Goal: Information Seeking & Learning: Check status

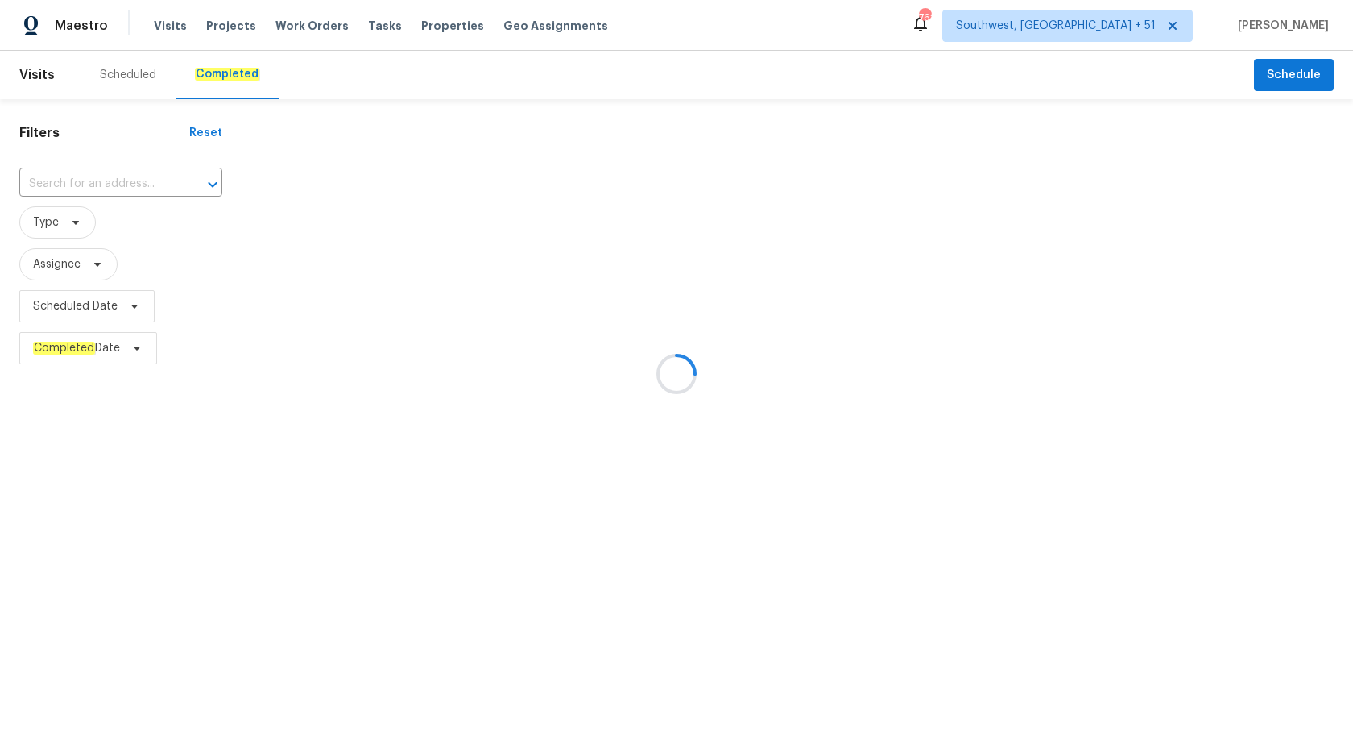
click at [79, 177] on div at bounding box center [676, 374] width 1353 height 748
click at [66, 186] on div at bounding box center [676, 374] width 1353 height 748
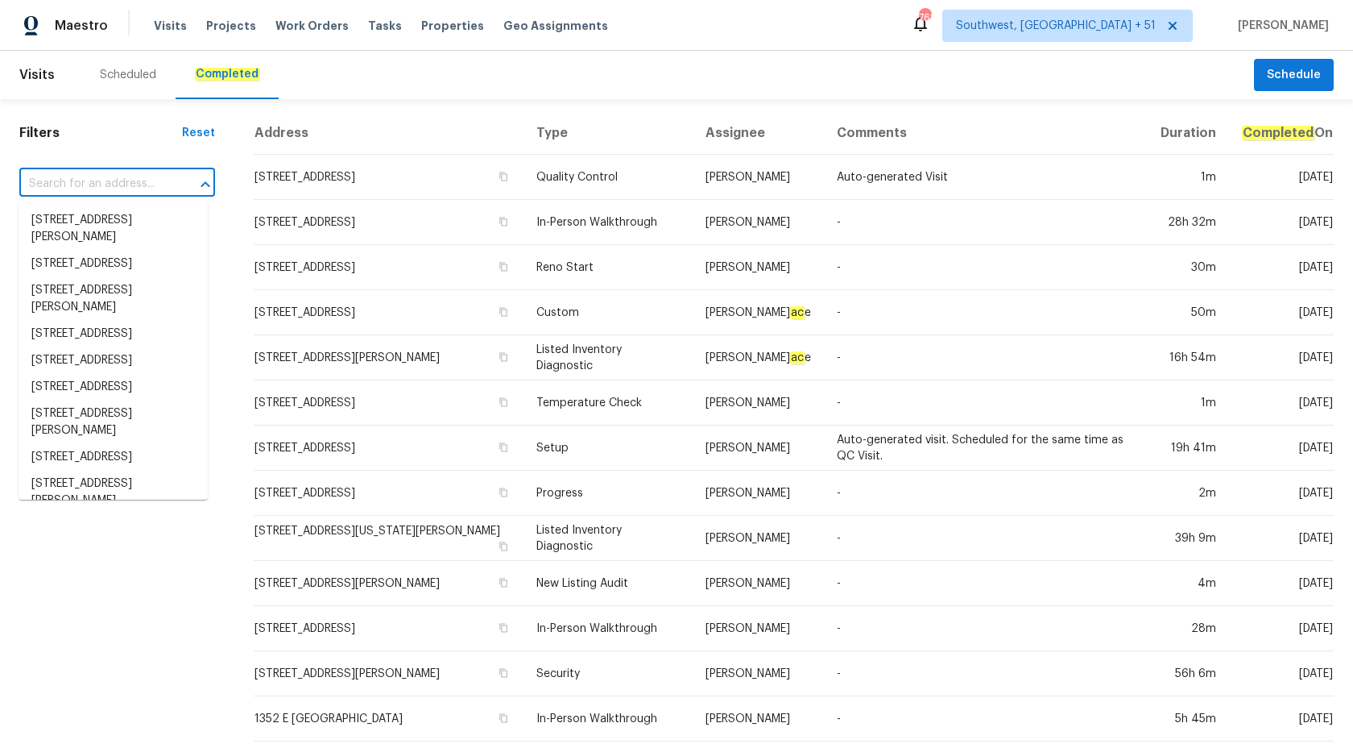
click at [66, 175] on input "text" at bounding box center [94, 184] width 151 height 25
paste input "13223 N 51st Dr, Glendale, AZ 85304"
type input "13223 N 51st Dr, Glendale, AZ 85304"
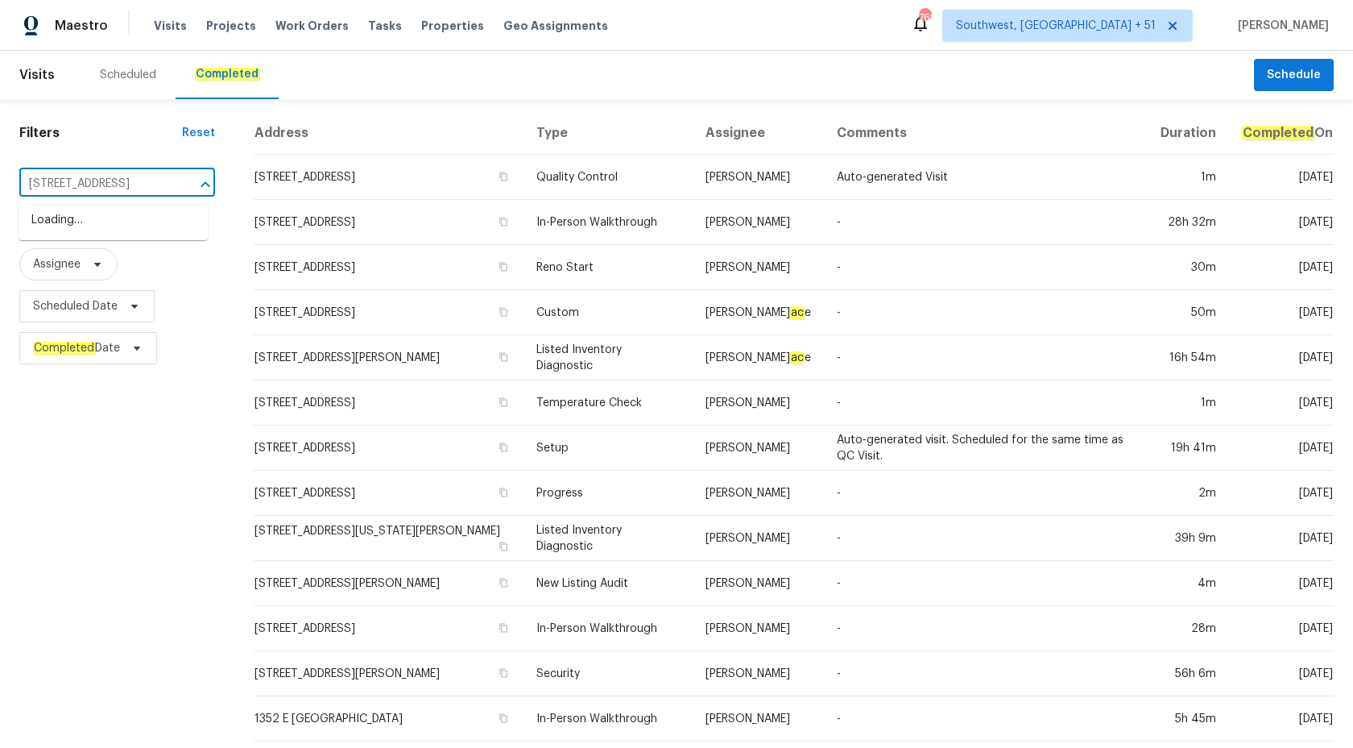
scroll to position [0, 56]
click at [97, 234] on li "13223 N 51st Dr, Glendale, AZ 85304" at bounding box center [113, 220] width 189 height 27
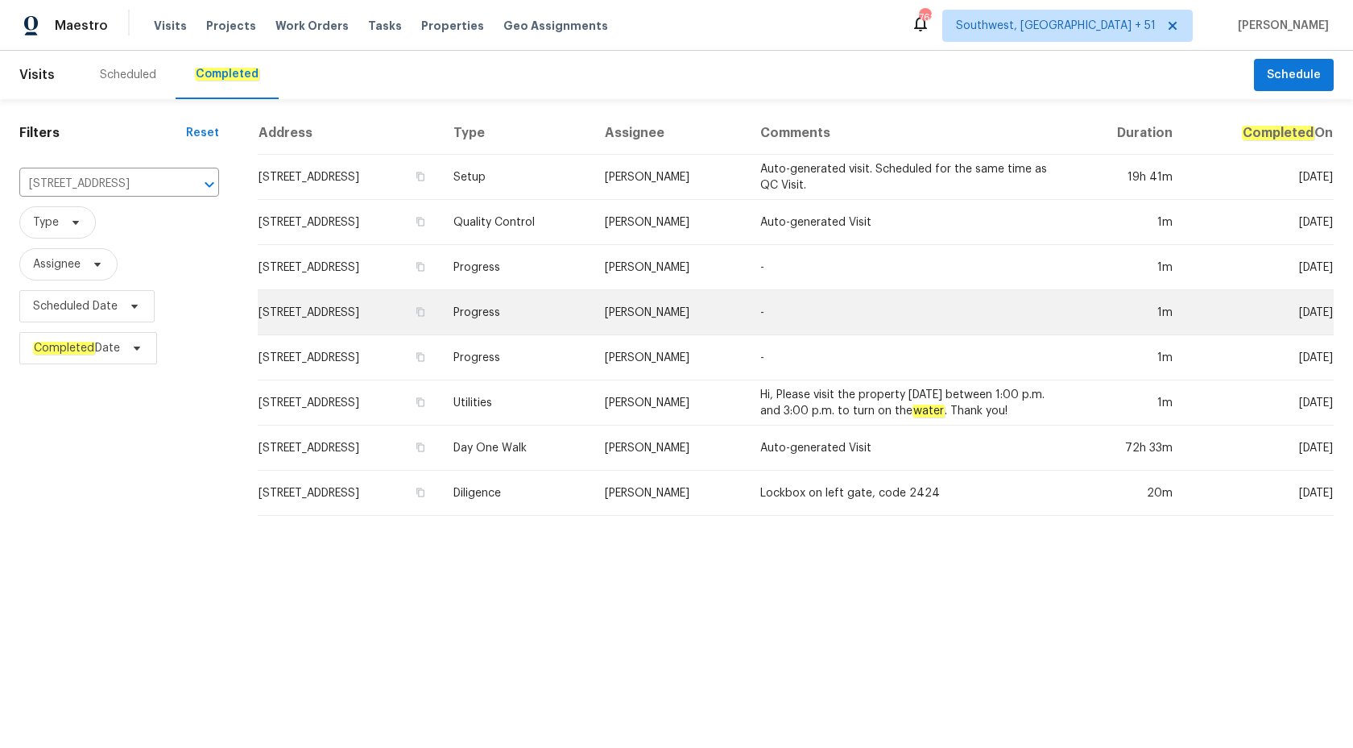
click at [709, 305] on td "Jeremy Van Kirk" at bounding box center [670, 312] width 156 height 45
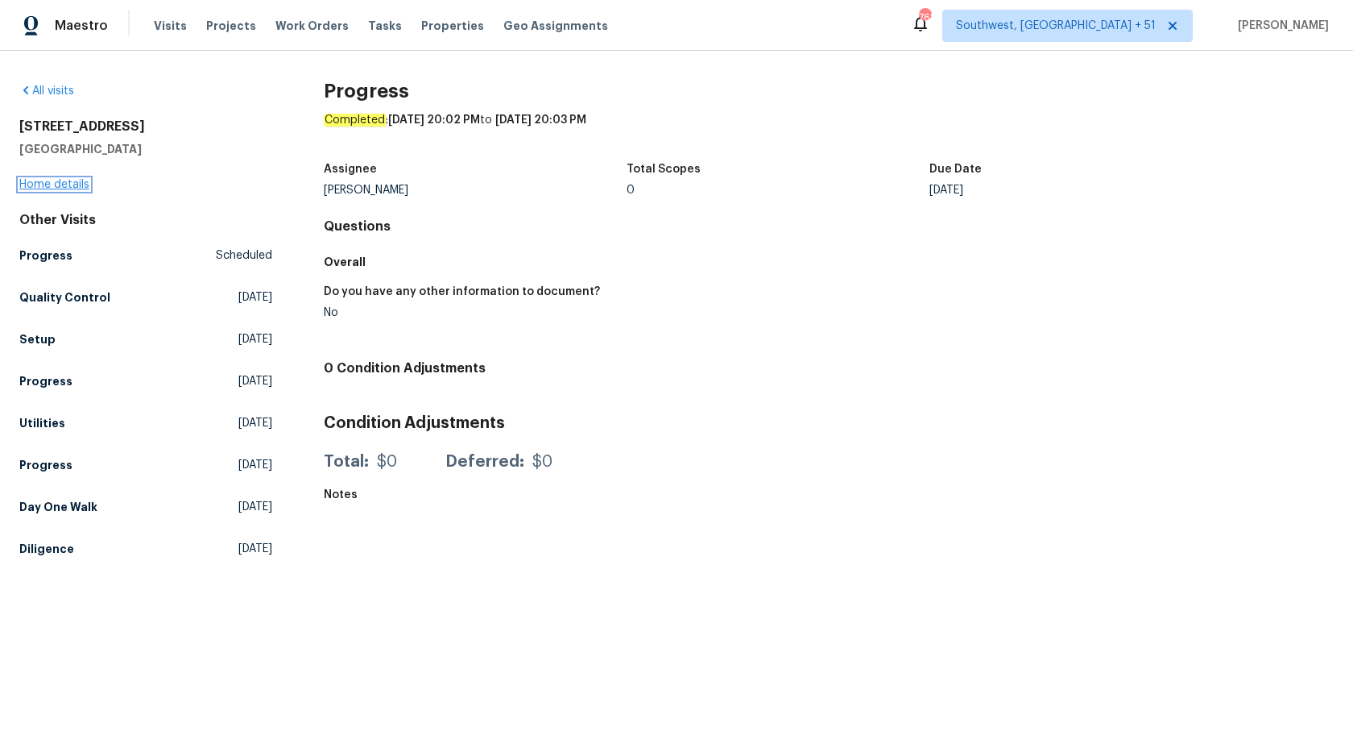
click at [69, 182] on link "Home details" at bounding box center [54, 184] width 70 height 11
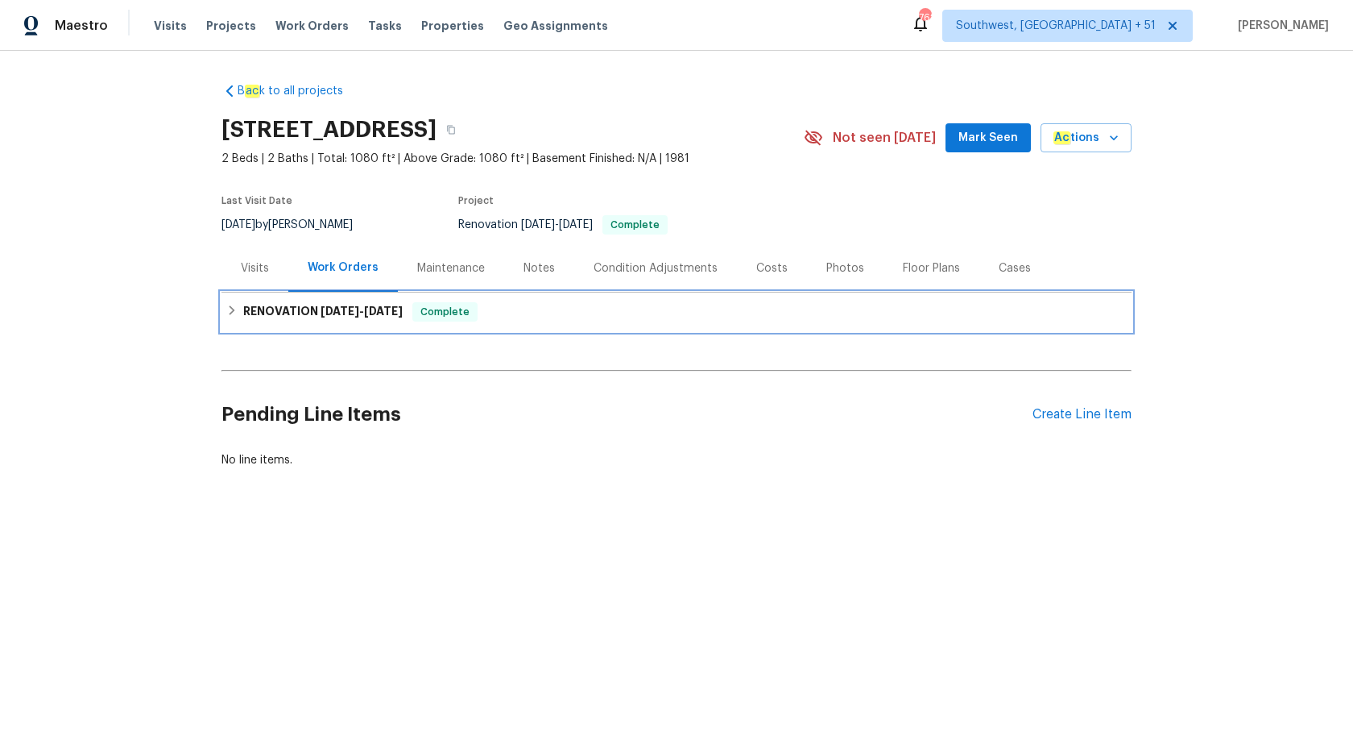
click at [375, 312] on span "8/8/25" at bounding box center [383, 310] width 39 height 11
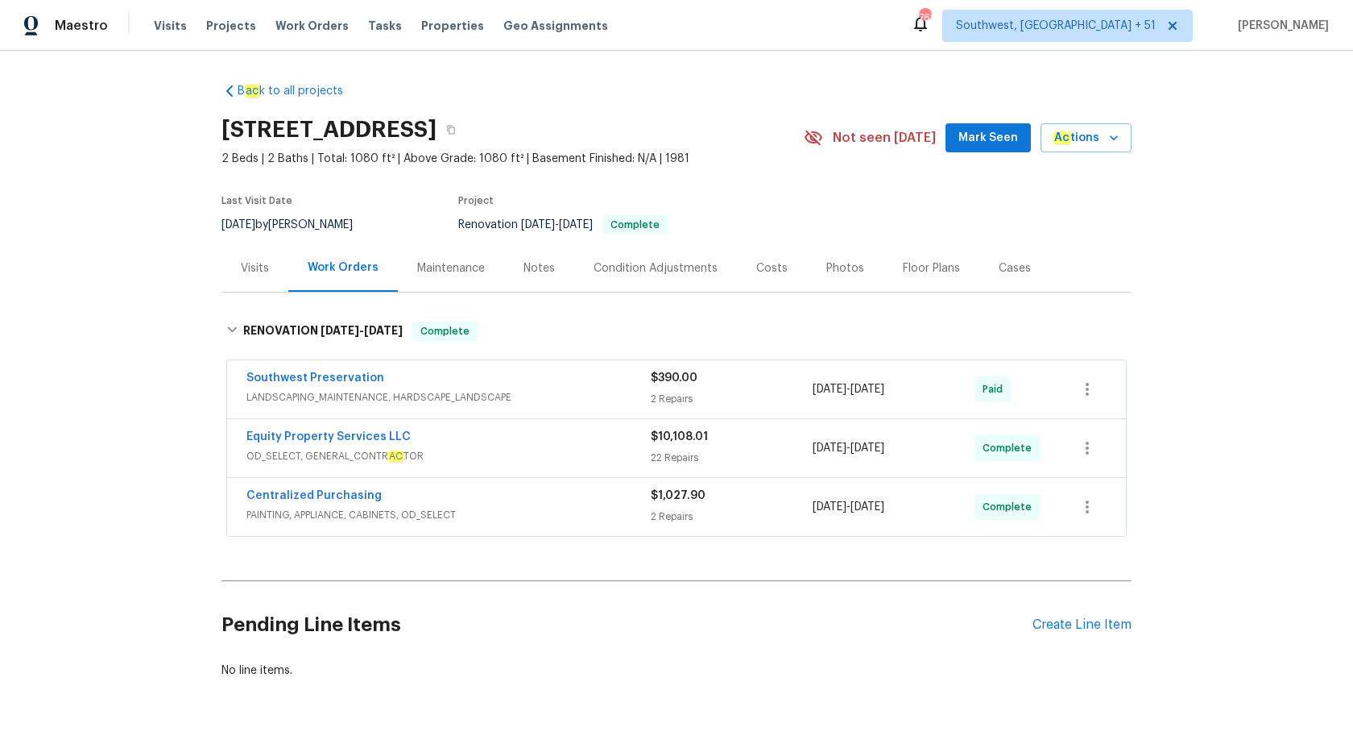
click at [247, 267] on div "Visits" at bounding box center [255, 268] width 28 height 16
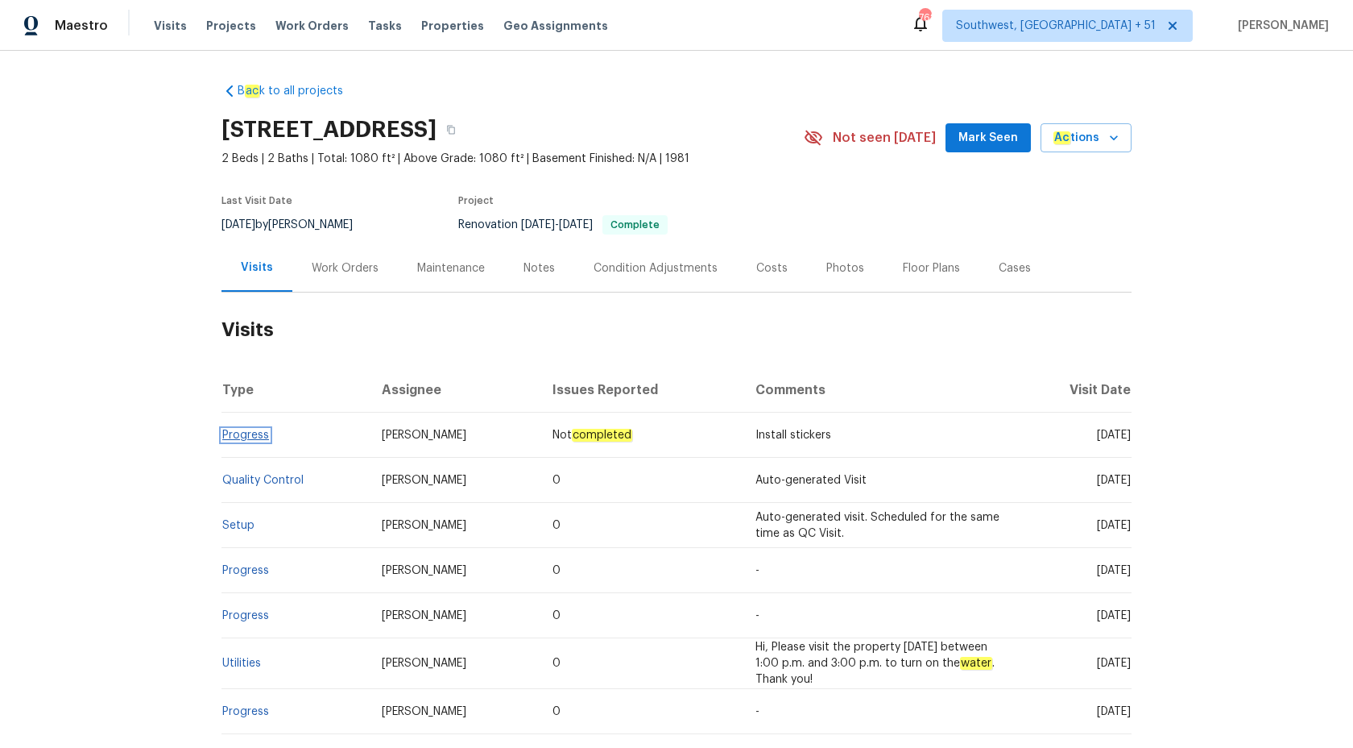
click at [240, 436] on link "Progress" at bounding box center [245, 434] width 47 height 11
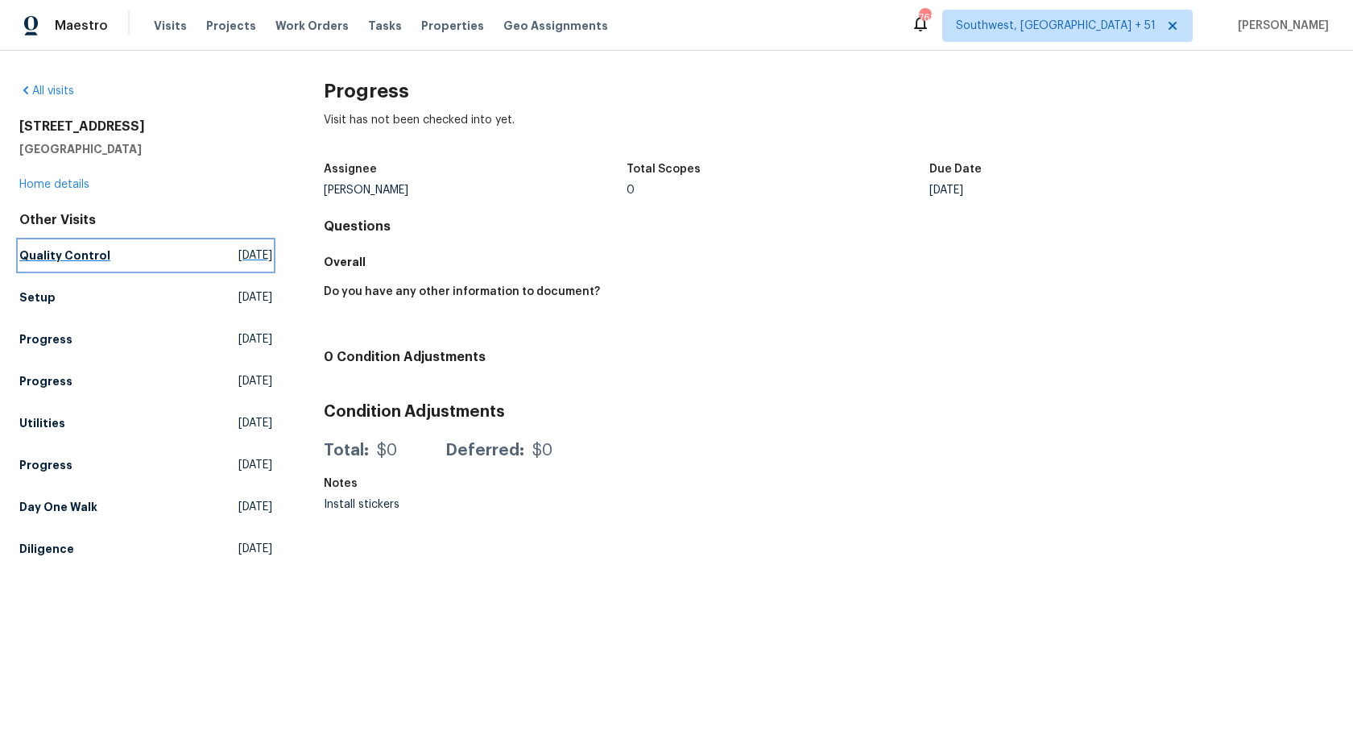
click at [69, 255] on h5 "Quality Control" at bounding box center [64, 255] width 91 height 16
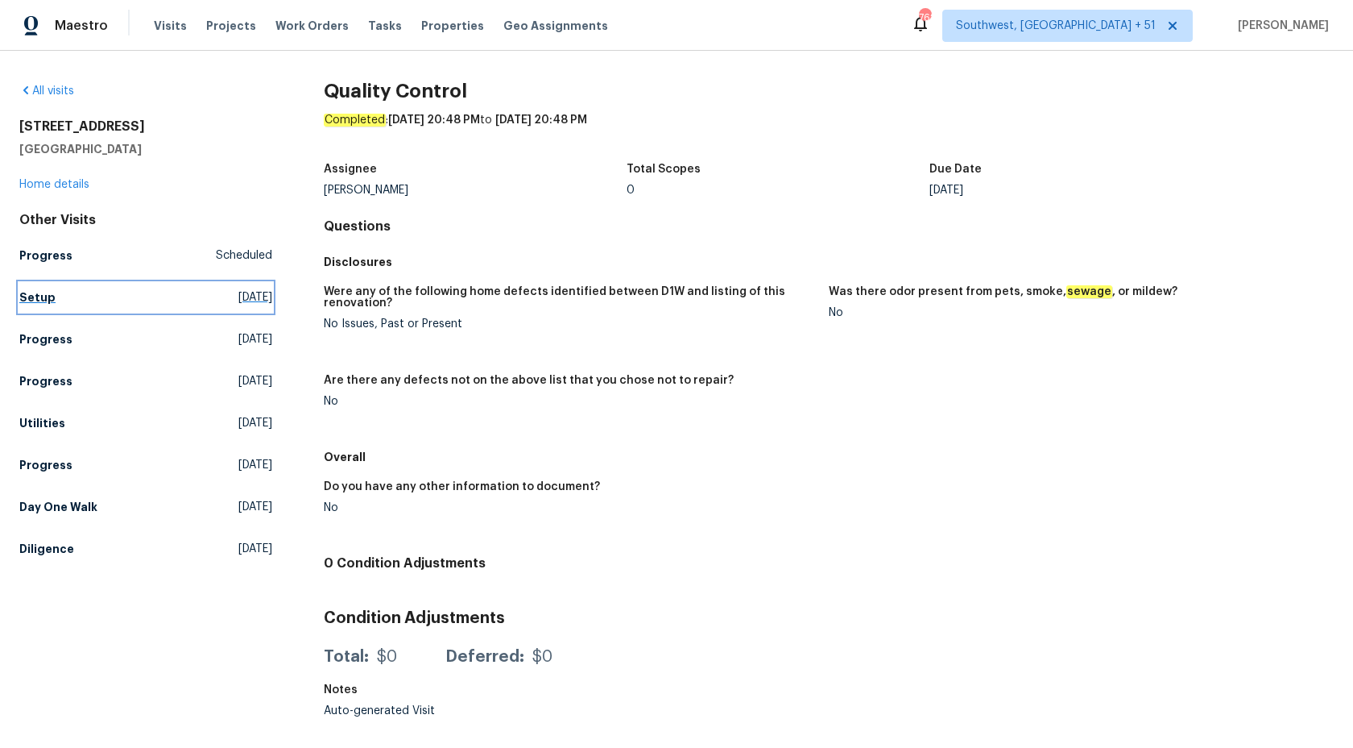
click at [32, 297] on h5 "Setup" at bounding box center [37, 297] width 36 height 16
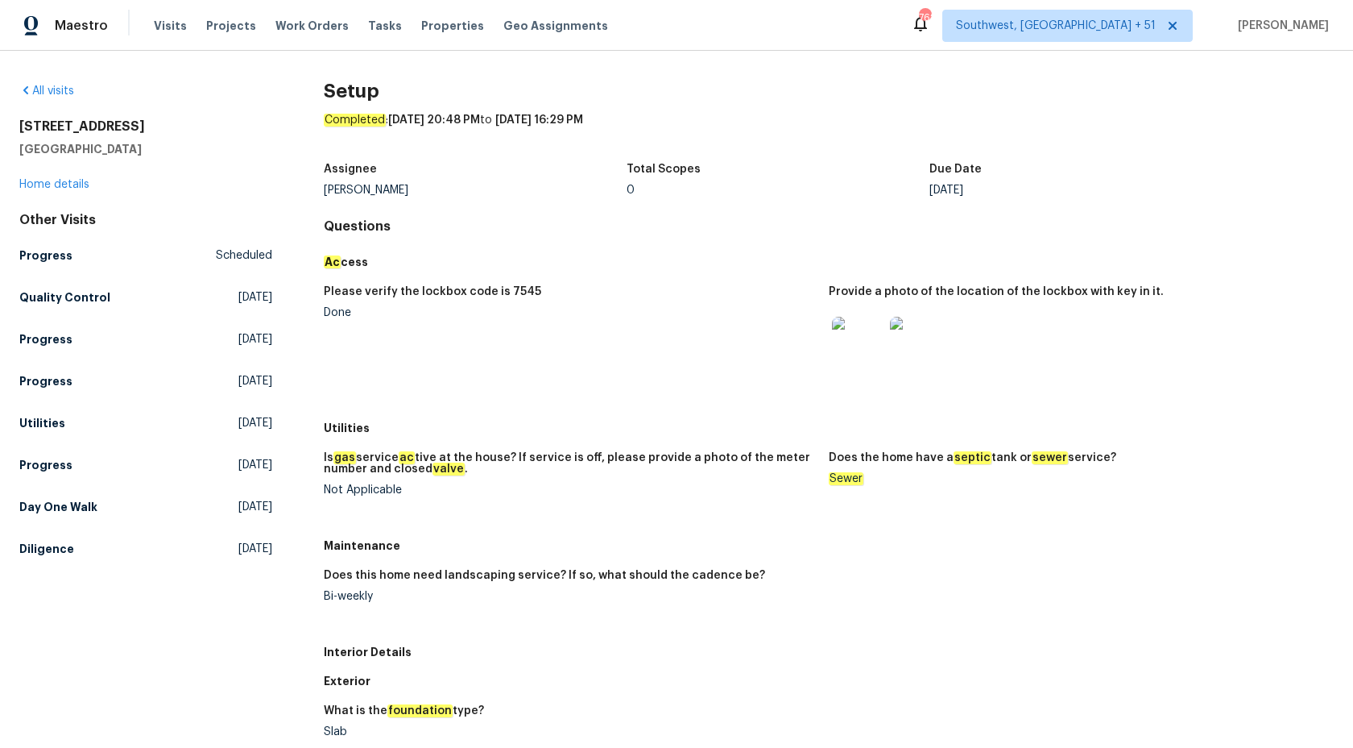
scroll to position [5, 0]
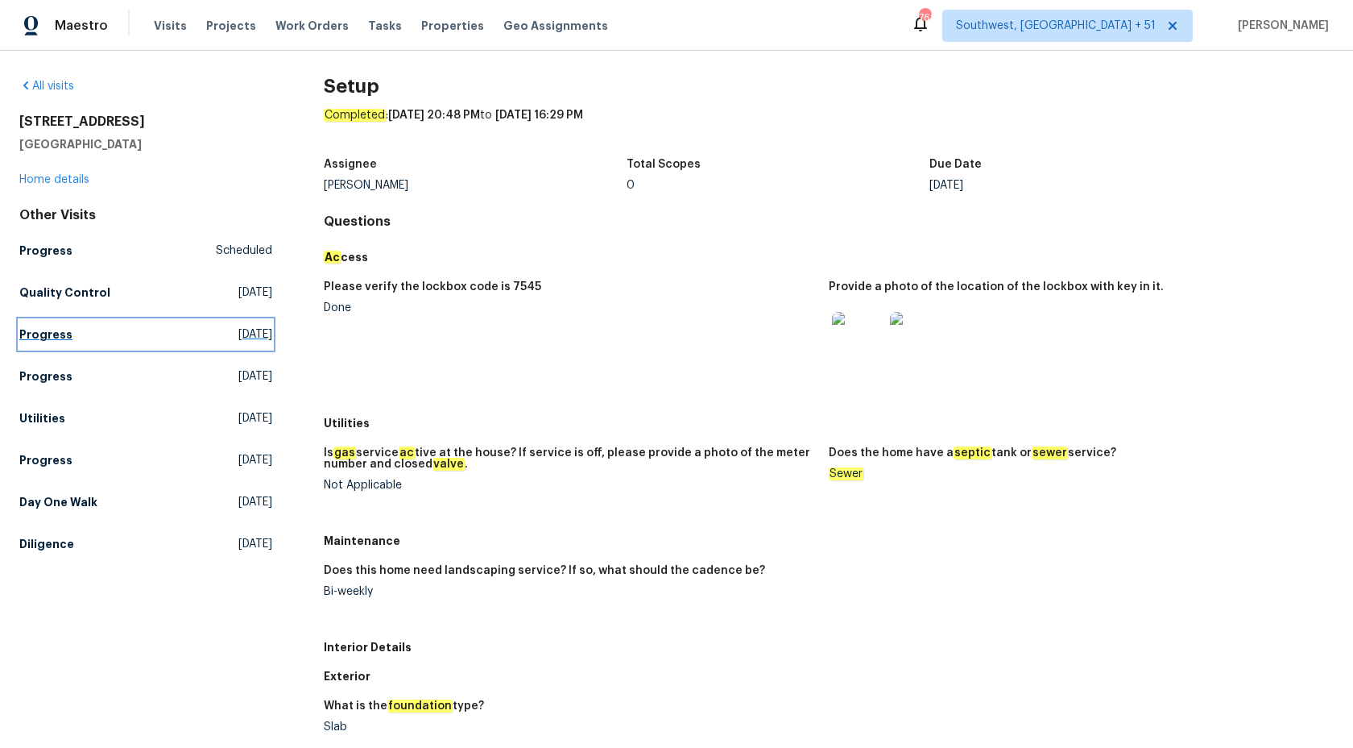
click at [41, 323] on link "Progress Wed, Aug 06 2025" at bounding box center [145, 334] width 253 height 29
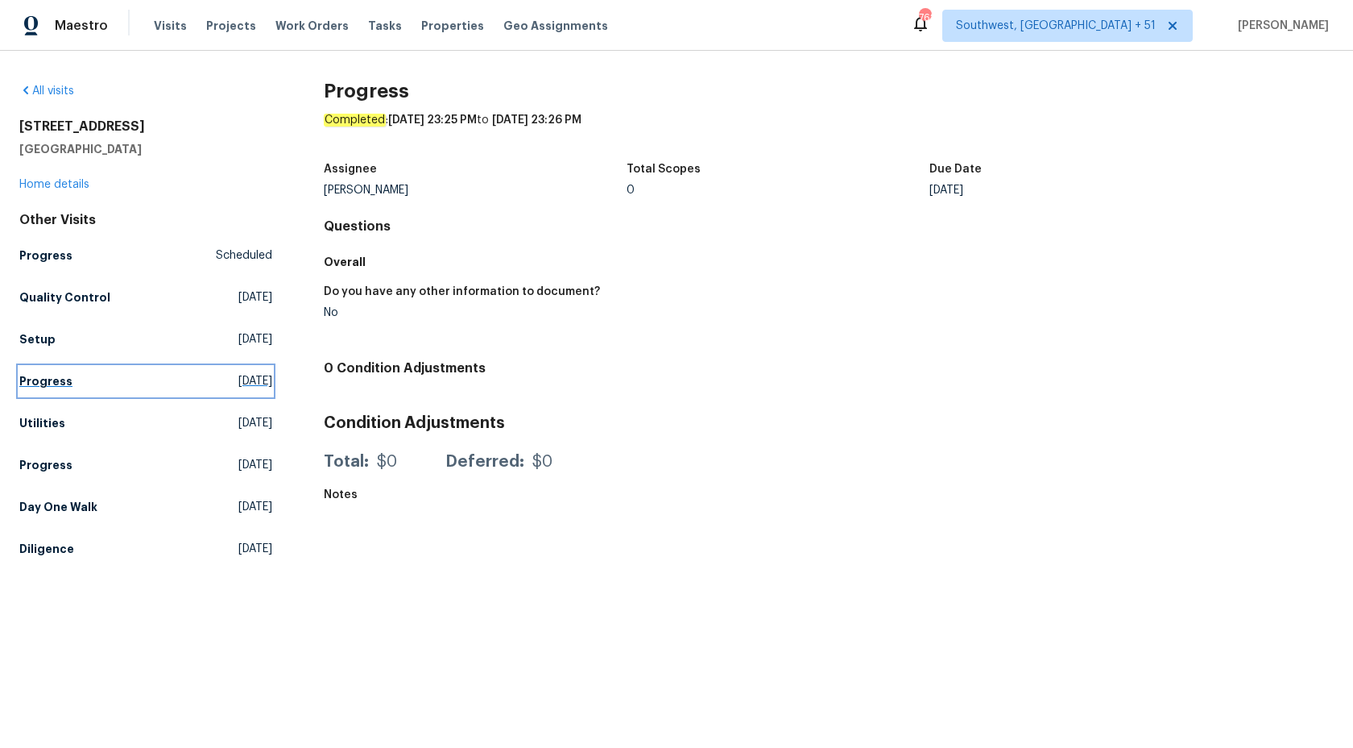
click at [39, 383] on h5 "Progress" at bounding box center [45, 381] width 53 height 16
click at [39, 379] on h5 "Progress" at bounding box center [45, 381] width 53 height 16
click at [40, 343] on h5 "Setup" at bounding box center [37, 339] width 36 height 16
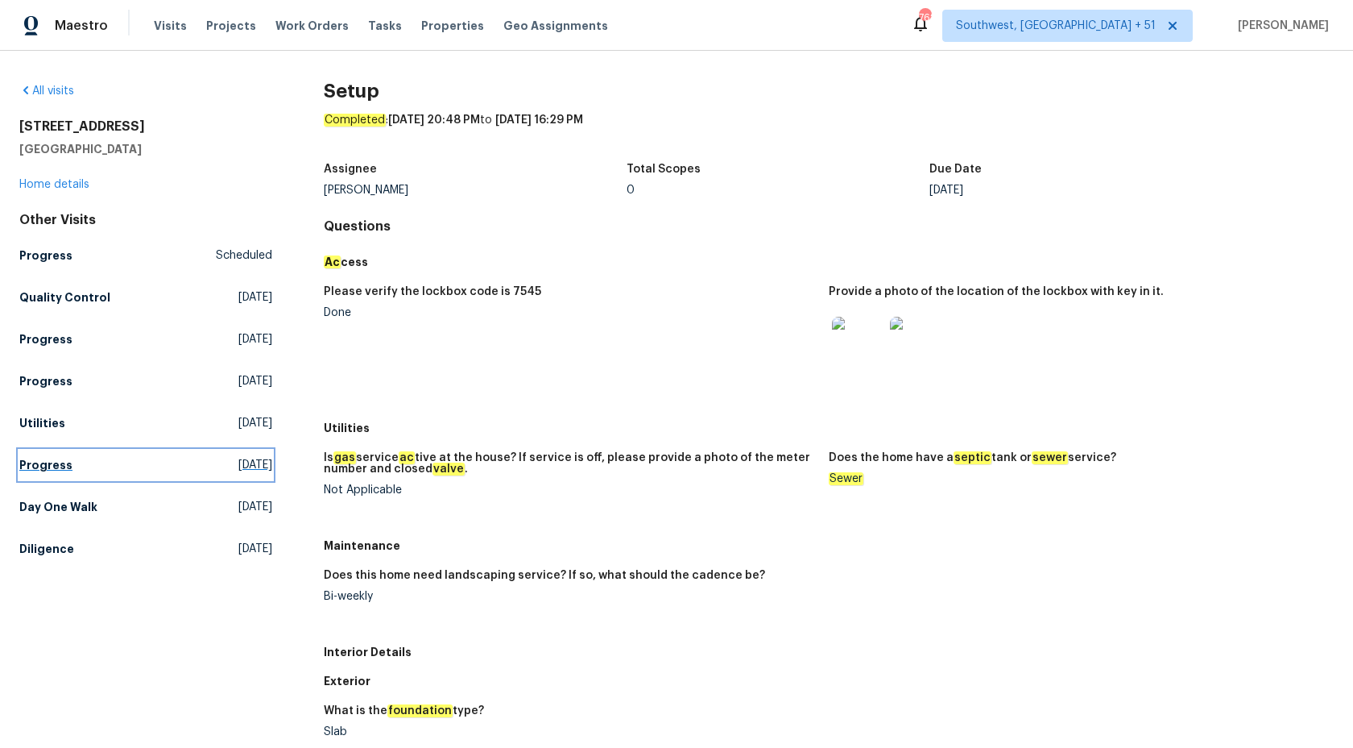
click at [43, 464] on h5 "Progress" at bounding box center [45, 465] width 53 height 16
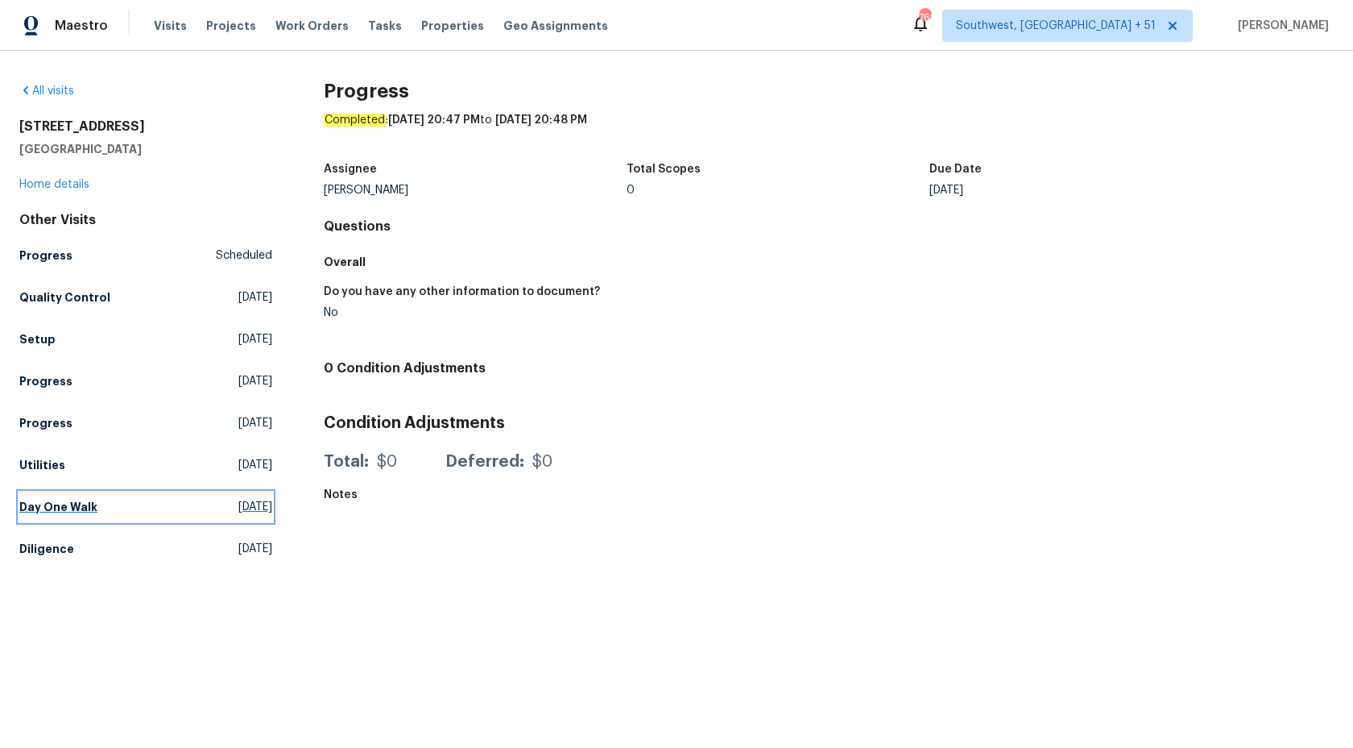
click at [63, 499] on h5 "Day One Walk" at bounding box center [58, 507] width 78 height 16
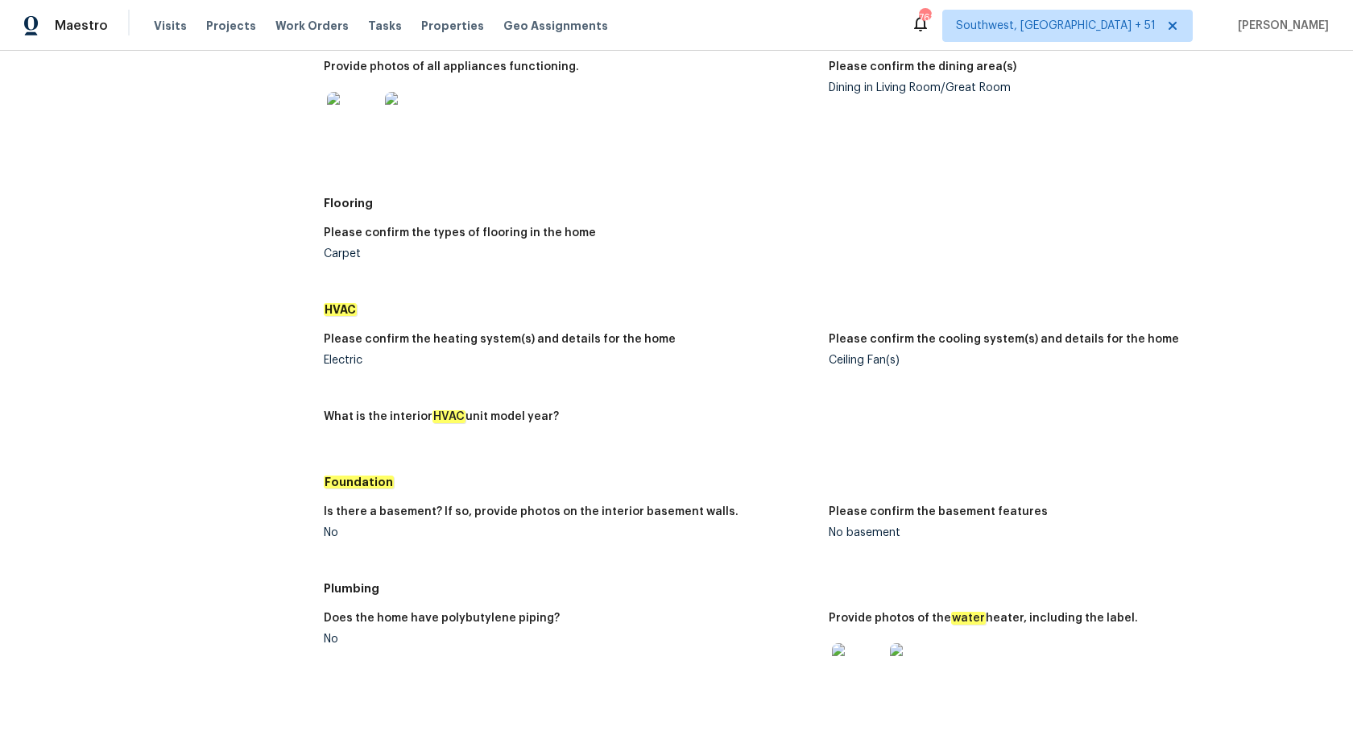
scroll to position [1092, 0]
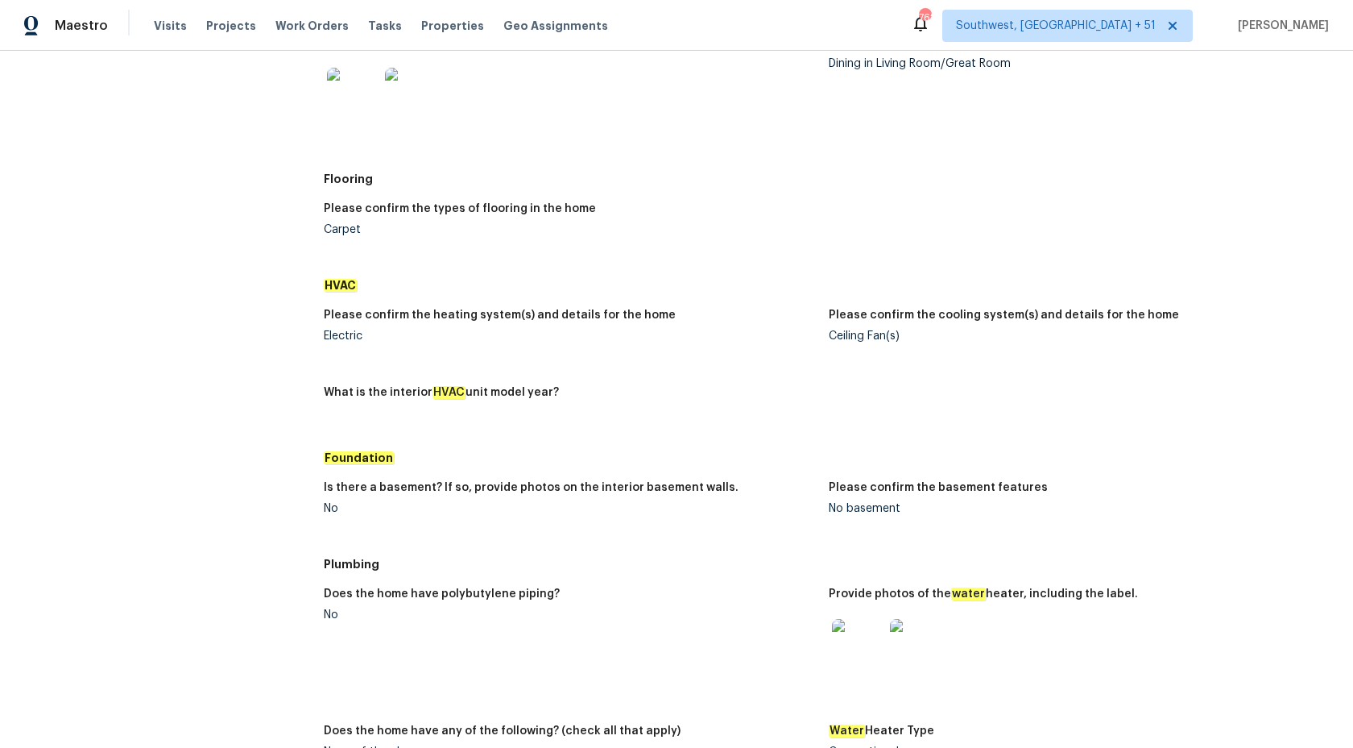
click at [855, 636] on img at bounding box center [858, 645] width 52 height 52
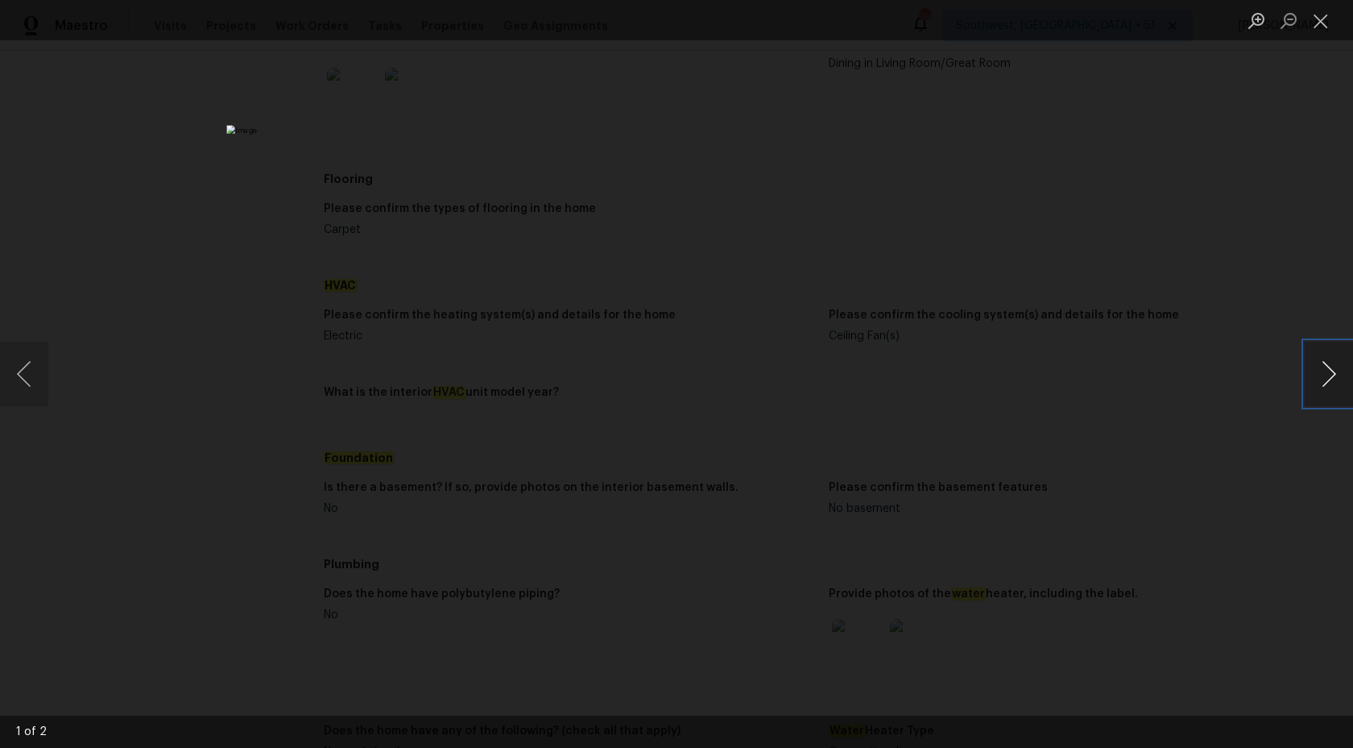
click at [1328, 388] on button "Next image" at bounding box center [1329, 374] width 48 height 64
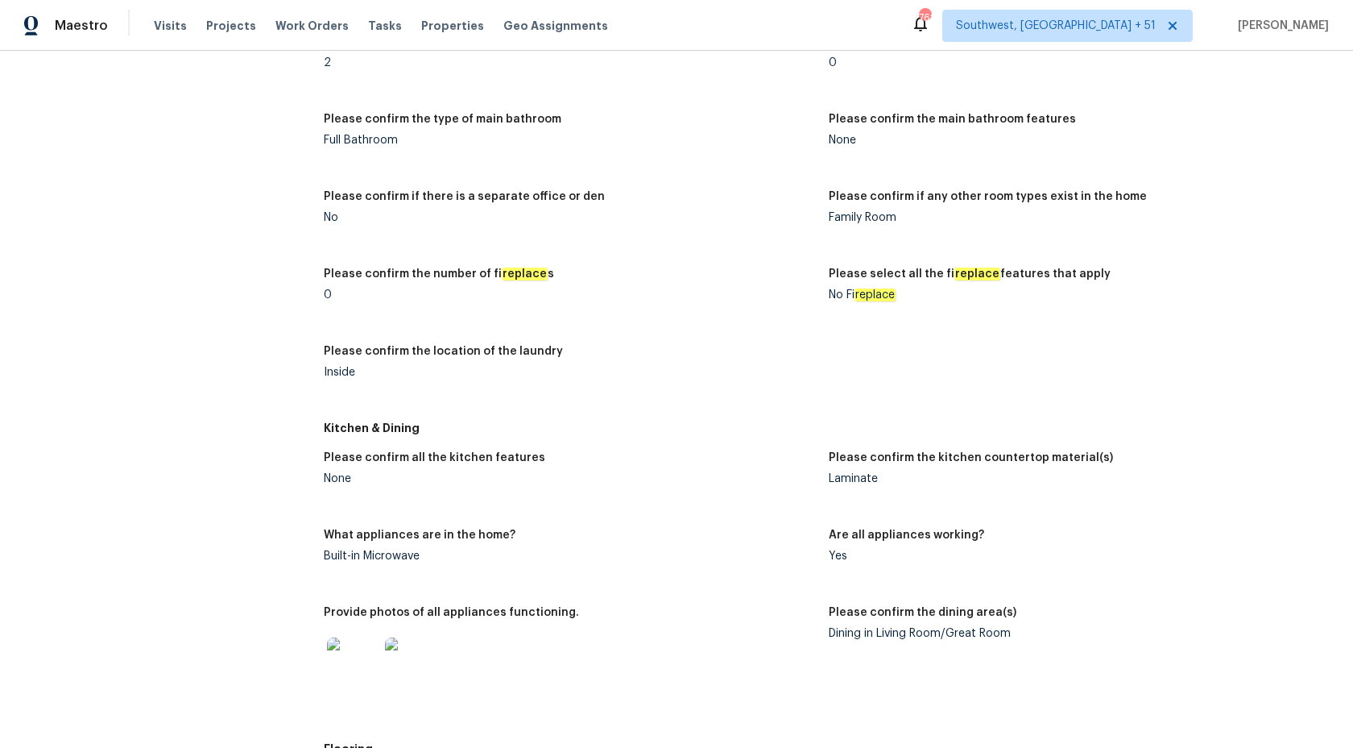
scroll to position [0, 0]
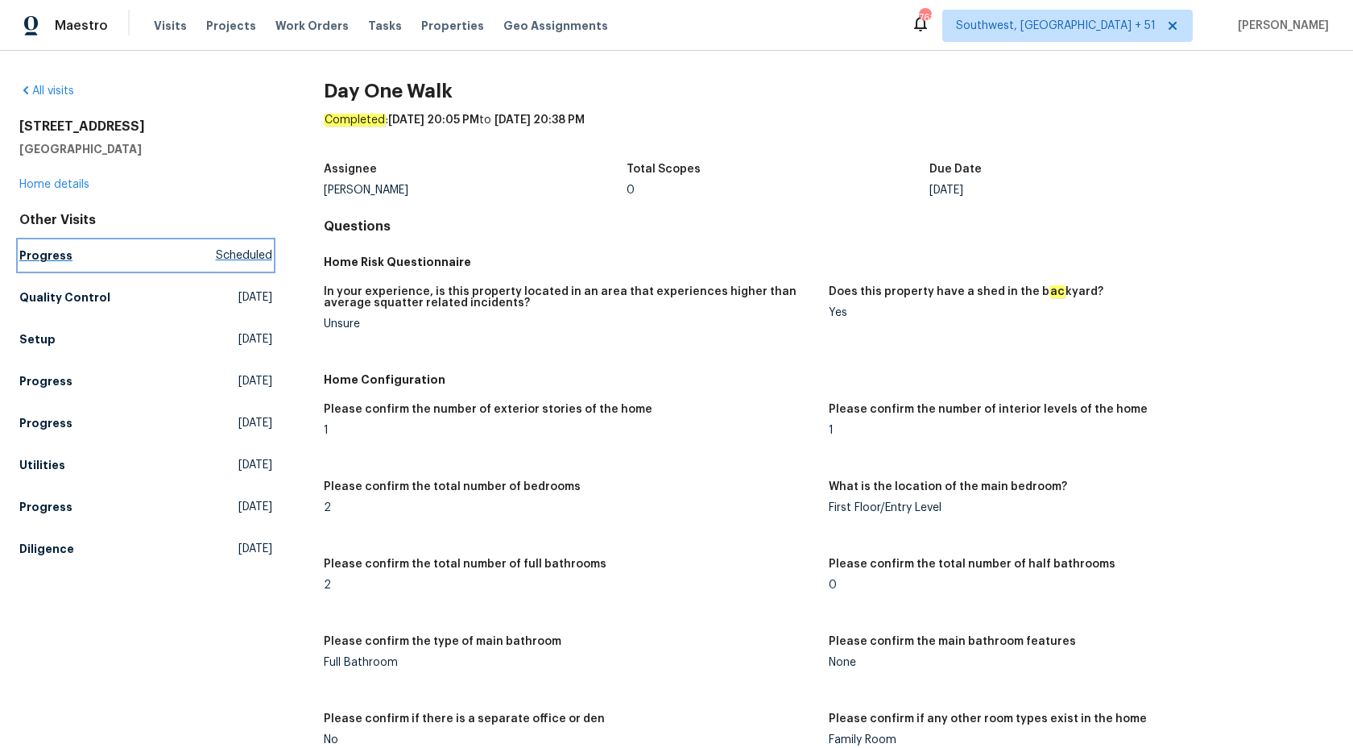
click at [72, 259] on link "Progress Scheduled" at bounding box center [145, 255] width 253 height 29
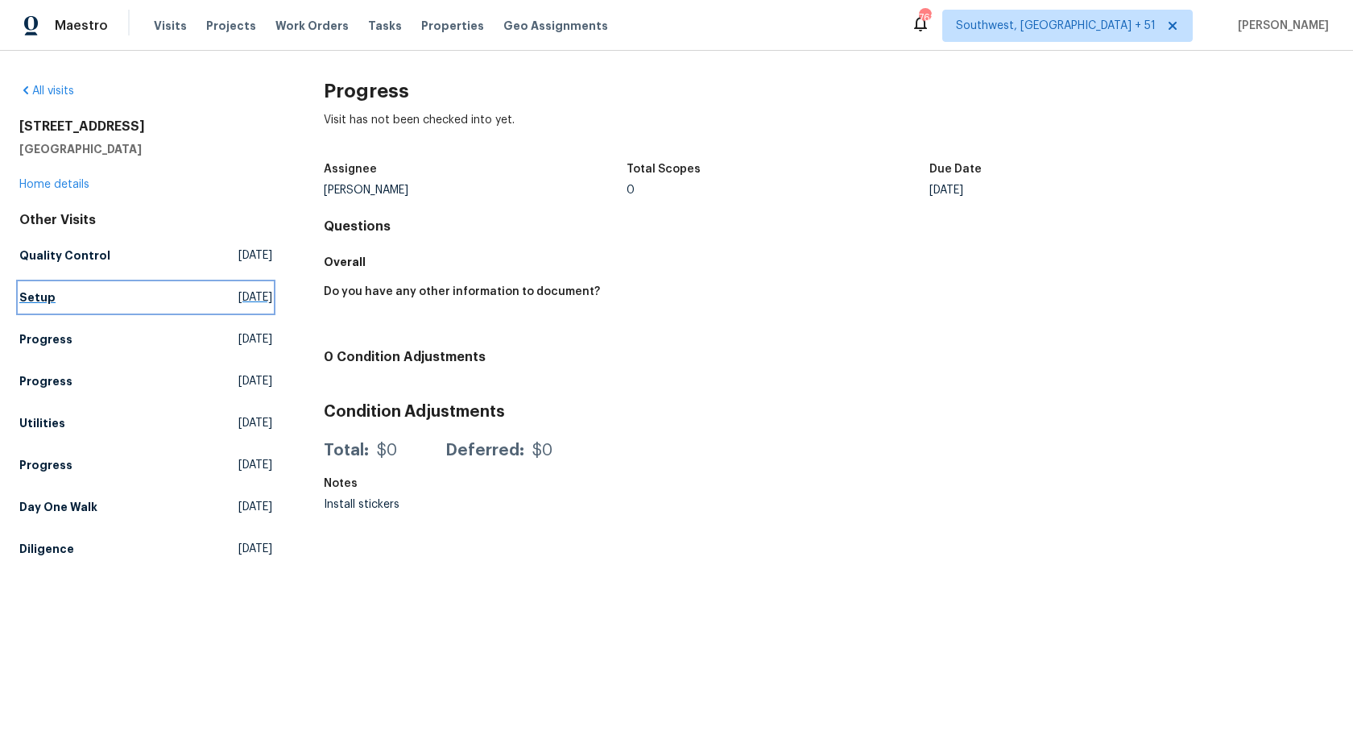
click at [47, 296] on h5 "Setup" at bounding box center [37, 297] width 36 height 16
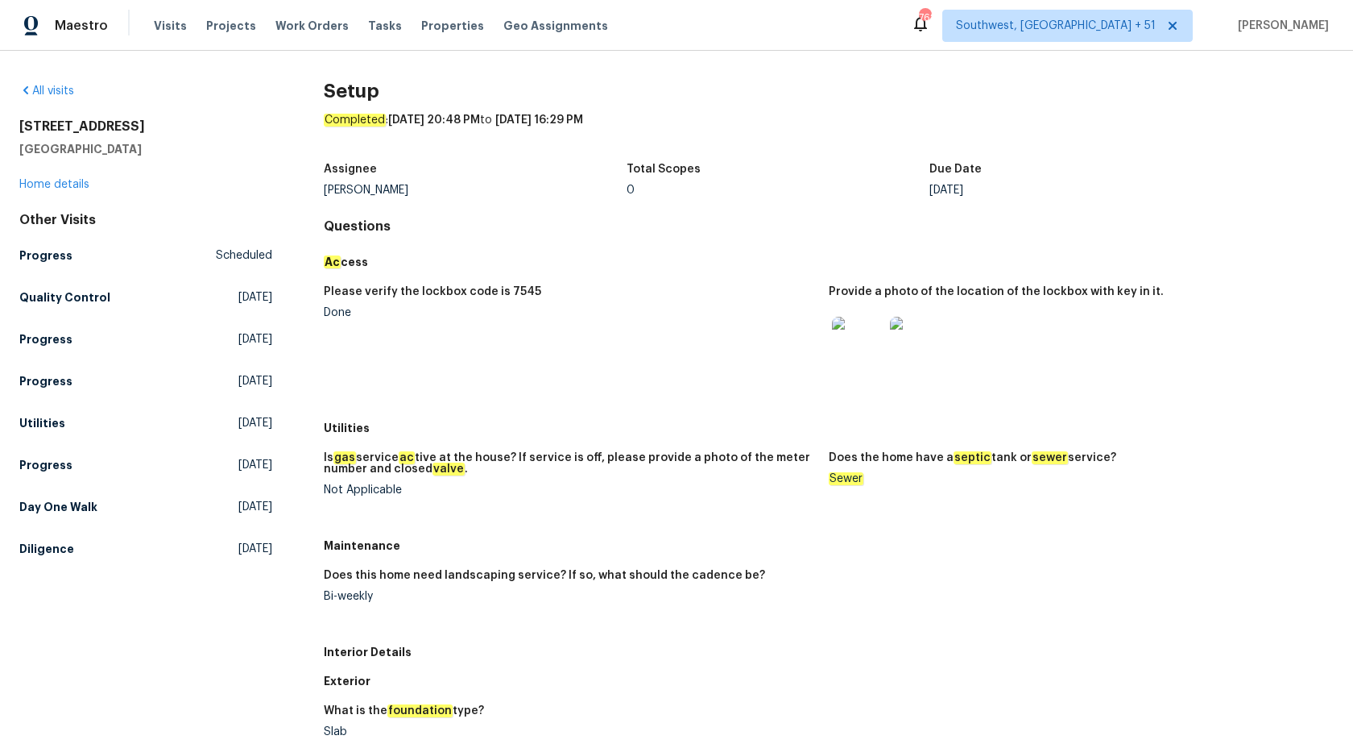
click at [537, 300] on div "Please verify the lockbox code is 7545" at bounding box center [570, 296] width 492 height 21
click at [77, 277] on div "Other Visits Progress Scheduled Quality Control Fri, Aug 08 2025 Progress Wed, …" at bounding box center [145, 387] width 253 height 351
click at [77, 301] on h5 "Quality Control" at bounding box center [64, 297] width 91 height 16
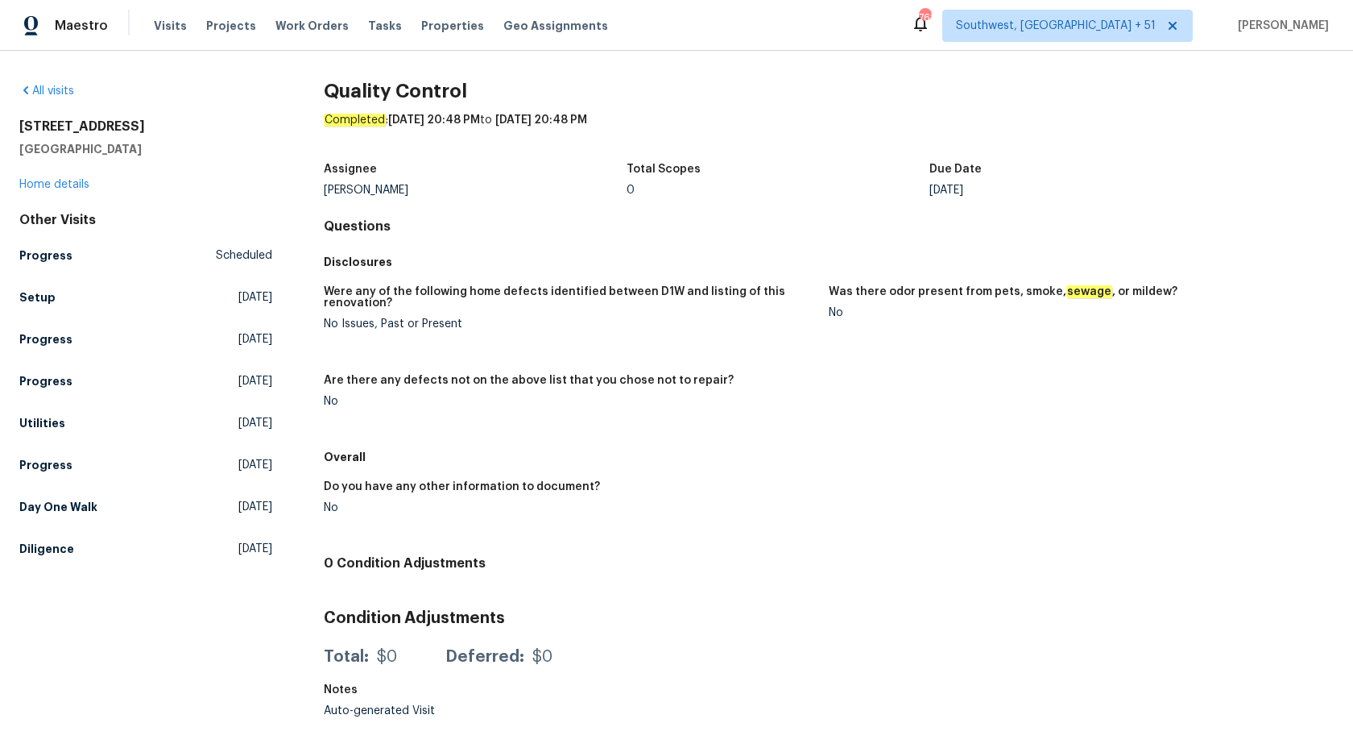
click at [816, 234] on h4 "Questions" at bounding box center [829, 226] width 1010 height 16
click at [39, 332] on h5 "Progress" at bounding box center [45, 339] width 53 height 16
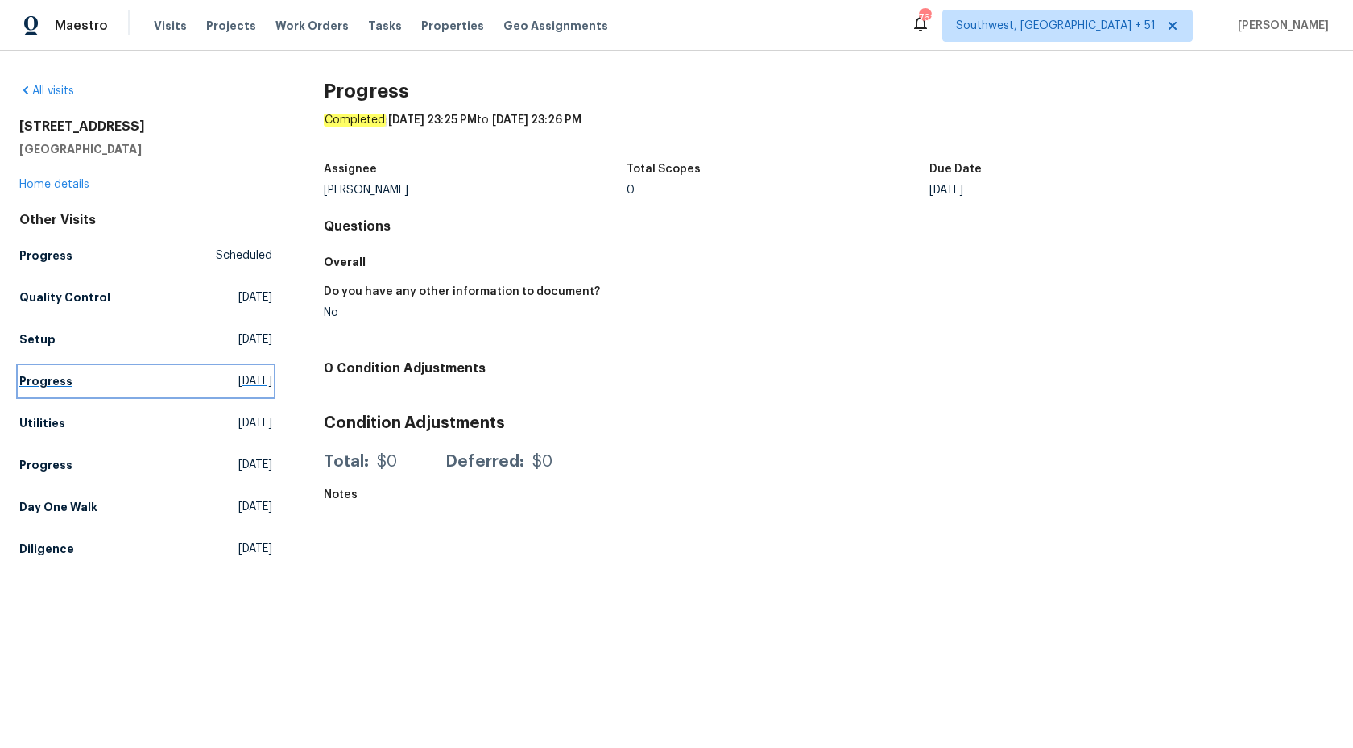
click at [39, 369] on link "Progress Mon, Aug 04 2025" at bounding box center [145, 381] width 253 height 29
click at [37, 391] on link "Progress Wed, Aug 06 2025" at bounding box center [145, 381] width 253 height 29
click at [33, 429] on h5 "Utilities" at bounding box center [42, 423] width 46 height 16
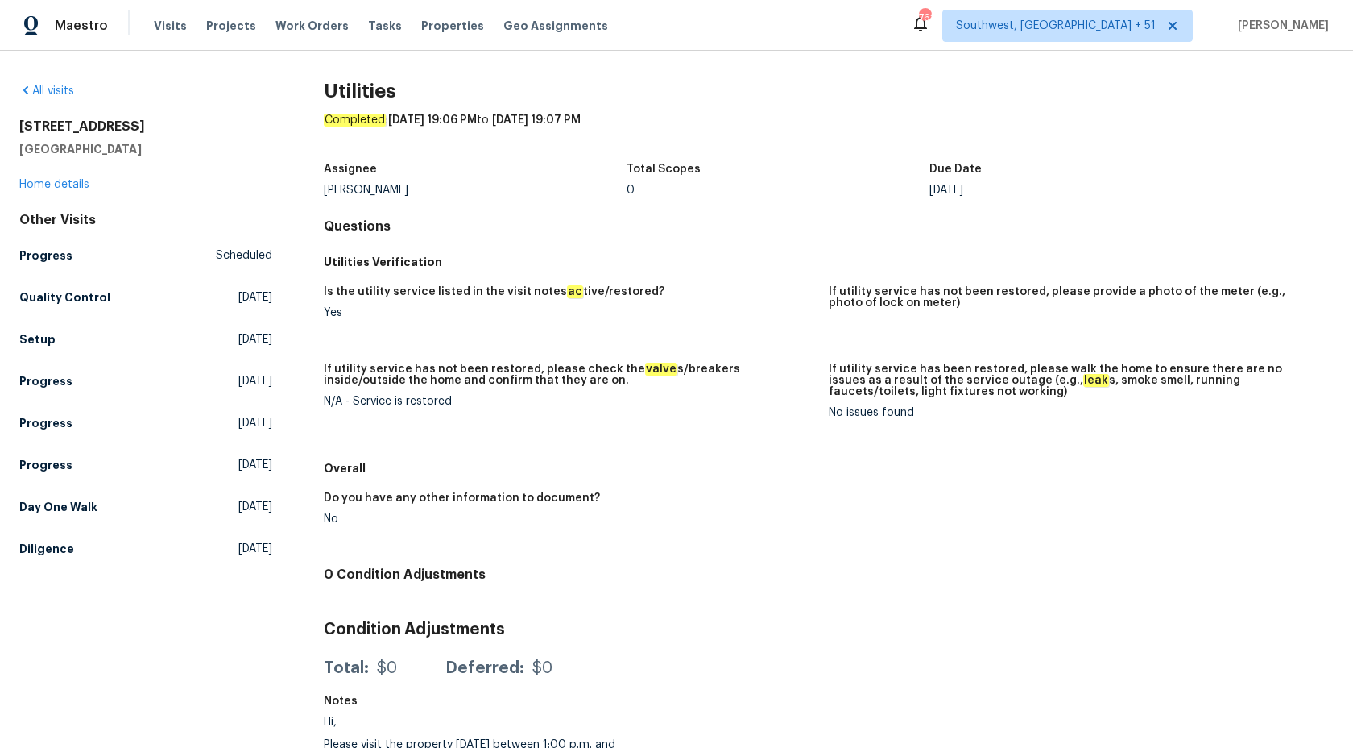
click at [666, 263] on h5 "Utilities Verification" at bounding box center [829, 262] width 1010 height 16
click at [83, 510] on h5 "Day One Walk" at bounding box center [58, 507] width 78 height 16
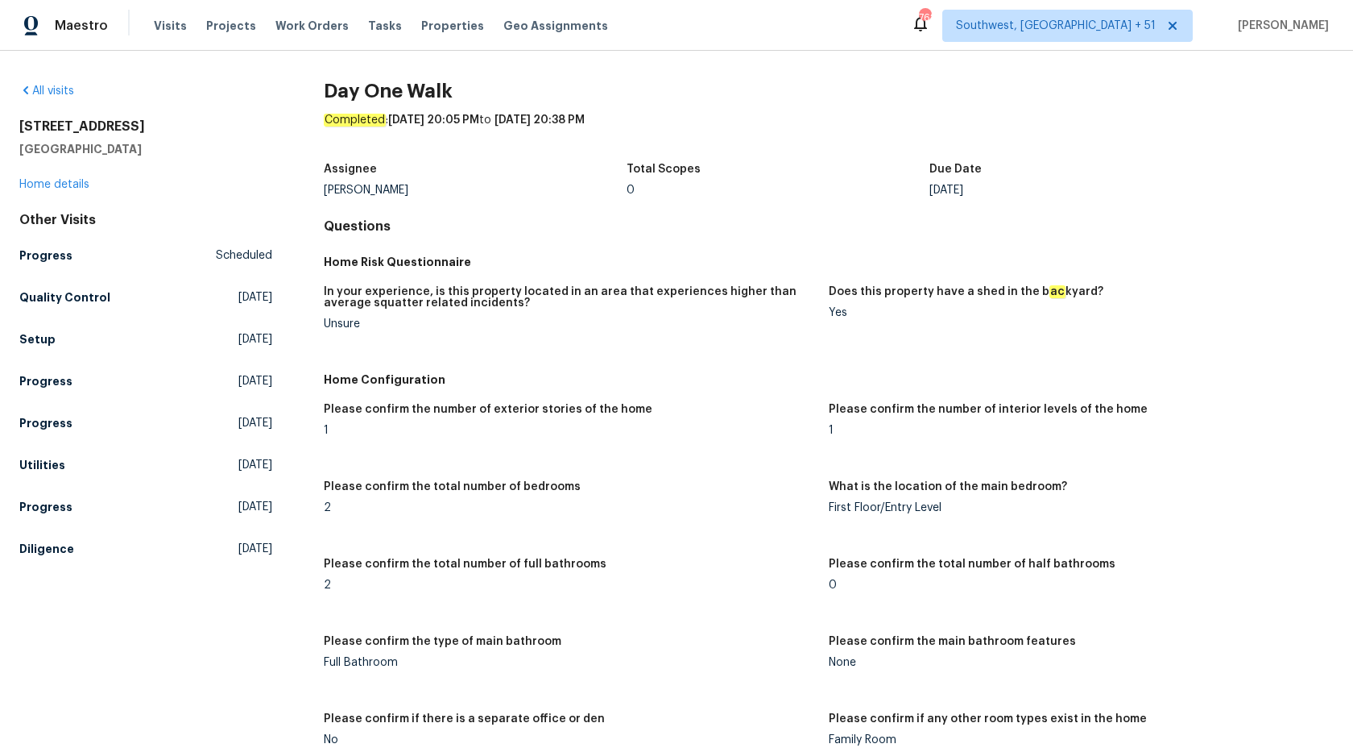
click at [616, 333] on figure "In your experience, is this property located in an area that experiences higher…" at bounding box center [576, 320] width 505 height 69
click at [23, 553] on h5 "Diligence" at bounding box center [46, 549] width 55 height 16
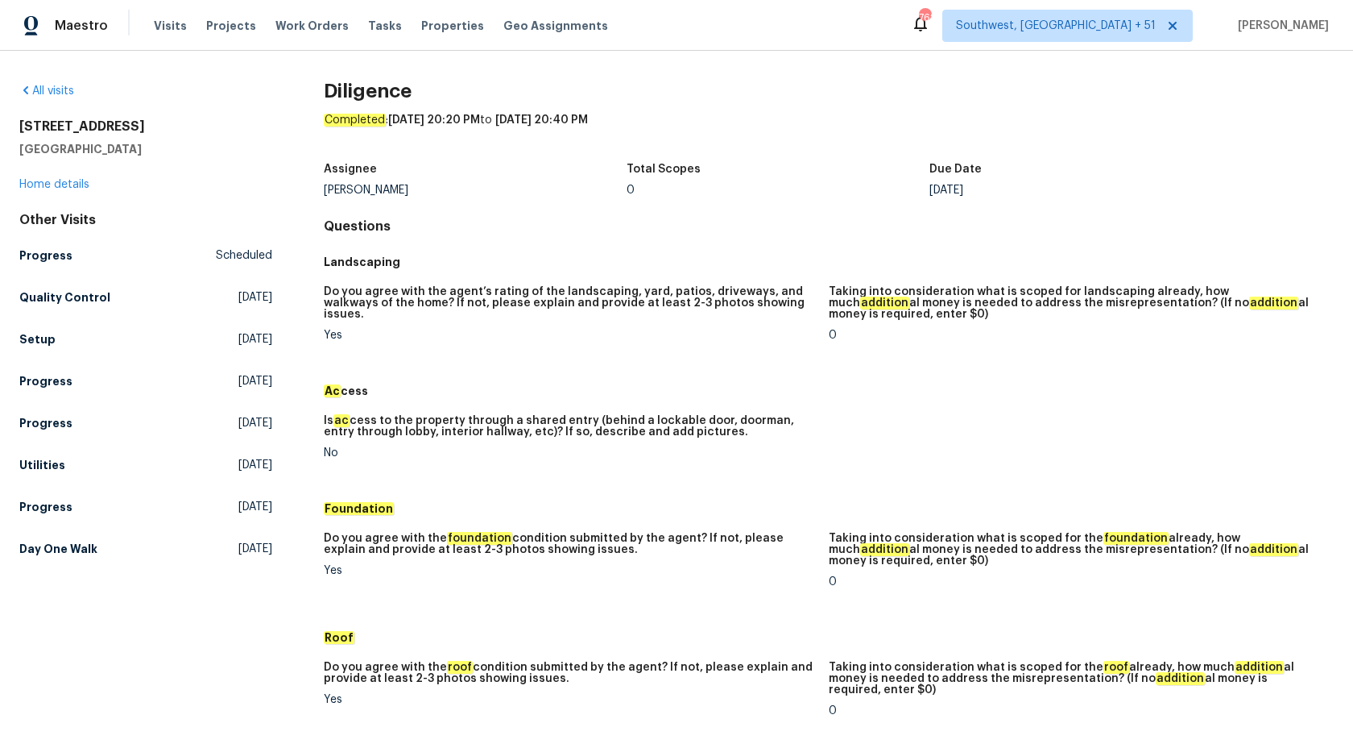
click at [647, 411] on div "Is ac cess to the property through a shared entry (behind a lockable door, door…" at bounding box center [829, 449] width 1010 height 89
click at [53, 252] on h5 "Progress" at bounding box center [45, 255] width 53 height 16
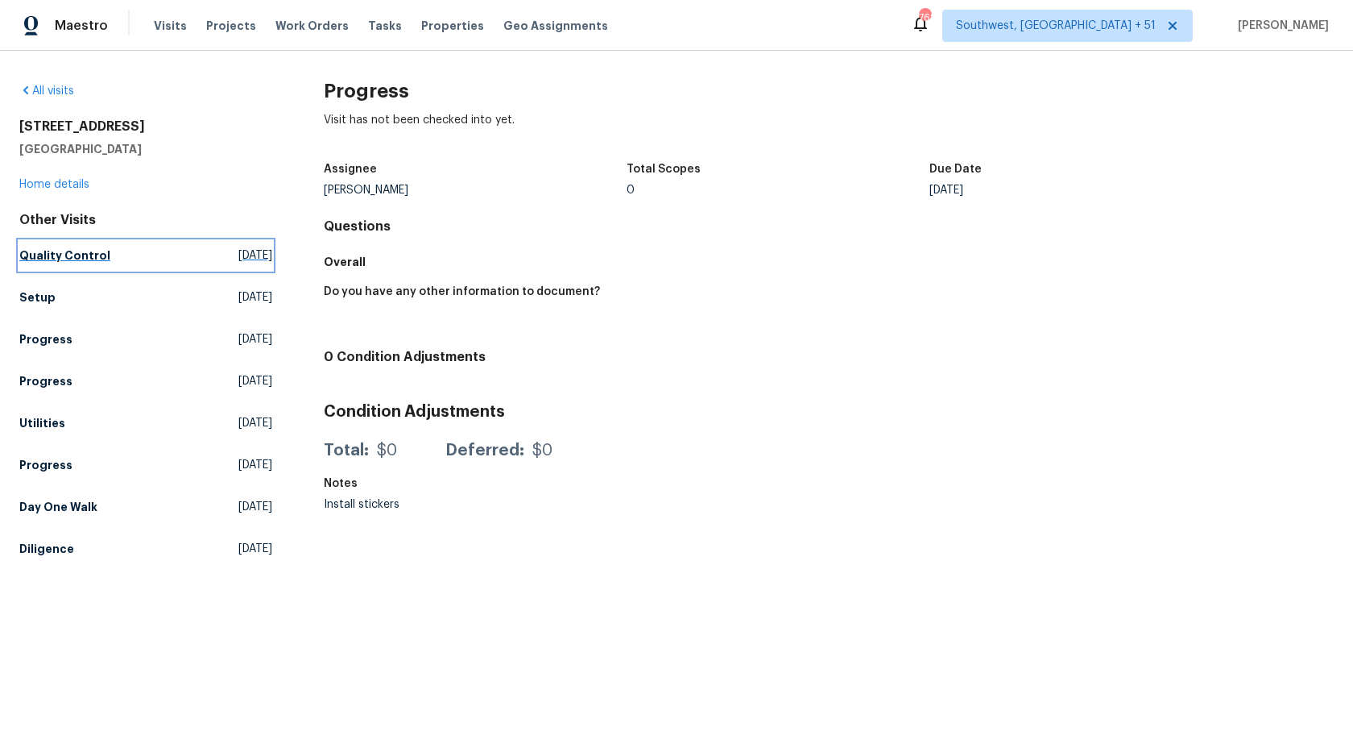
click at [59, 247] on h5 "Quality Control" at bounding box center [64, 255] width 91 height 16
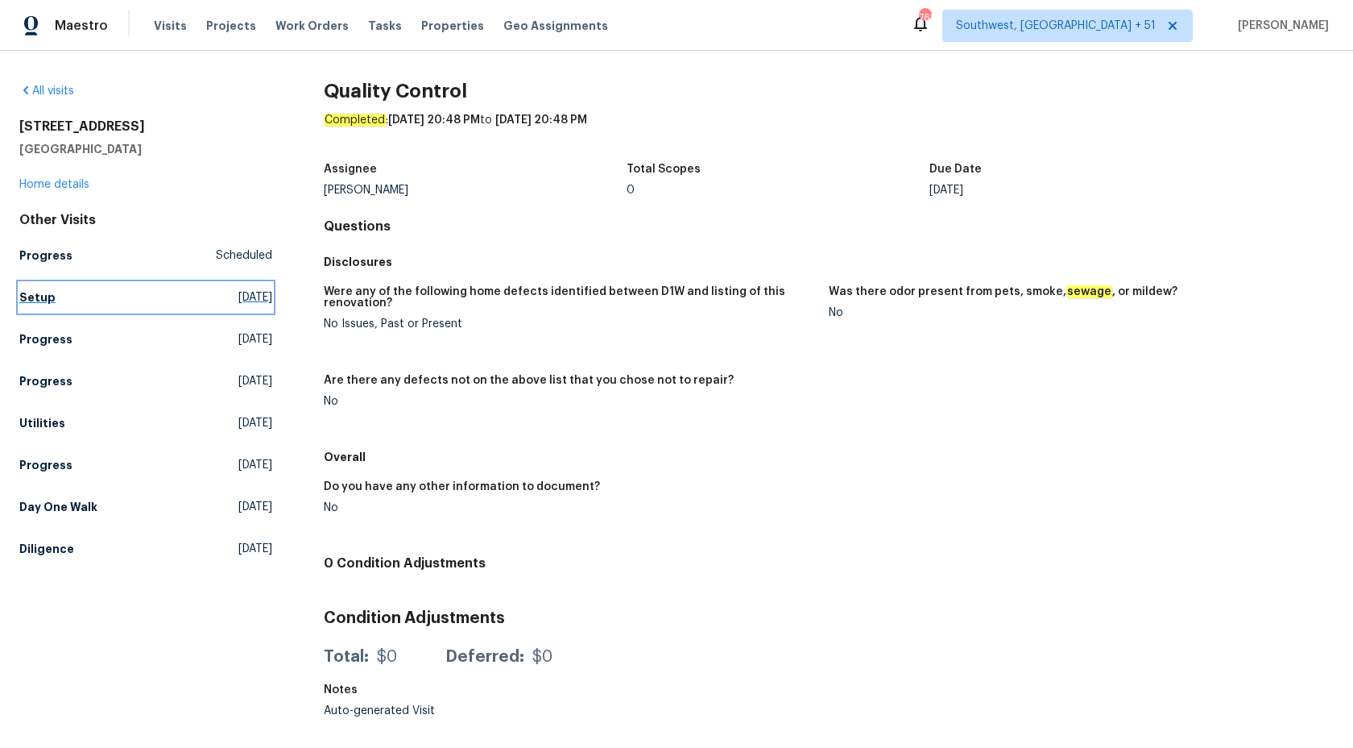
click at [60, 287] on link "Setup Sat, Aug 09 2025" at bounding box center [145, 297] width 253 height 29
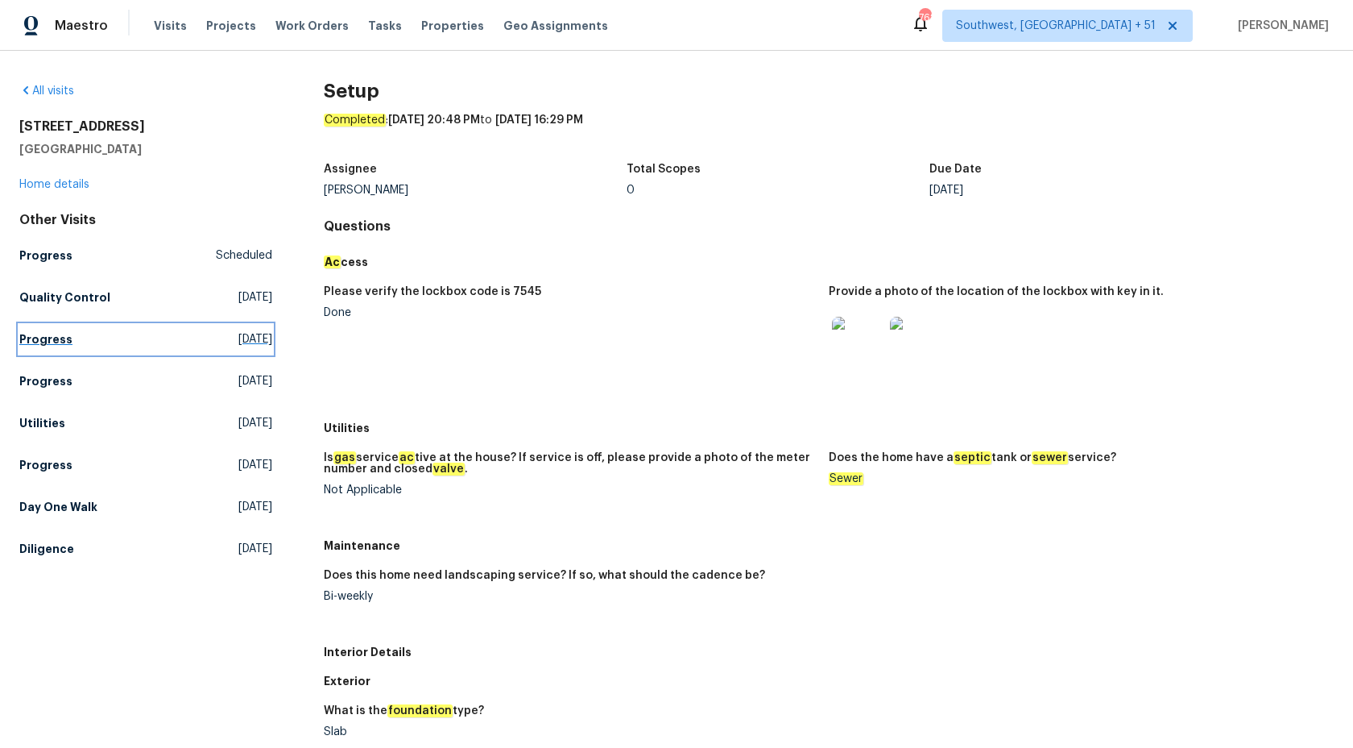
click at [59, 343] on h5 "Progress" at bounding box center [45, 339] width 53 height 16
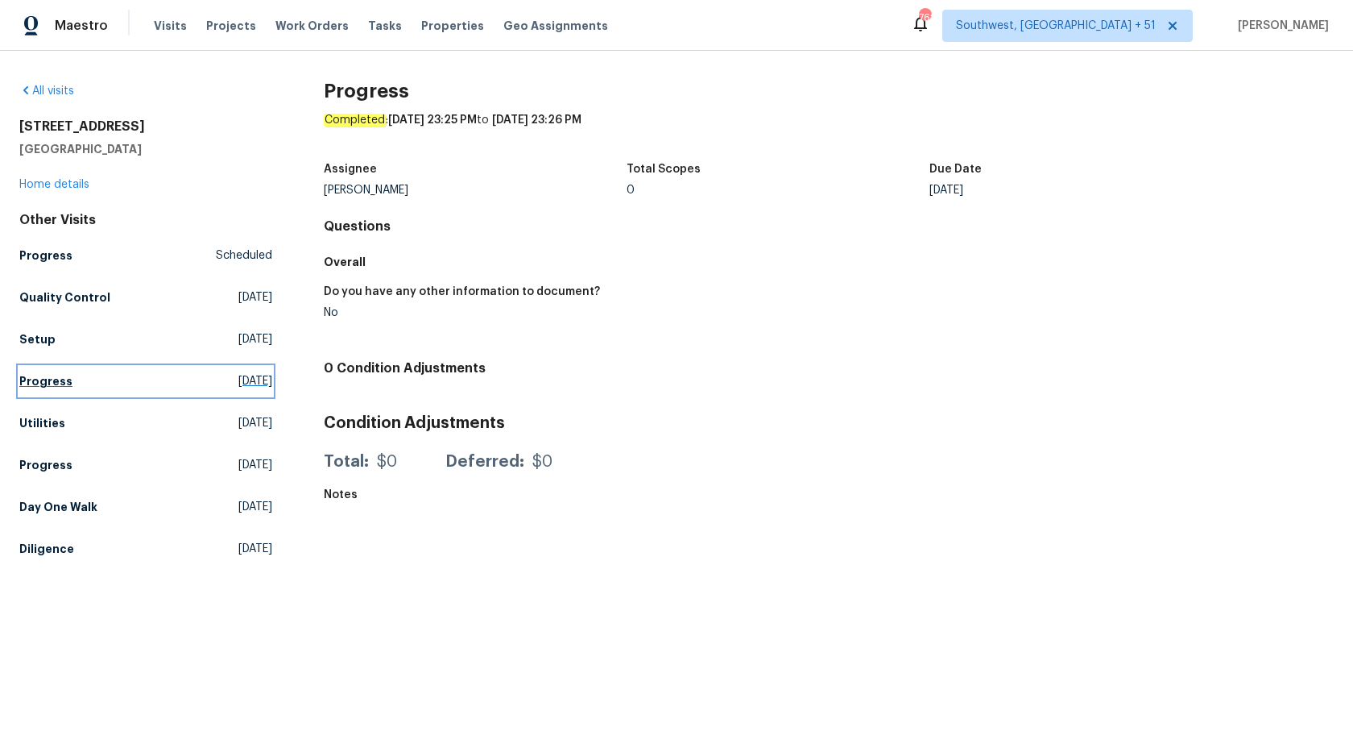
click at [43, 390] on link "Progress Mon, Aug 04 2025" at bounding box center [145, 381] width 253 height 29
click at [43, 390] on link "Progress Wed, Aug 06 2025" at bounding box center [145, 381] width 253 height 29
click at [48, 409] on link "Utilities Thu, Jul 31 2025" at bounding box center [145, 422] width 253 height 29
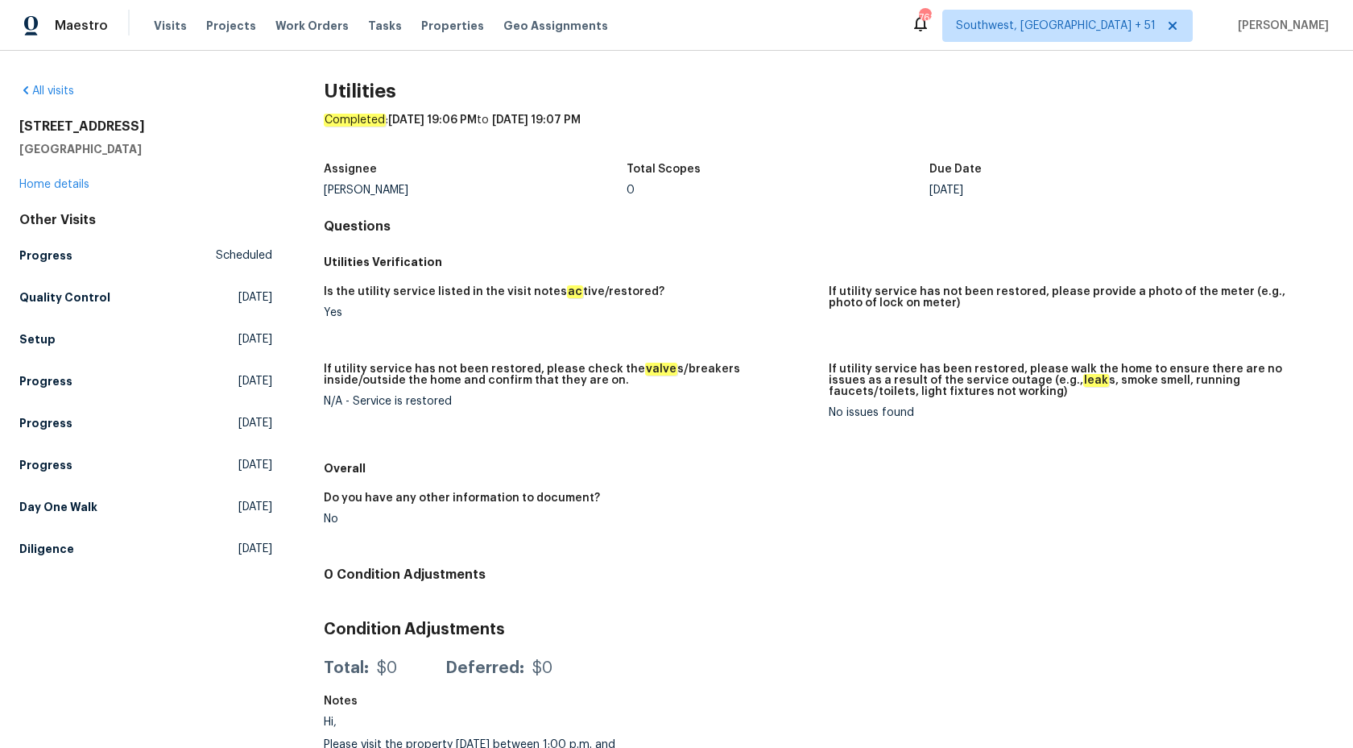
scroll to position [46, 0]
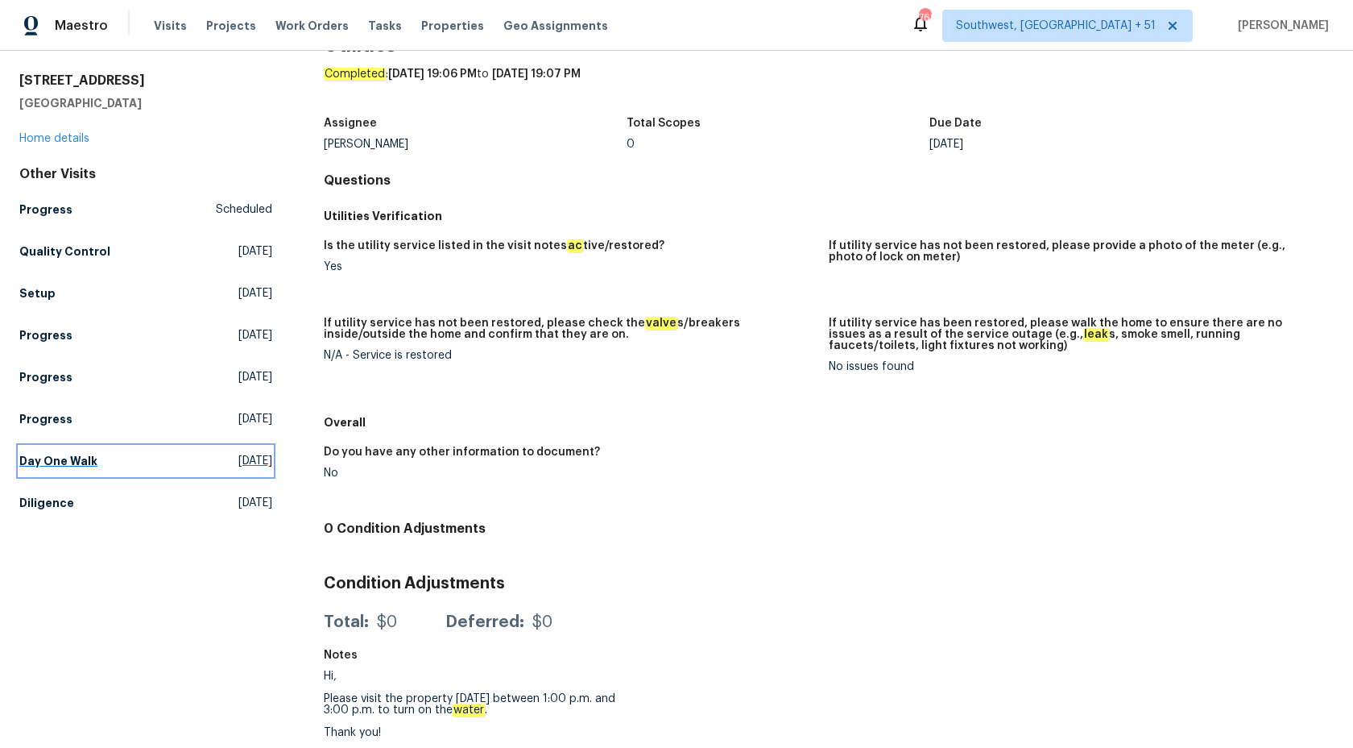
click at [58, 455] on h5 "Day One Walk" at bounding box center [58, 461] width 78 height 16
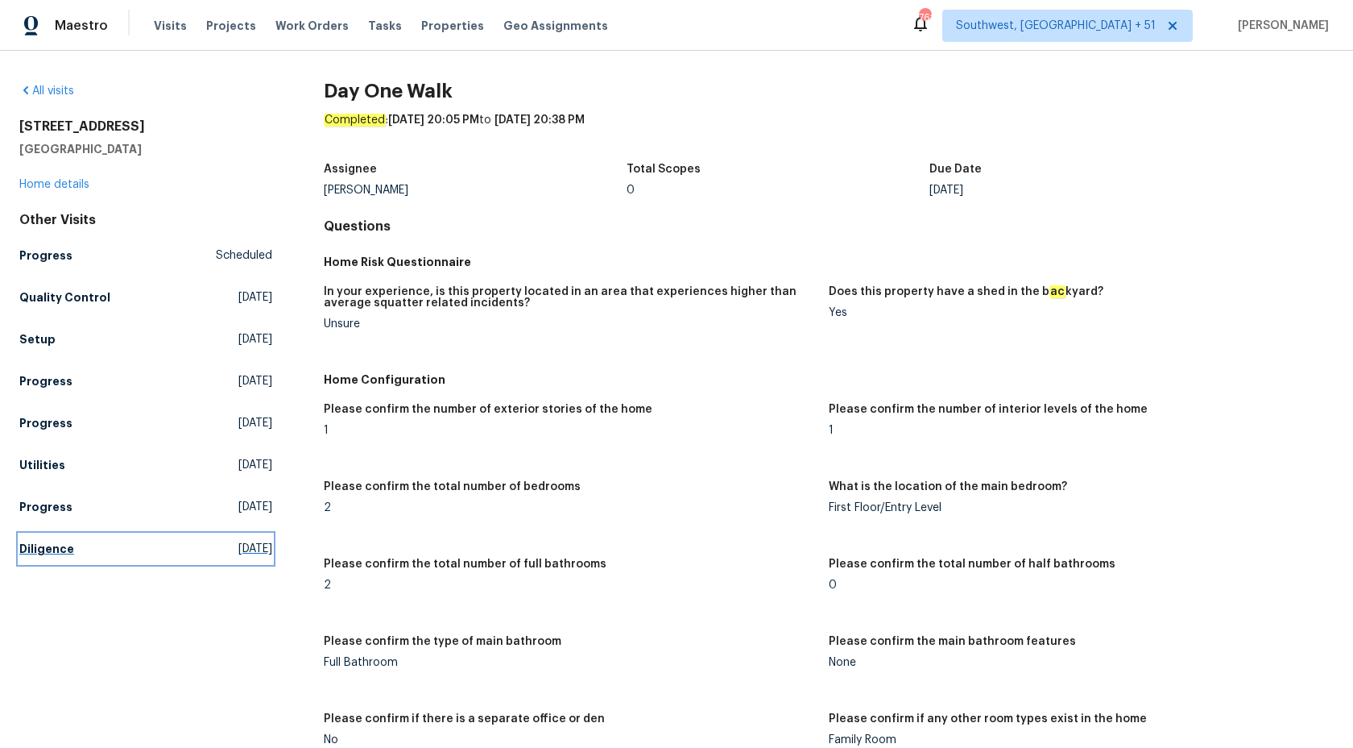
click at [78, 555] on link "Diligence Mon, Jun 30 2025" at bounding box center [145, 548] width 253 height 29
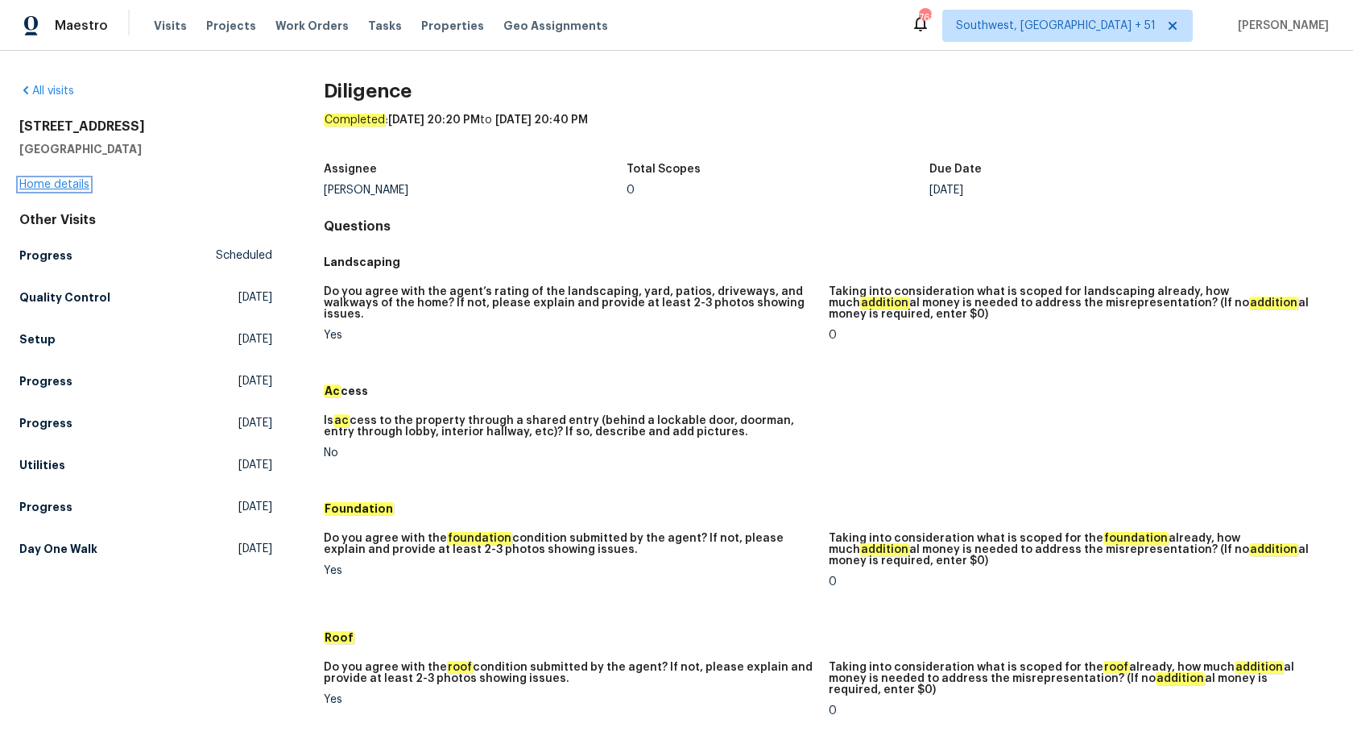
click at [74, 188] on link "Home details" at bounding box center [54, 184] width 70 height 11
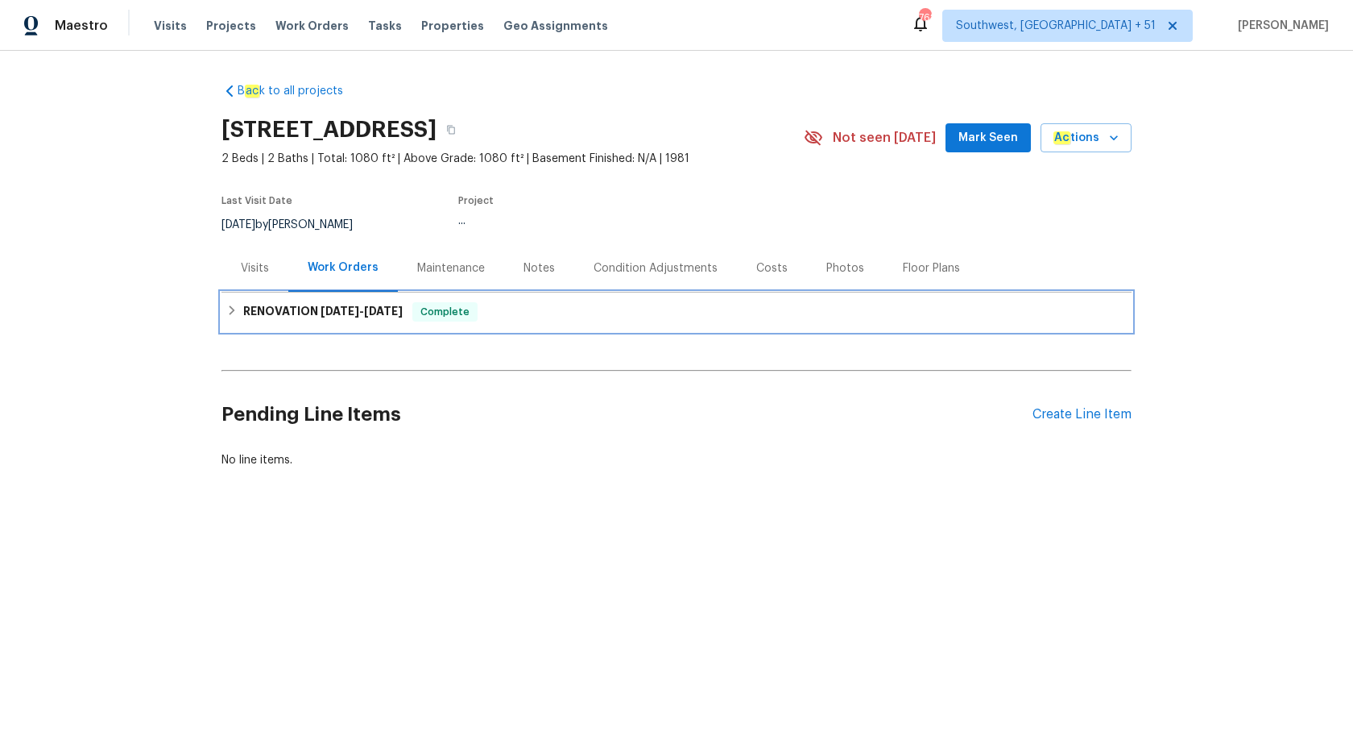
click at [341, 317] on h6 "RENOVATION 7/28/25 - 8/8/25" at bounding box center [323, 311] width 160 height 19
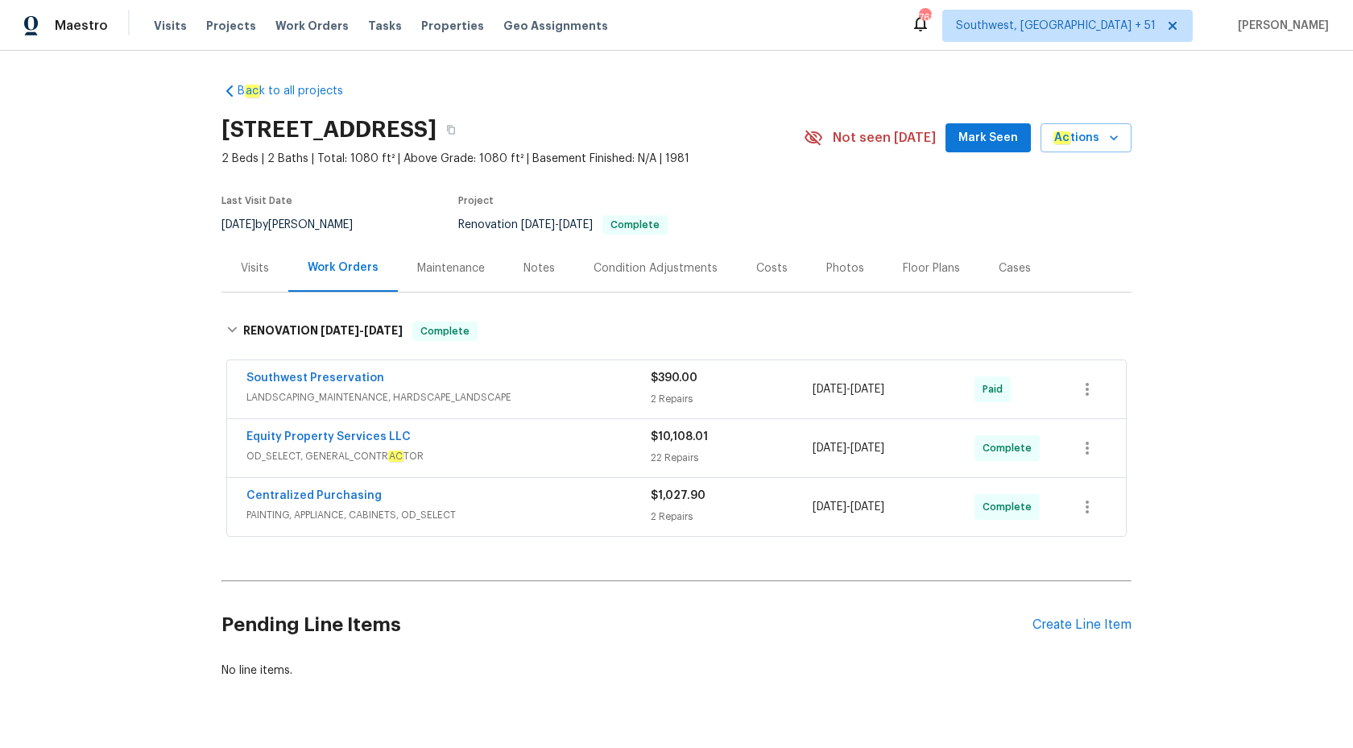
click at [538, 389] on span "LANDSCAPING_MAINTENANCE, HARDSCAPE_LANDSCAPE" at bounding box center [449, 397] width 404 height 16
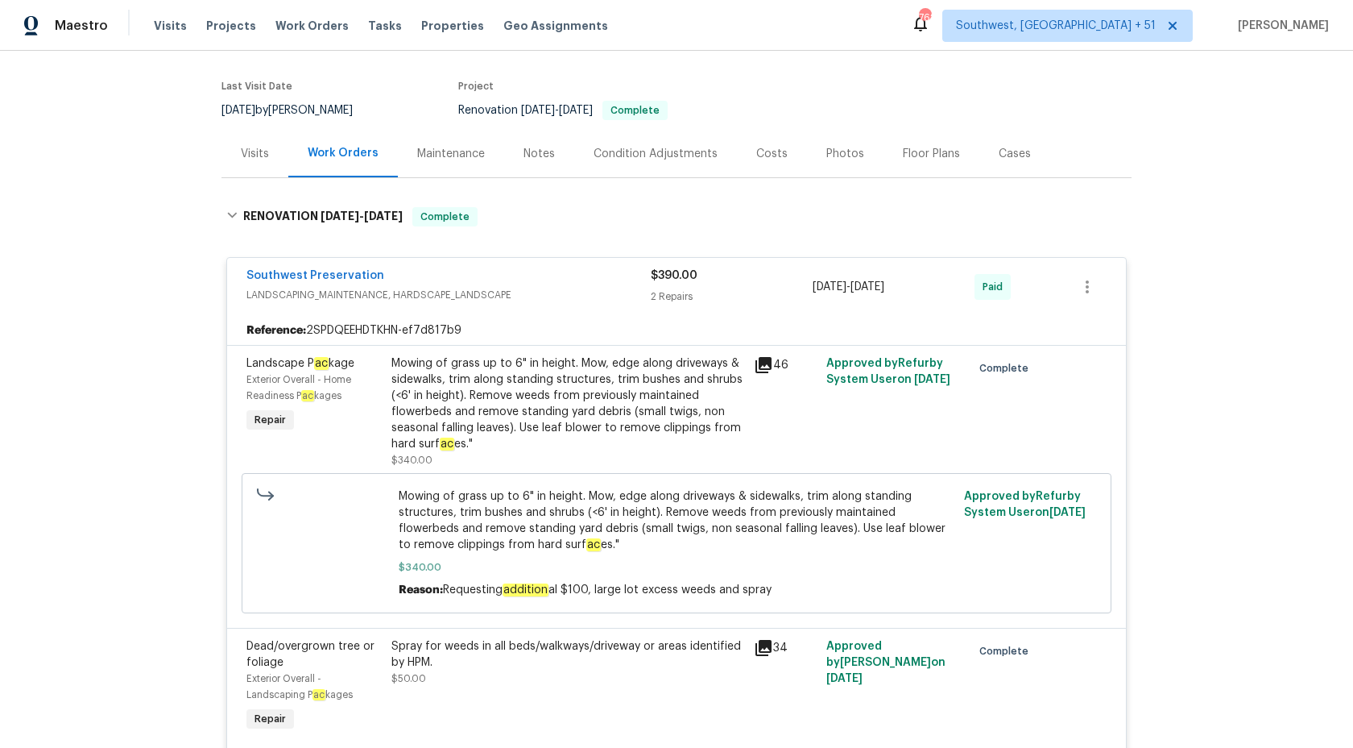
click at [669, 279] on span "$390.00" at bounding box center [674, 275] width 47 height 11
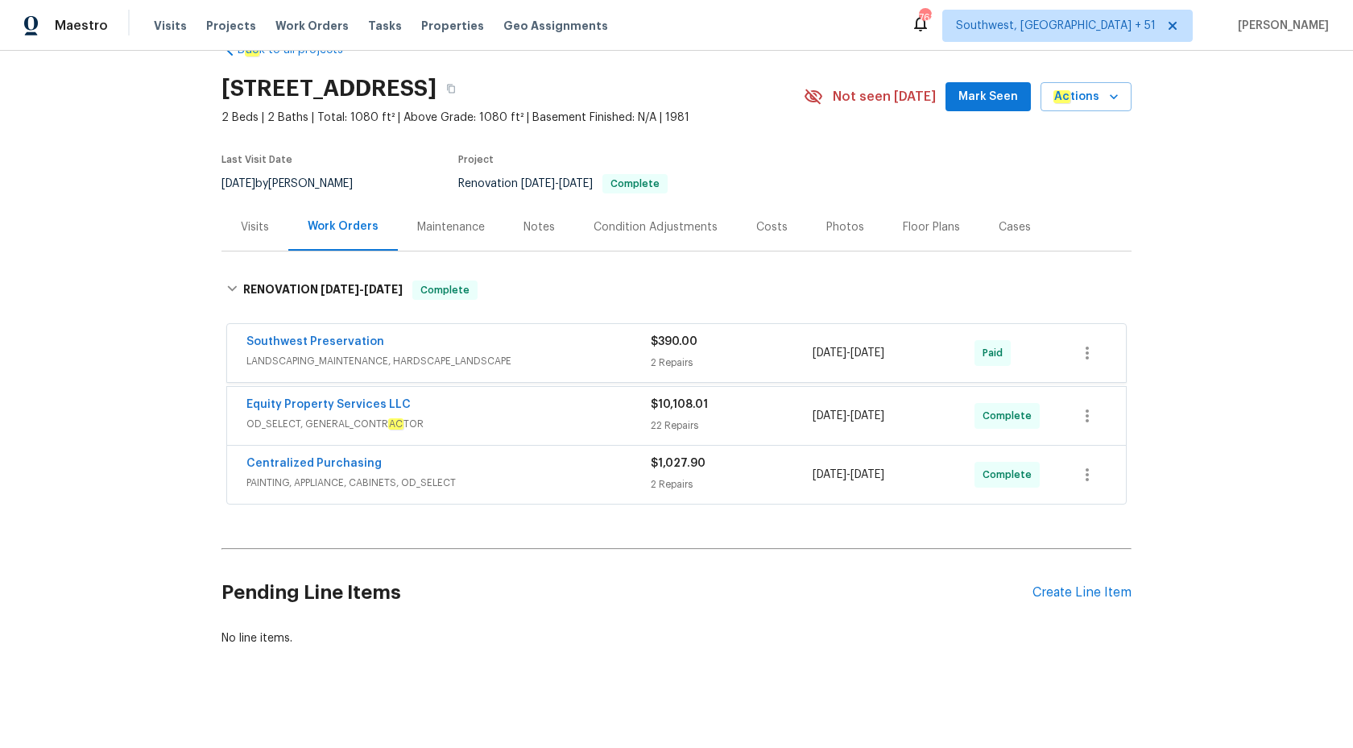
scroll to position [40, 0]
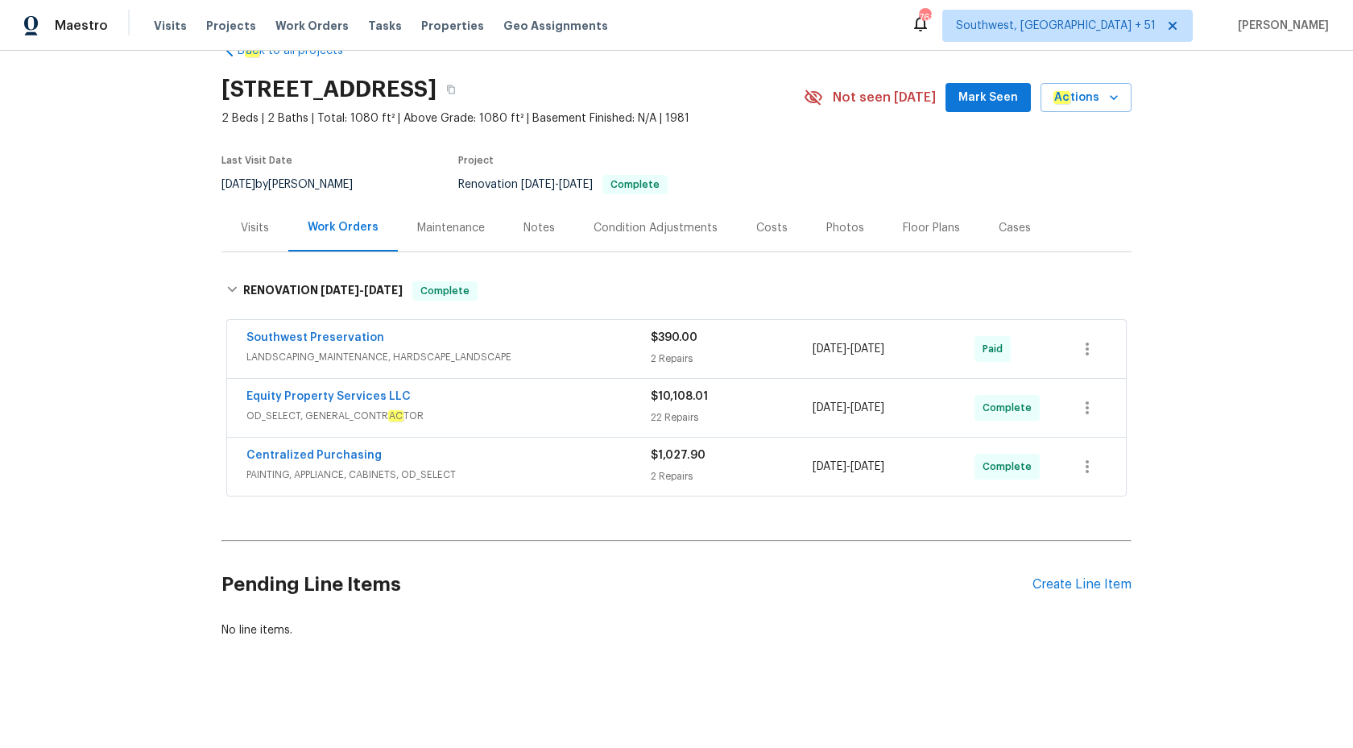
click at [555, 468] on span "PAINTING, APPLIANCE, CABINETS, OD_SELECT" at bounding box center [449, 474] width 404 height 16
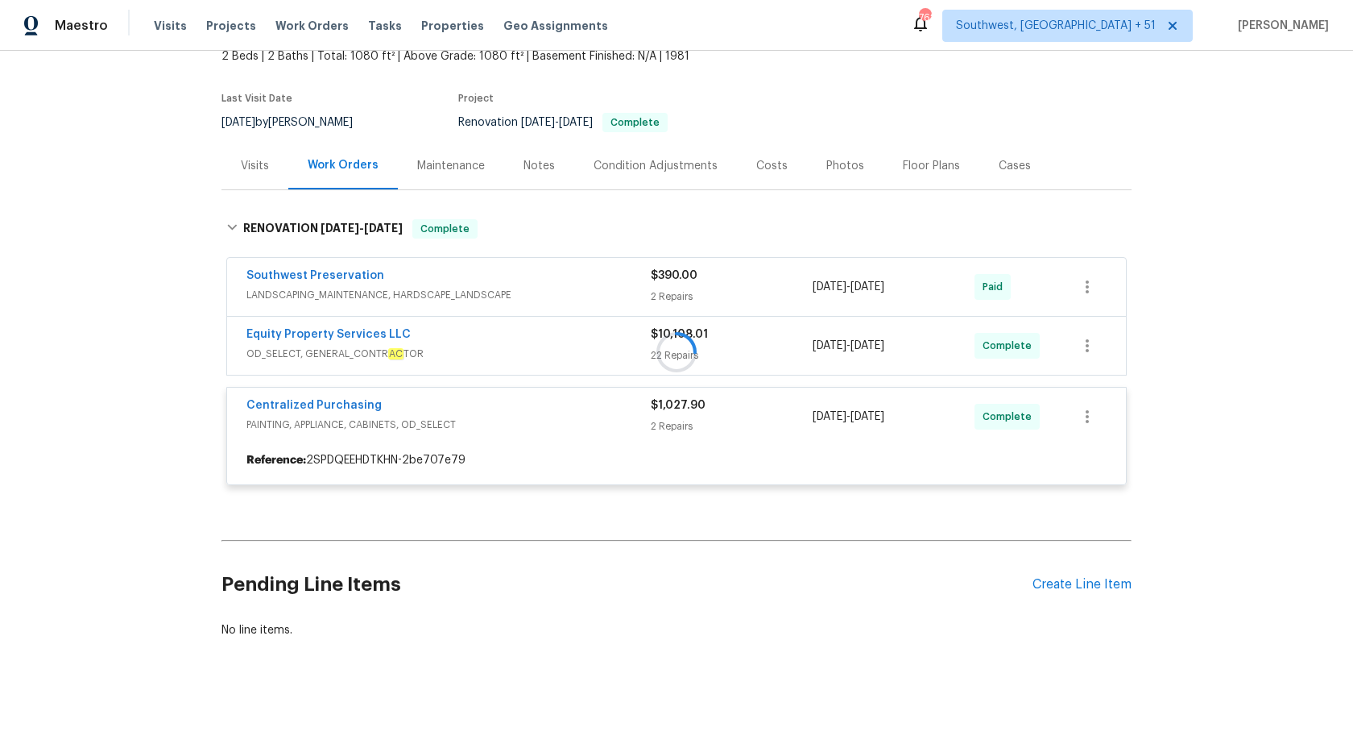
scroll to position [114, 0]
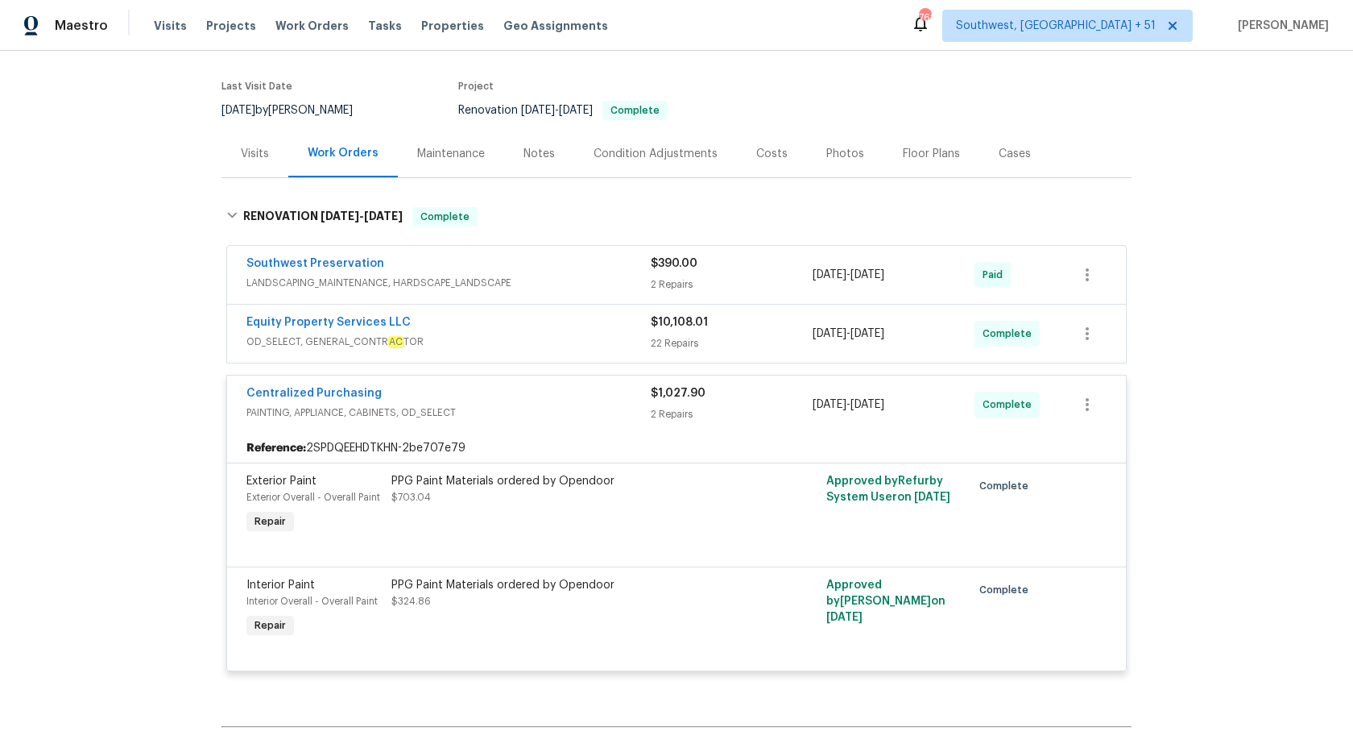
click at [566, 429] on div "Centralized Purchasing PAINTING, APPLIANCE, CABINETS, OD_SELECT $1,027.90 2 Rep…" at bounding box center [676, 404] width 899 height 58
click at [637, 396] on div "Centralized Purchasing" at bounding box center [449, 394] width 404 height 19
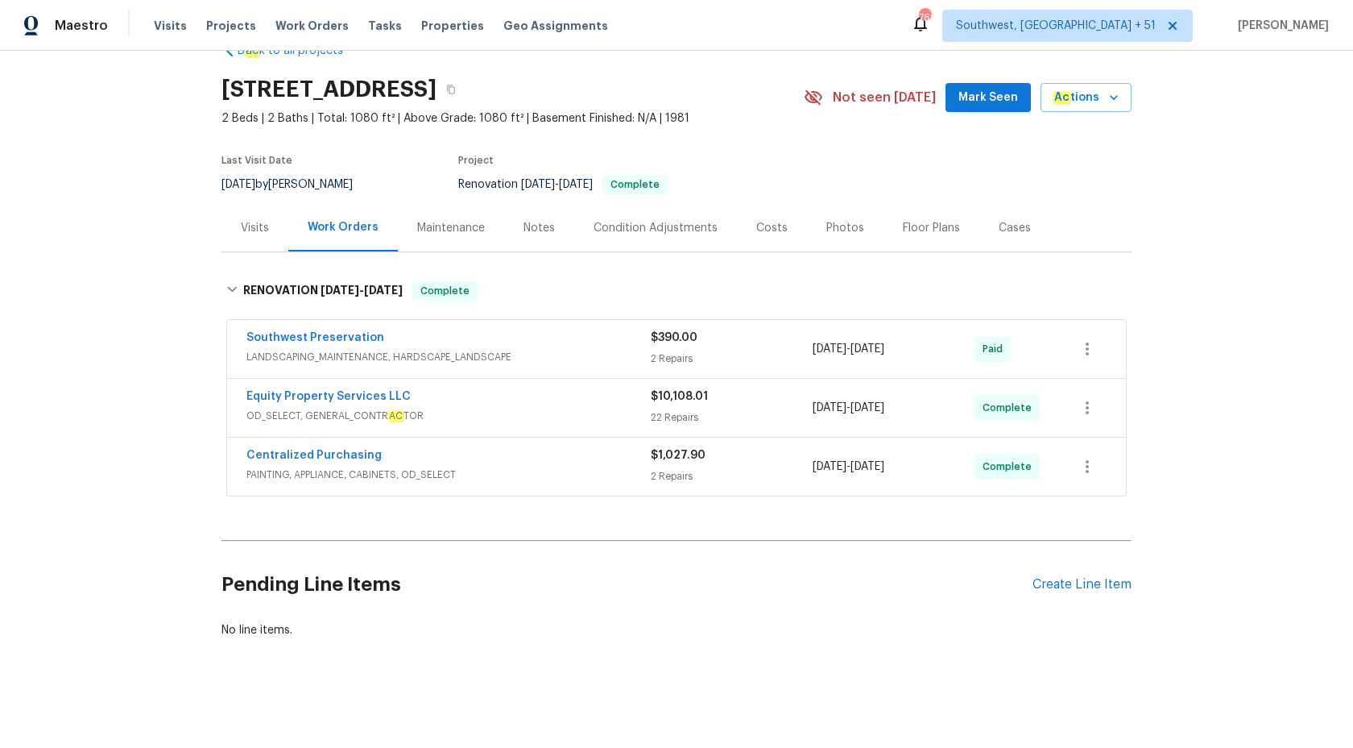
click at [586, 410] on span "OD_SELECT, GENERAL_CONTR AC TOR" at bounding box center [449, 416] width 404 height 16
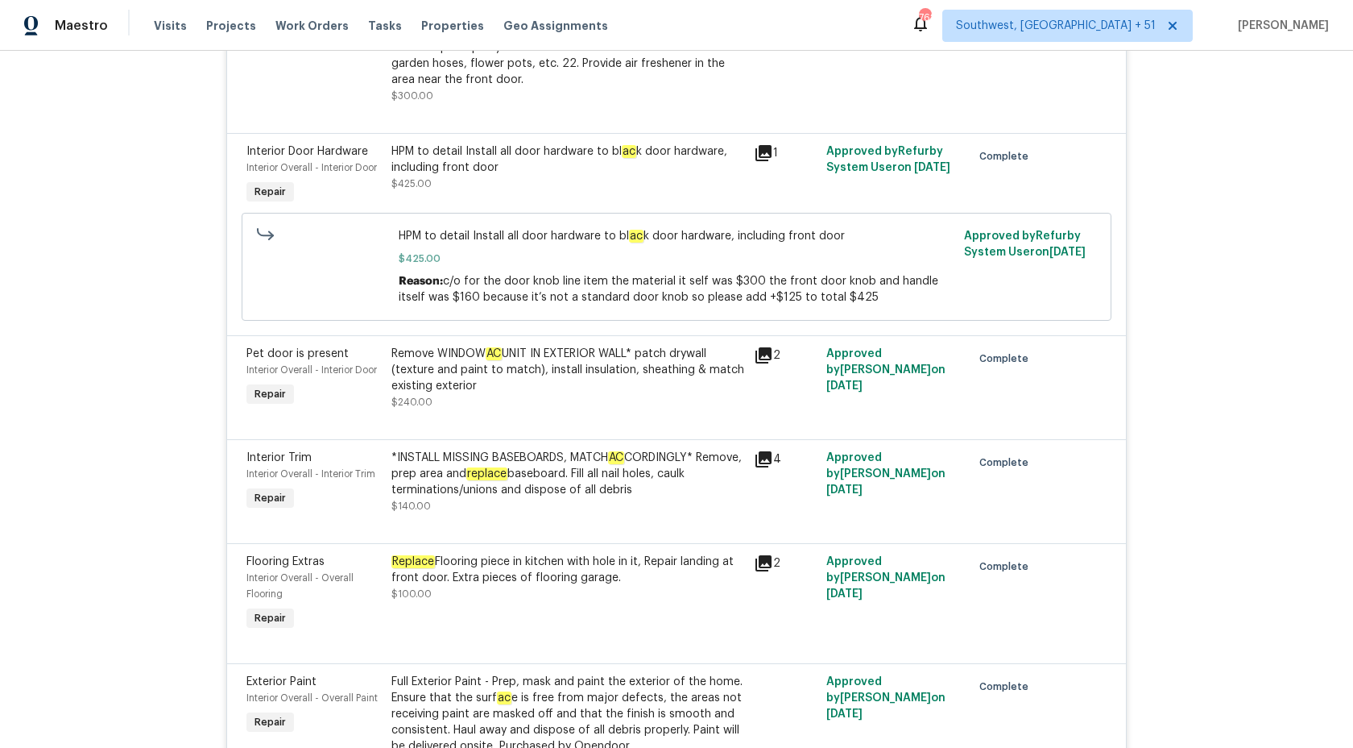
scroll to position [2105, 0]
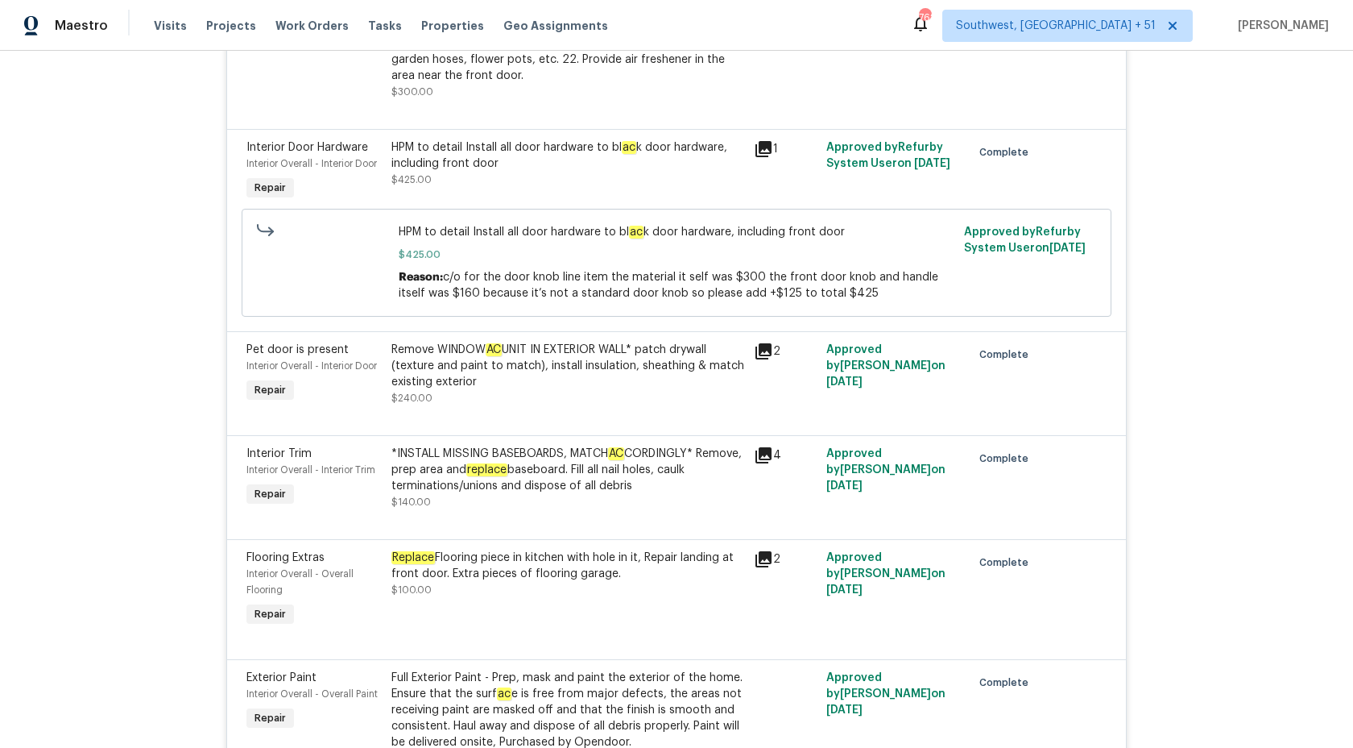
click at [532, 355] on div "Remove WINDOW AC UNIT IN EXTERIOR WALL* patch drywall (texture and paint to mat…" at bounding box center [568, 366] width 353 height 48
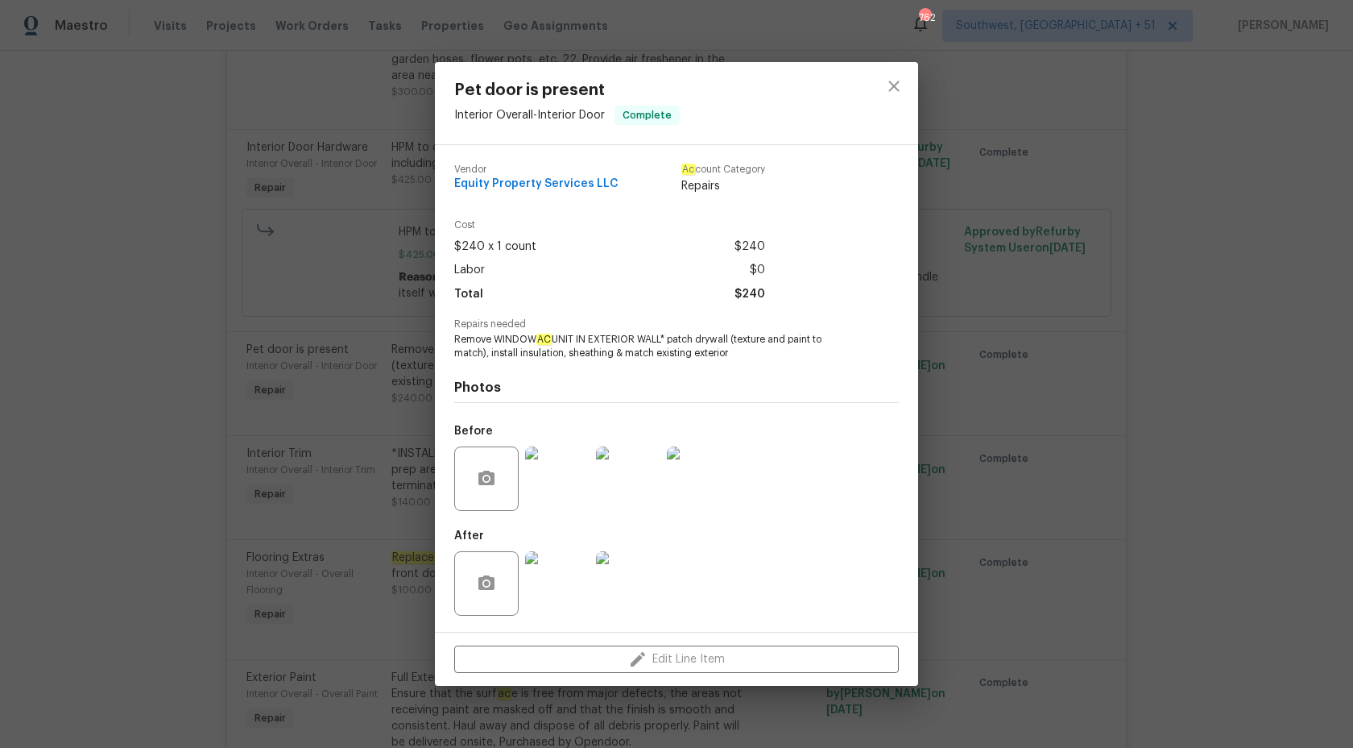
click at [1240, 111] on div "Pet door is present Interior Overall - Interior Door Complete Vendor Equity Pro…" at bounding box center [676, 374] width 1353 height 748
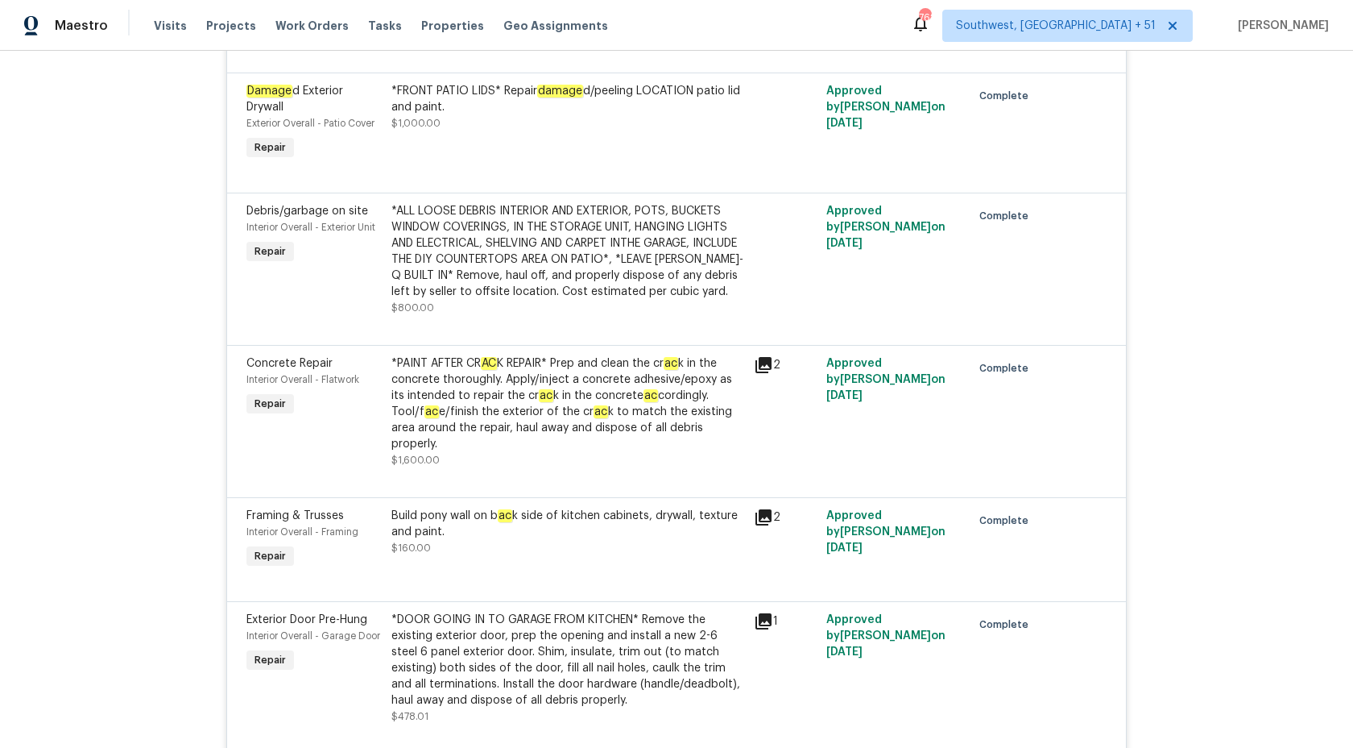
scroll to position [740, 0]
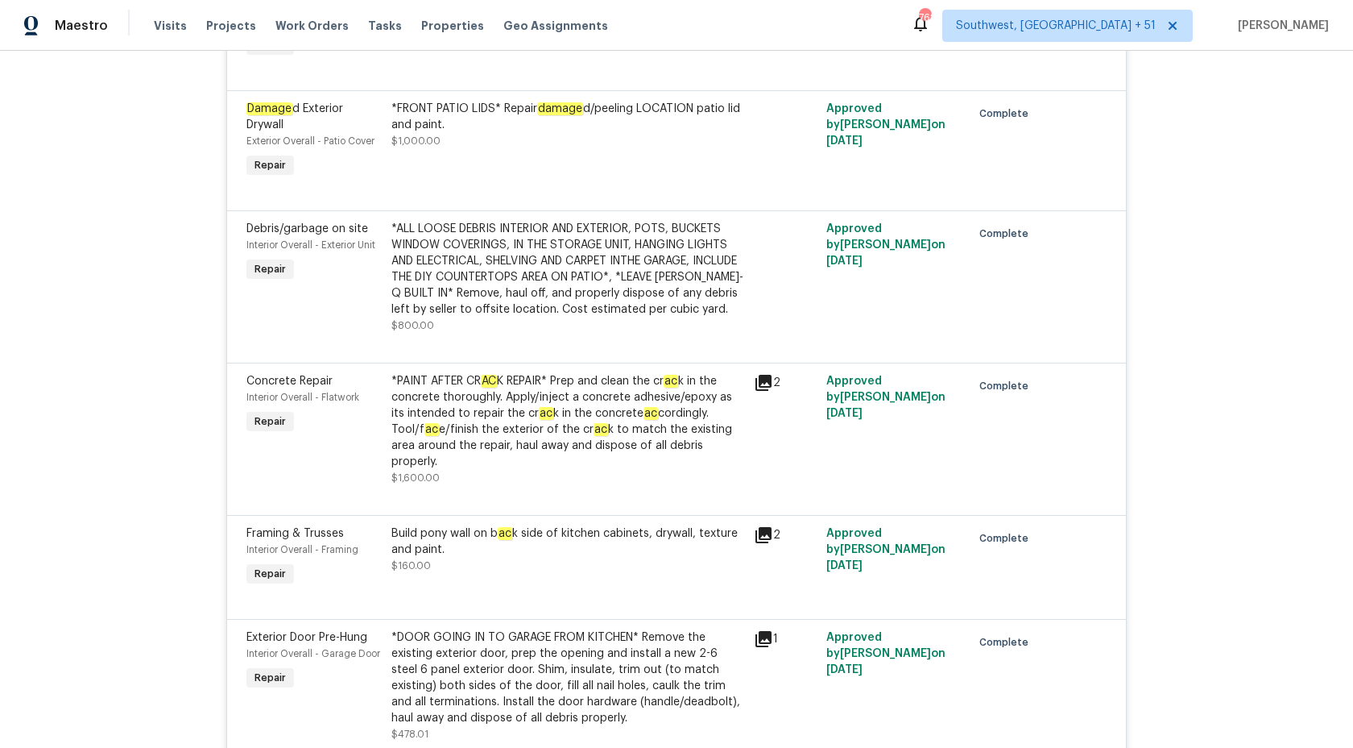
click at [618, 387] on div "*PAINT AFTER CR AC K REPAIR* Prep and clean the cr ac k in the concrete thoroug…" at bounding box center [568, 421] width 353 height 97
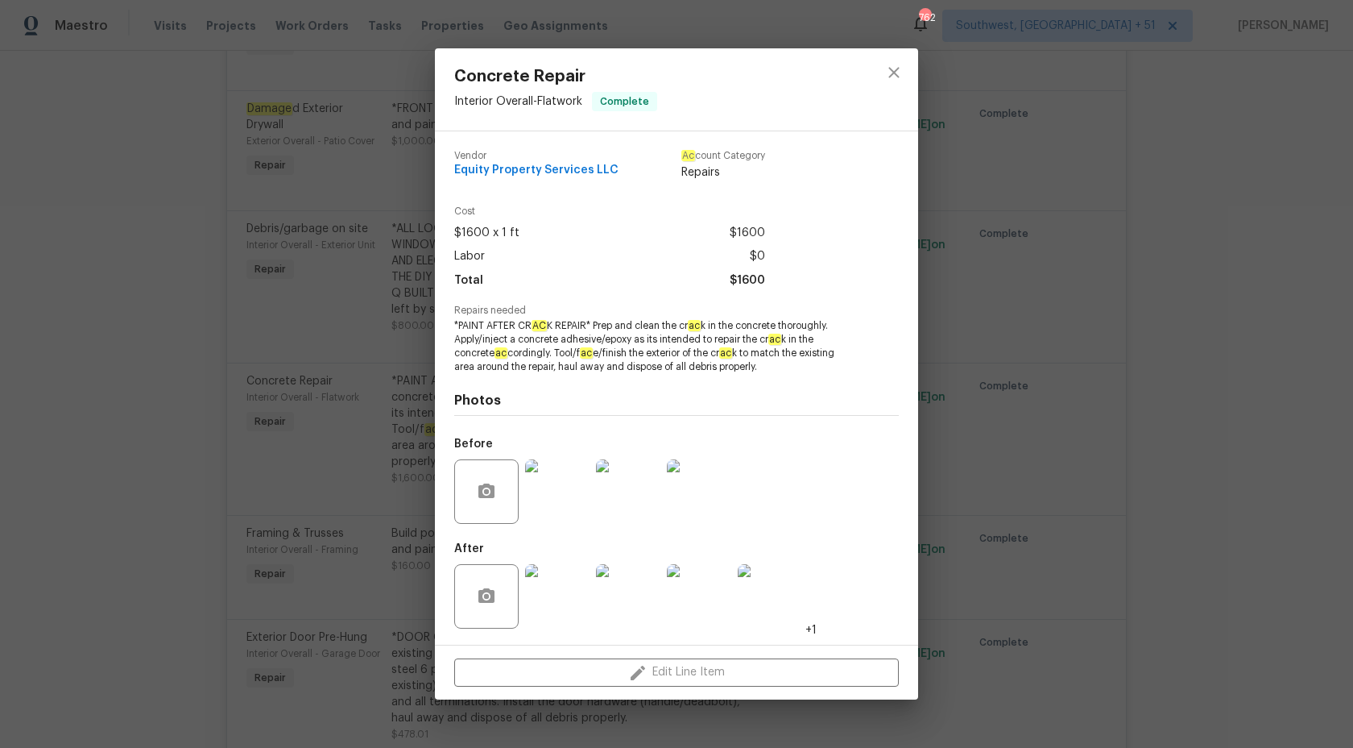
click at [561, 509] on img at bounding box center [557, 491] width 64 height 64
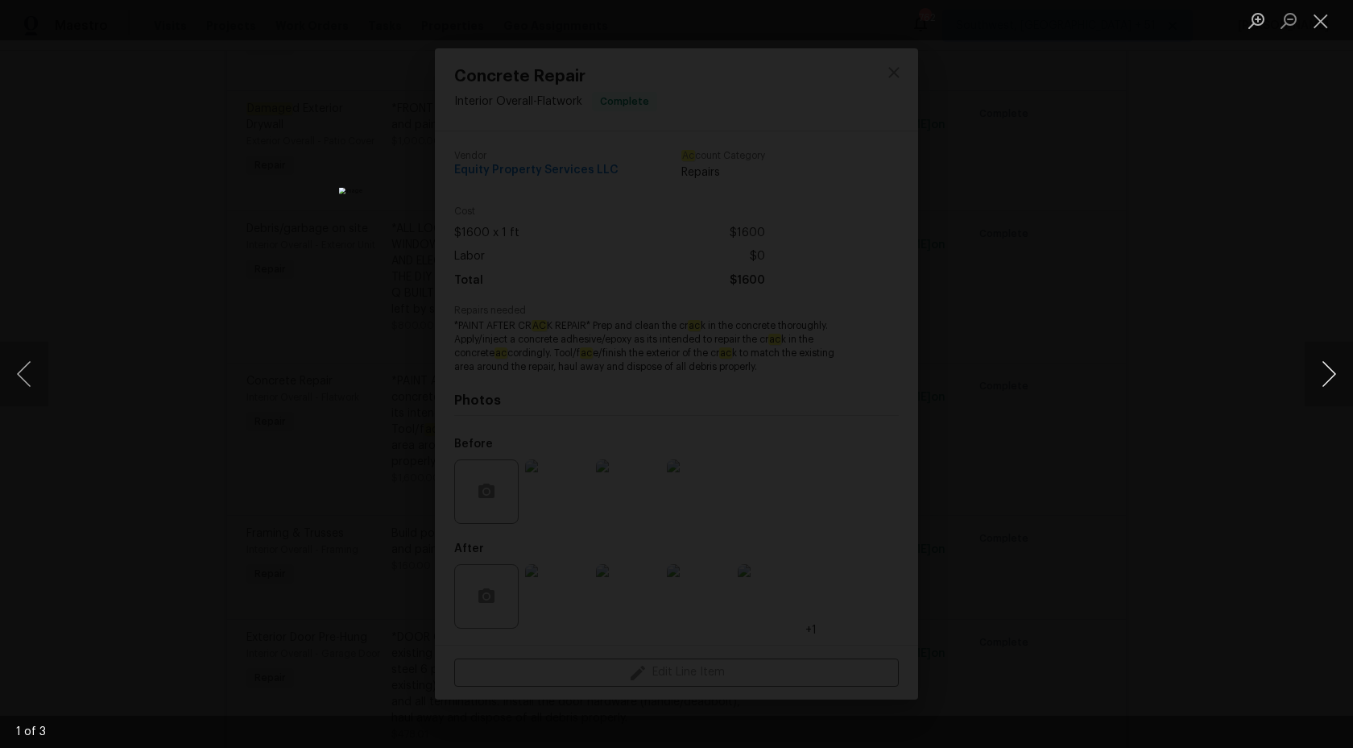
click at [1328, 359] on button "Next image" at bounding box center [1329, 374] width 48 height 64
click at [1337, 359] on button "Next image" at bounding box center [1329, 374] width 48 height 64
click at [1331, 12] on button "Close lightbox" at bounding box center [1321, 20] width 32 height 28
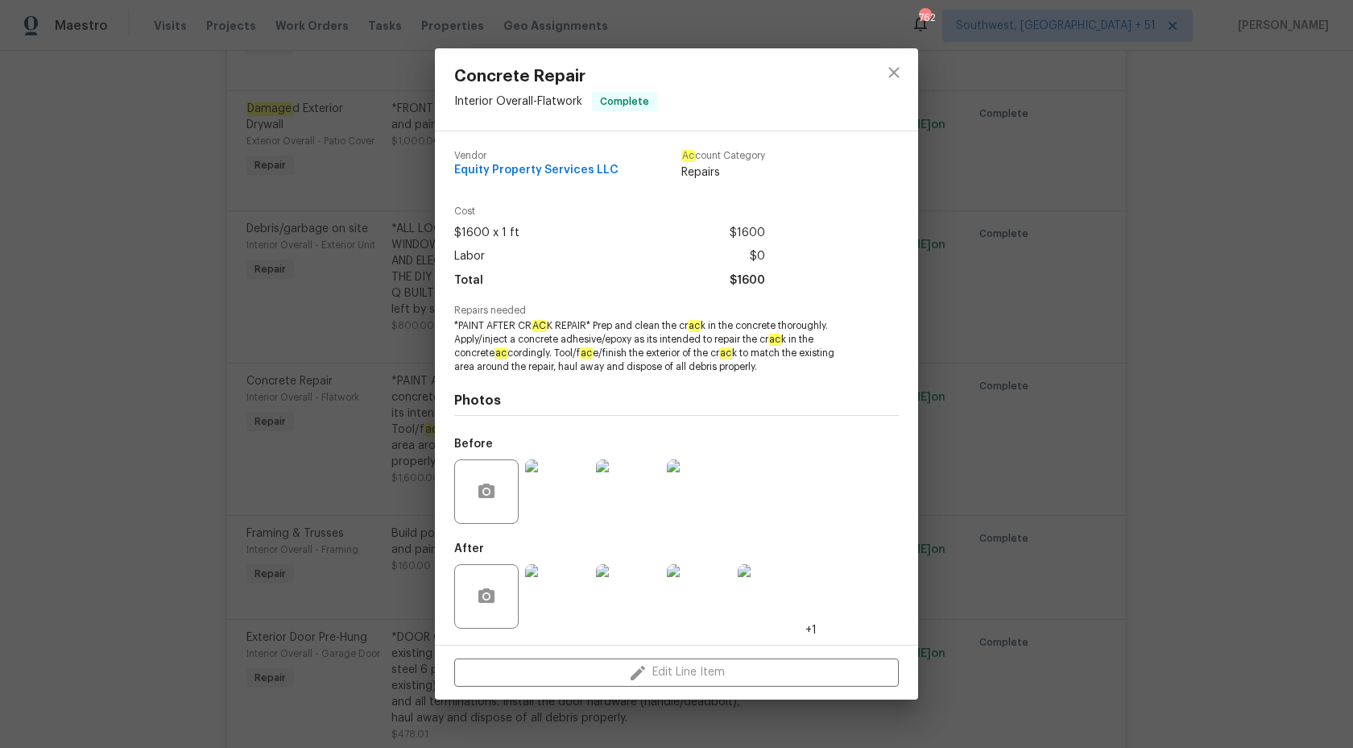
click at [570, 604] on img at bounding box center [557, 596] width 64 height 64
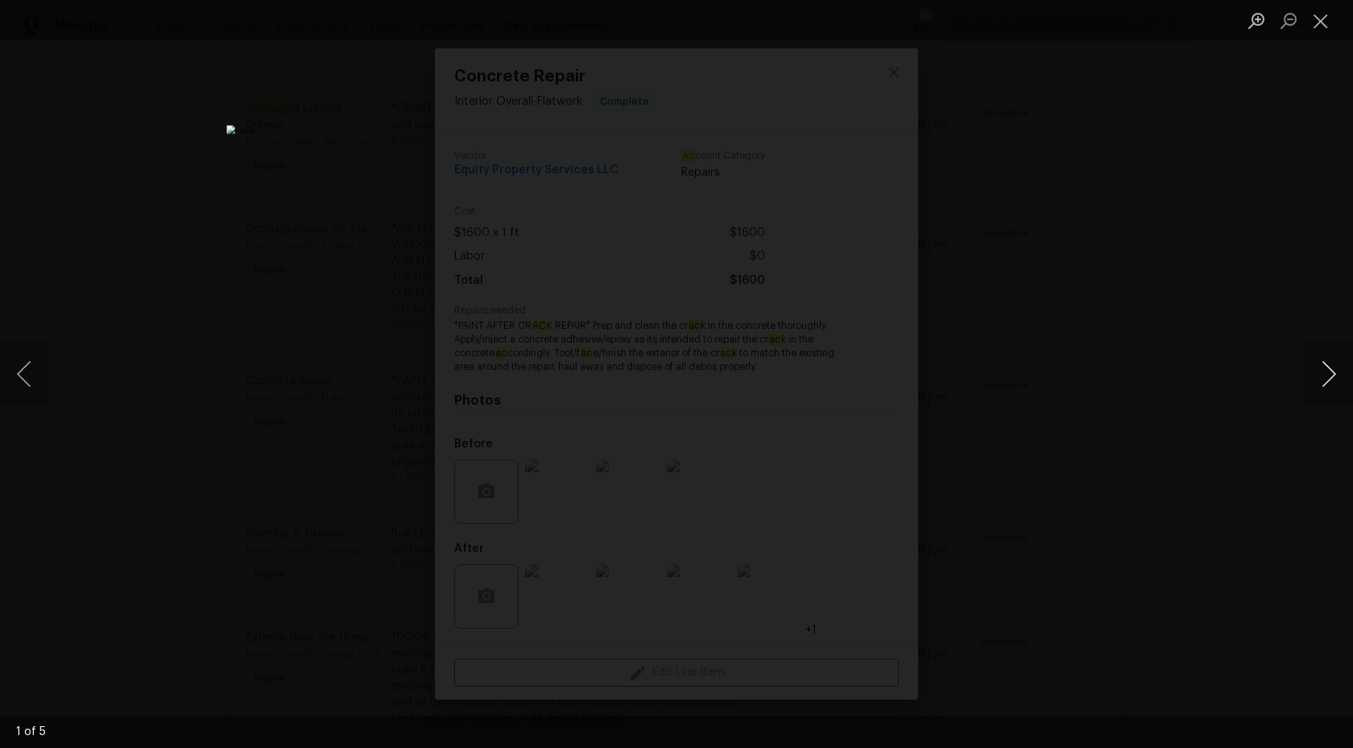
click at [1319, 386] on button "Next image" at bounding box center [1329, 374] width 48 height 64
click at [1318, 19] on button "Close lightbox" at bounding box center [1321, 20] width 32 height 28
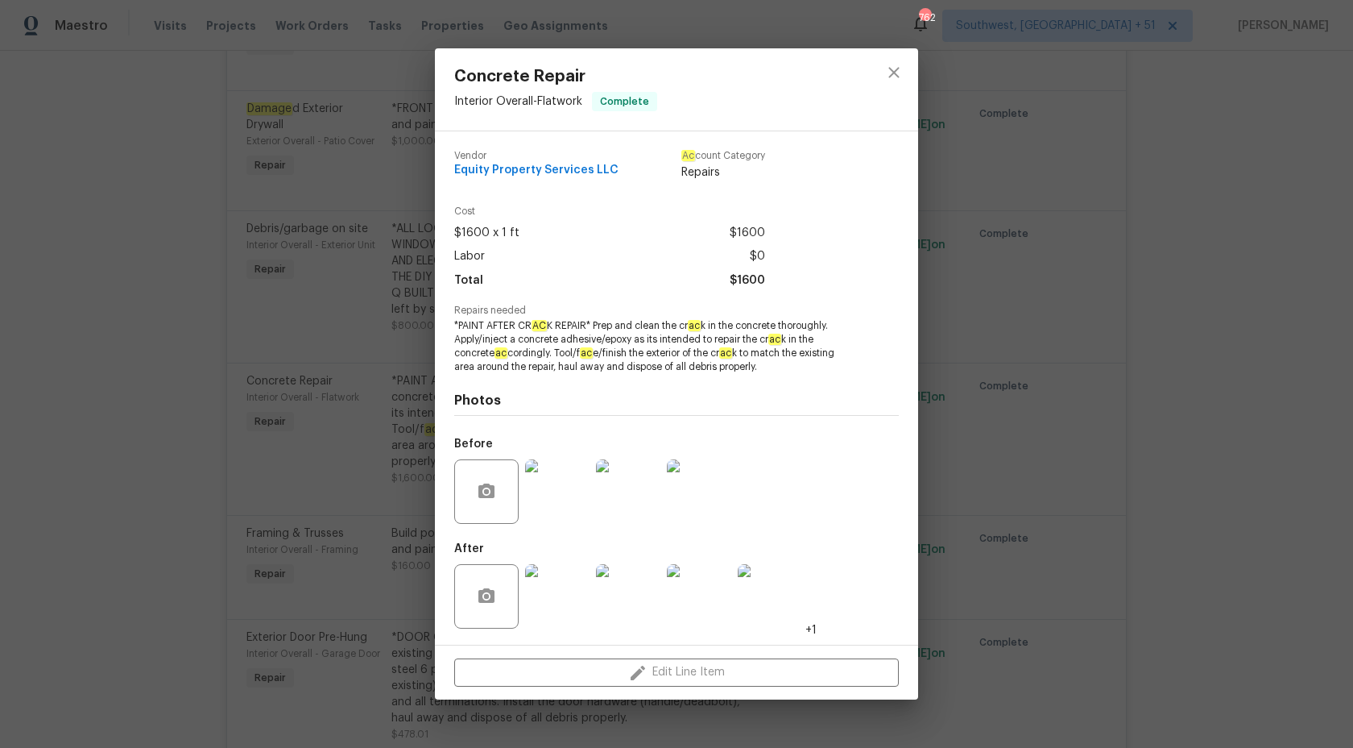
click at [1274, 393] on div "Concrete Repair Interior Overall - Flatwork Complete Vendor Equity Property Ser…" at bounding box center [676, 374] width 1353 height 748
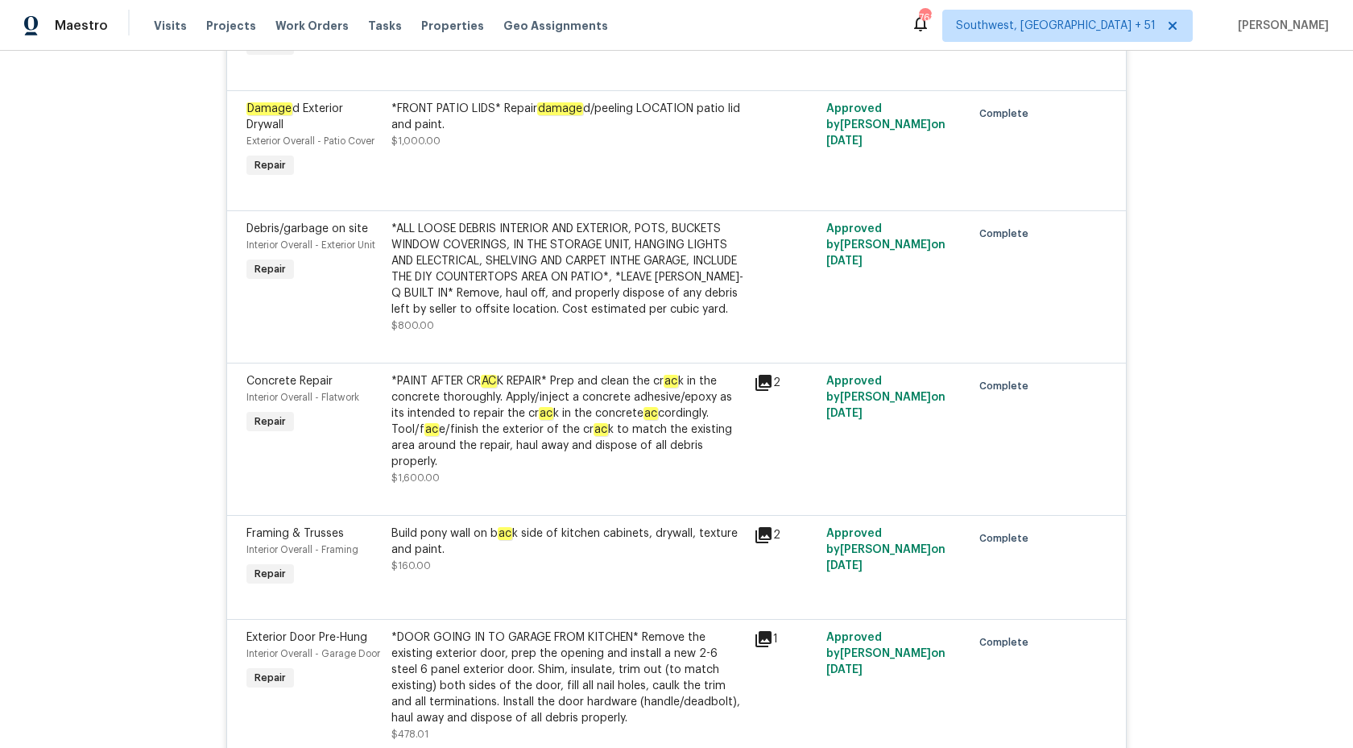
click at [570, 420] on div "*PAINT AFTER CR AC K REPAIR* Prep and clean the cr ac k in the concrete thoroug…" at bounding box center [568, 421] width 353 height 97
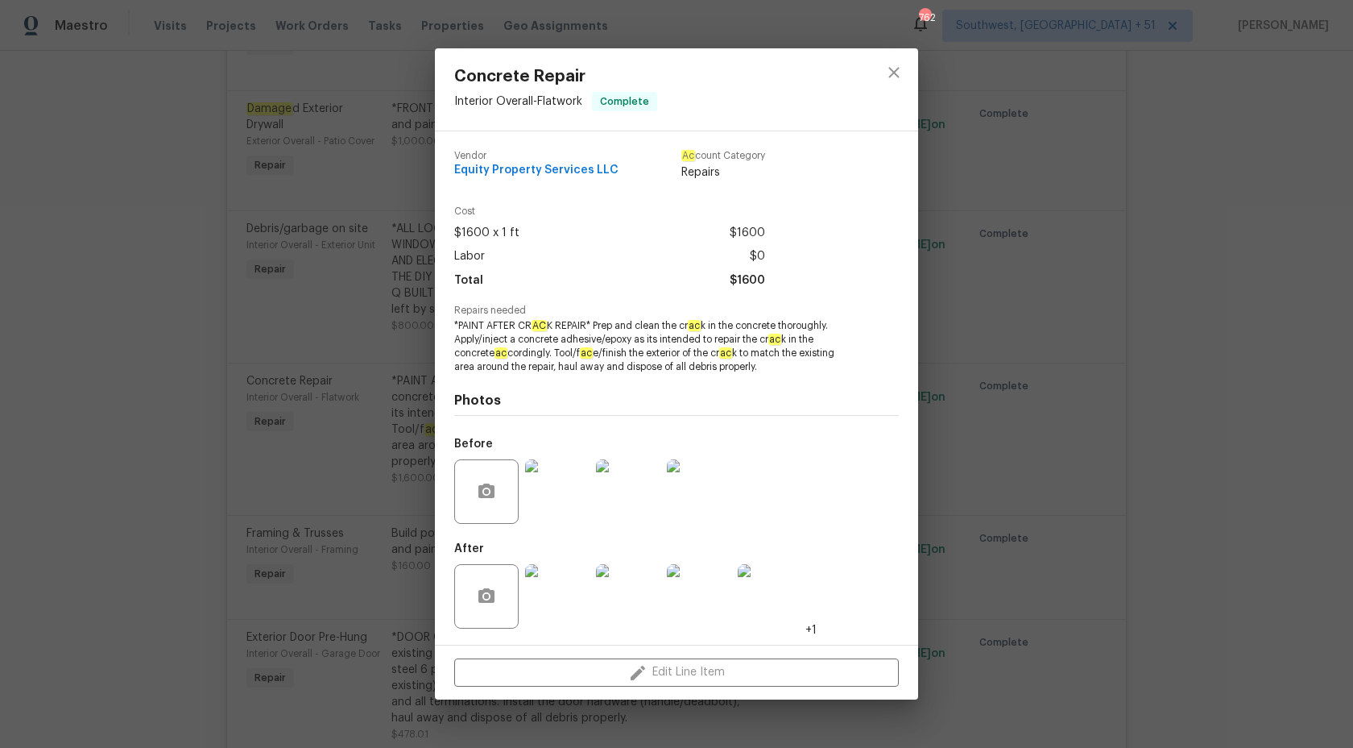
click at [716, 508] on img at bounding box center [699, 491] width 64 height 64
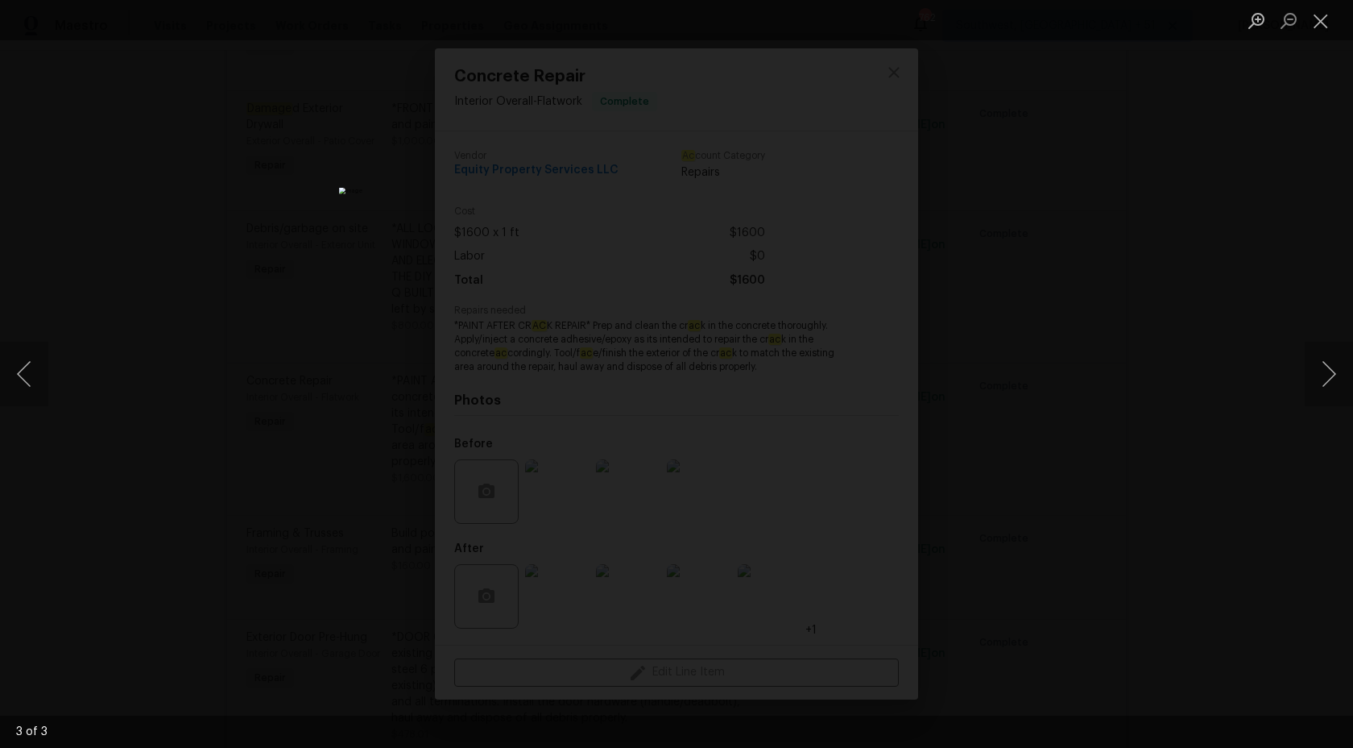
click at [1199, 269] on div "Lightbox" at bounding box center [676, 374] width 1353 height 748
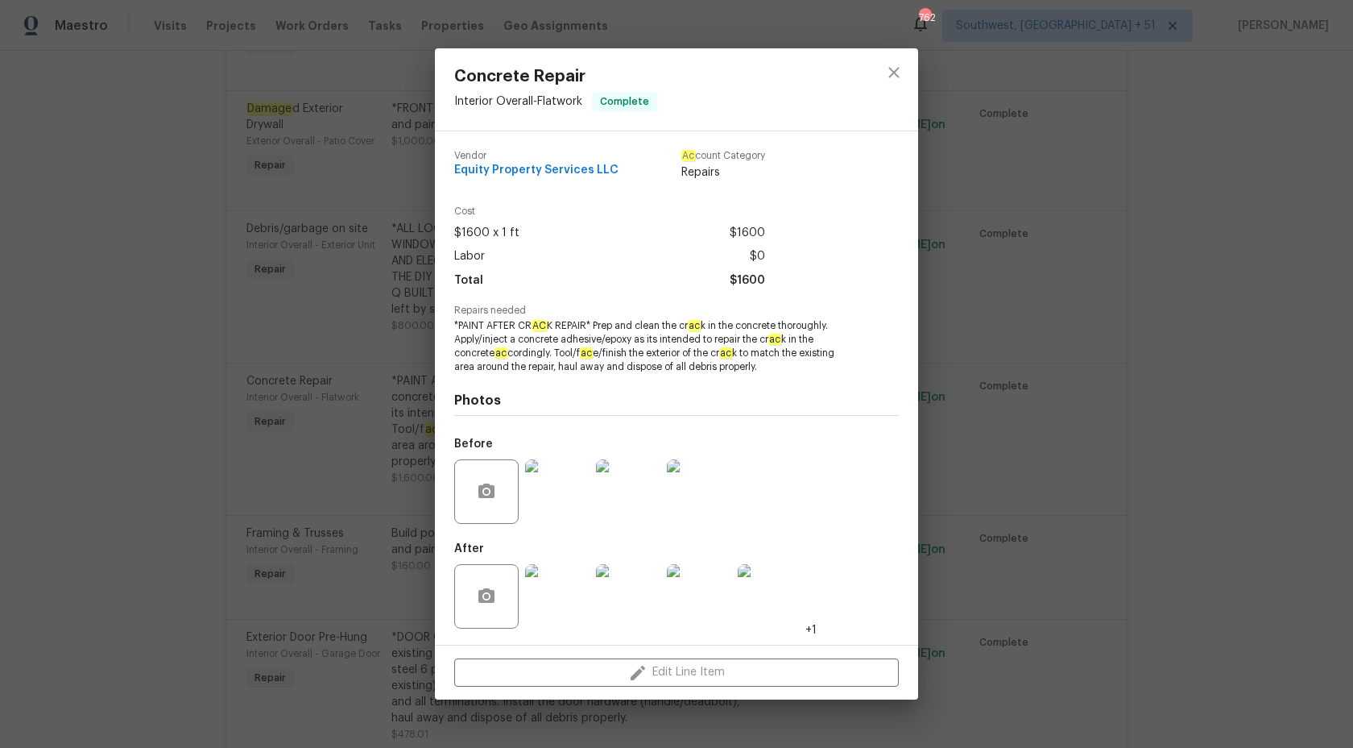
click at [1199, 269] on div "Concrete Repair Interior Overall - Flatwork Complete Vendor Equity Property Ser…" at bounding box center [676, 374] width 1353 height 748
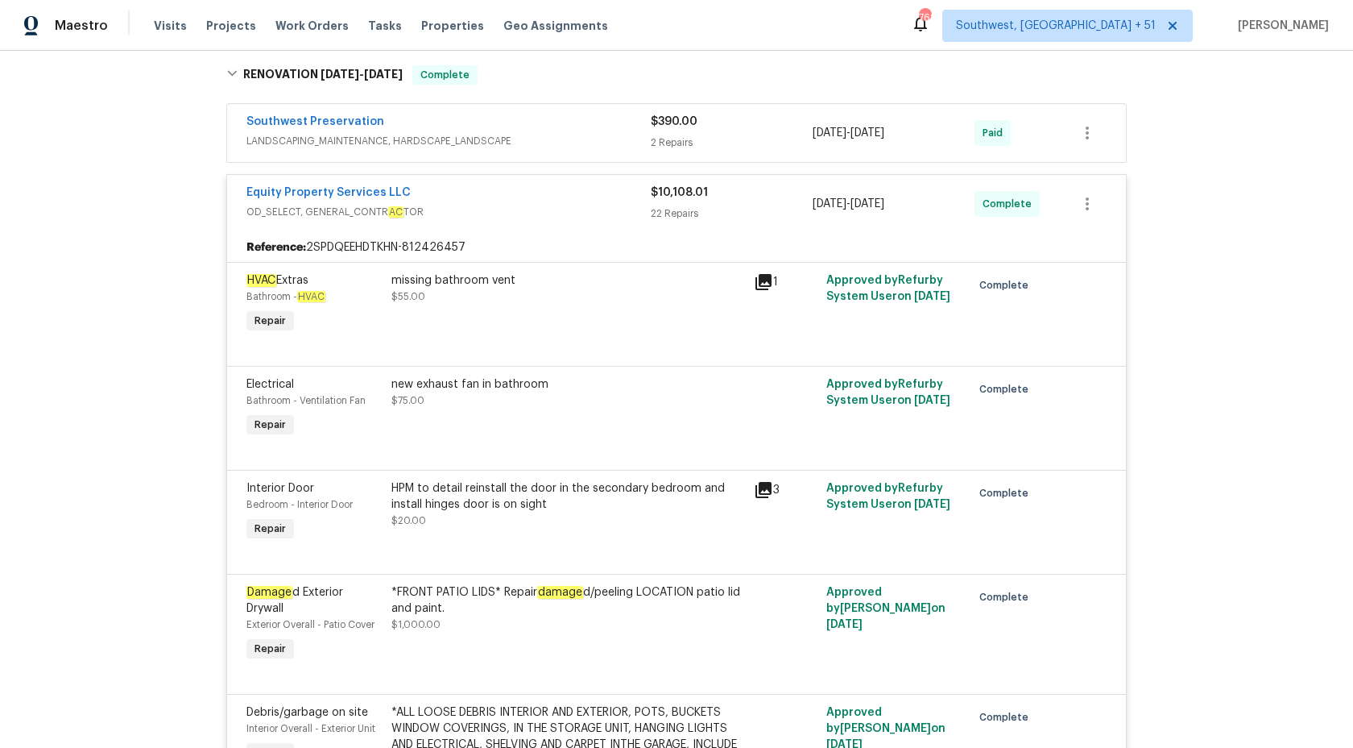
scroll to position [624, 0]
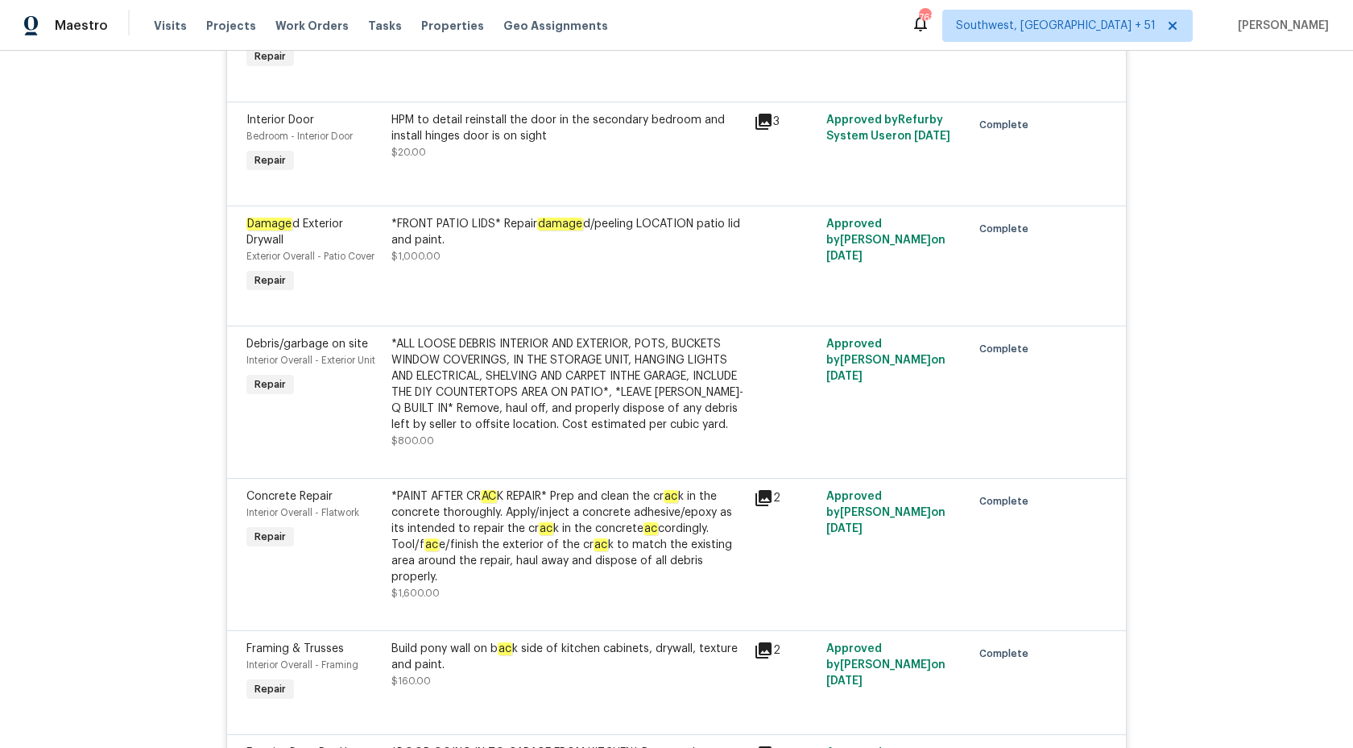
click at [528, 555] on div "*PAINT AFTER CR AC K REPAIR* Prep and clean the cr ac k in the concrete thoroug…" at bounding box center [568, 536] width 353 height 97
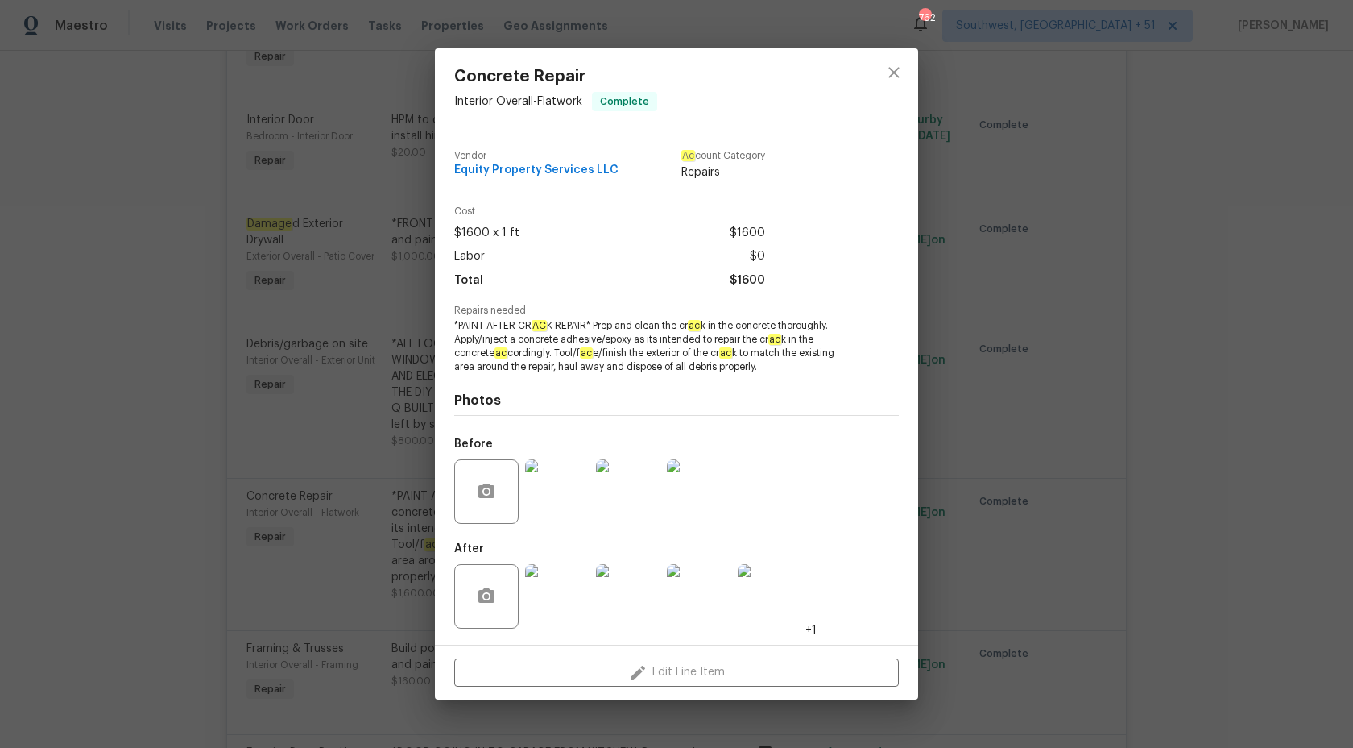
click at [508, 355] on em "ac" at bounding box center [501, 352] width 13 height 11
click at [636, 325] on span "*PAINT AFTER CR AC K REPAIR* Prep and clean the cr ac k in the concrete thoroug…" at bounding box center [654, 346] width 400 height 54
drag, startPoint x: 535, startPoint y: 359, endPoint x: 786, endPoint y: 368, distance: 251.5
click at [786, 368] on span "*PAINT AFTER CR AC K REPAIR* Prep and clean the cr ac k in the concrete thoroug…" at bounding box center [654, 346] width 400 height 54
click at [1169, 406] on div "Concrete Repair Interior Overall - Flatwork Complete Vendor Equity Property Ser…" at bounding box center [676, 374] width 1353 height 748
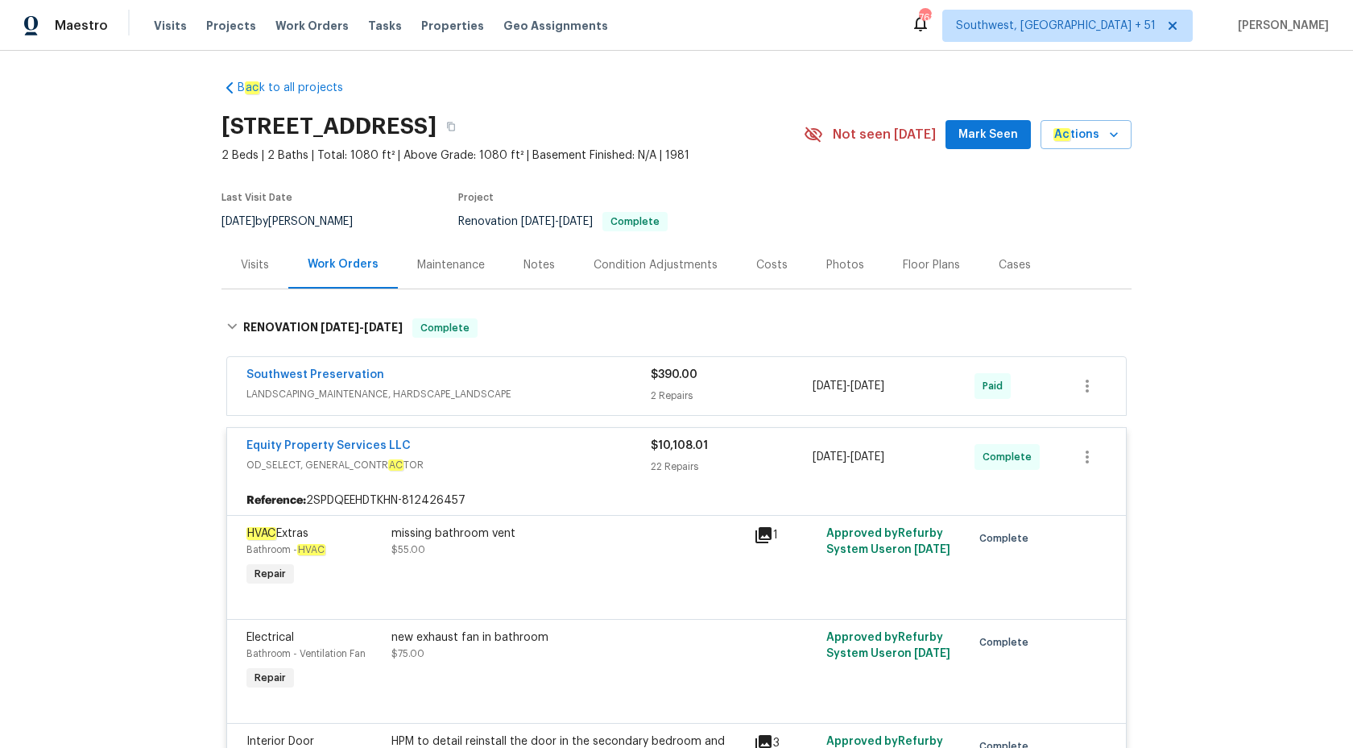
scroll to position [0, 0]
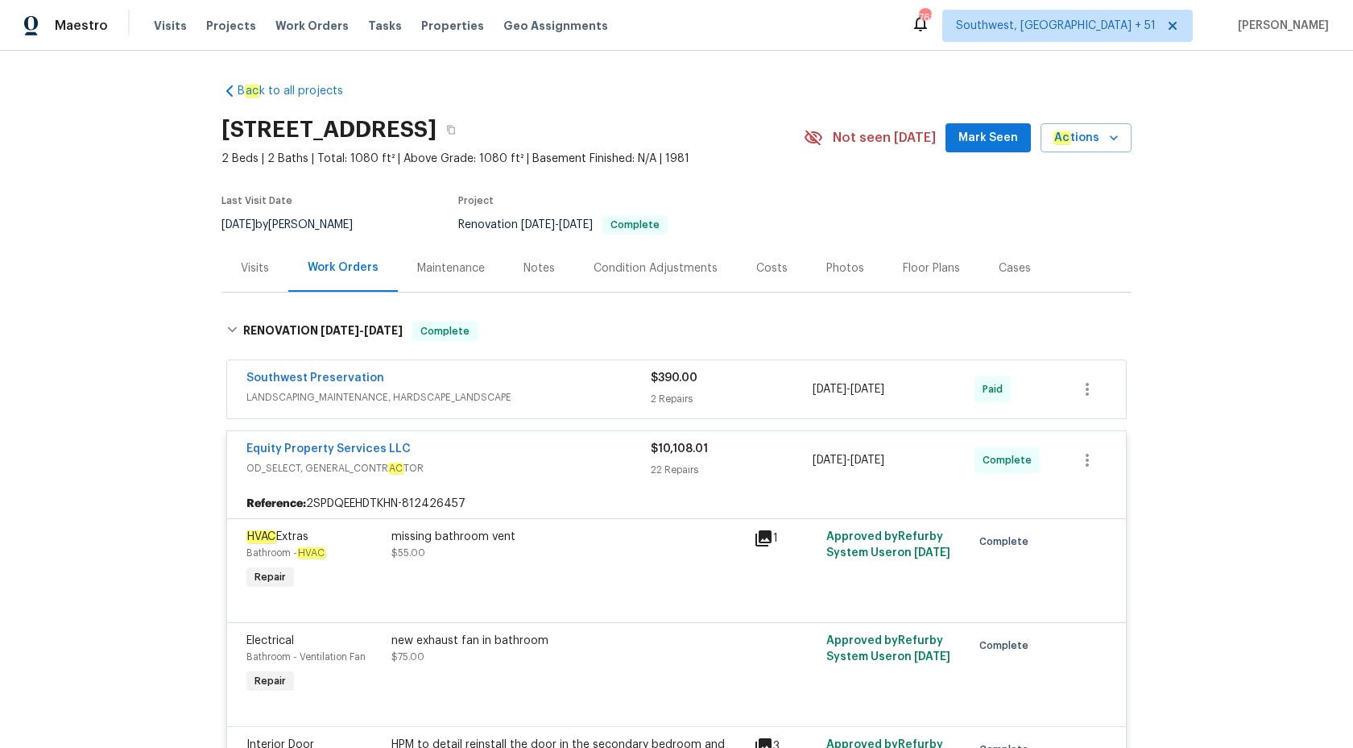
click at [657, 469] on div "22 Repairs" at bounding box center [732, 470] width 162 height 16
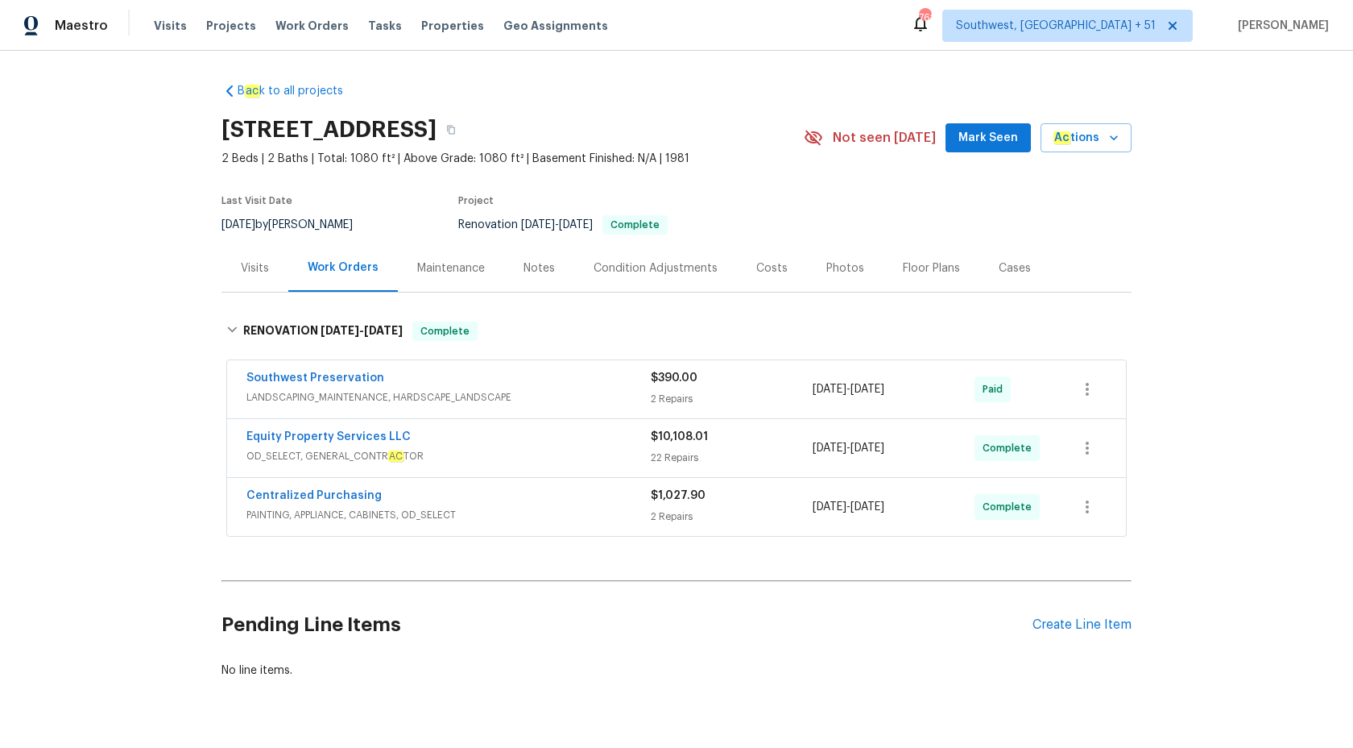
click at [271, 272] on div "Visits" at bounding box center [255, 268] width 67 height 48
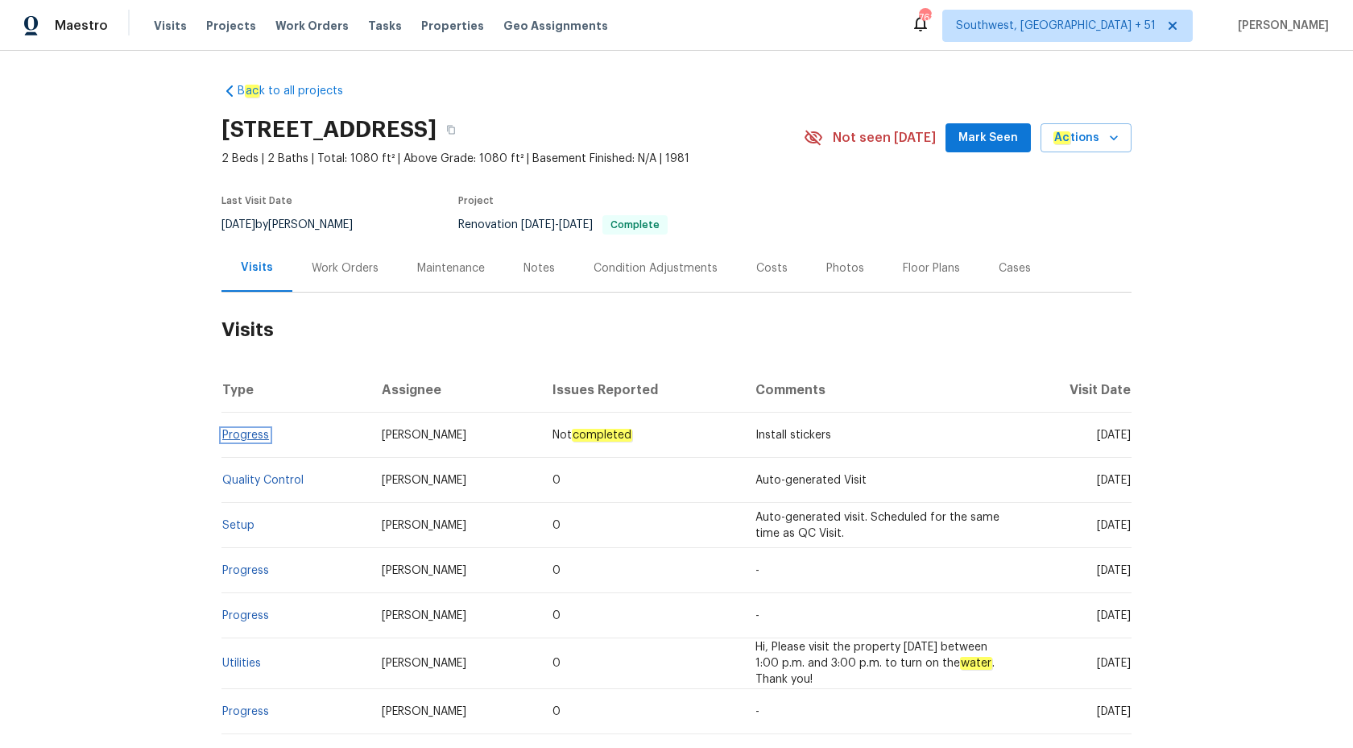
click at [238, 434] on link "Progress" at bounding box center [245, 434] width 47 height 11
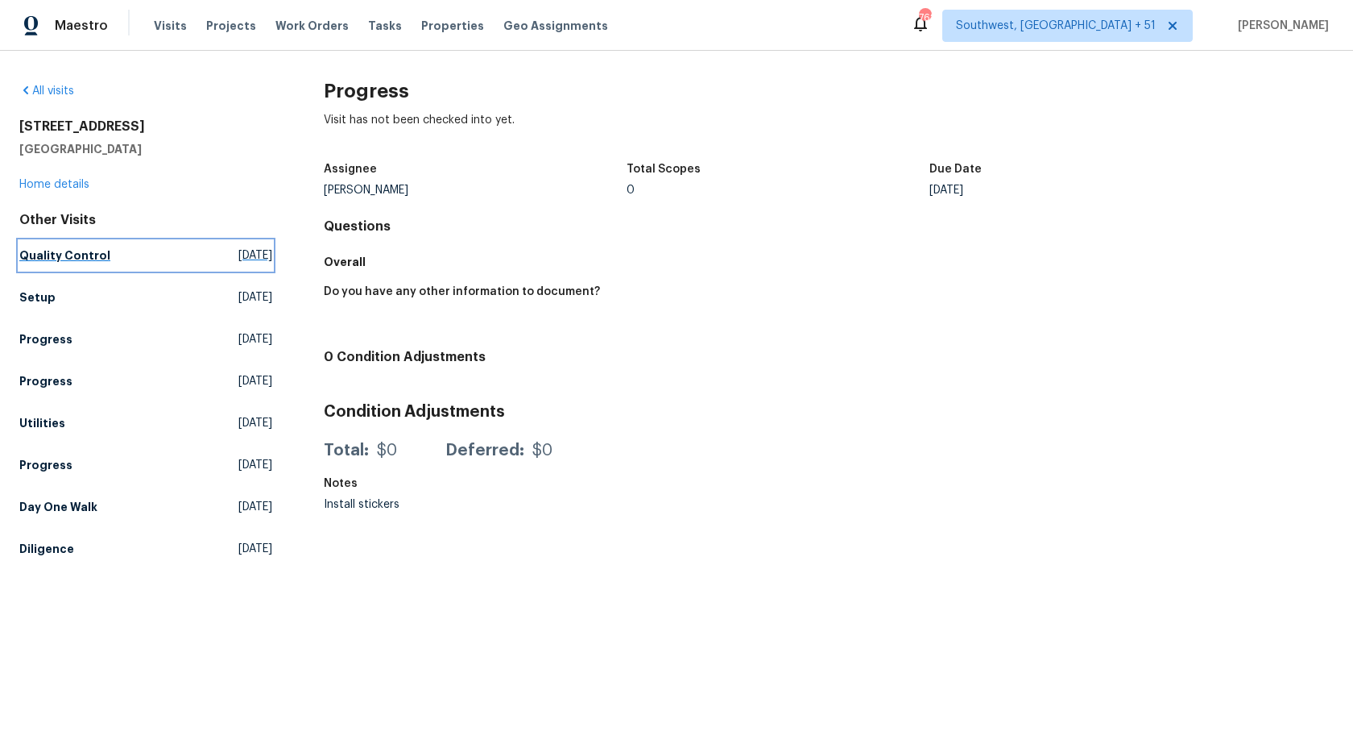
click at [47, 254] on h5 "Quality Control" at bounding box center [64, 255] width 91 height 16
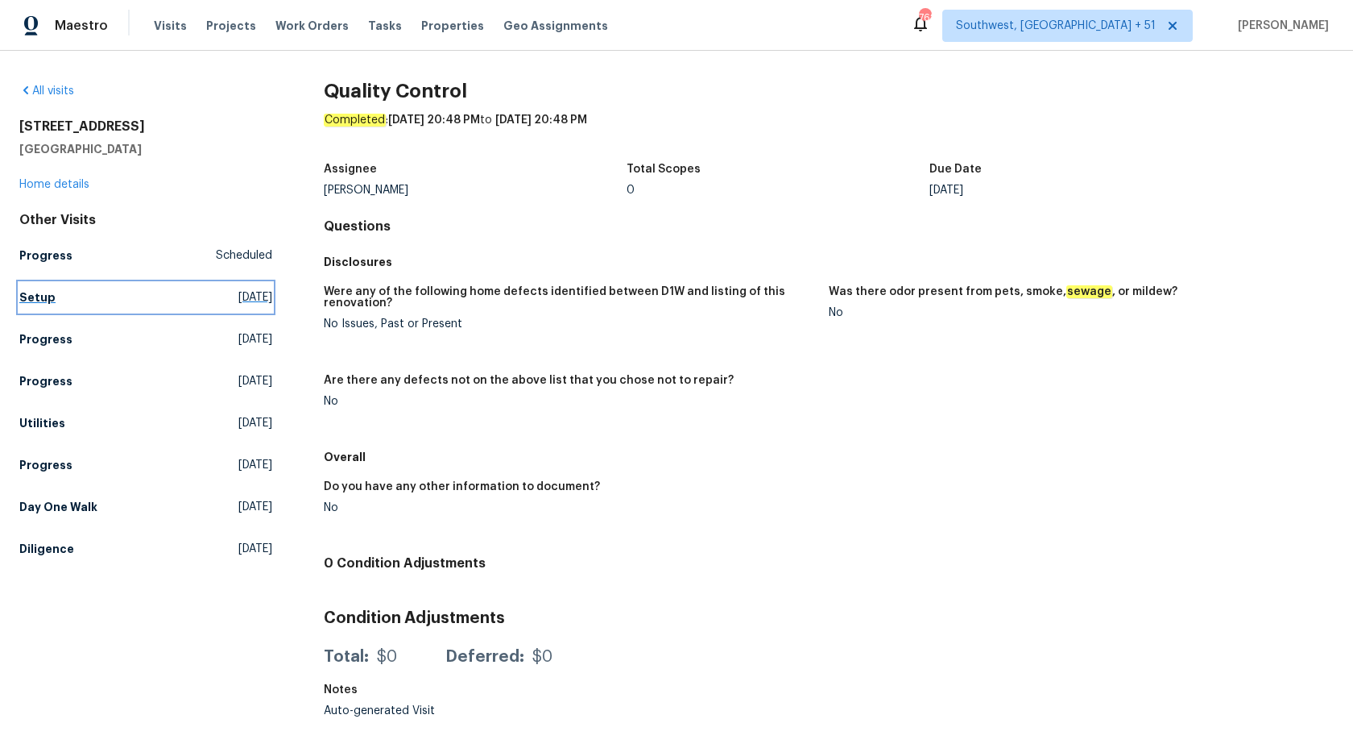
click at [38, 297] on h5 "Setup" at bounding box center [37, 297] width 36 height 16
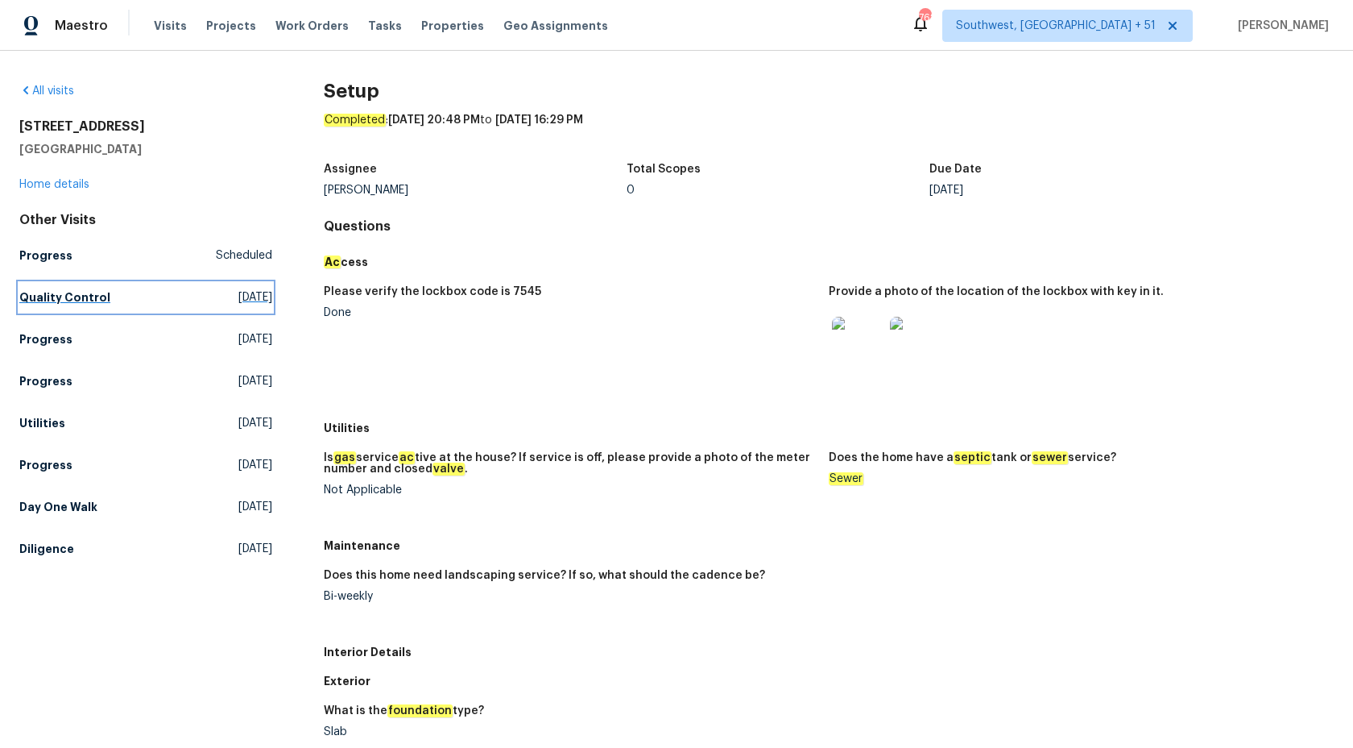
click at [49, 292] on h5 "Quality Control" at bounding box center [64, 297] width 91 height 16
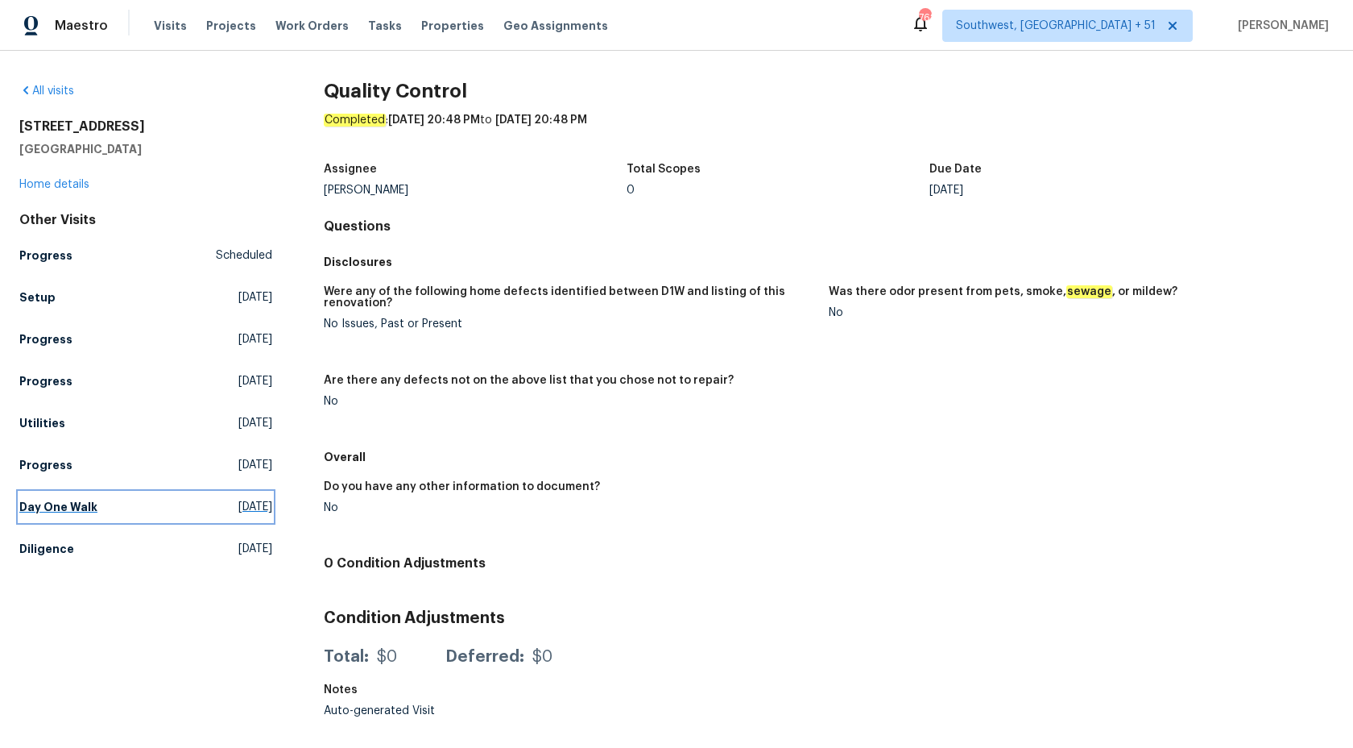
click at [45, 508] on h5 "Day One Walk" at bounding box center [58, 507] width 78 height 16
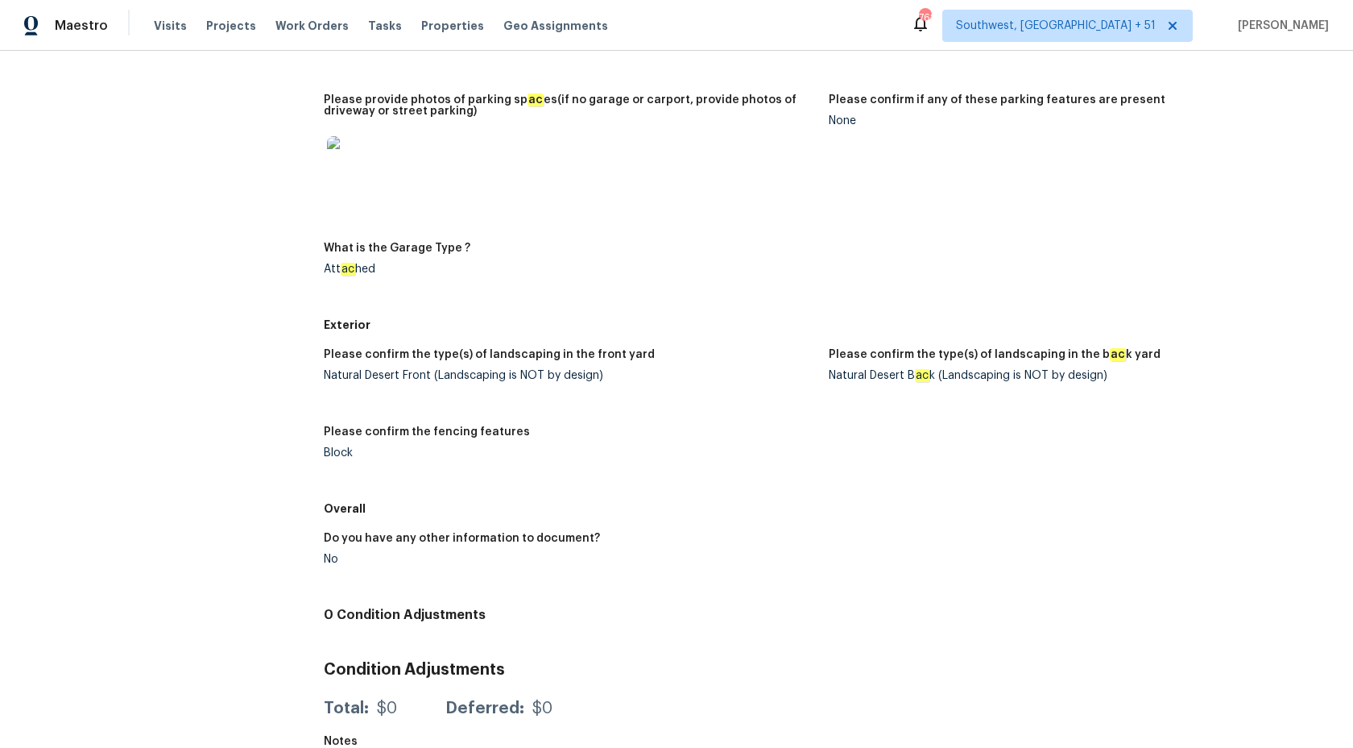
scroll to position [2381, 0]
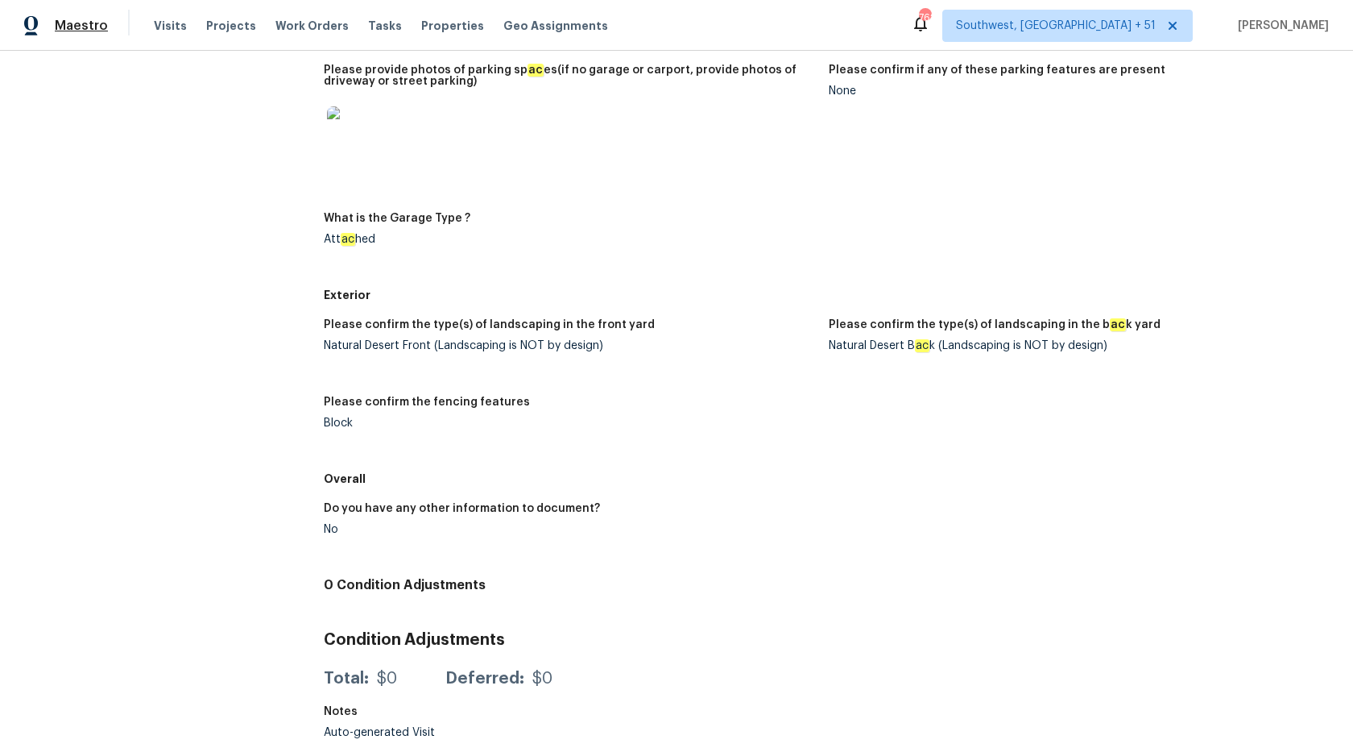
click at [85, 18] on span "Maestro" at bounding box center [81, 26] width 53 height 16
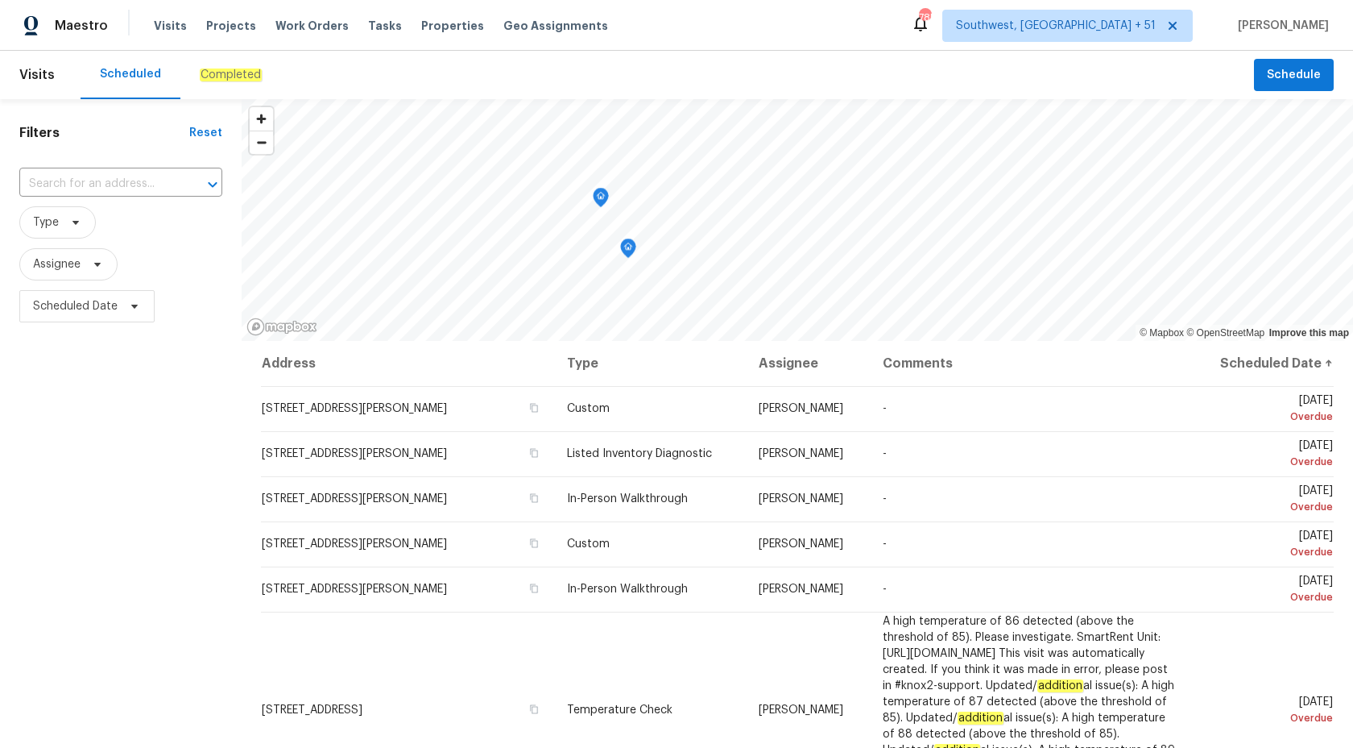
click at [234, 68] on em "Completed" at bounding box center [231, 74] width 62 height 13
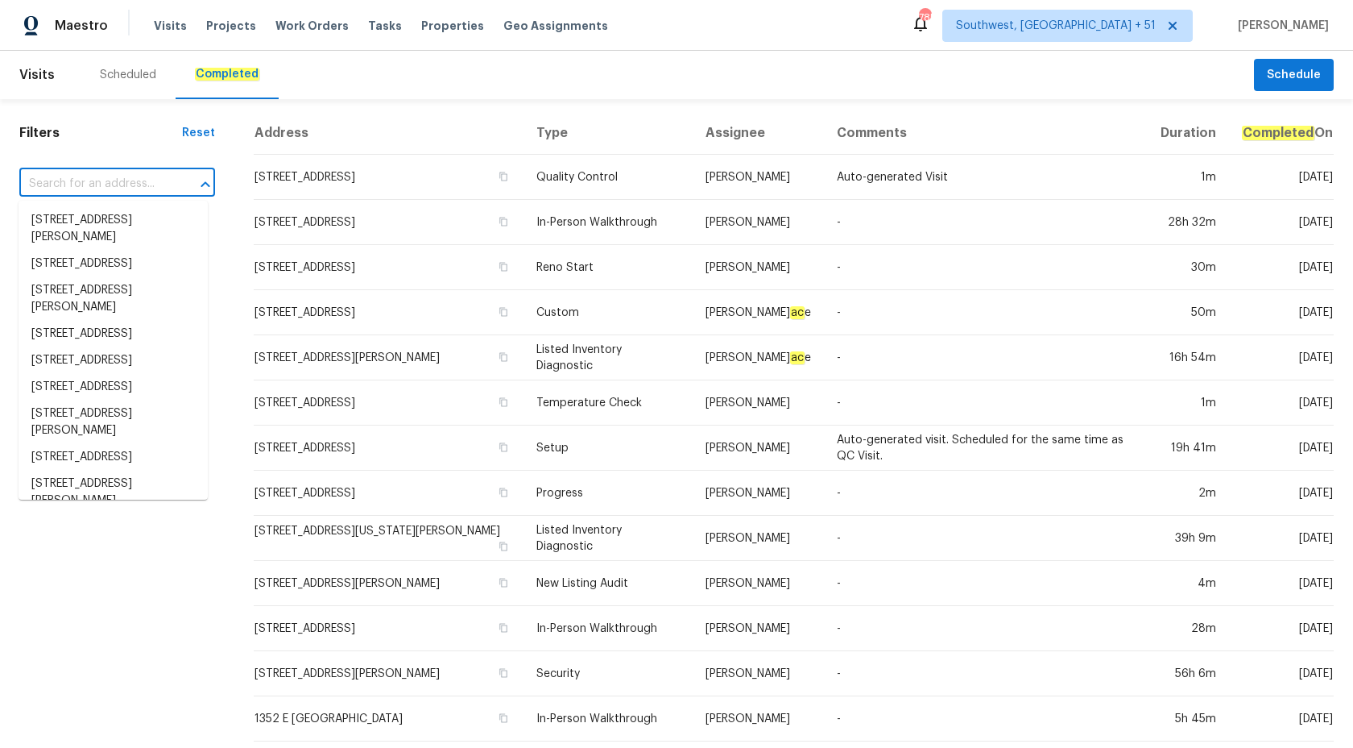
click at [110, 182] on input "text" at bounding box center [94, 184] width 151 height 25
paste input "721 Rock Creek Loop Longwood, FL 32750"
type input "721 Rock Creek Loop Longwood, FL 32750"
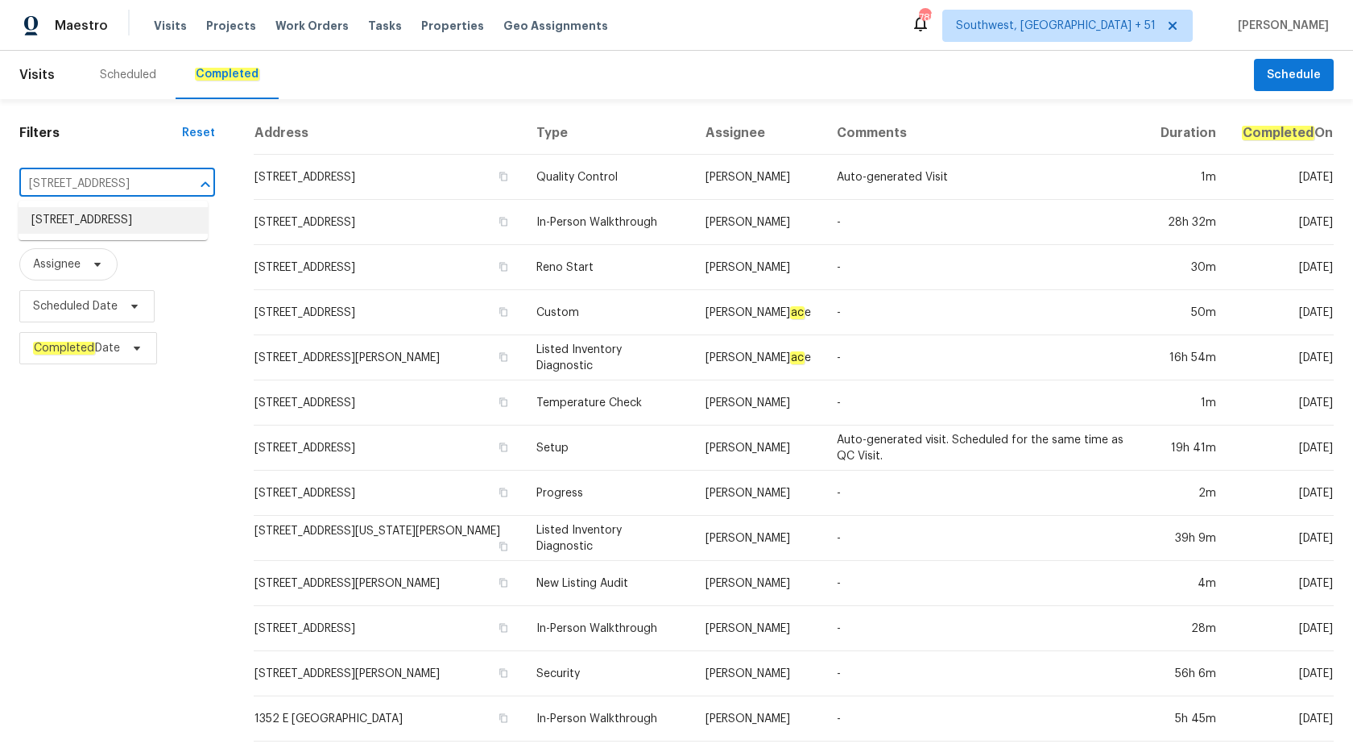
click at [115, 222] on li "721 Rock Creek Loop, Longwood, FL 32750" at bounding box center [113, 220] width 189 height 27
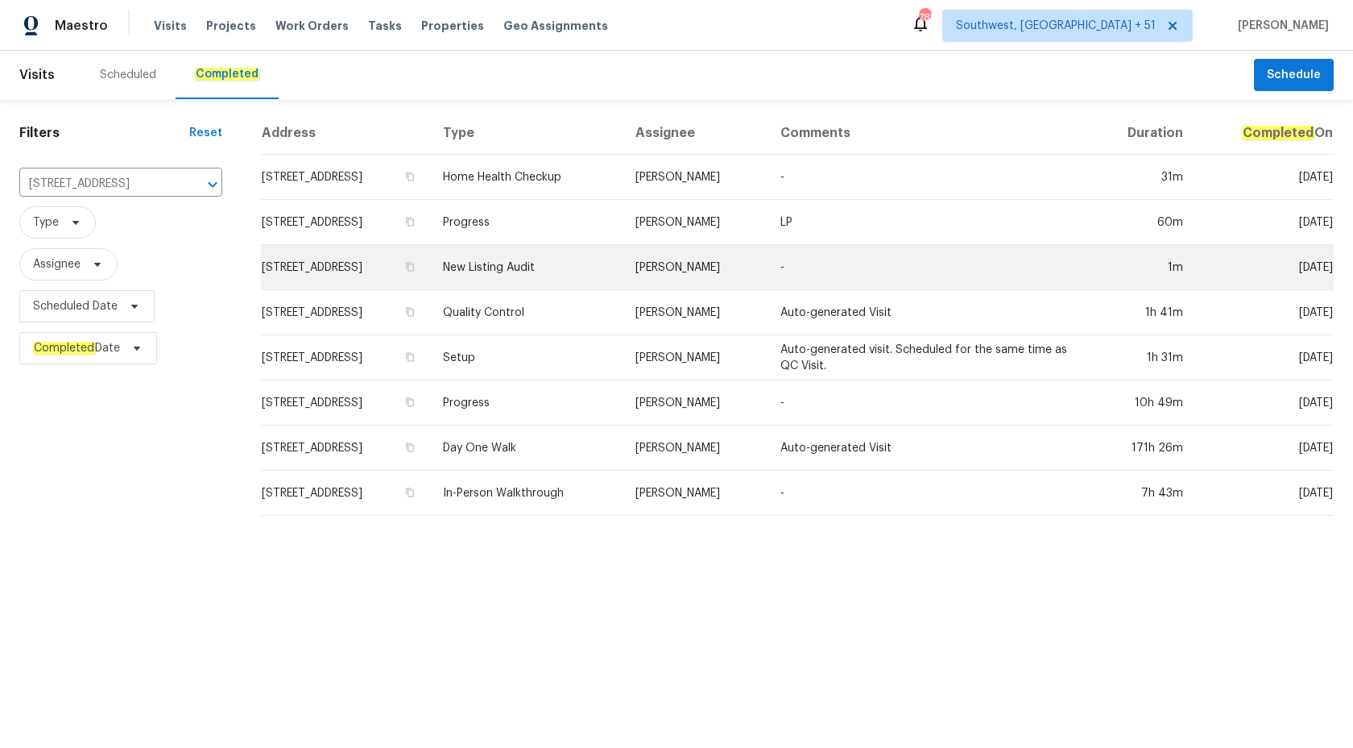
click at [768, 246] on td "Josh Devinney" at bounding box center [695, 267] width 145 height 45
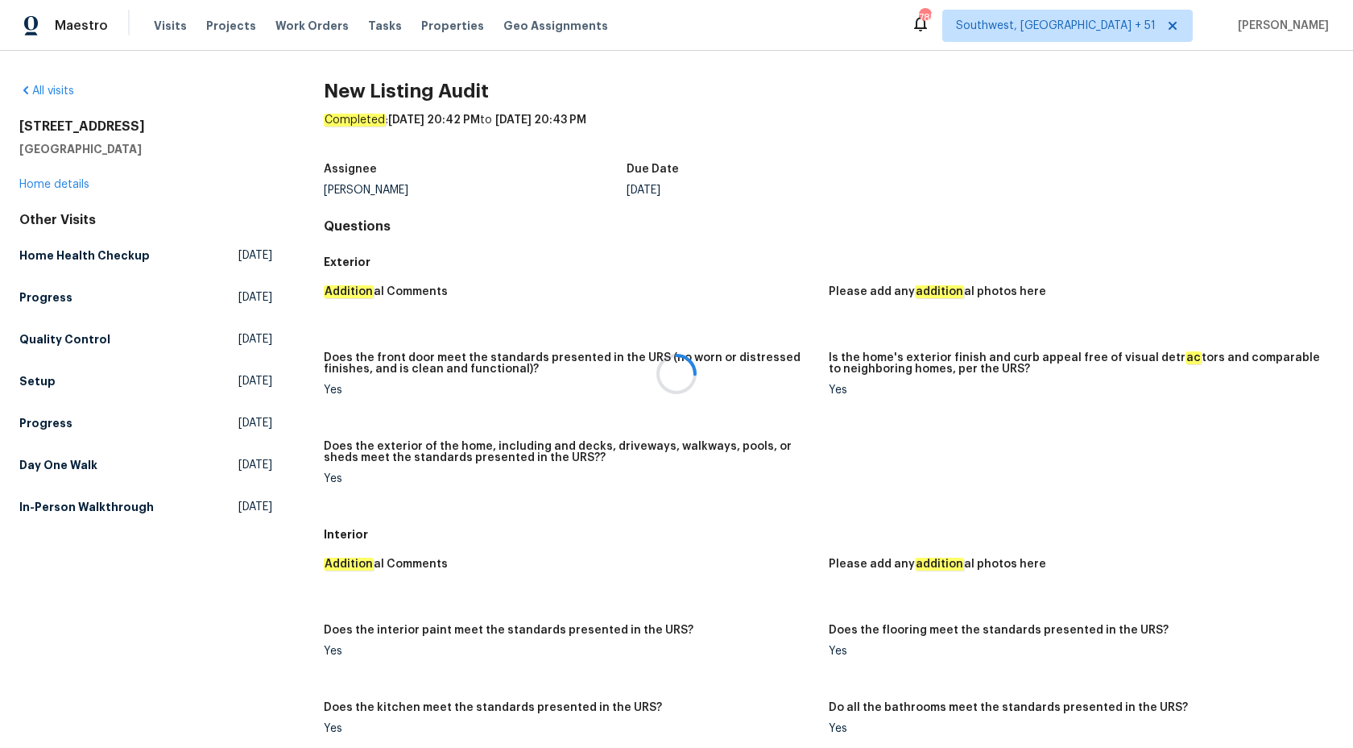
click at [77, 184] on div at bounding box center [676, 374] width 1353 height 748
click at [77, 184] on link "Home details" at bounding box center [54, 184] width 70 height 11
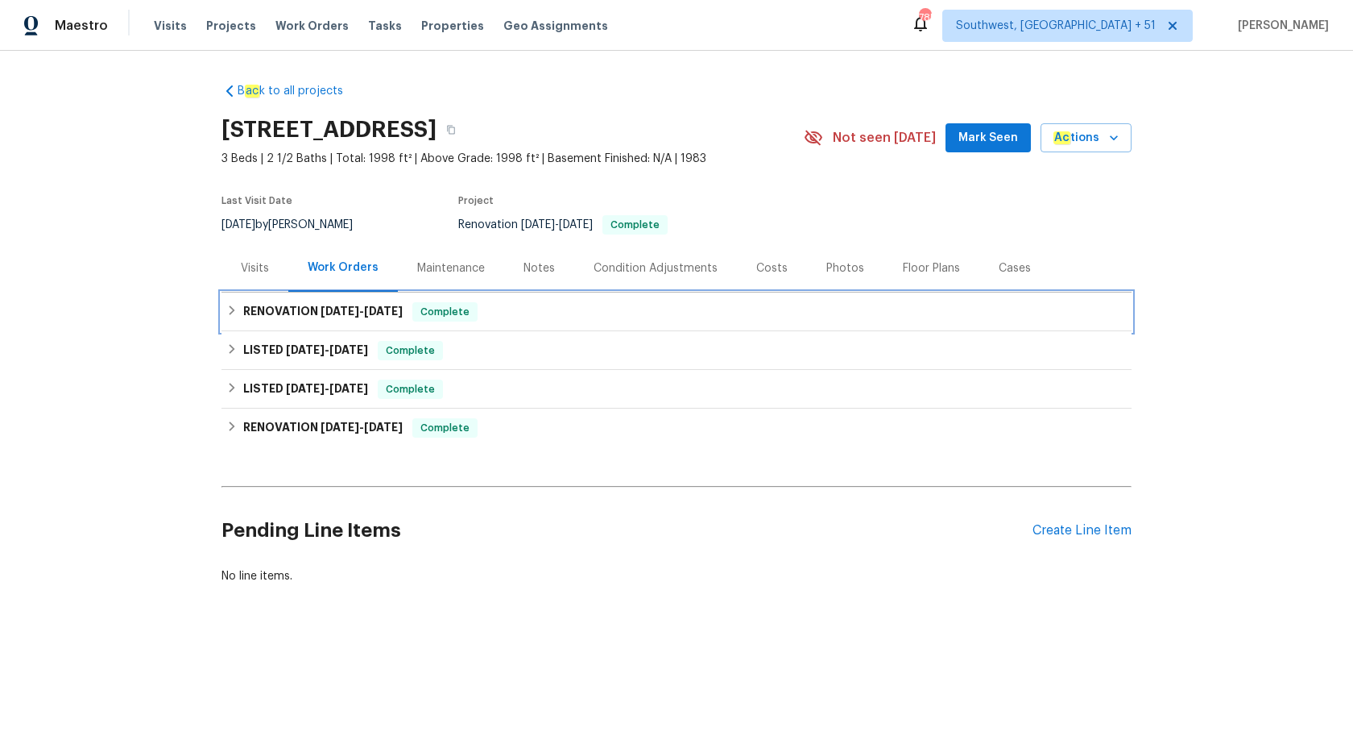
click at [423, 313] on span "Complete" at bounding box center [445, 312] width 62 height 16
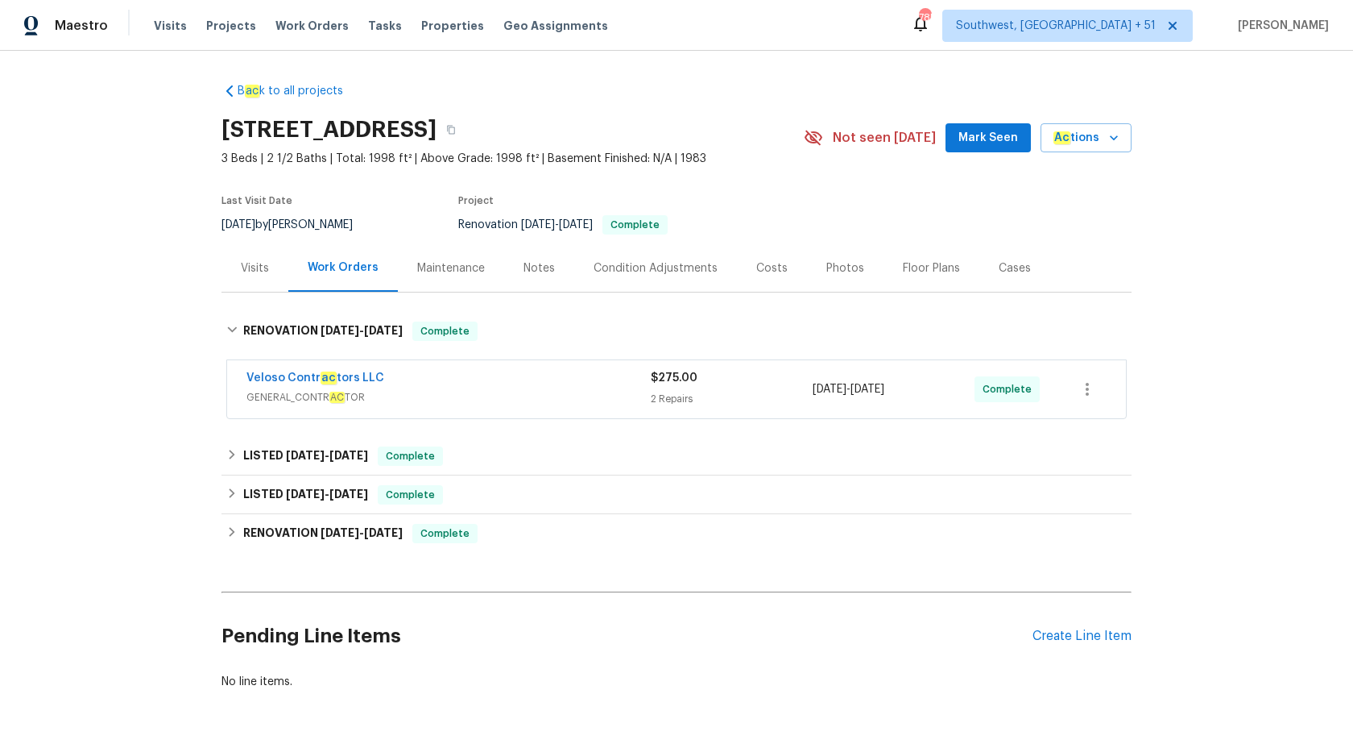
click at [427, 396] on span "GENERAL_CONTR AC TOR" at bounding box center [449, 397] width 404 height 16
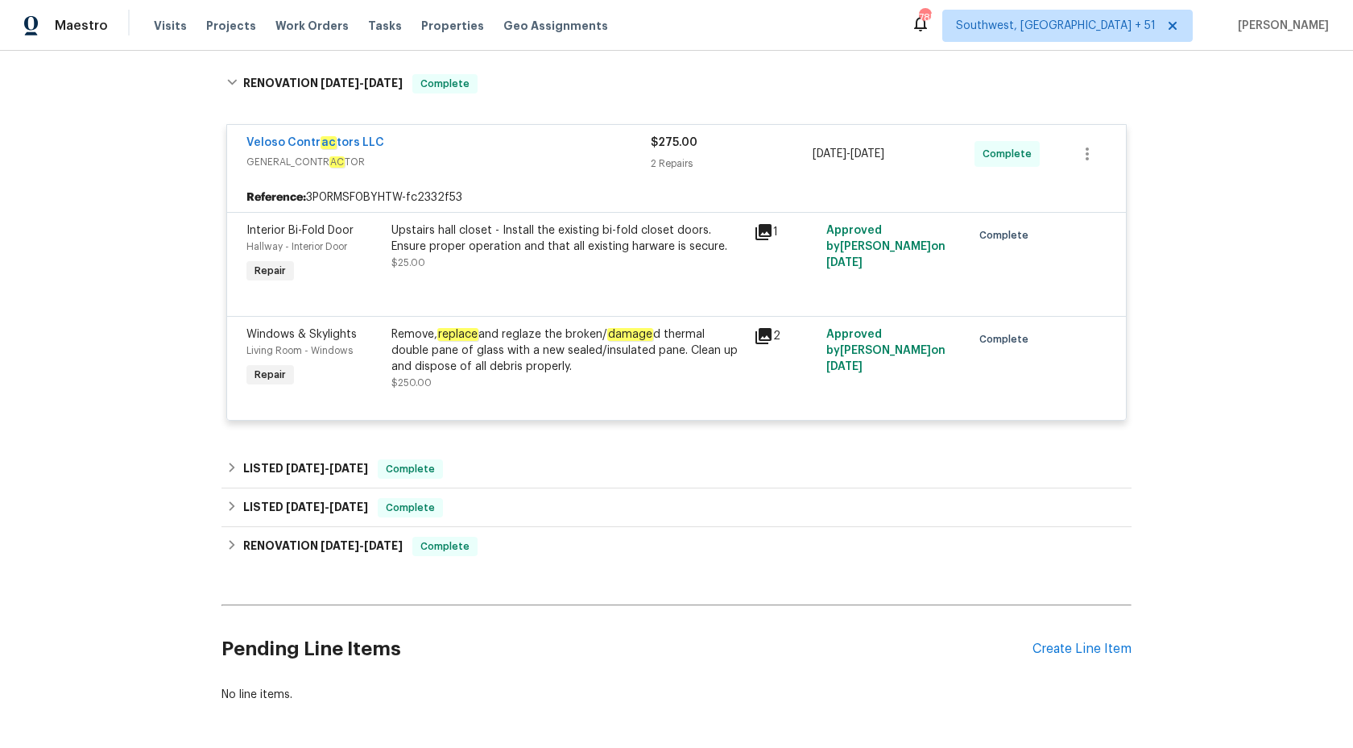
scroll to position [305, 0]
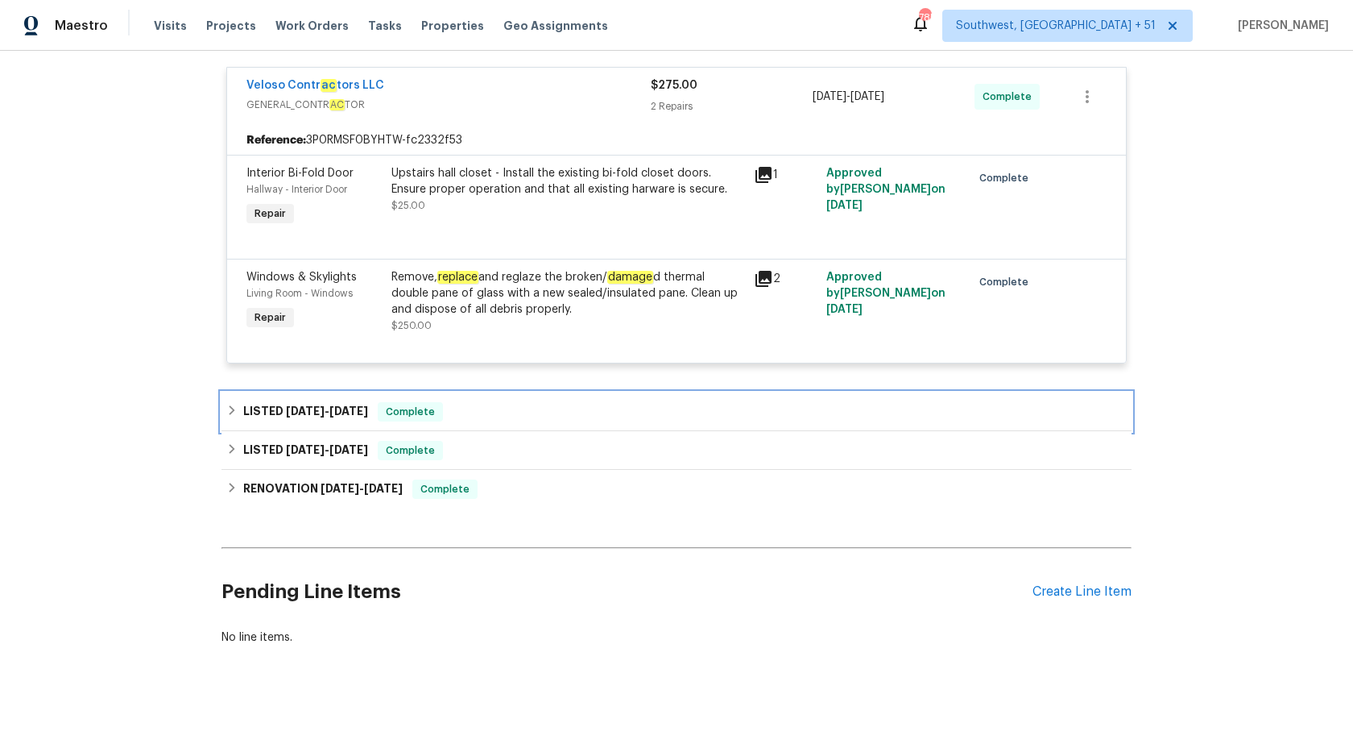
click at [426, 412] on span "Complete" at bounding box center [410, 412] width 62 height 16
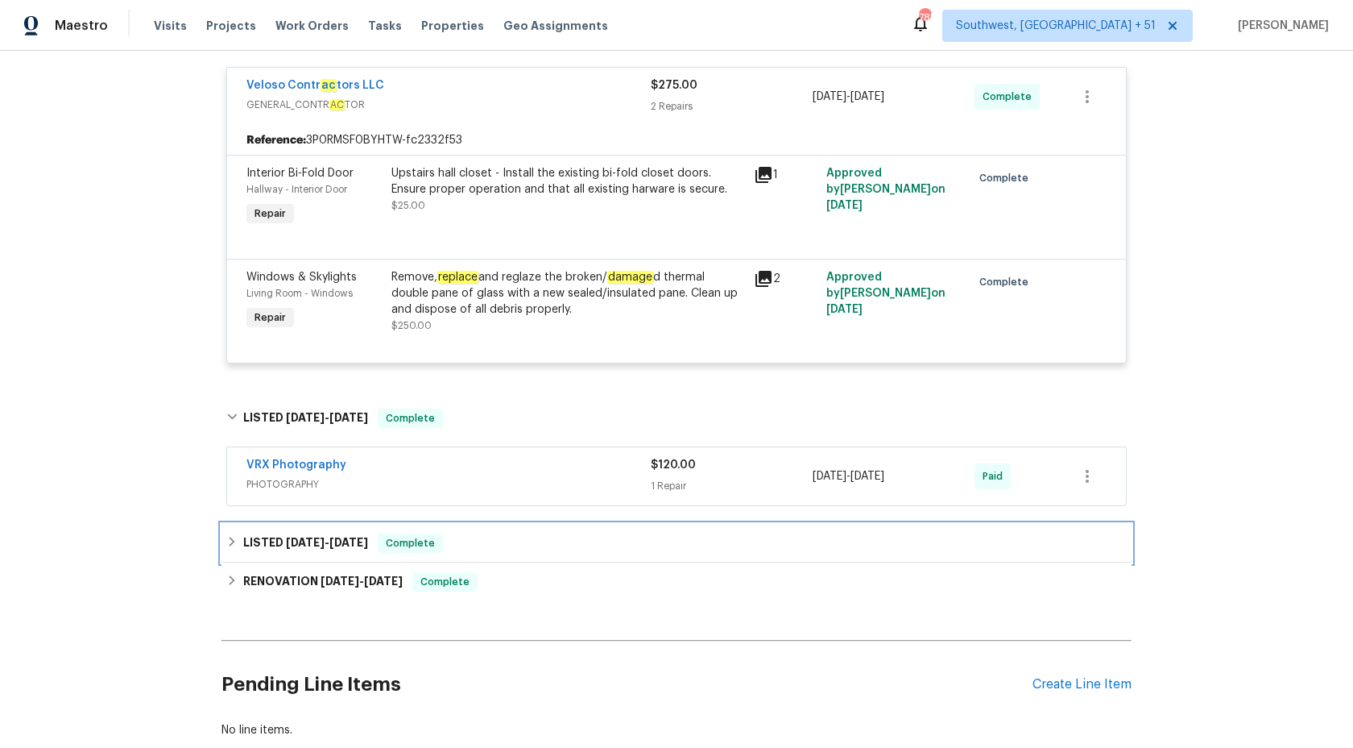
click at [429, 545] on span "Complete" at bounding box center [410, 543] width 62 height 16
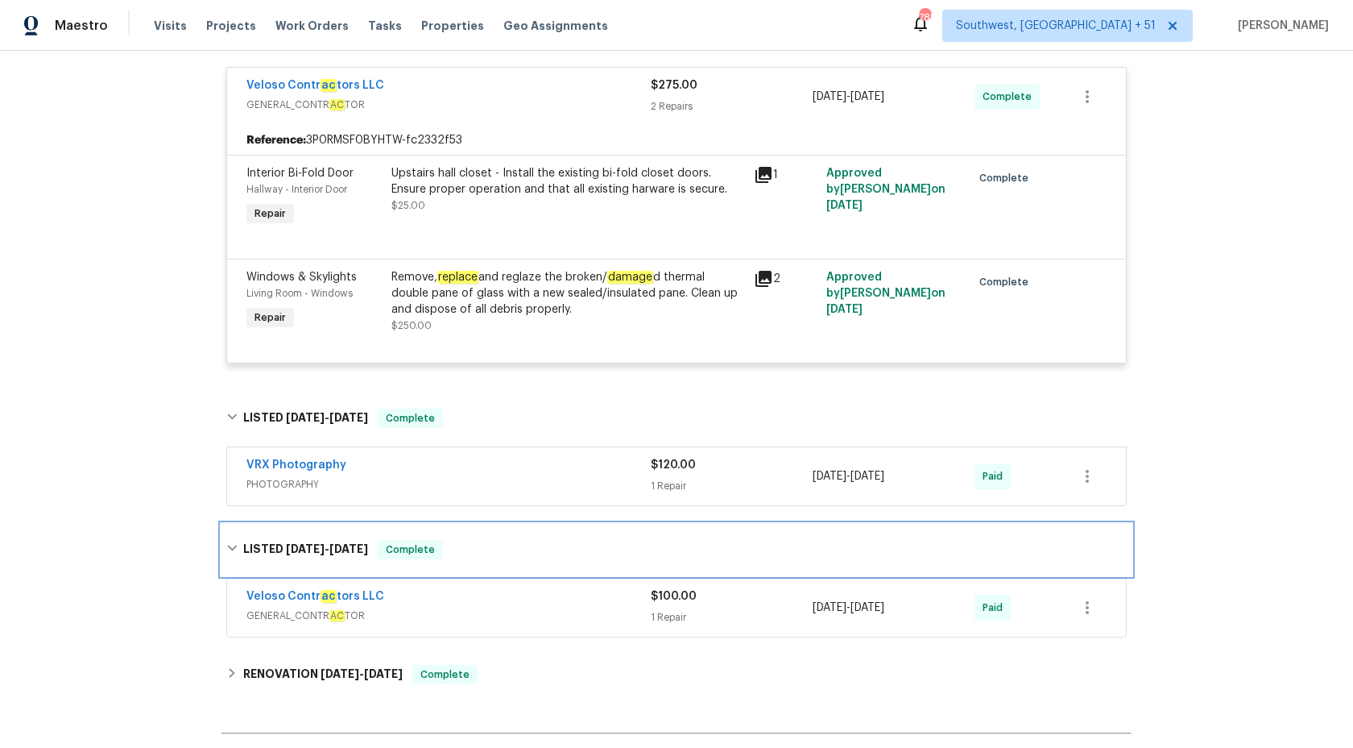
scroll to position [498, 0]
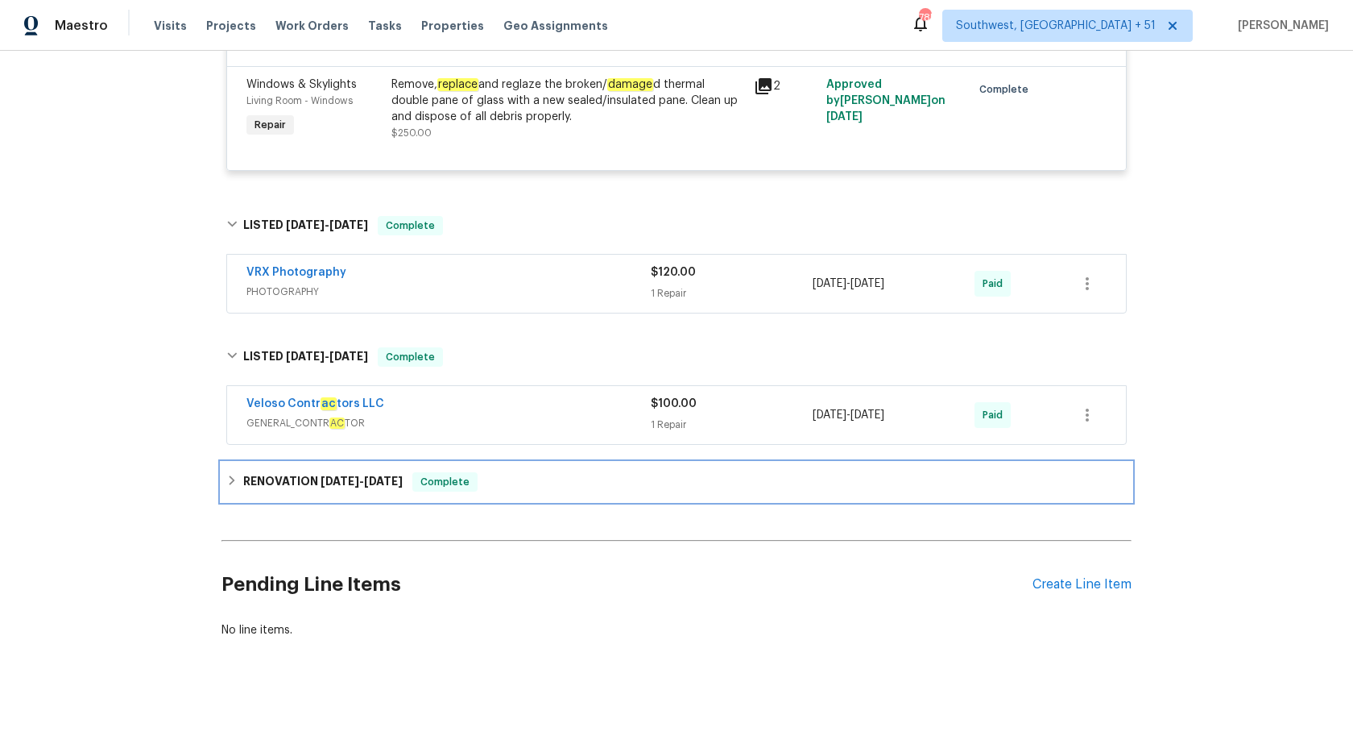
click at [506, 483] on div "RENOVATION 5/5/25 - 6/5/25 Complete" at bounding box center [676, 481] width 901 height 19
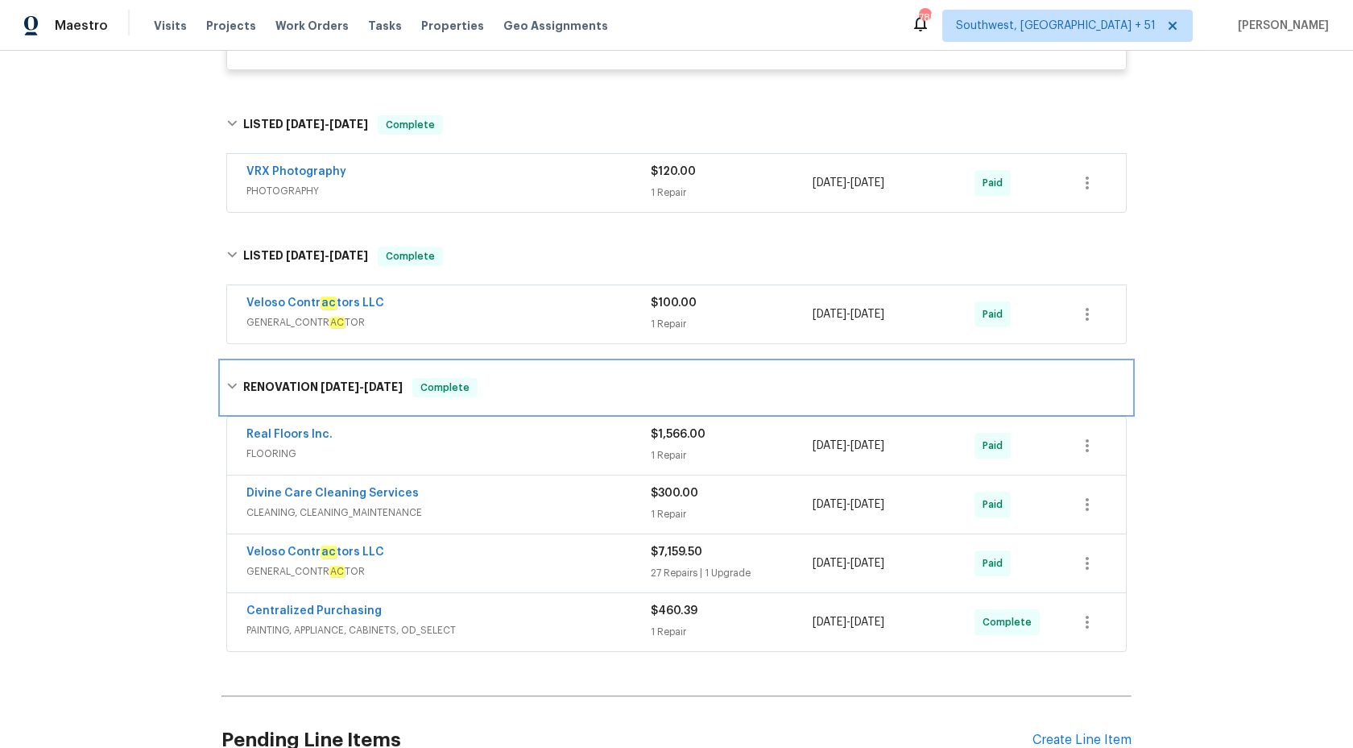
scroll to position [599, 0]
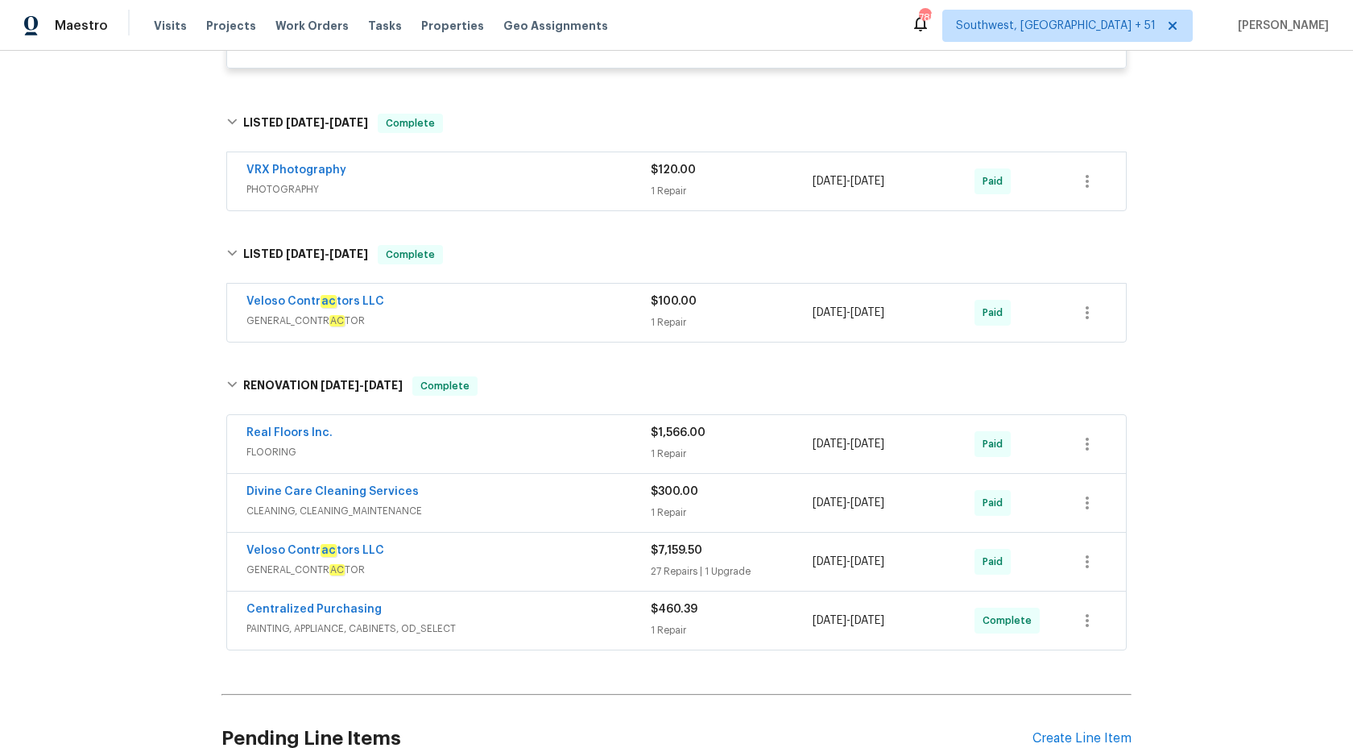
click at [559, 449] on span "FLOORING" at bounding box center [449, 452] width 404 height 16
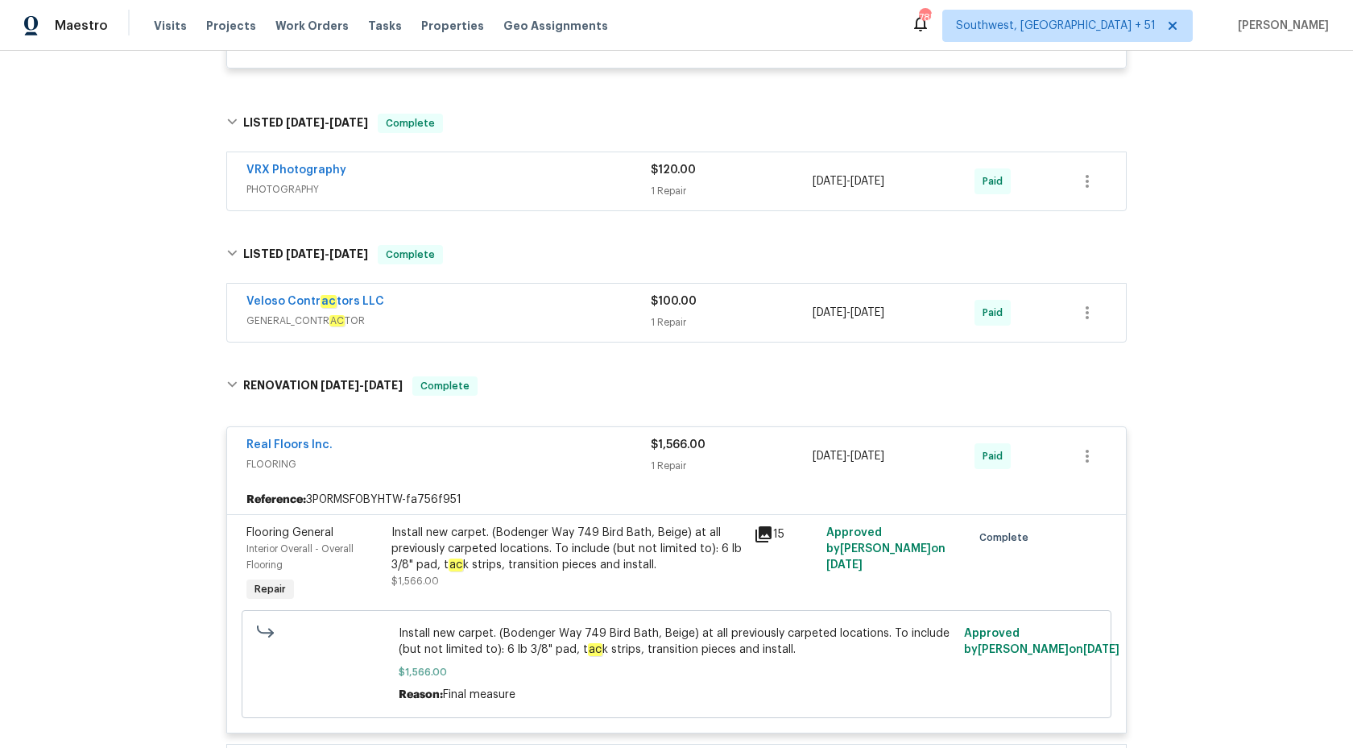
scroll to position [1026, 0]
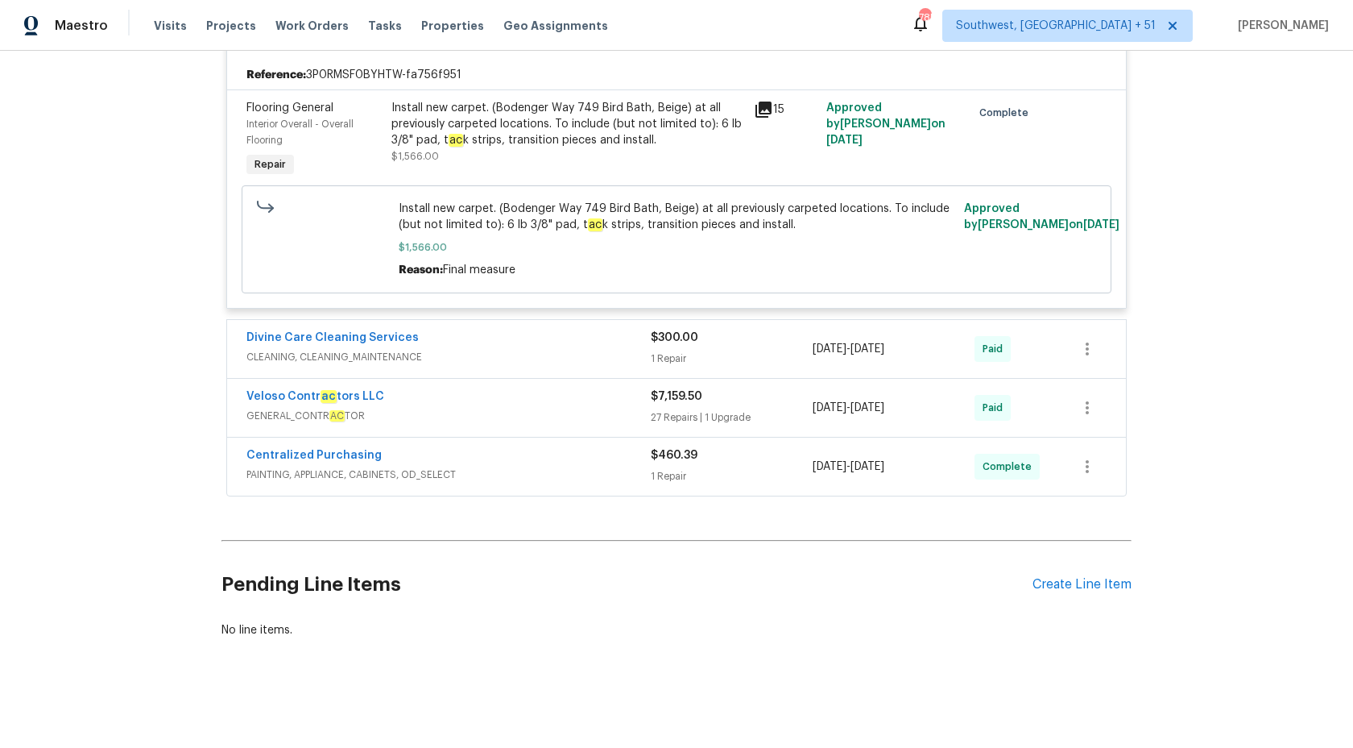
click at [608, 334] on div "Divine Care Cleaning Services" at bounding box center [449, 338] width 404 height 19
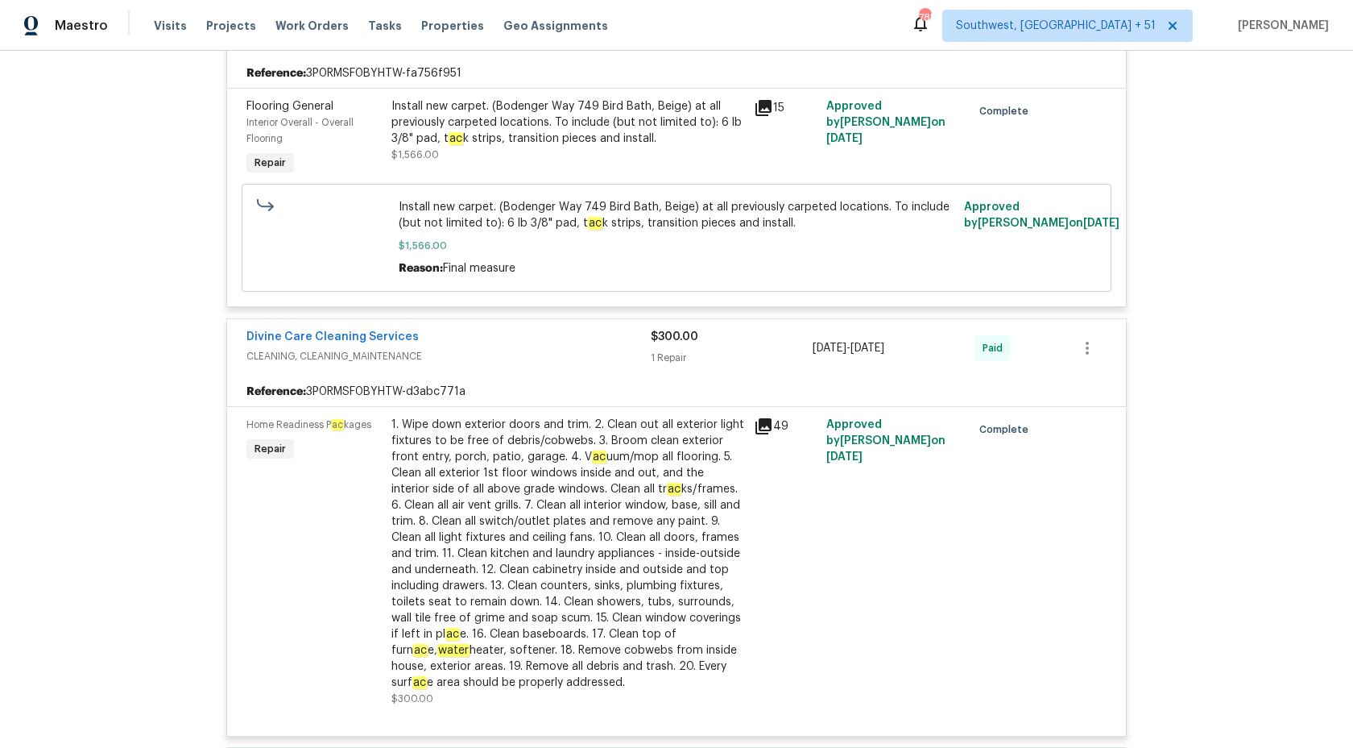
click at [608, 334] on div "Divine Care Cleaning Services" at bounding box center [449, 338] width 404 height 19
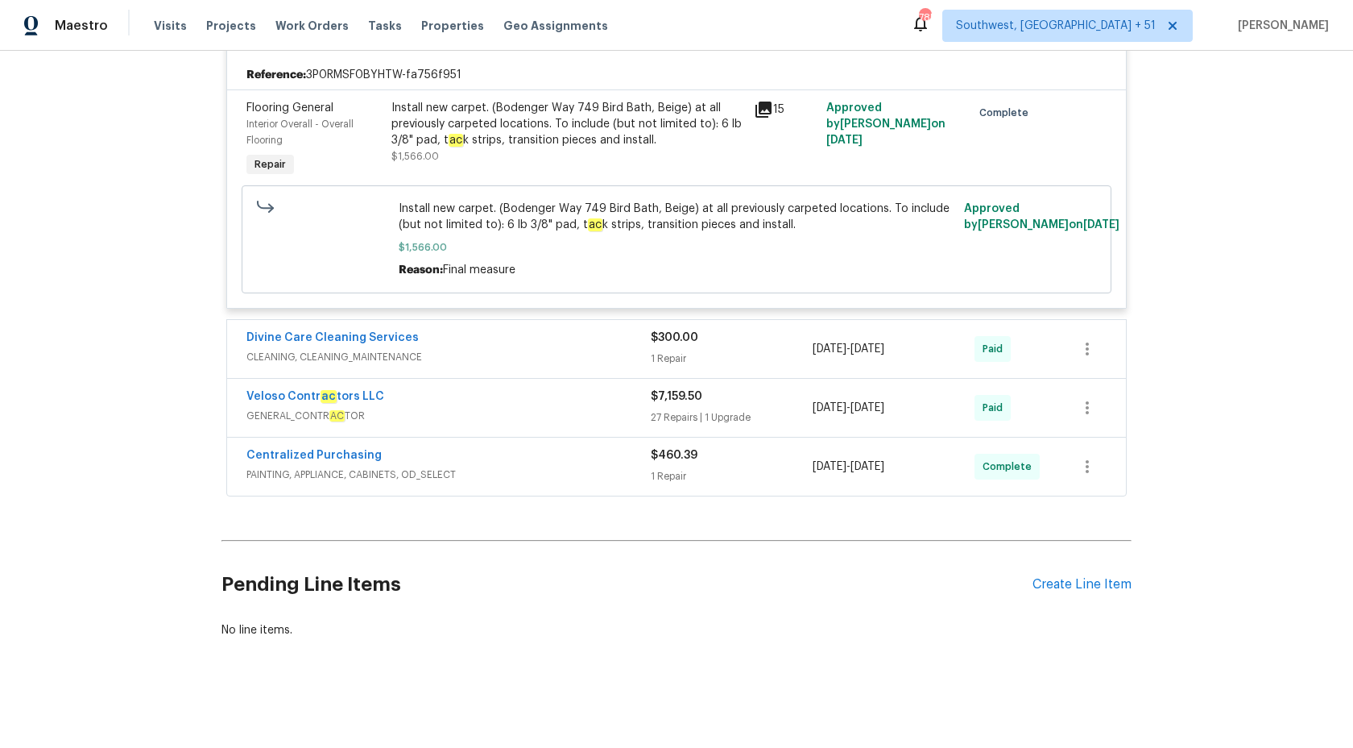
click at [591, 410] on span "GENERAL_CONTR AC TOR" at bounding box center [449, 416] width 404 height 16
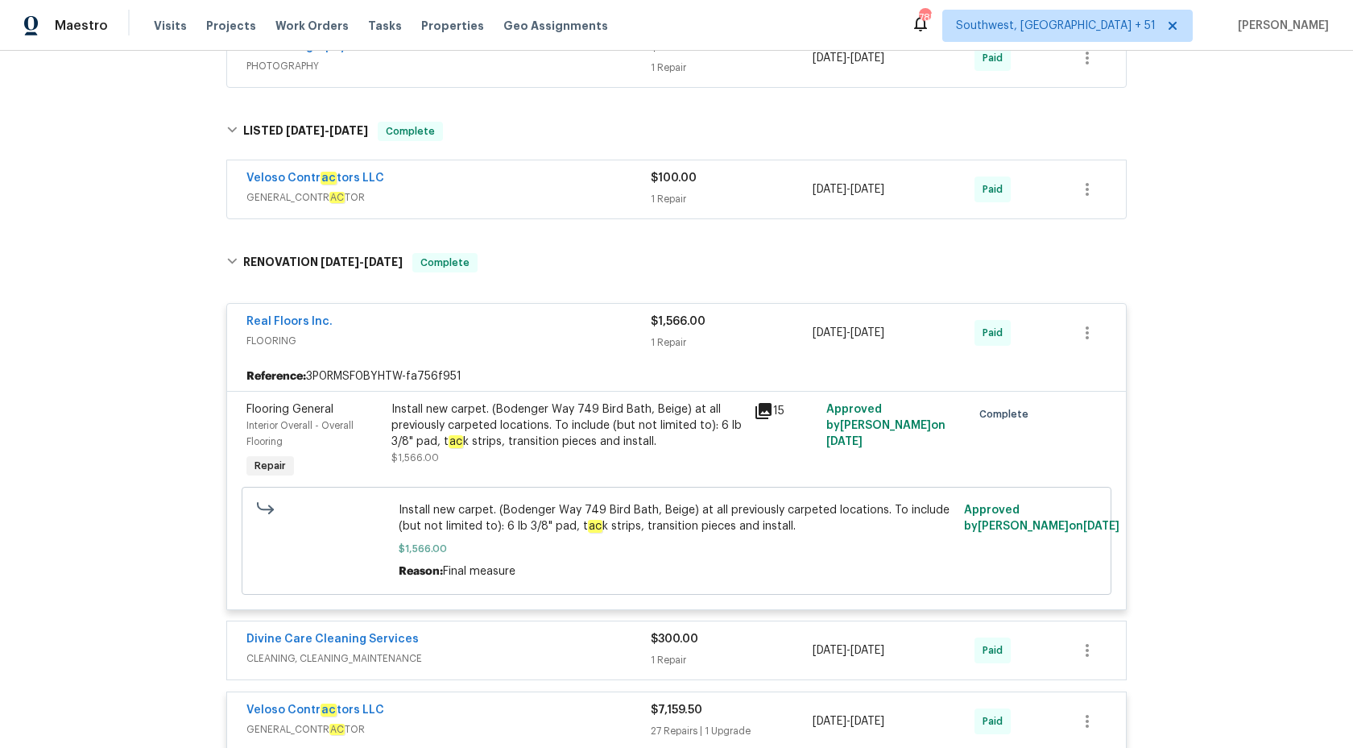
scroll to position [0, 0]
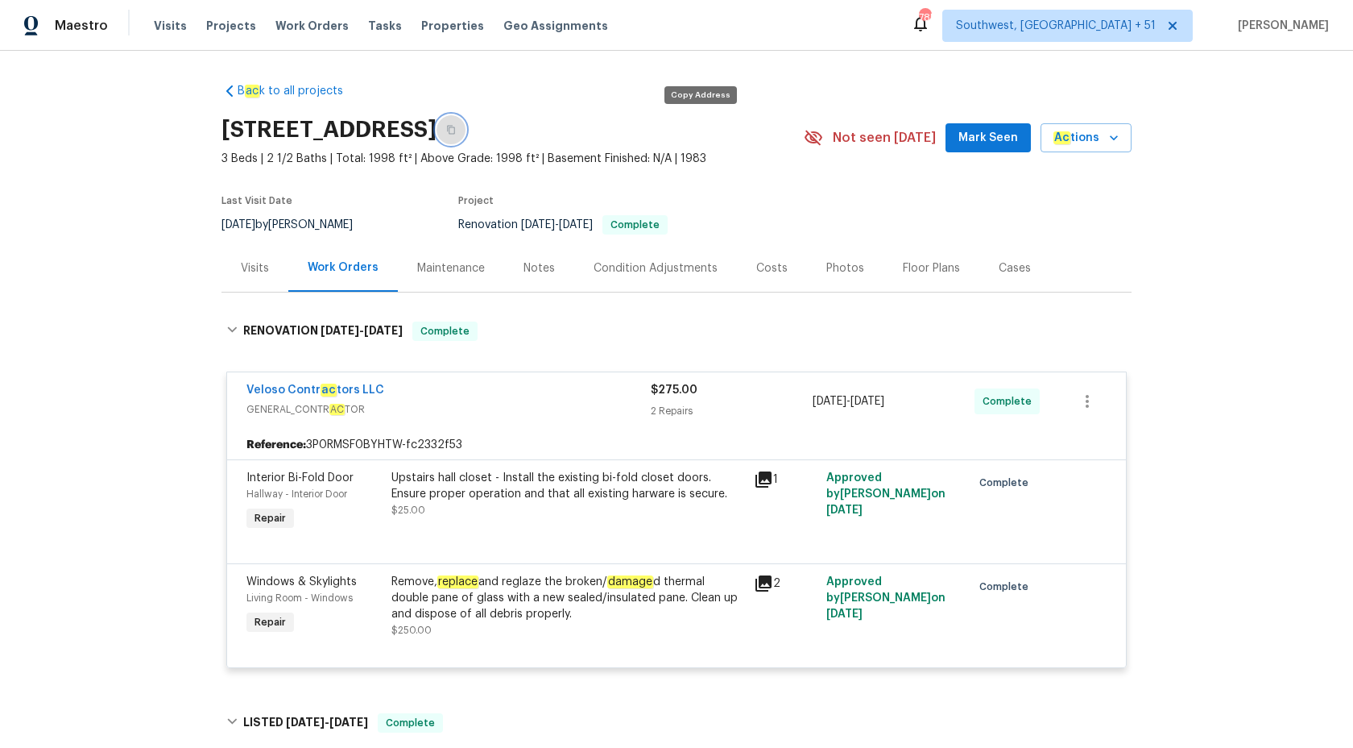
click at [466, 129] on button "button" at bounding box center [451, 129] width 29 height 29
click at [68, 29] on span "Maestro" at bounding box center [81, 26] width 53 height 16
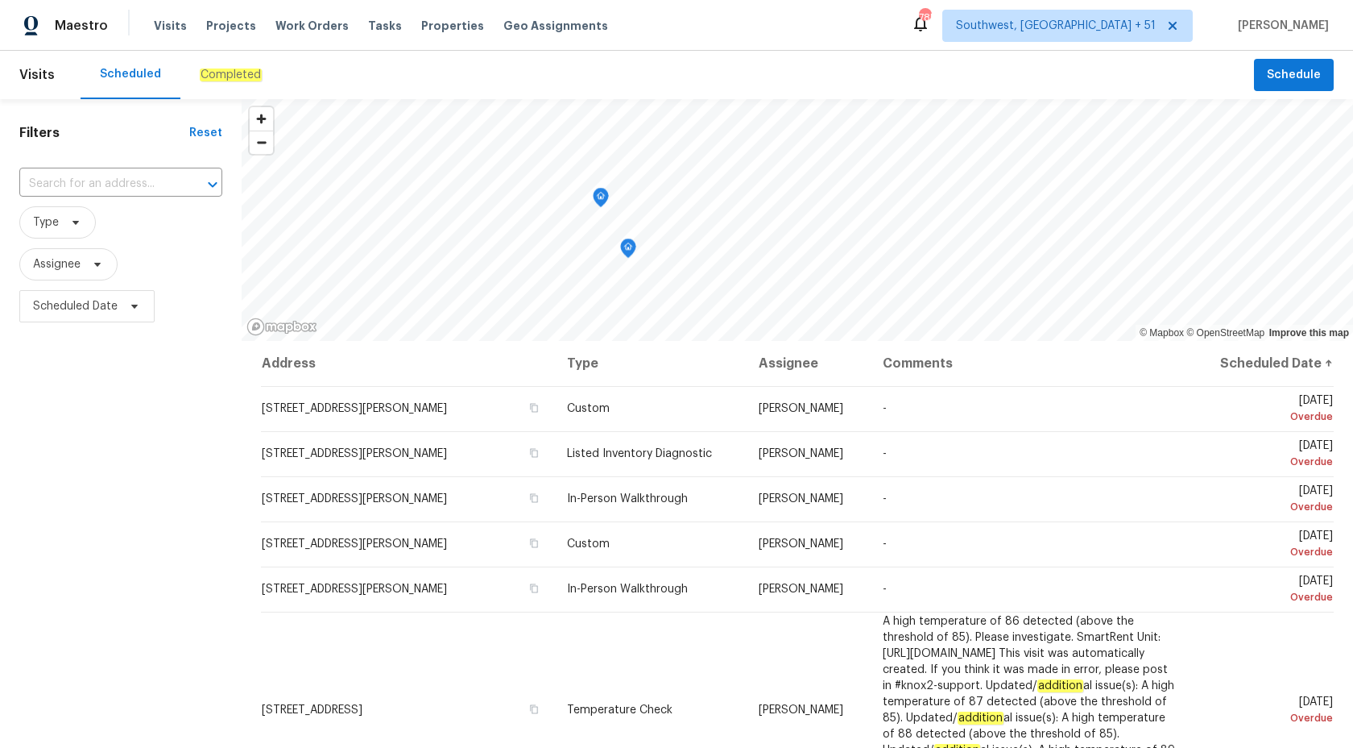
click at [224, 77] on em "Completed" at bounding box center [231, 74] width 62 height 13
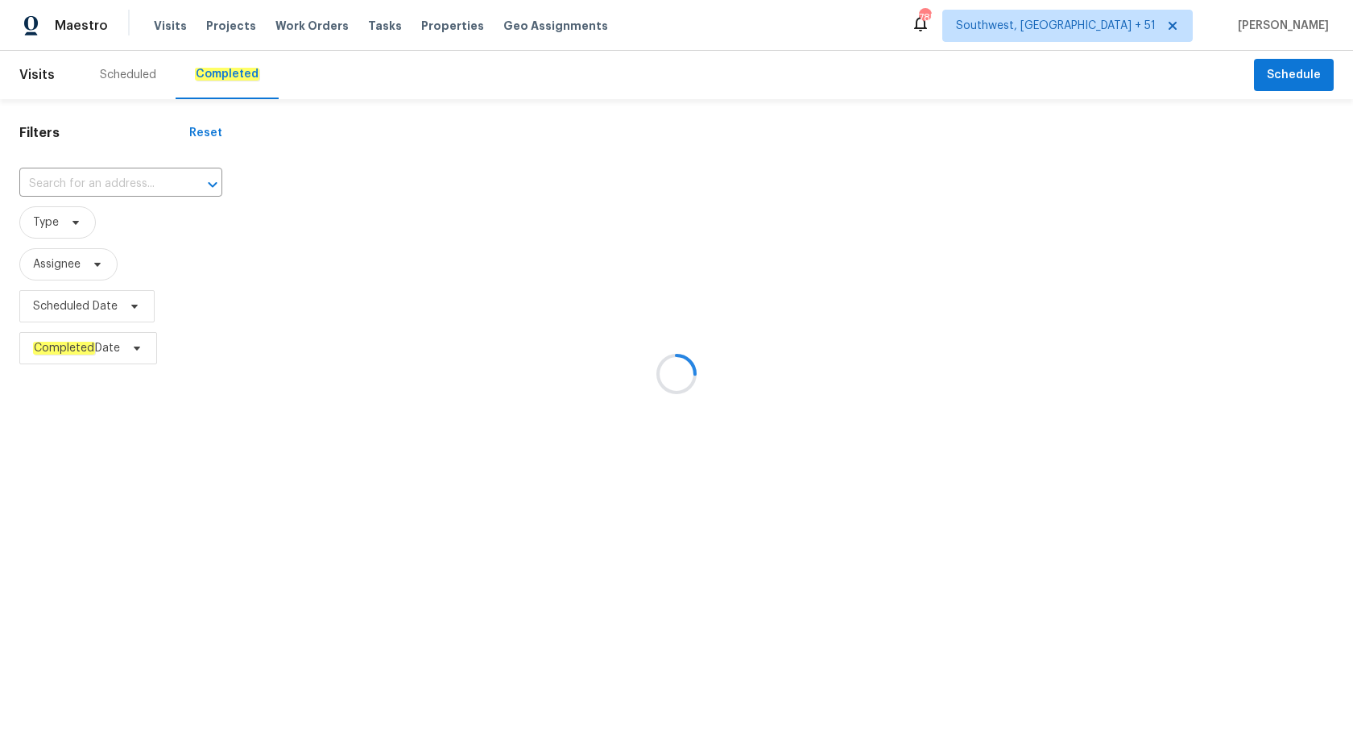
click at [100, 174] on div at bounding box center [676, 374] width 1353 height 748
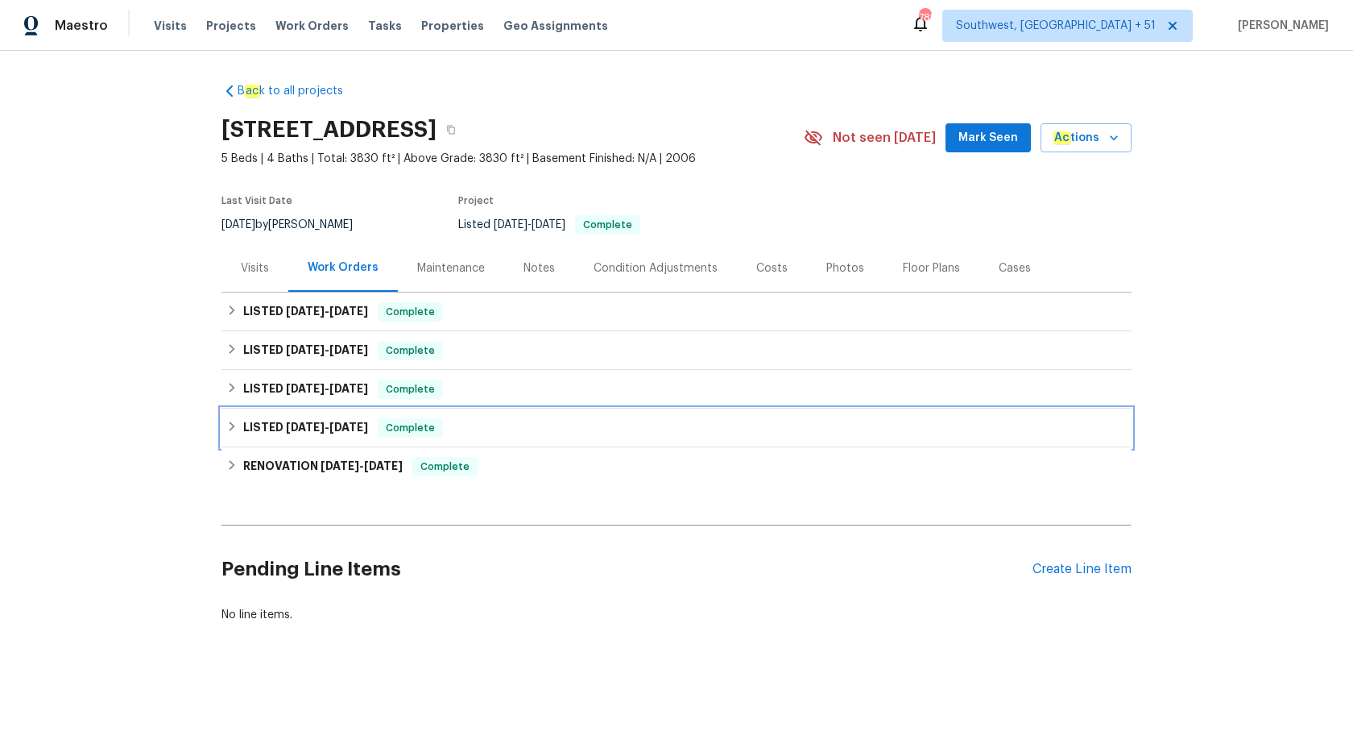
click at [360, 429] on span "[DATE]" at bounding box center [348, 426] width 39 height 11
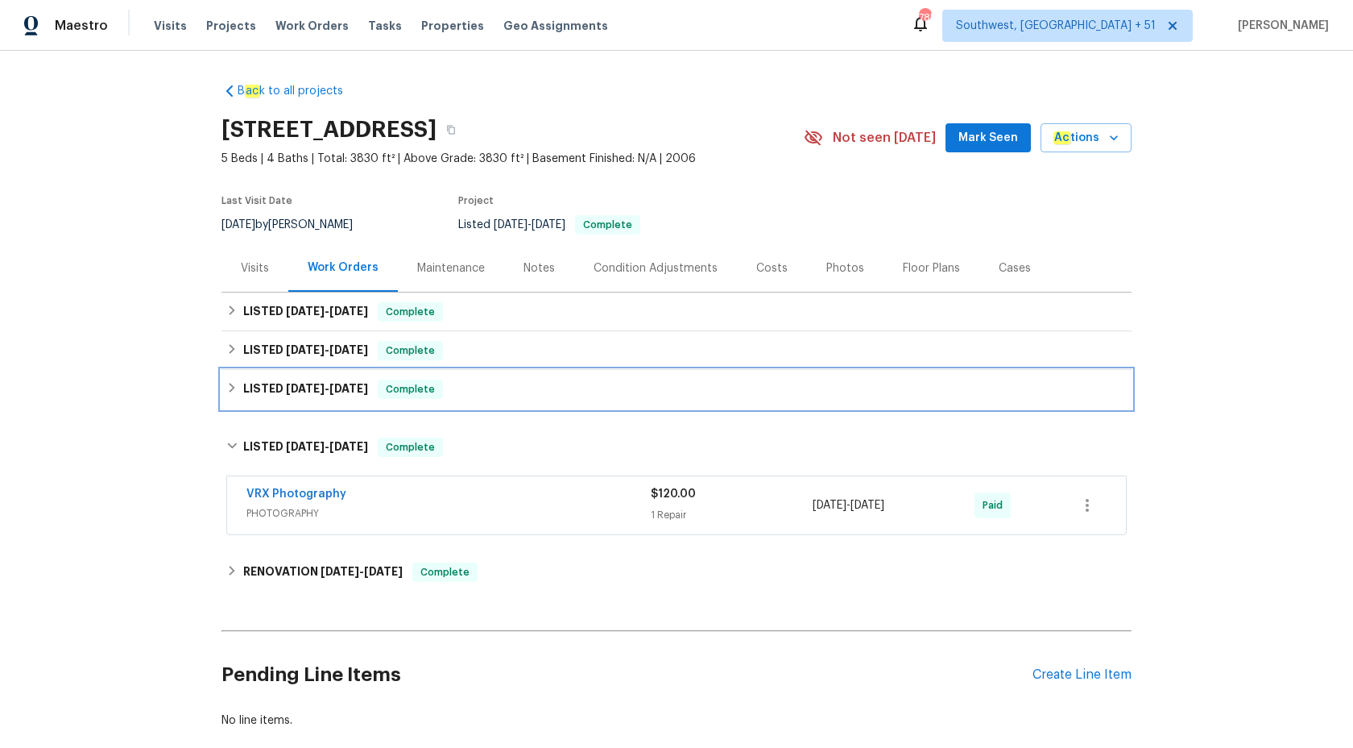
click at [376, 388] on div "LISTED [DATE] - [DATE] Complete" at bounding box center [676, 388] width 901 height 19
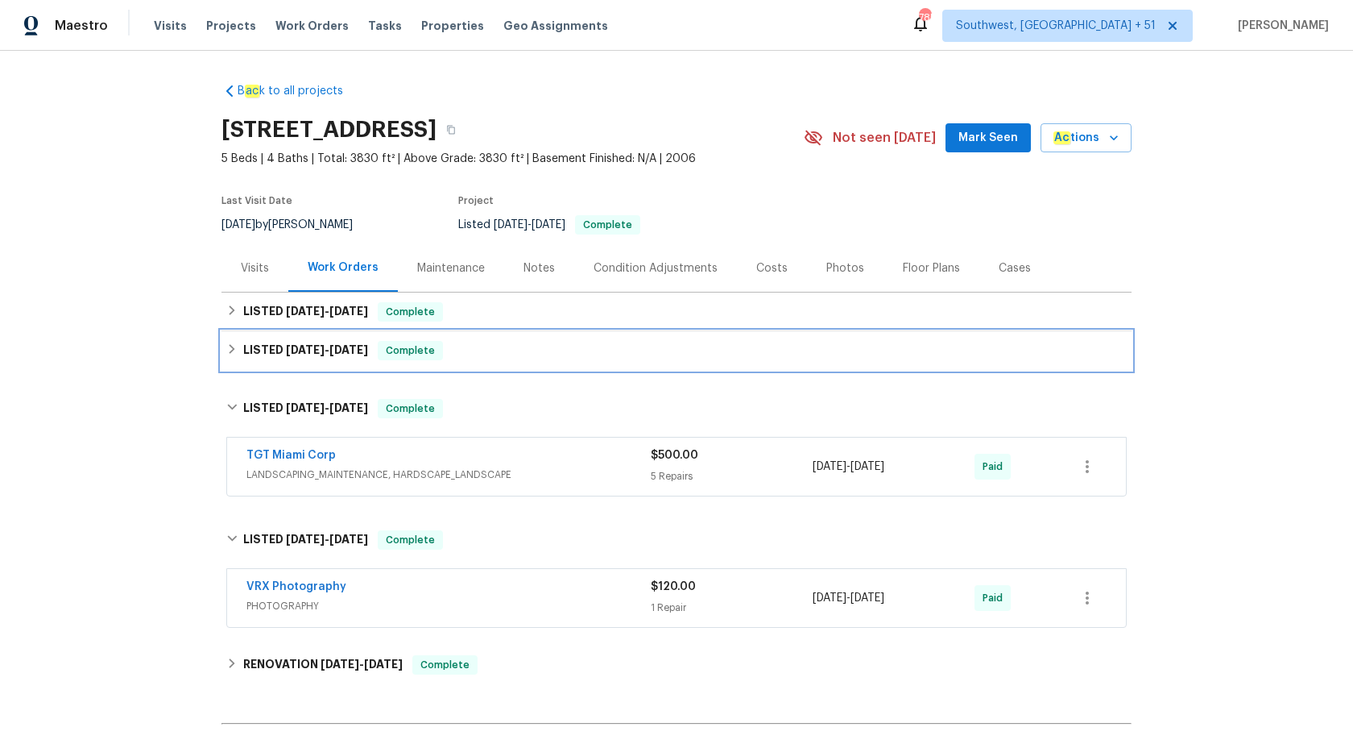
click at [403, 344] on span "Complete" at bounding box center [410, 350] width 62 height 16
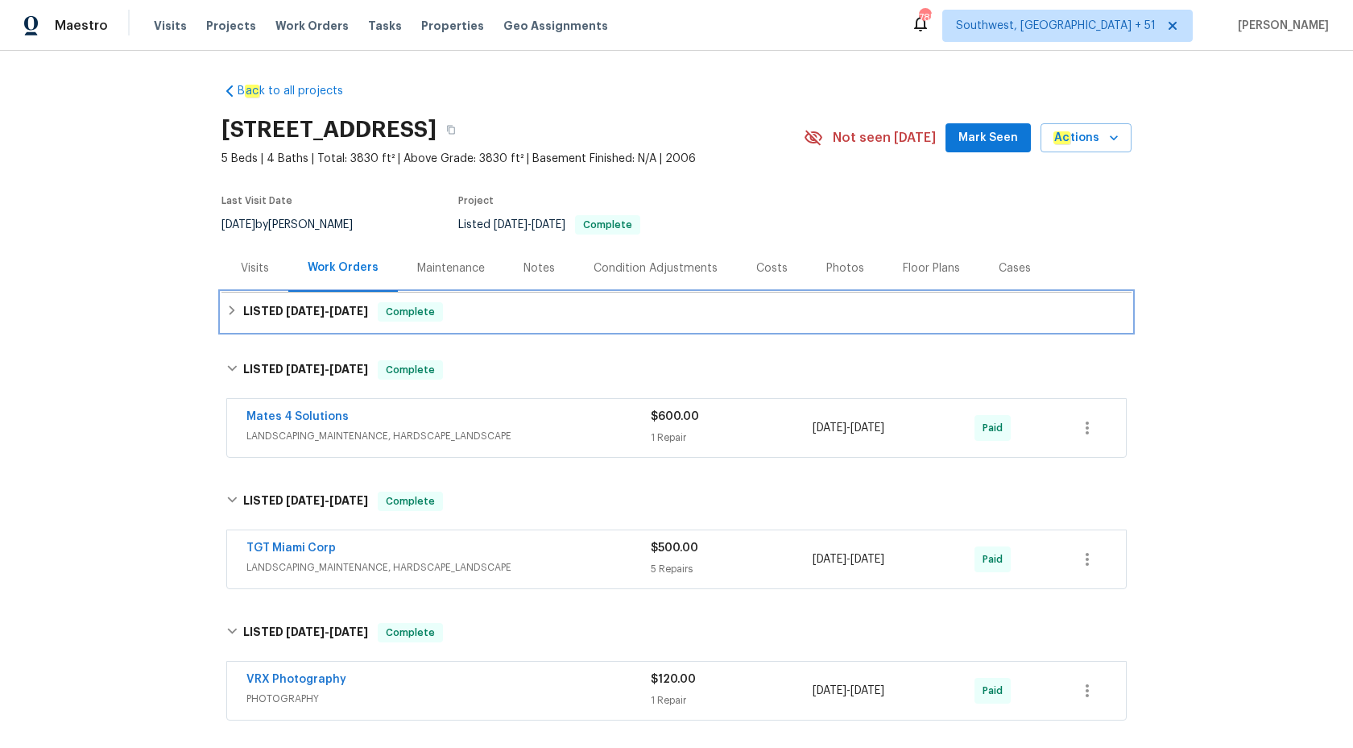
click at [408, 316] on span "Complete" at bounding box center [410, 312] width 62 height 16
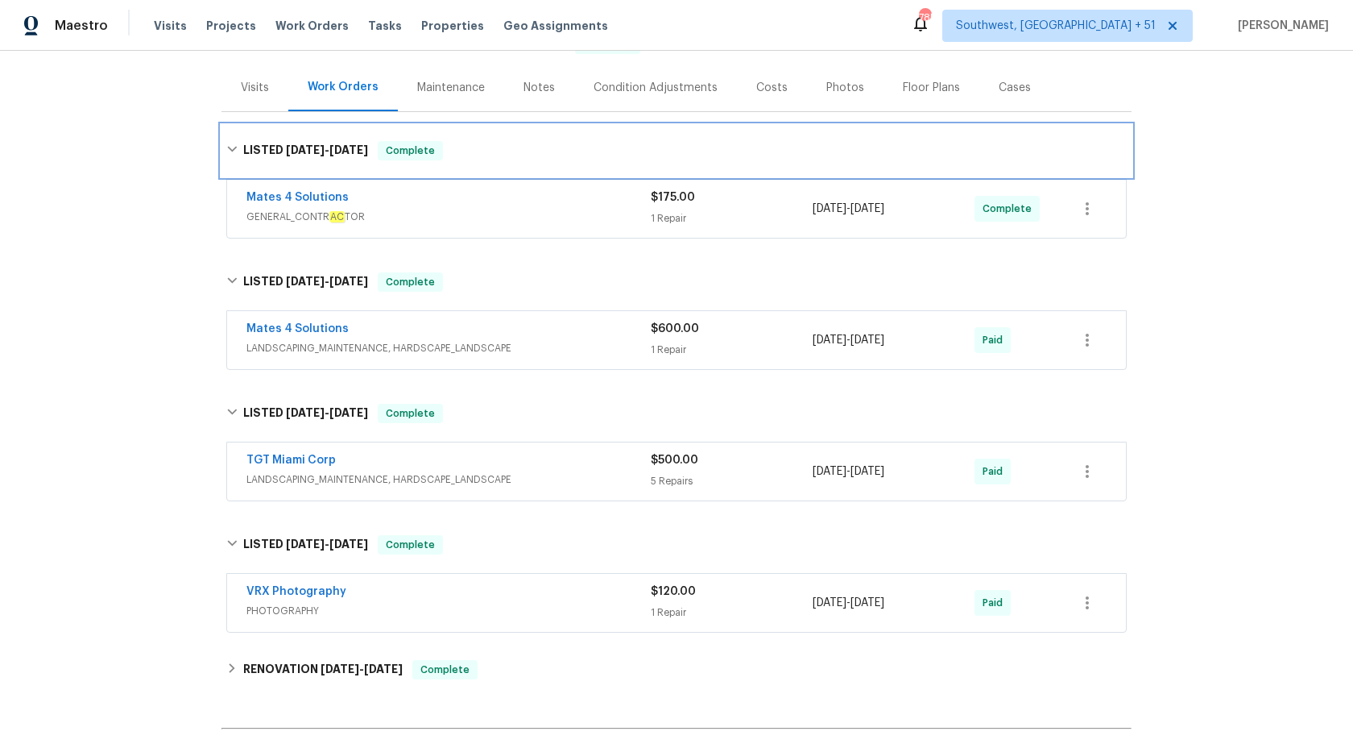
scroll to position [227, 0]
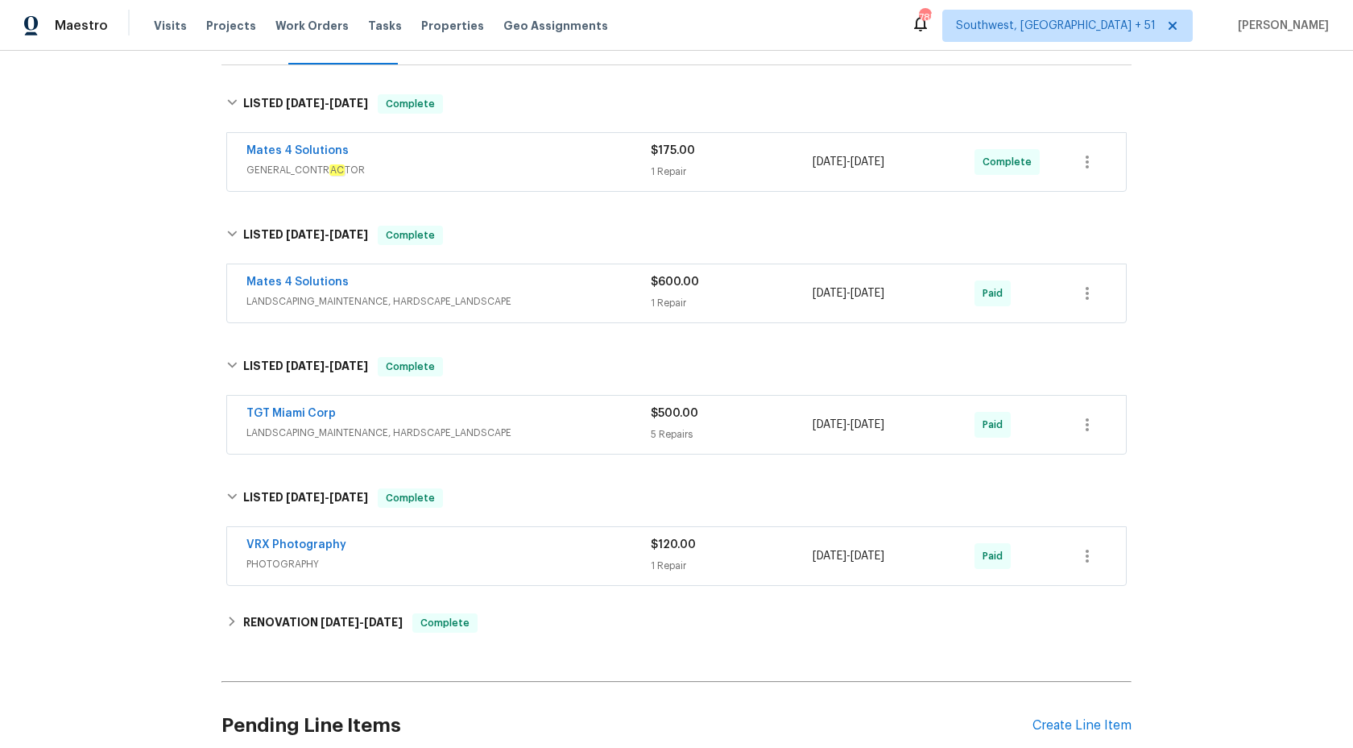
click at [537, 444] on div "TGT Miami Corp LANDSCAPING_MAINTENANCE, HARDSCAPE_LANDSCAPE $500.00 5 Repairs 6…" at bounding box center [676, 425] width 899 height 58
click at [546, 428] on span "LANDSCAPING_MAINTENANCE, HARDSCAPE_LANDSCAPE" at bounding box center [449, 433] width 404 height 16
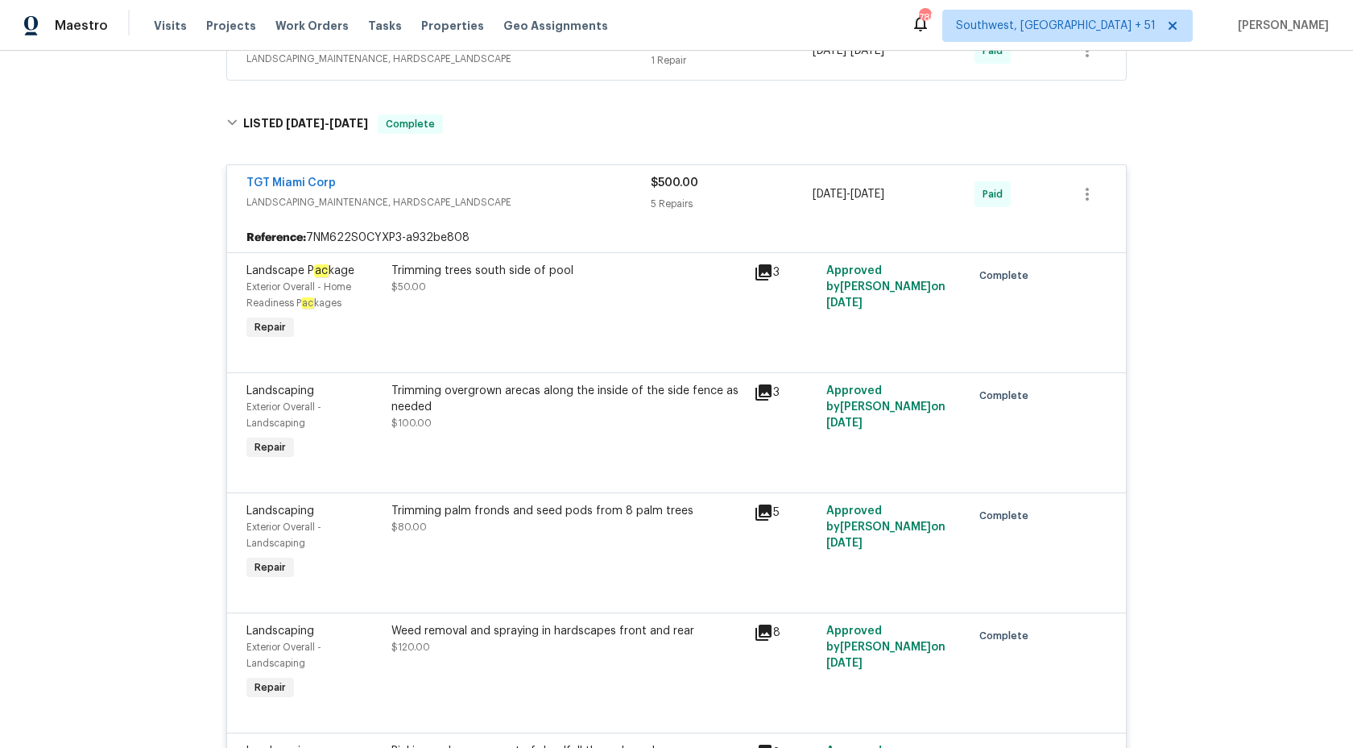
click at [644, 208] on span "LANDSCAPING_MAINTENANCE, HARDSCAPE_LANDSCAPE" at bounding box center [449, 202] width 404 height 16
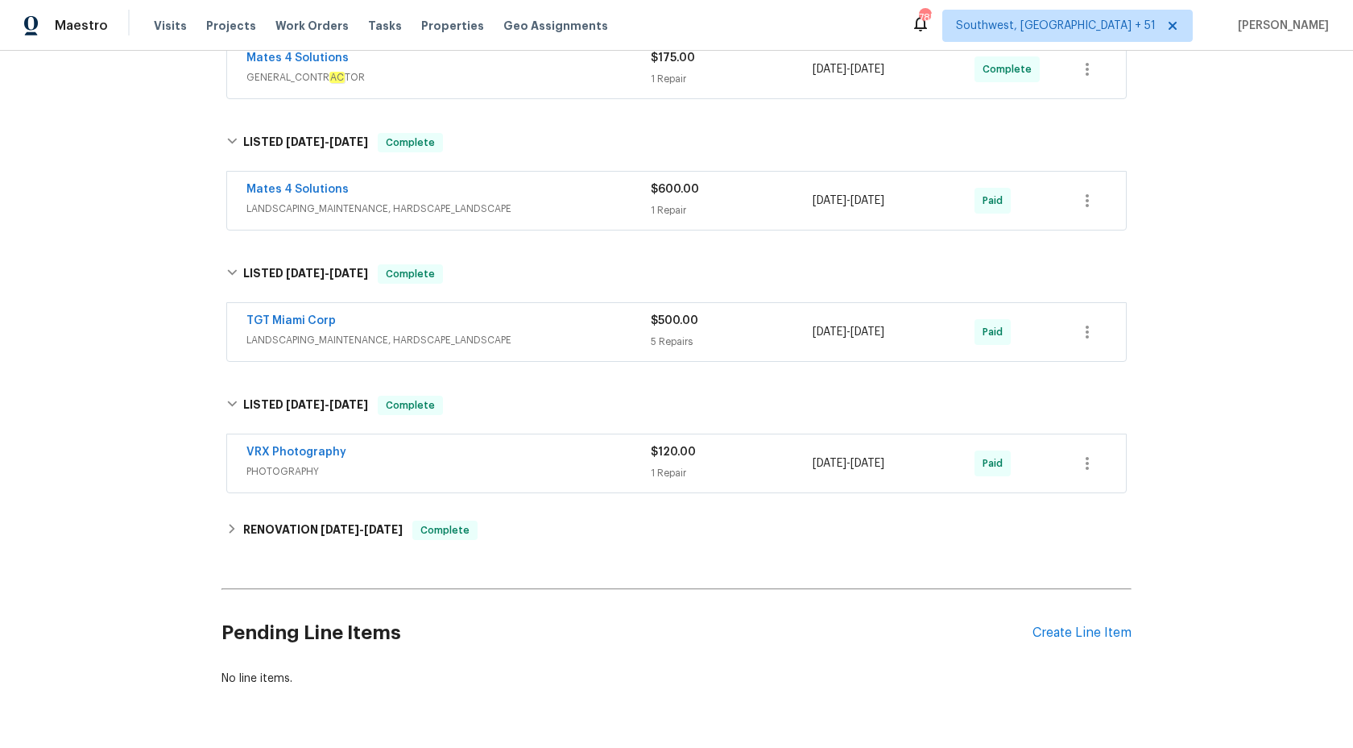
scroll to position [311, 0]
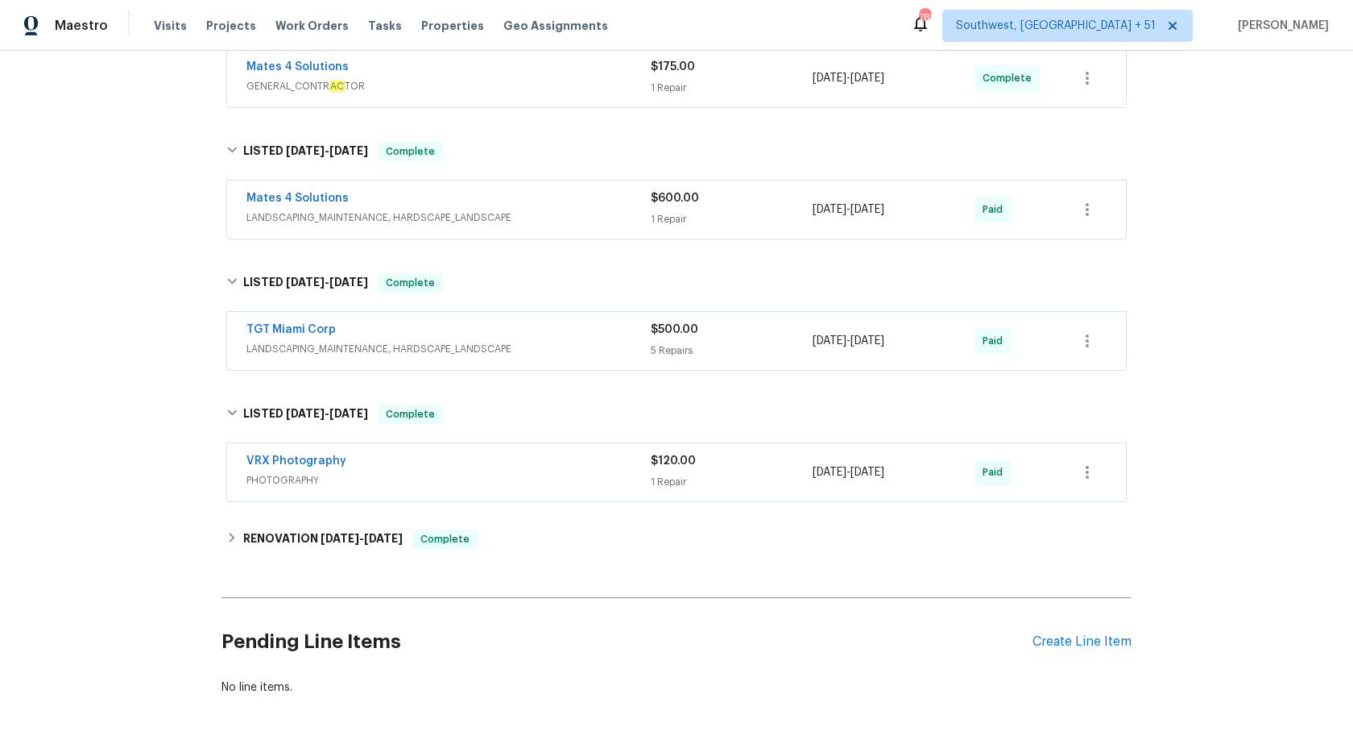
click at [603, 207] on div "Mates 4 Solutions" at bounding box center [449, 199] width 404 height 19
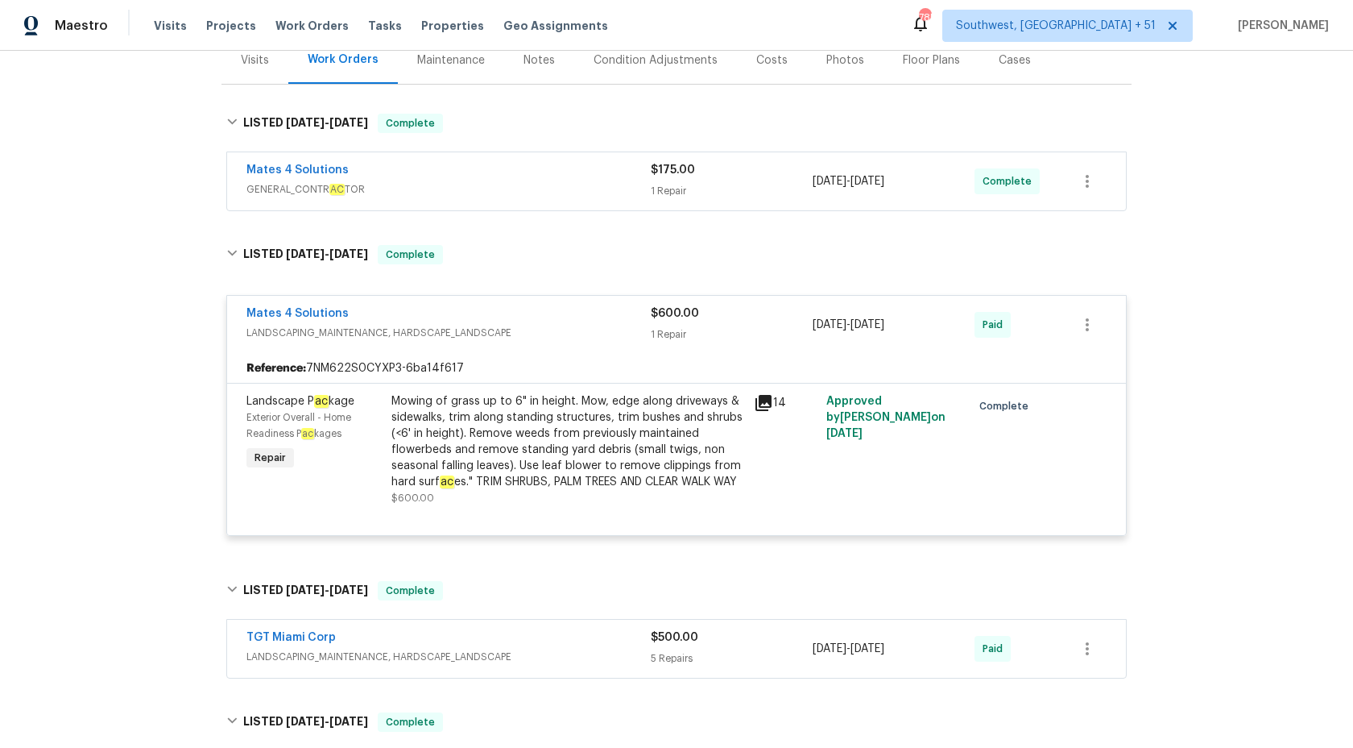
scroll to position [201, 0]
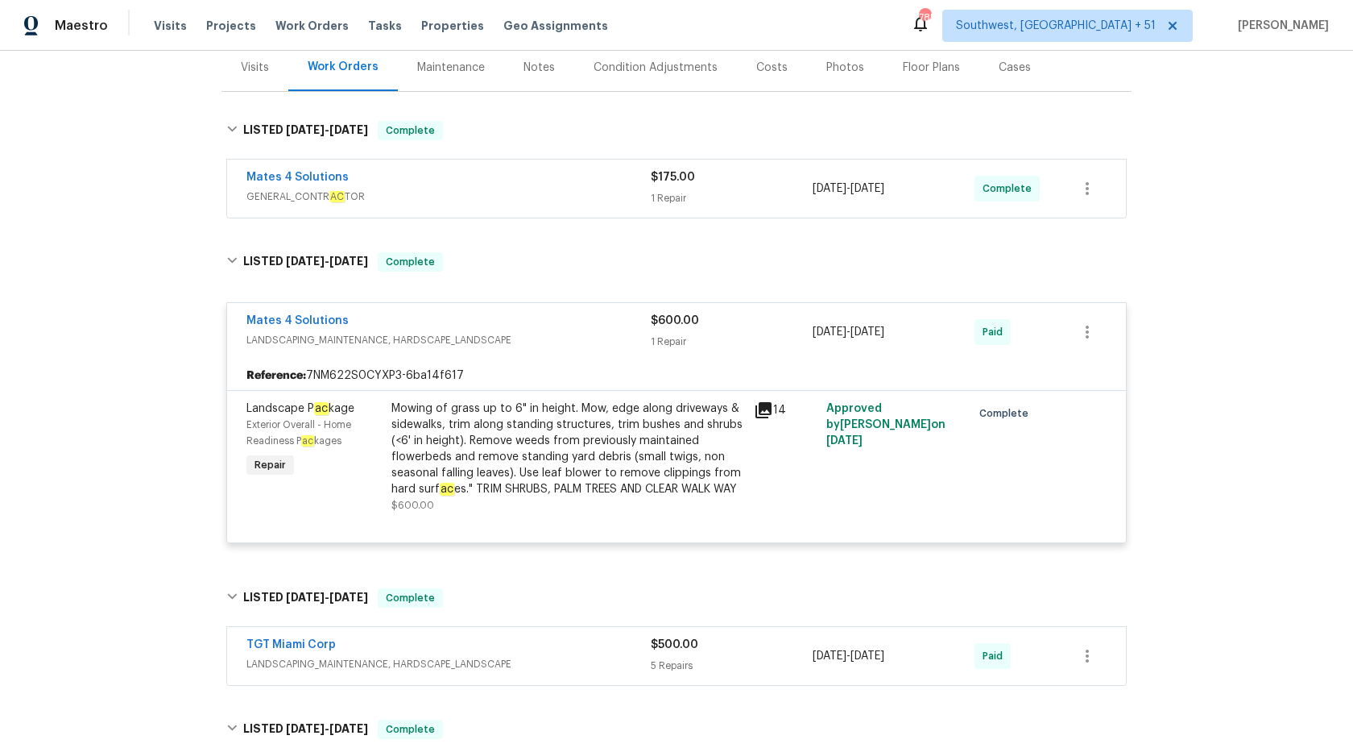
click at [624, 195] on span "GENERAL_CONTR AC TOR" at bounding box center [449, 197] width 404 height 16
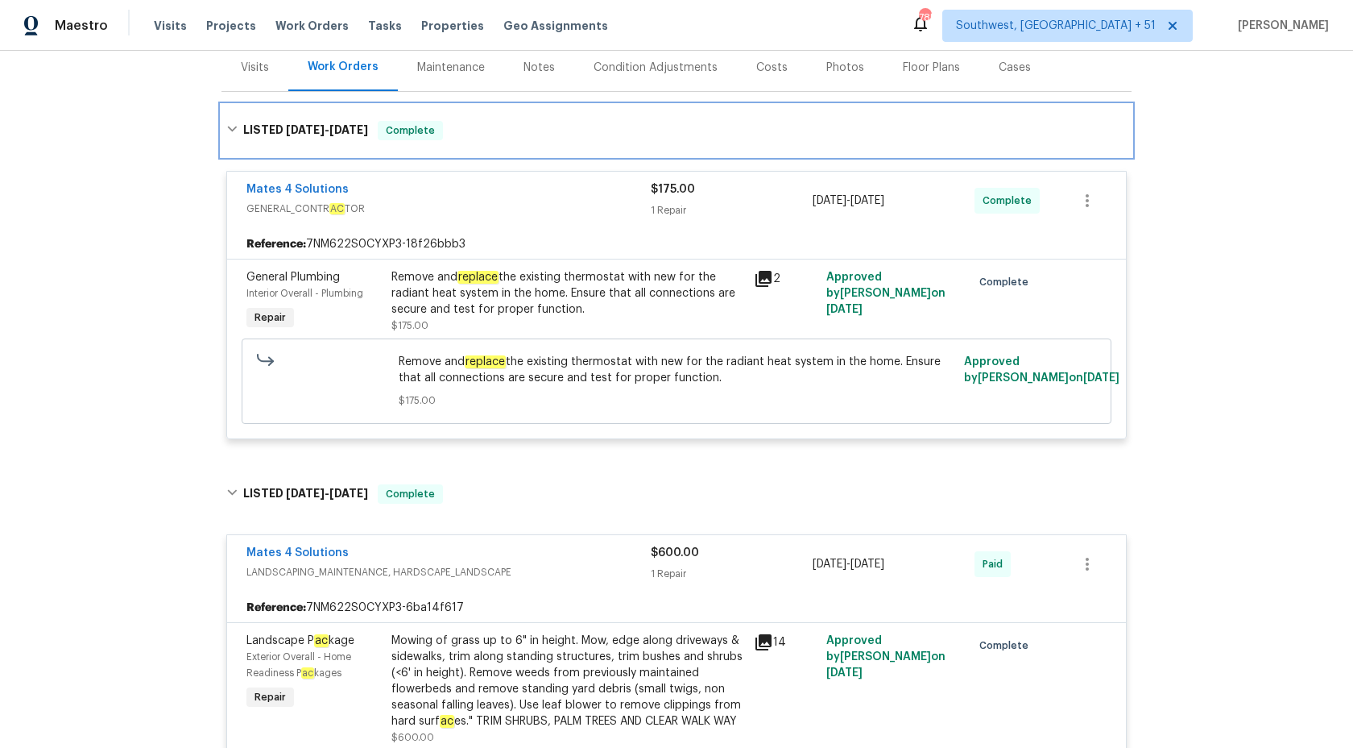
click at [626, 155] on div "LISTED 8/6/25 - 8/7/25 Complete" at bounding box center [677, 131] width 910 height 52
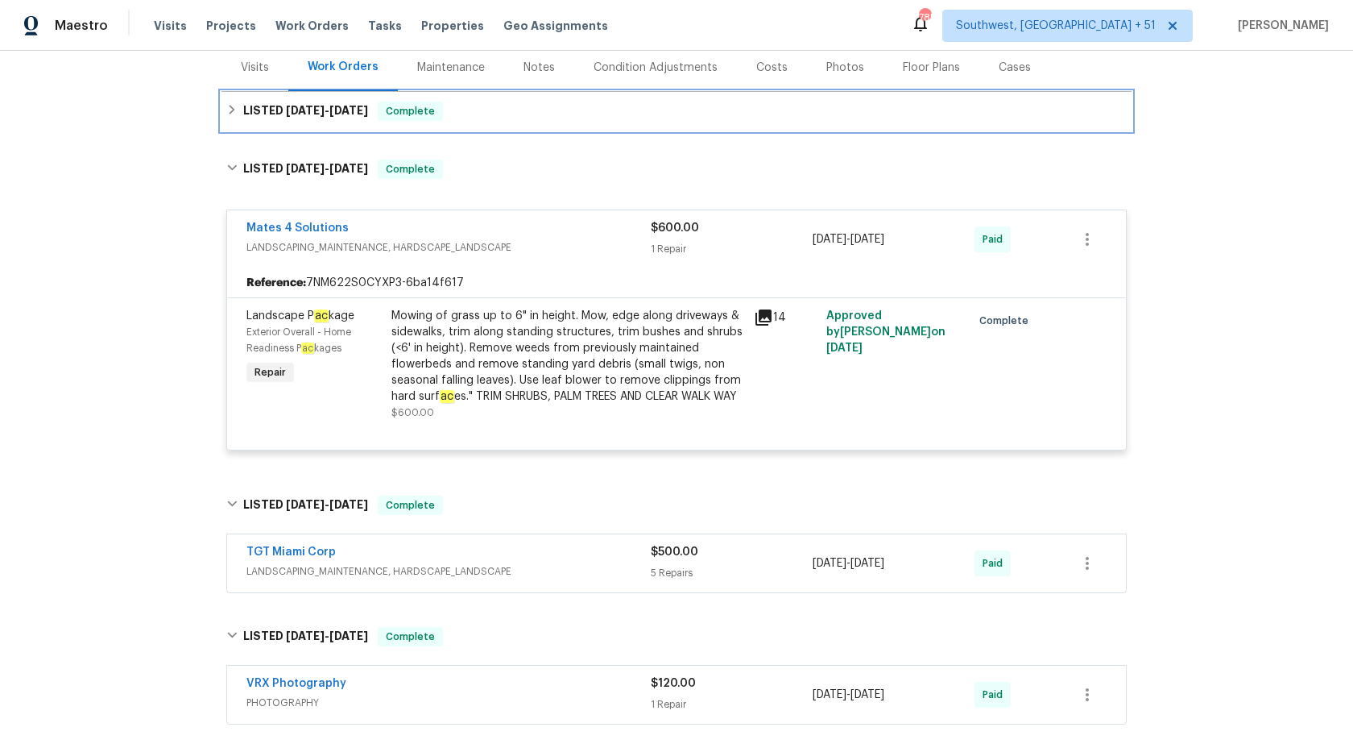
click at [611, 102] on div "LISTED 8/6/25 - 8/7/25 Complete" at bounding box center [676, 111] width 901 height 19
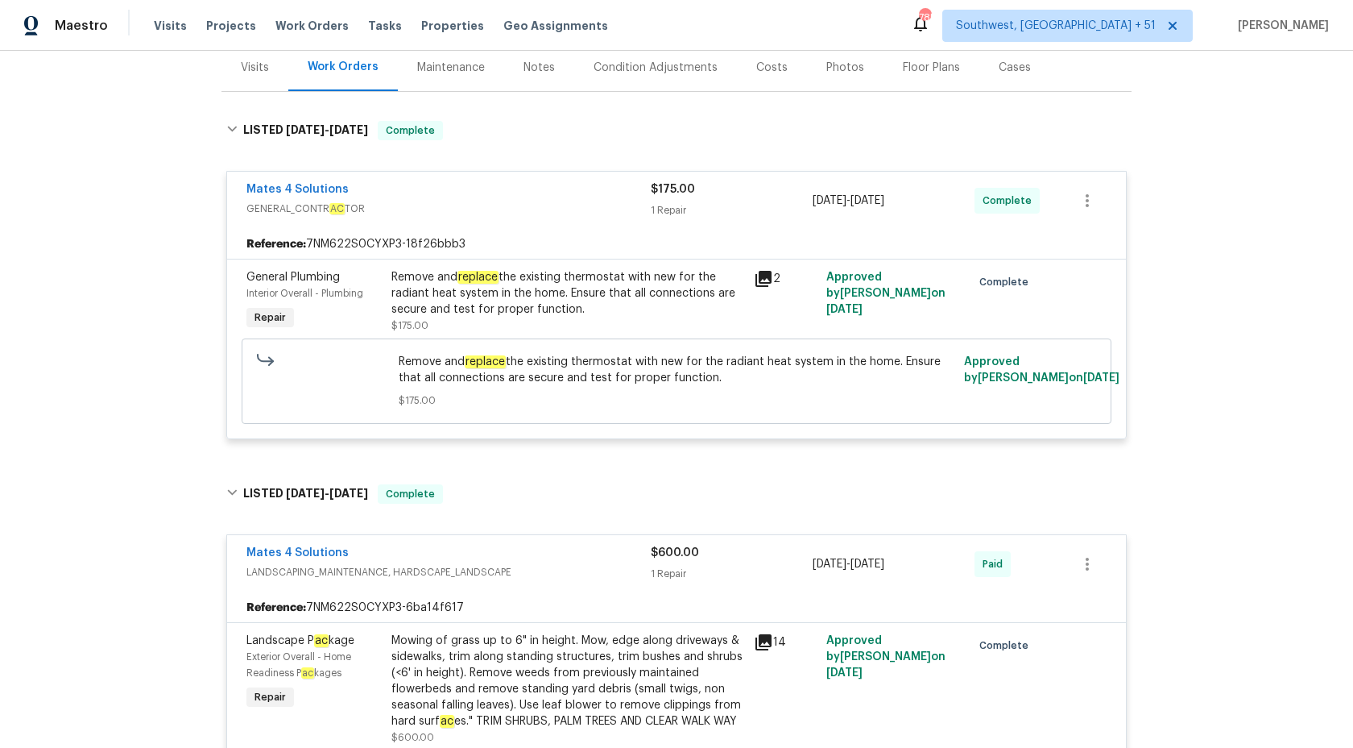
click at [651, 194] on span "$175.00" at bounding box center [673, 189] width 44 height 11
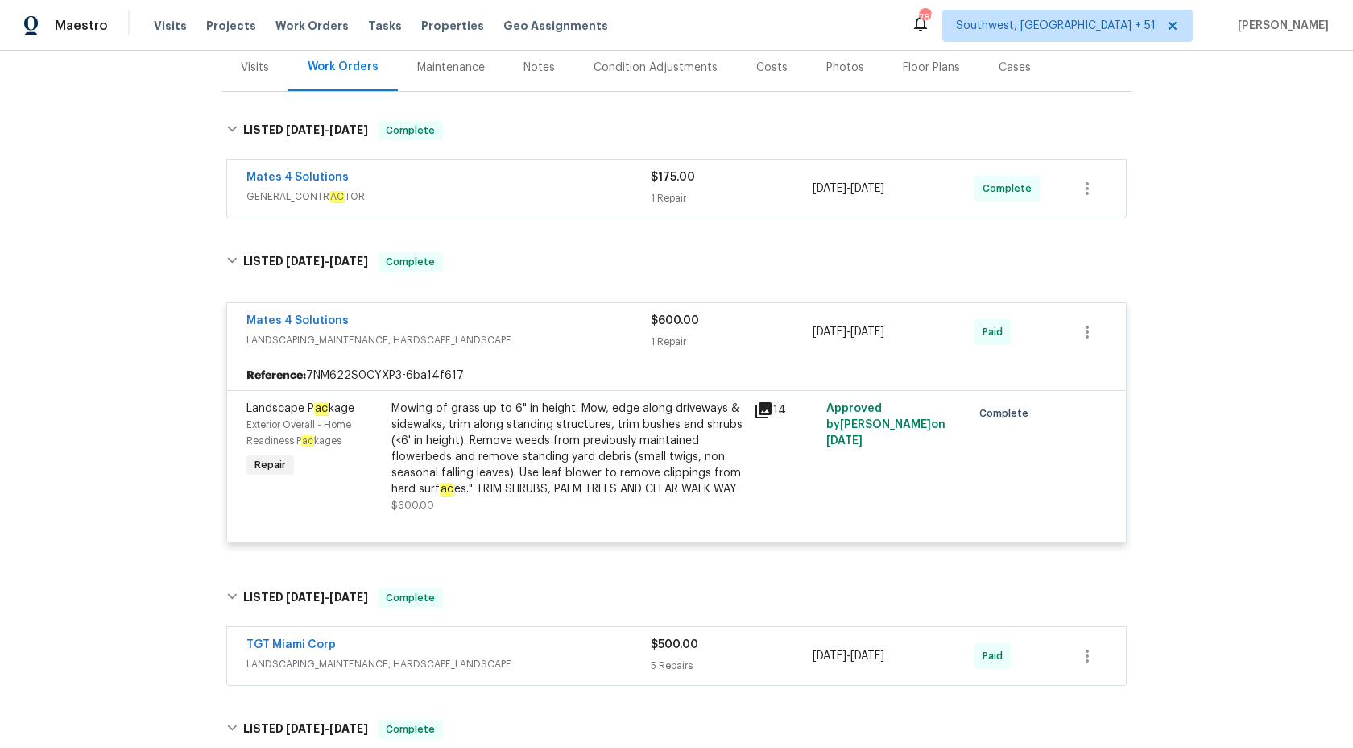
click at [668, 317] on span "$600.00" at bounding box center [675, 320] width 48 height 11
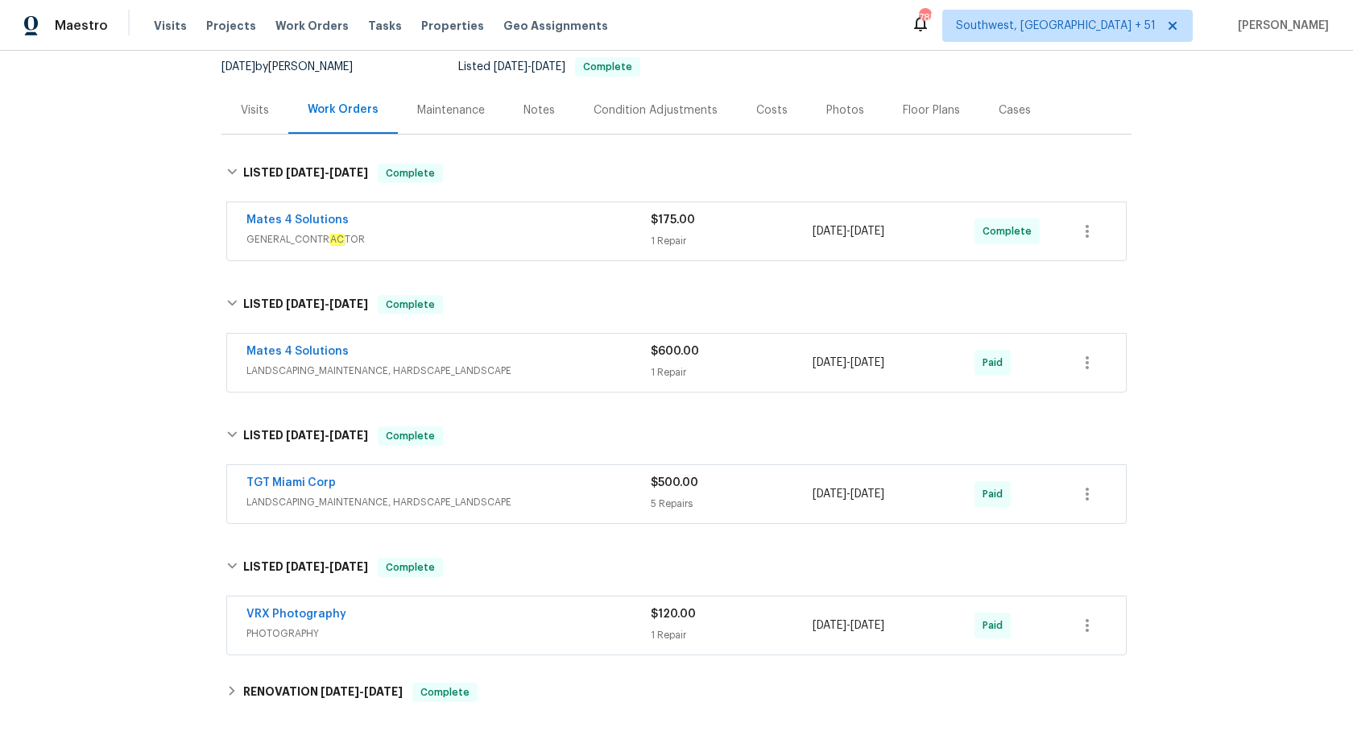
scroll to position [0, 0]
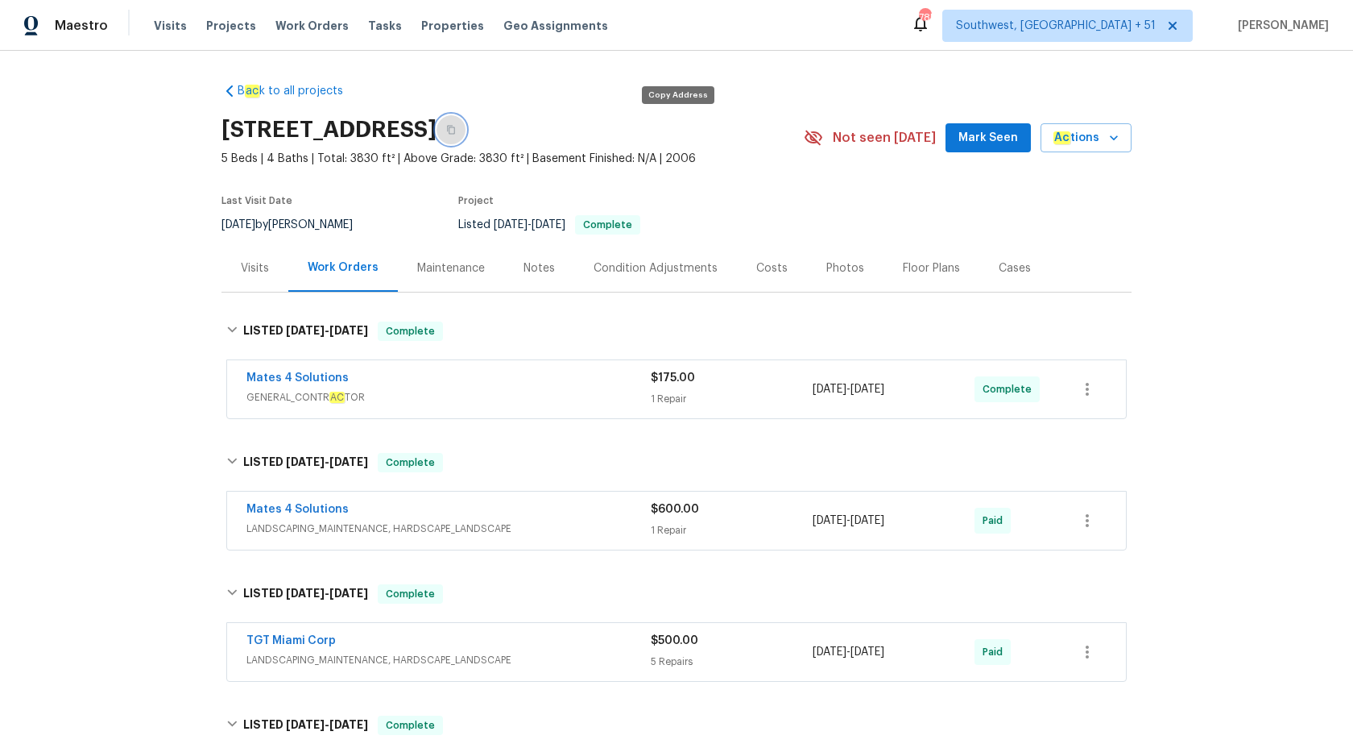
click at [456, 131] on icon "button" at bounding box center [451, 130] width 10 height 10
click at [81, 32] on span "Maestro" at bounding box center [81, 26] width 53 height 16
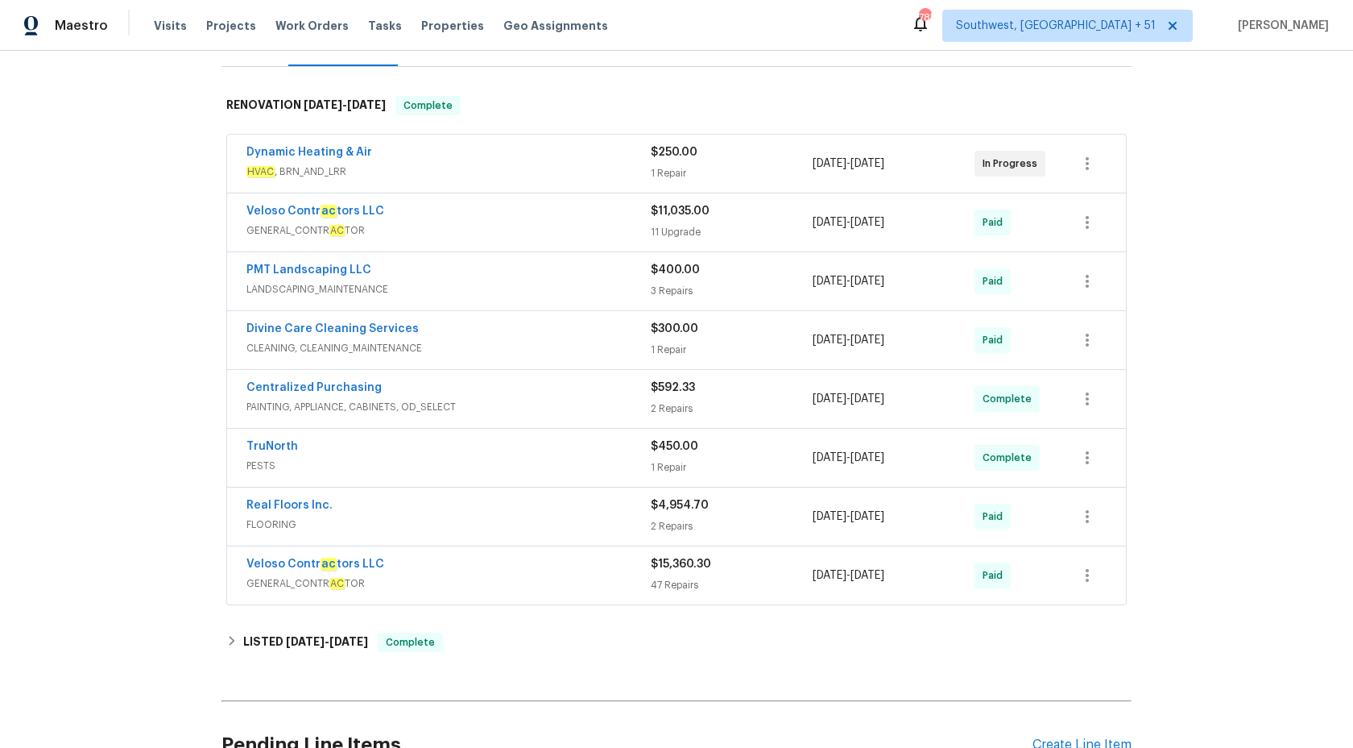
scroll to position [224, 0]
click at [537, 175] on span "HVAC , BRN_AND_LRR" at bounding box center [449, 173] width 404 height 16
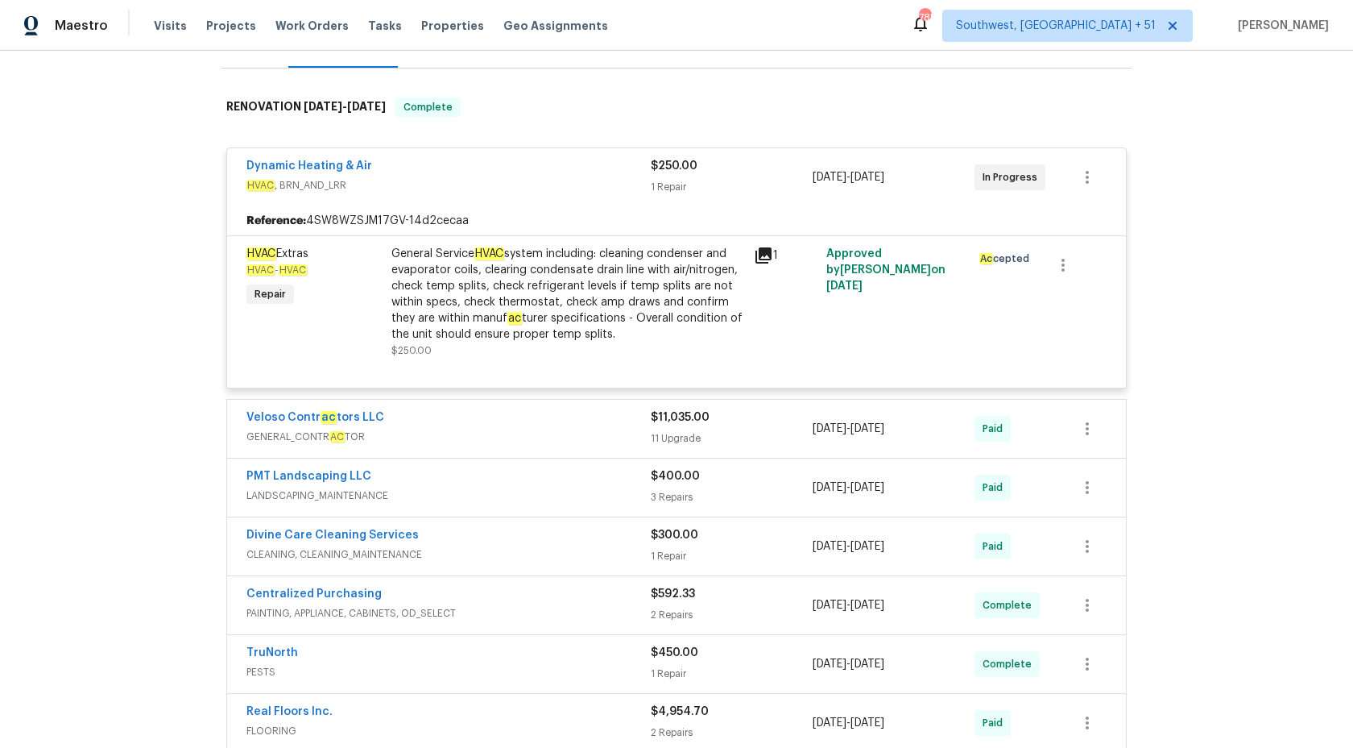
click at [537, 175] on div "Dynamic Heating & Air" at bounding box center [449, 167] width 404 height 19
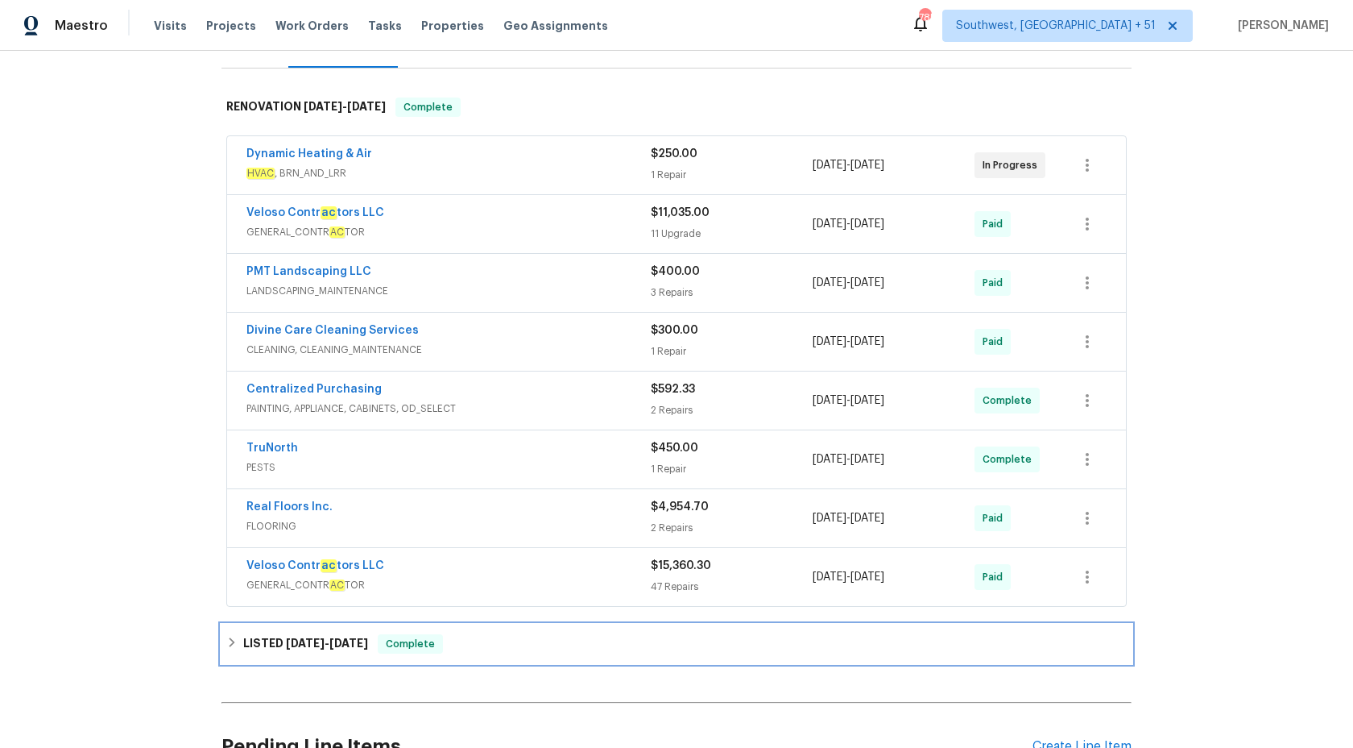
click at [383, 661] on div "LISTED 8/7/25 - 8/9/25 Complete" at bounding box center [677, 643] width 910 height 39
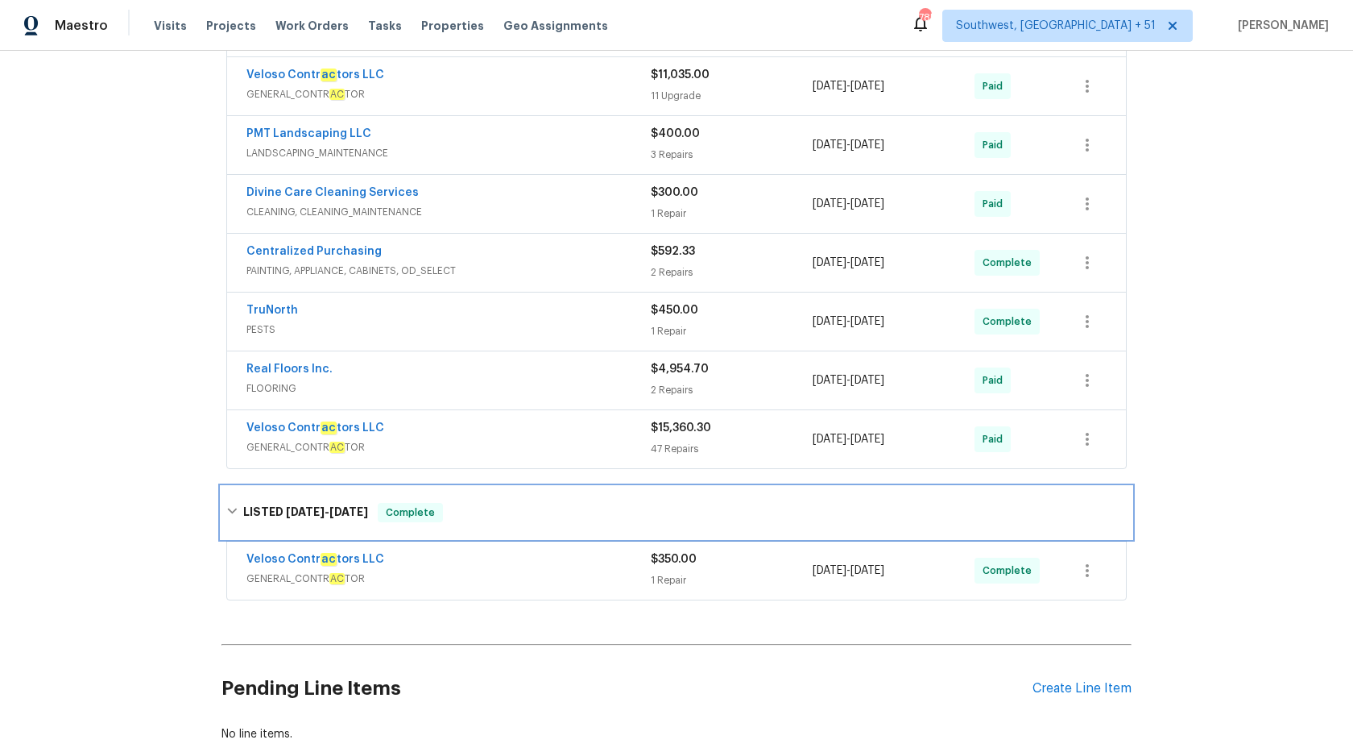
scroll to position [414, 0]
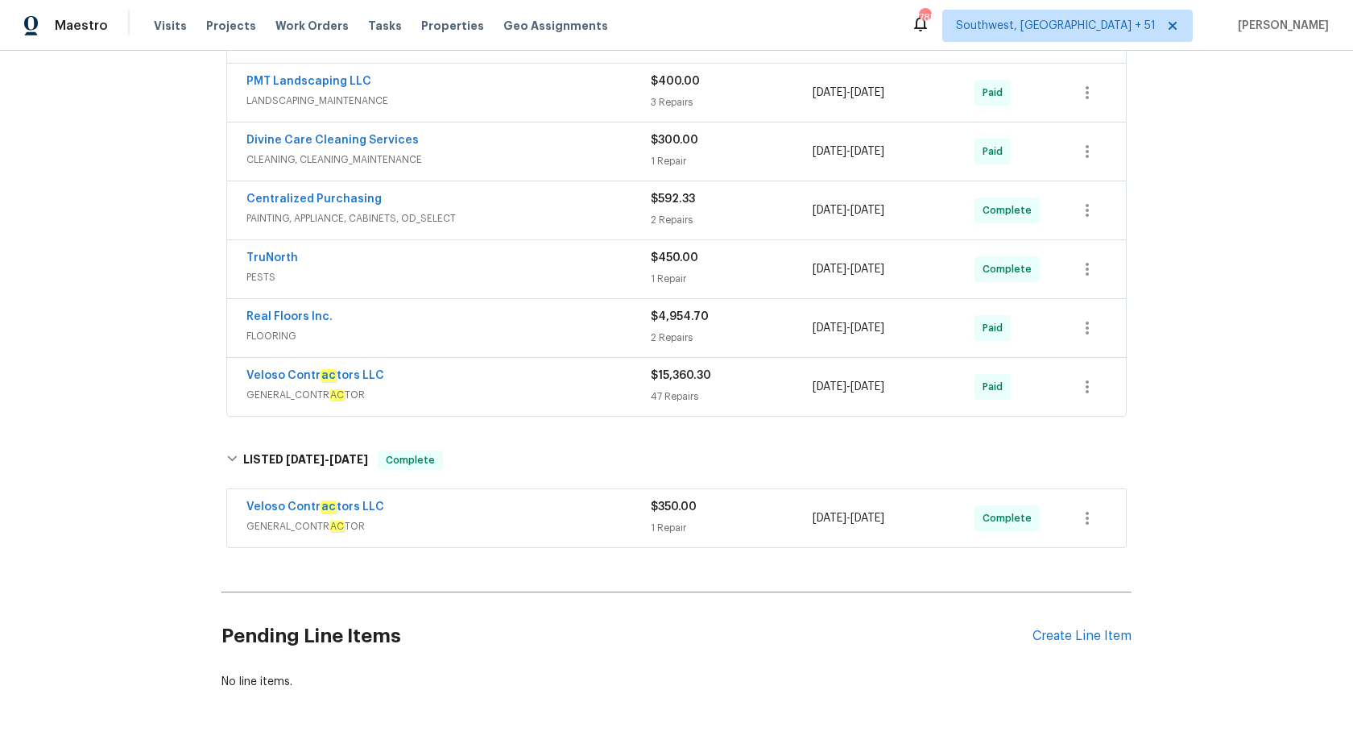
click at [562, 519] on span "GENERAL_CONTR AC TOR" at bounding box center [449, 526] width 404 height 16
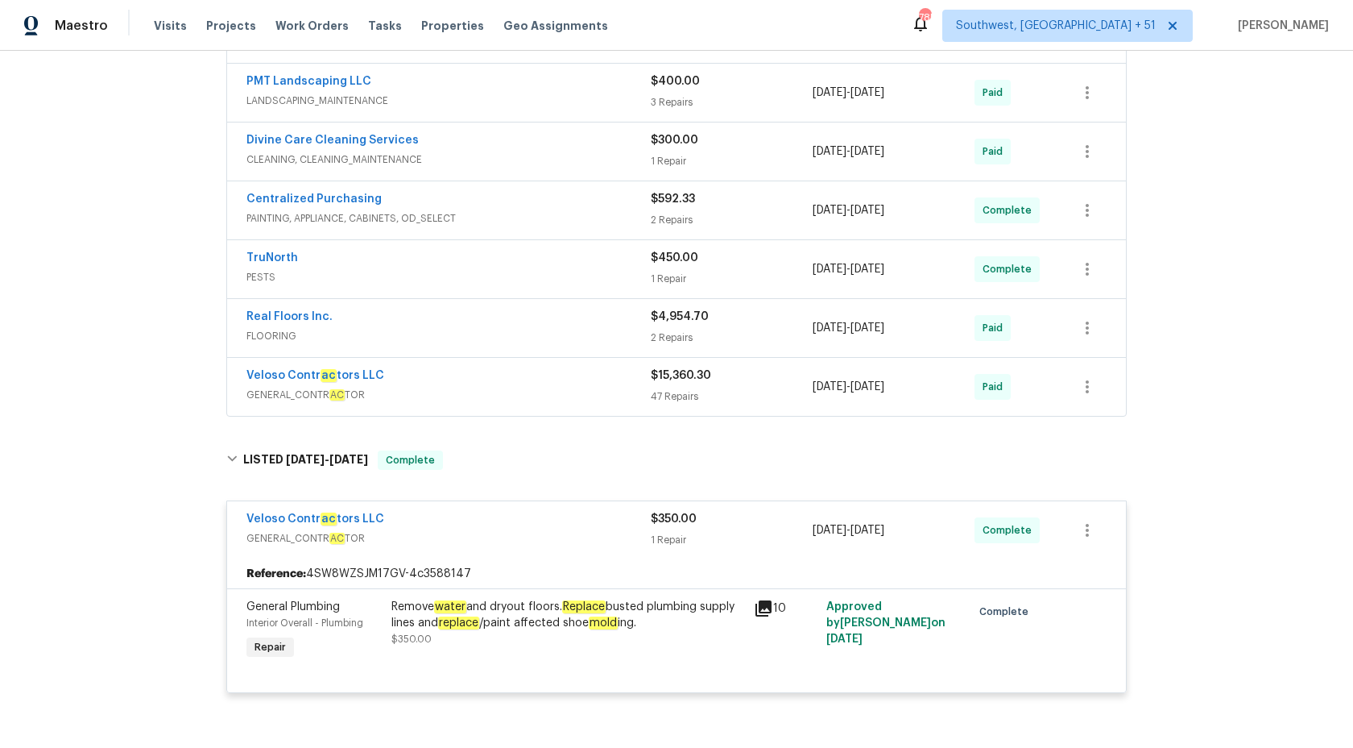
click at [566, 526] on div "Veloso Contr ac tors LLC" at bounding box center [449, 520] width 404 height 19
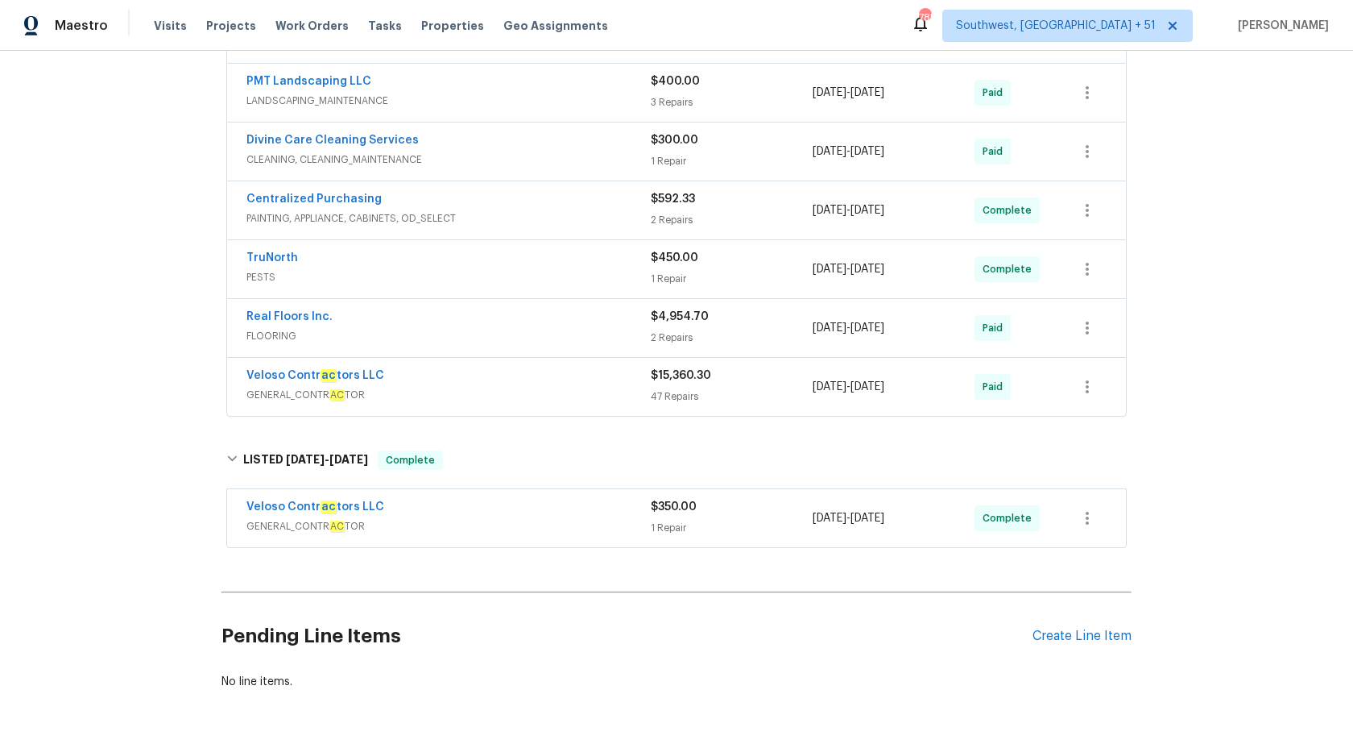
click at [570, 511] on div "Veloso Contr ac tors LLC" at bounding box center [449, 508] width 404 height 19
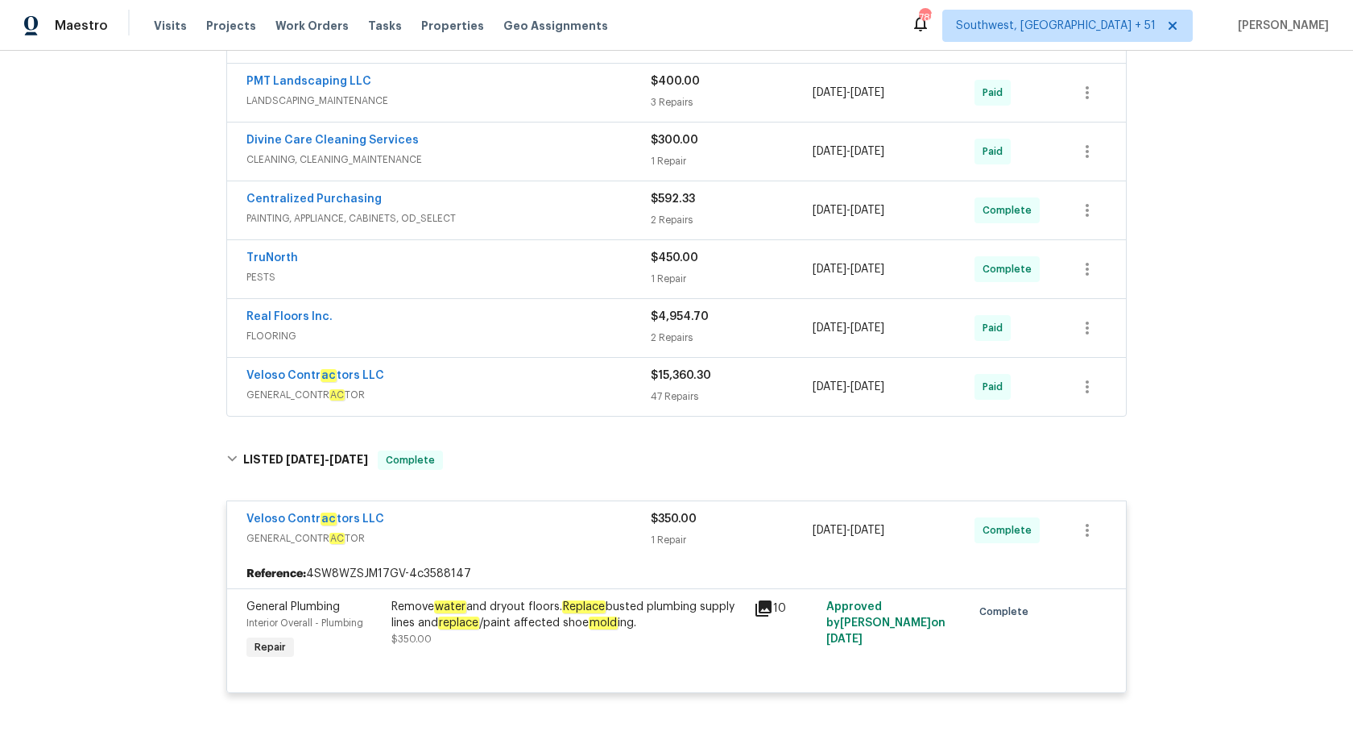
click at [570, 511] on div "Veloso Contr ac tors LLC" at bounding box center [449, 520] width 404 height 19
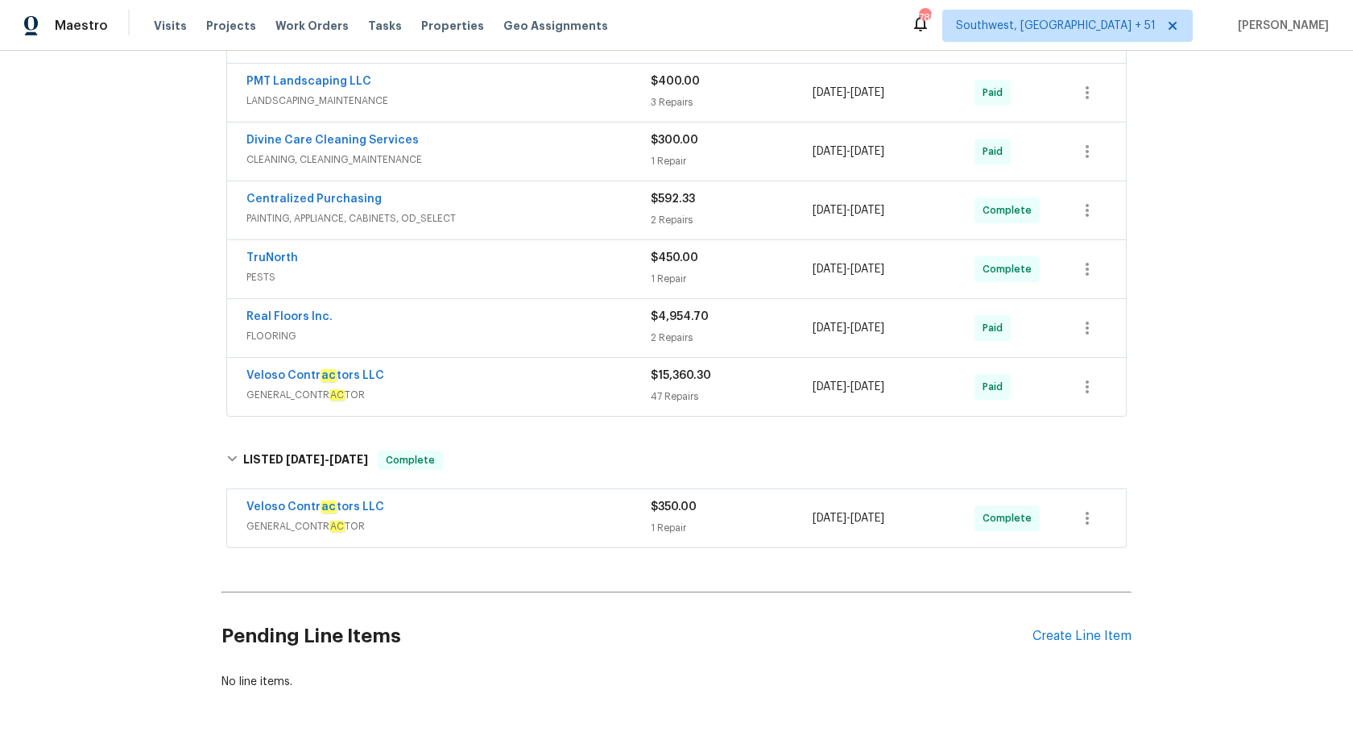
click at [589, 387] on span "GENERAL_CONTR AC TOR" at bounding box center [449, 395] width 404 height 16
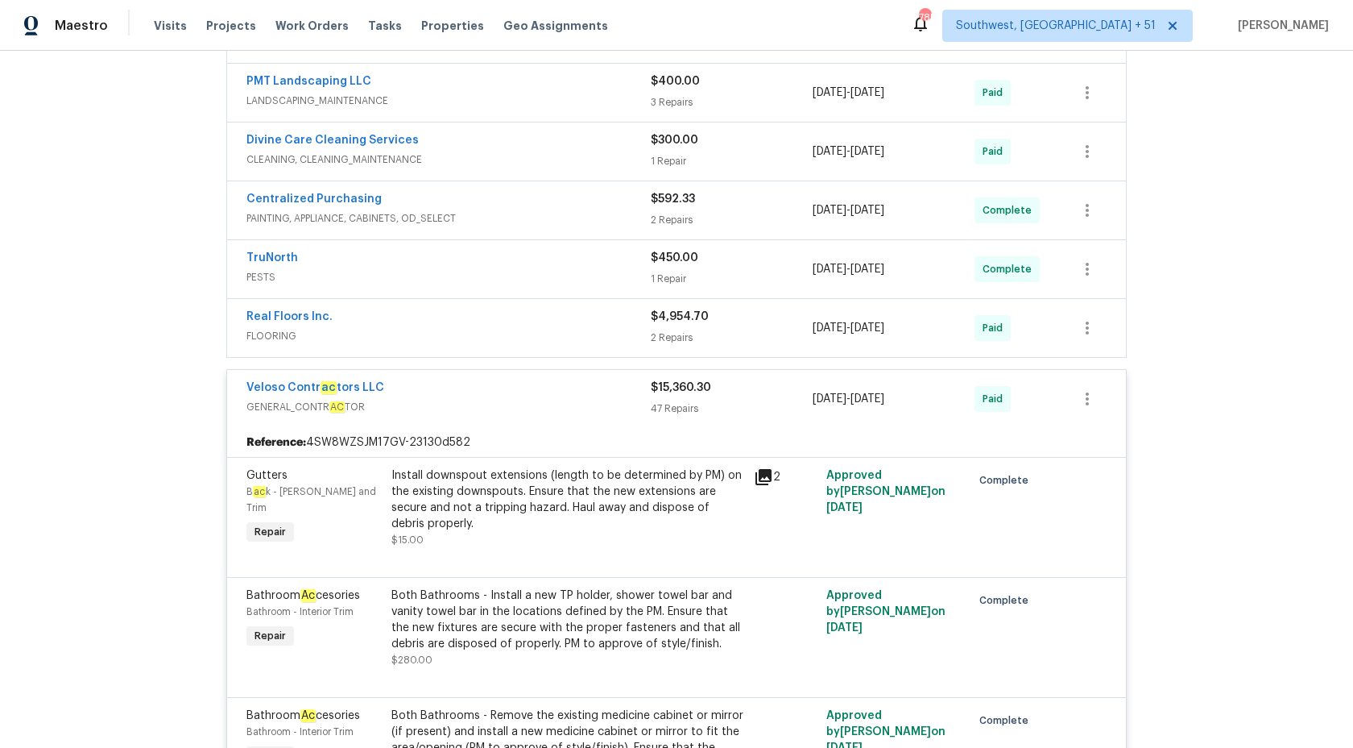
click at [620, 147] on div "Divine Care Cleaning Services" at bounding box center [449, 141] width 404 height 19
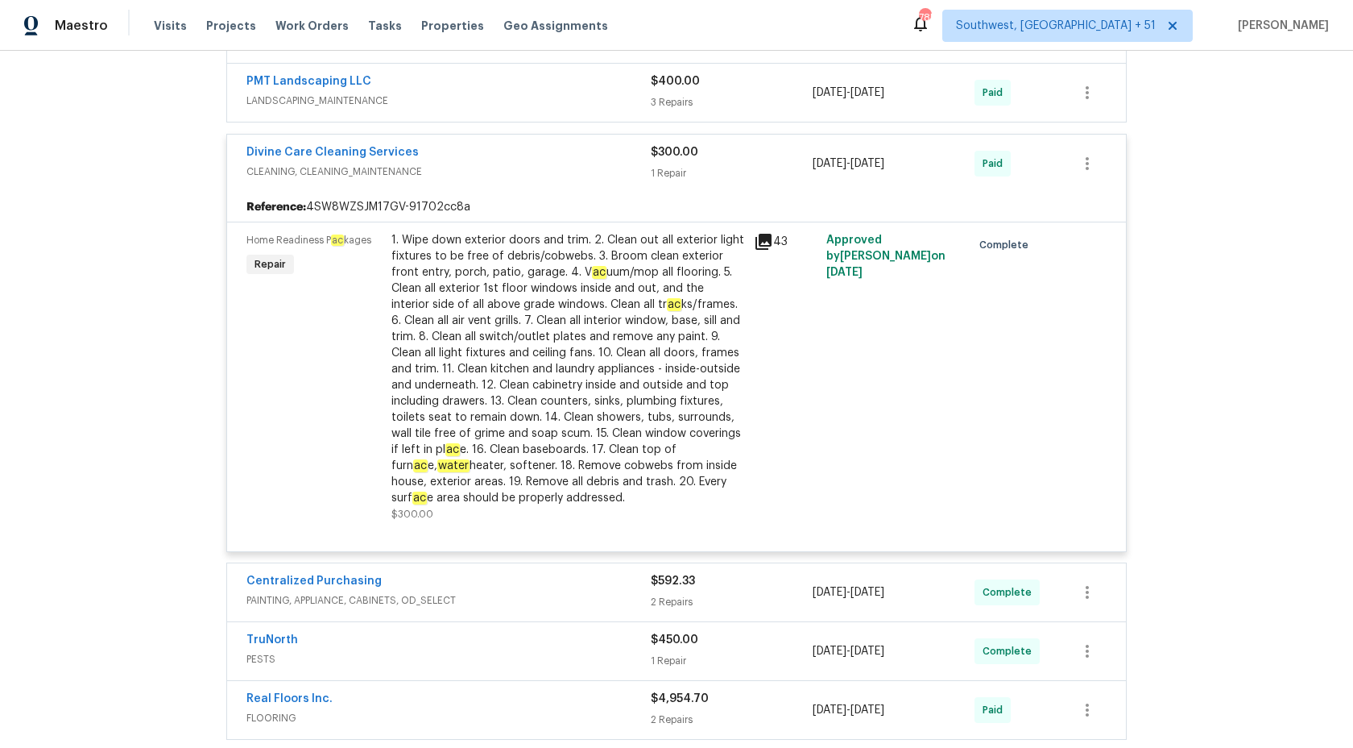
click at [626, 155] on div "Divine Care Cleaning Services" at bounding box center [449, 153] width 404 height 19
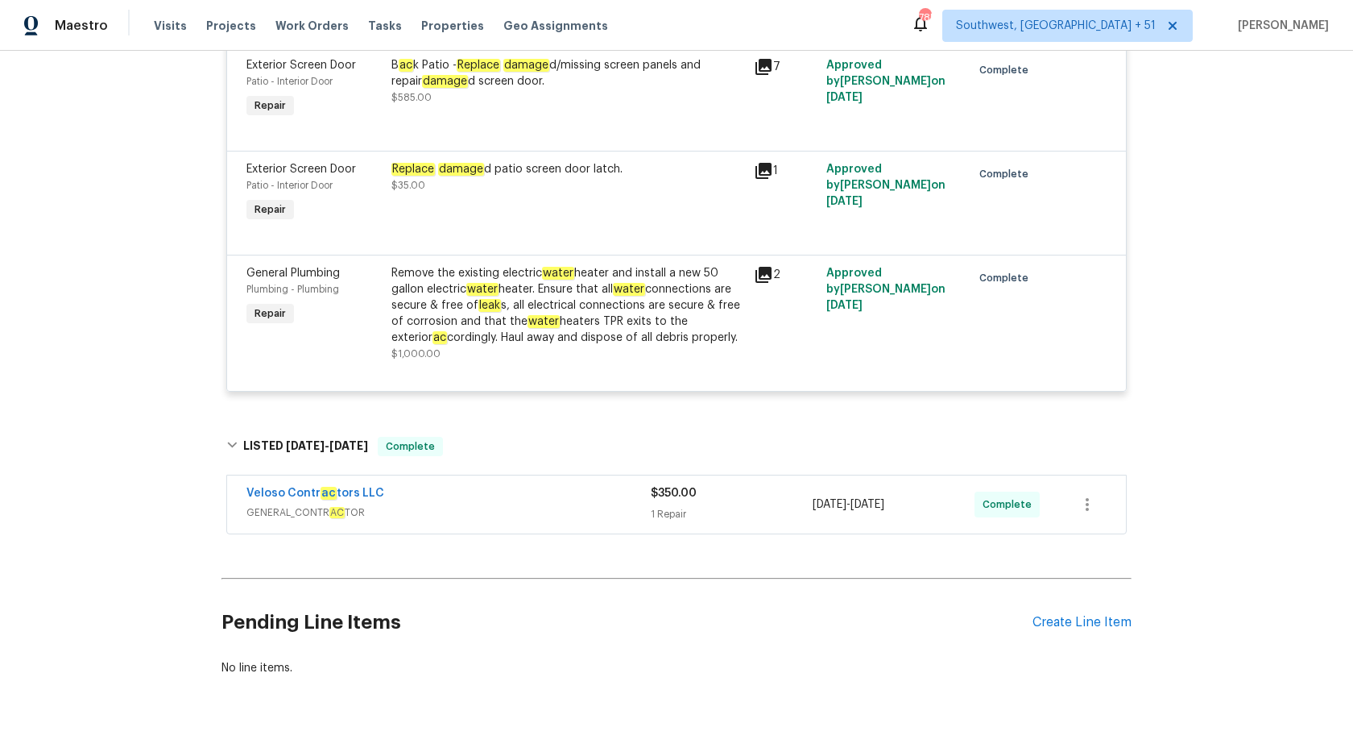
scroll to position [6430, 0]
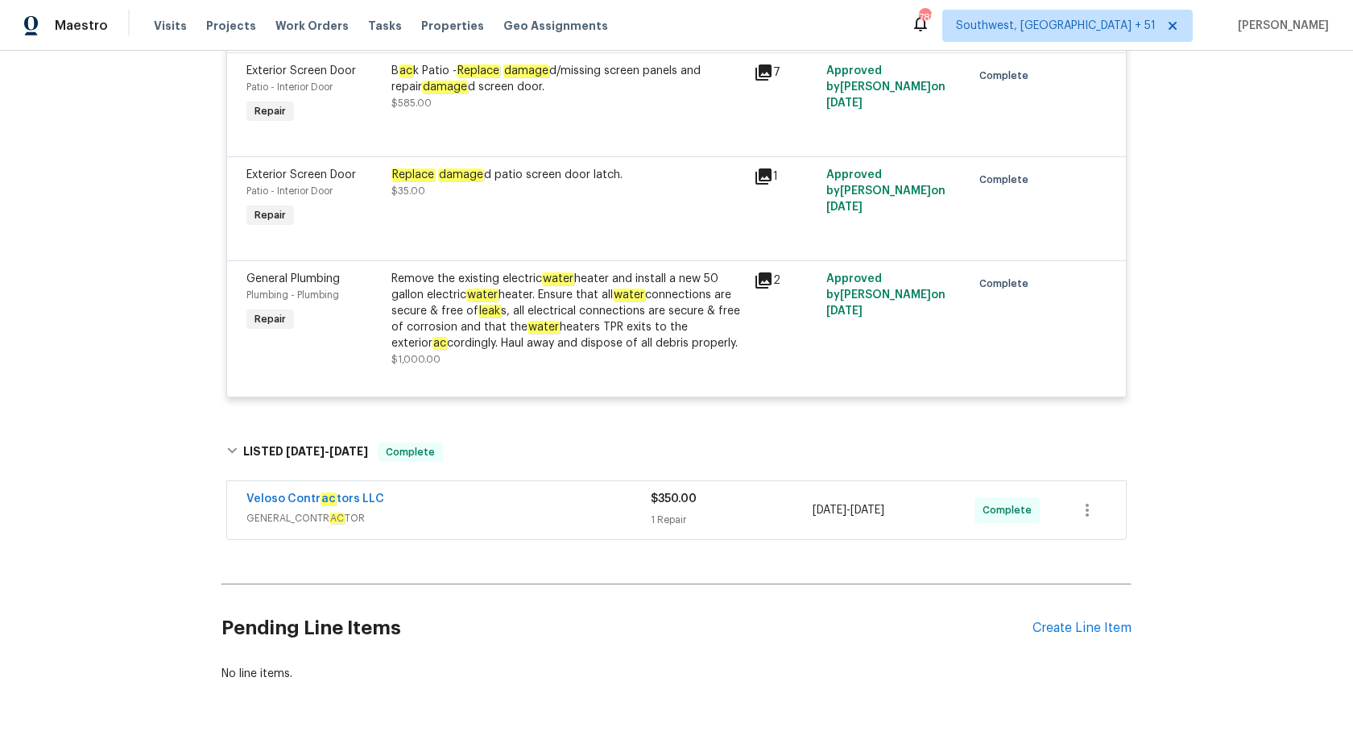
click at [569, 332] on div "Remove the existing electric water heater and install a new 50 gallon electric …" at bounding box center [568, 311] width 353 height 81
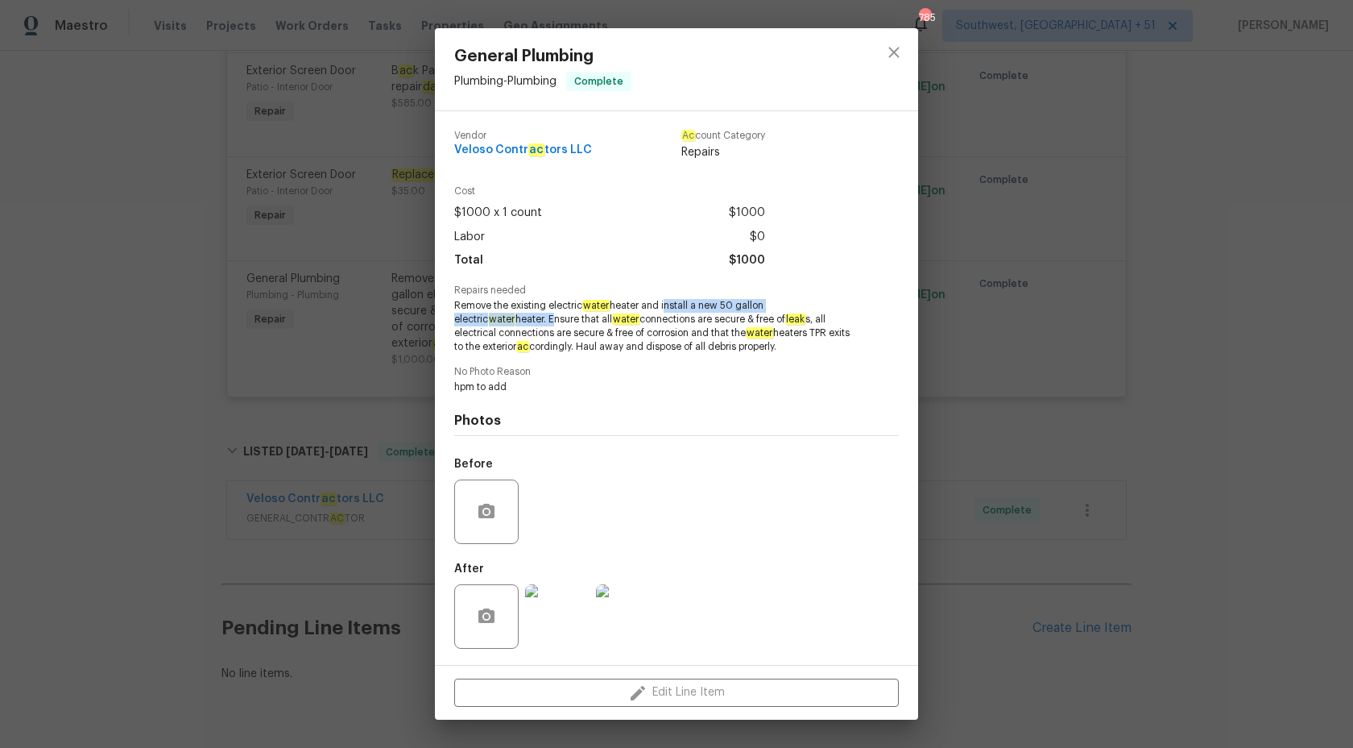
copy span "install a new 50 gallon electric water heater."
drag, startPoint x: 665, startPoint y: 306, endPoint x: 488, endPoint y: 317, distance: 176.8
click at [488, 317] on span "Remove the existing electric water heater and install a new 50 gallon electric …" at bounding box center [654, 326] width 400 height 54
click at [1243, 297] on div "General Plumbing Plumbing - Plumbing Complete Vendor Veloso Contr ac tors LLC A…" at bounding box center [676, 374] width 1353 height 748
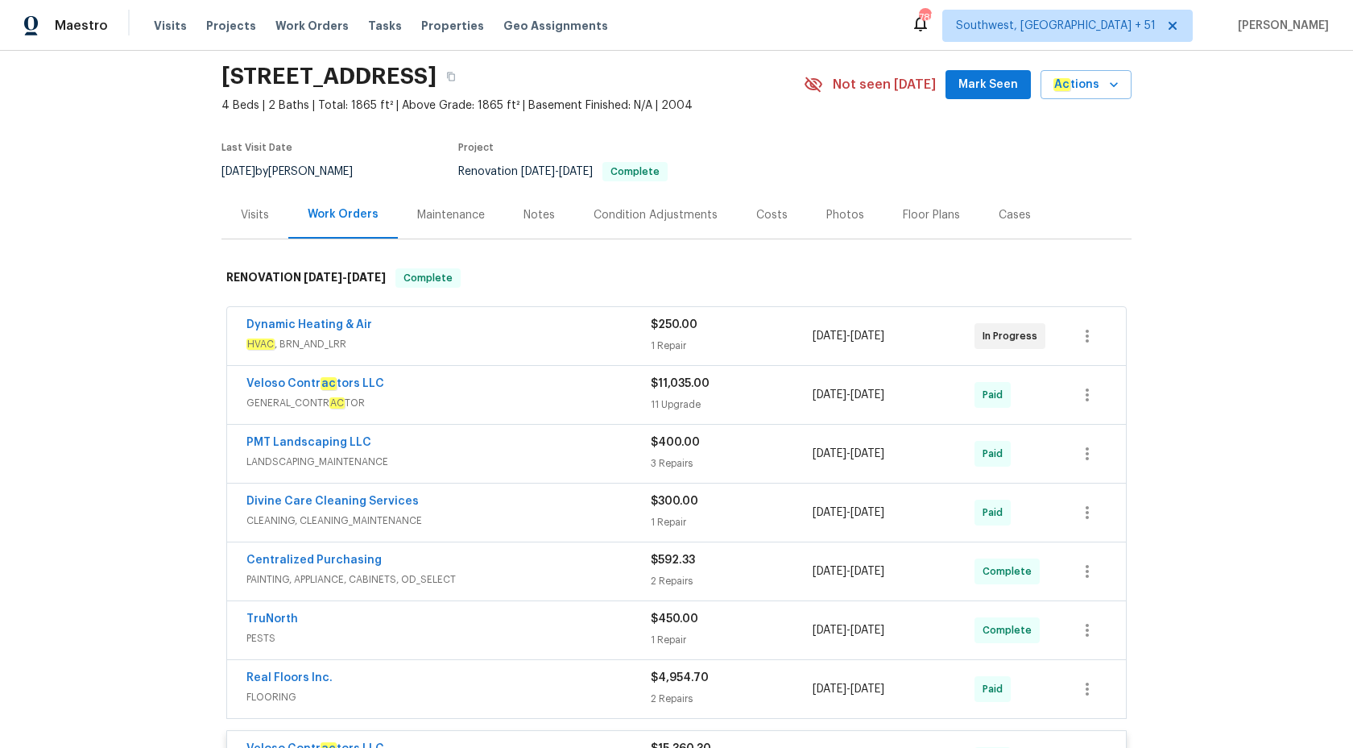
scroll to position [0, 0]
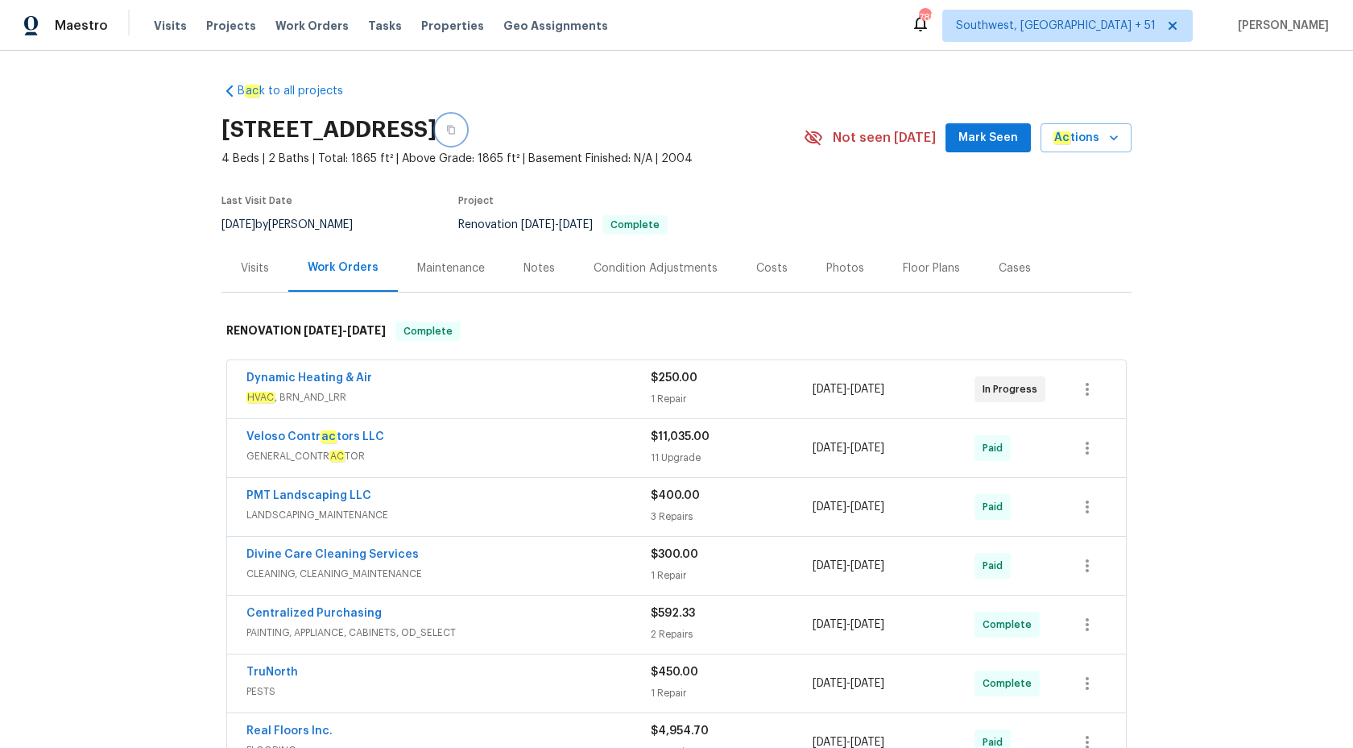
click at [456, 130] on icon "button" at bounding box center [451, 130] width 10 height 10
click at [61, 31] on span "Maestro" at bounding box center [81, 26] width 53 height 16
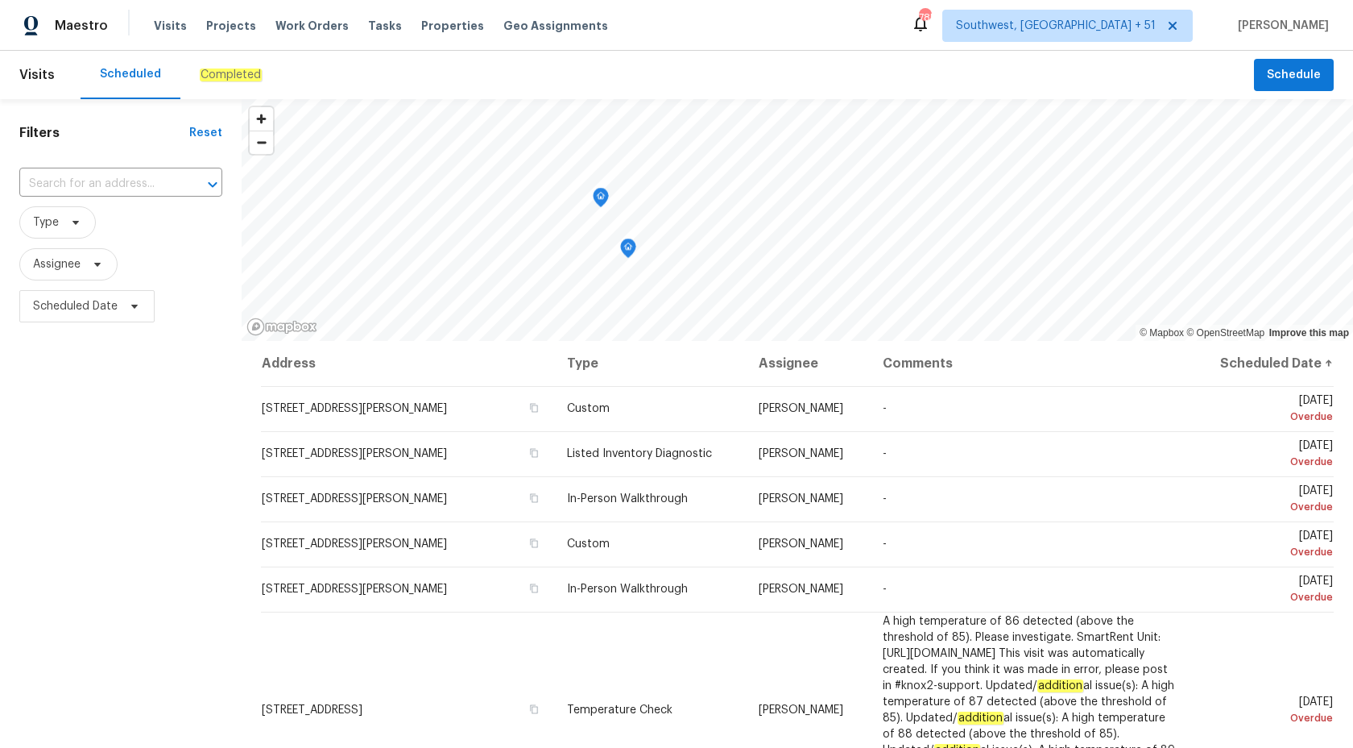
click at [202, 85] on div "Completed" at bounding box center [230, 75] width 101 height 48
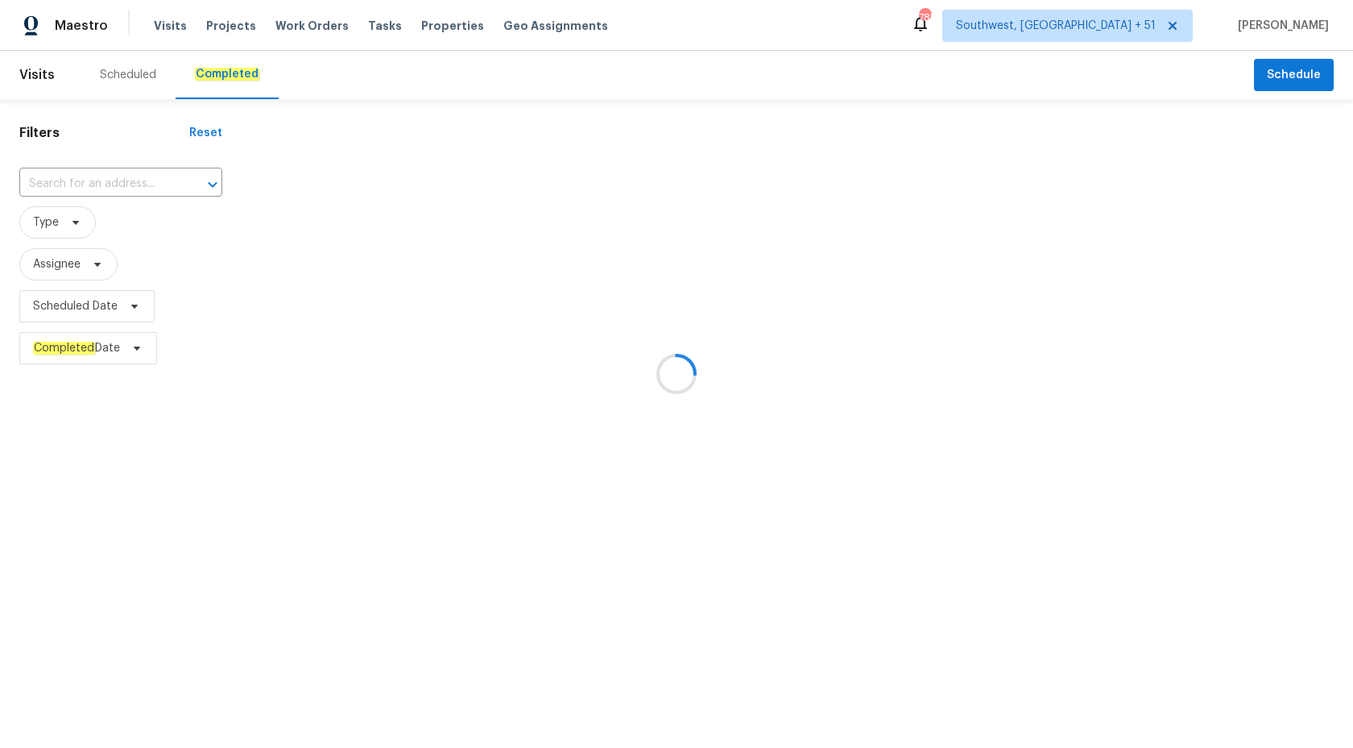
click at [115, 177] on div at bounding box center [676, 374] width 1353 height 748
click at [115, 179] on div at bounding box center [676, 374] width 1353 height 748
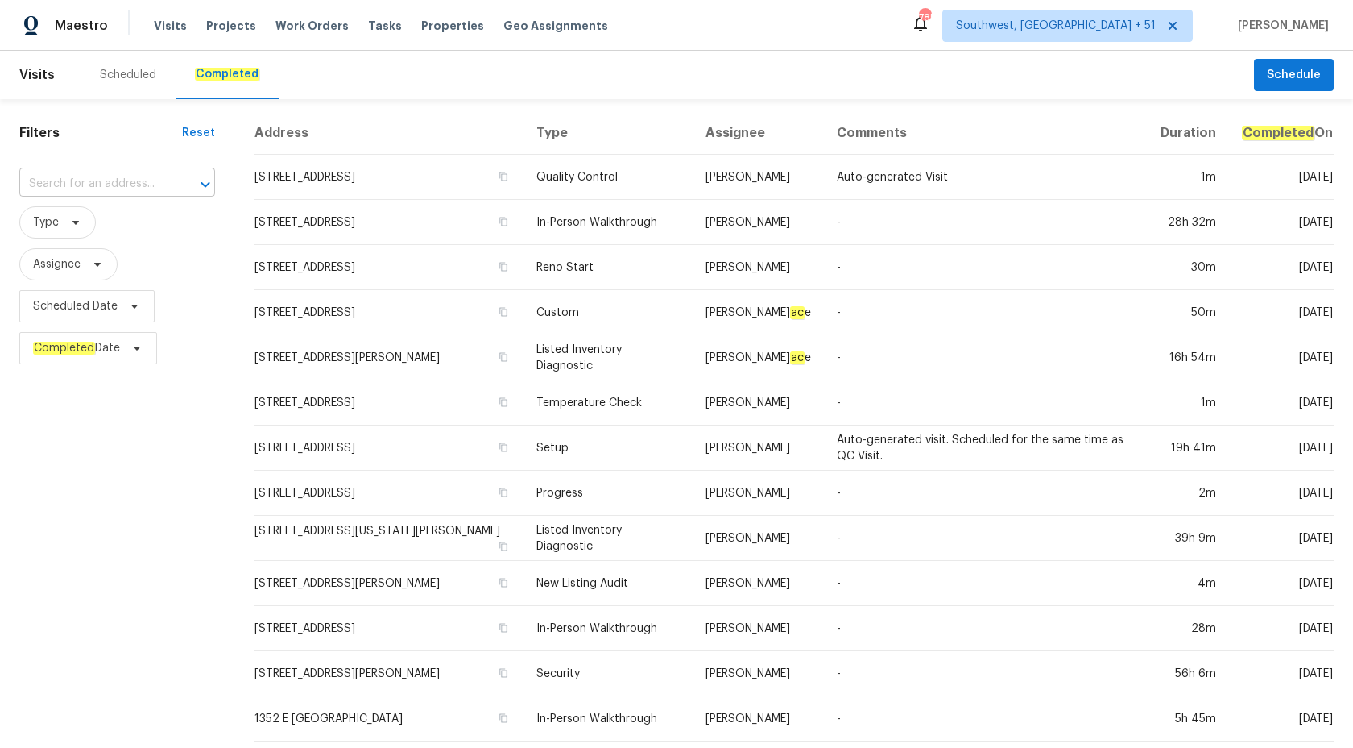
click at [113, 180] on input "text" at bounding box center [94, 184] width 151 height 25
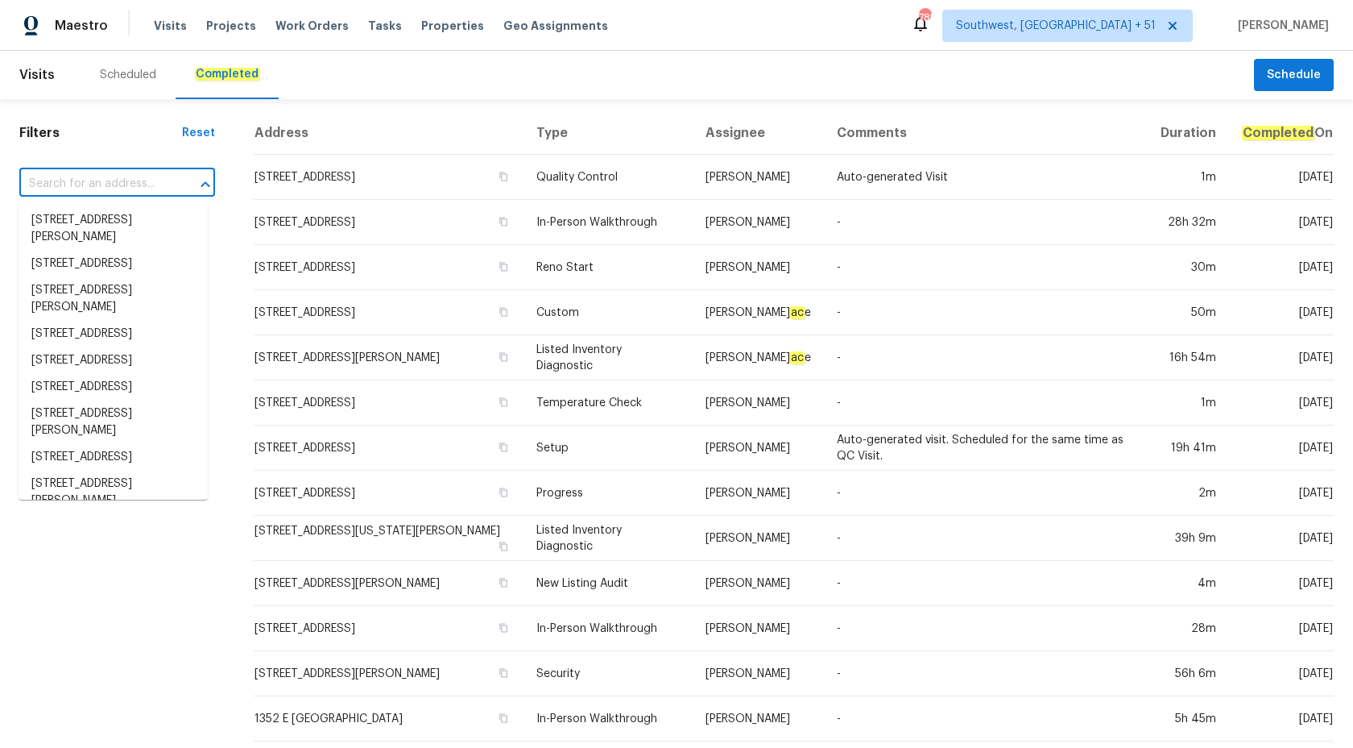
paste input "[STREET_ADDRESS]"
type input "[STREET_ADDRESS]"
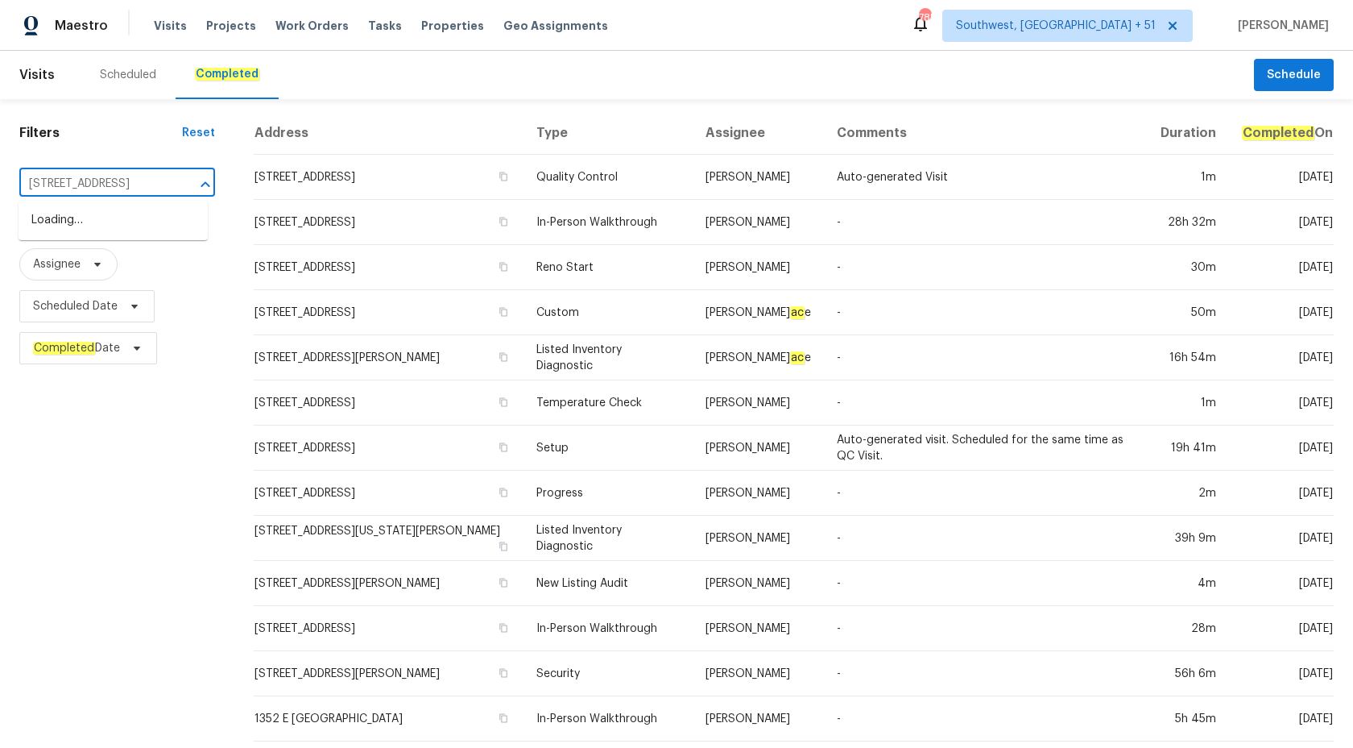
scroll to position [0, 79]
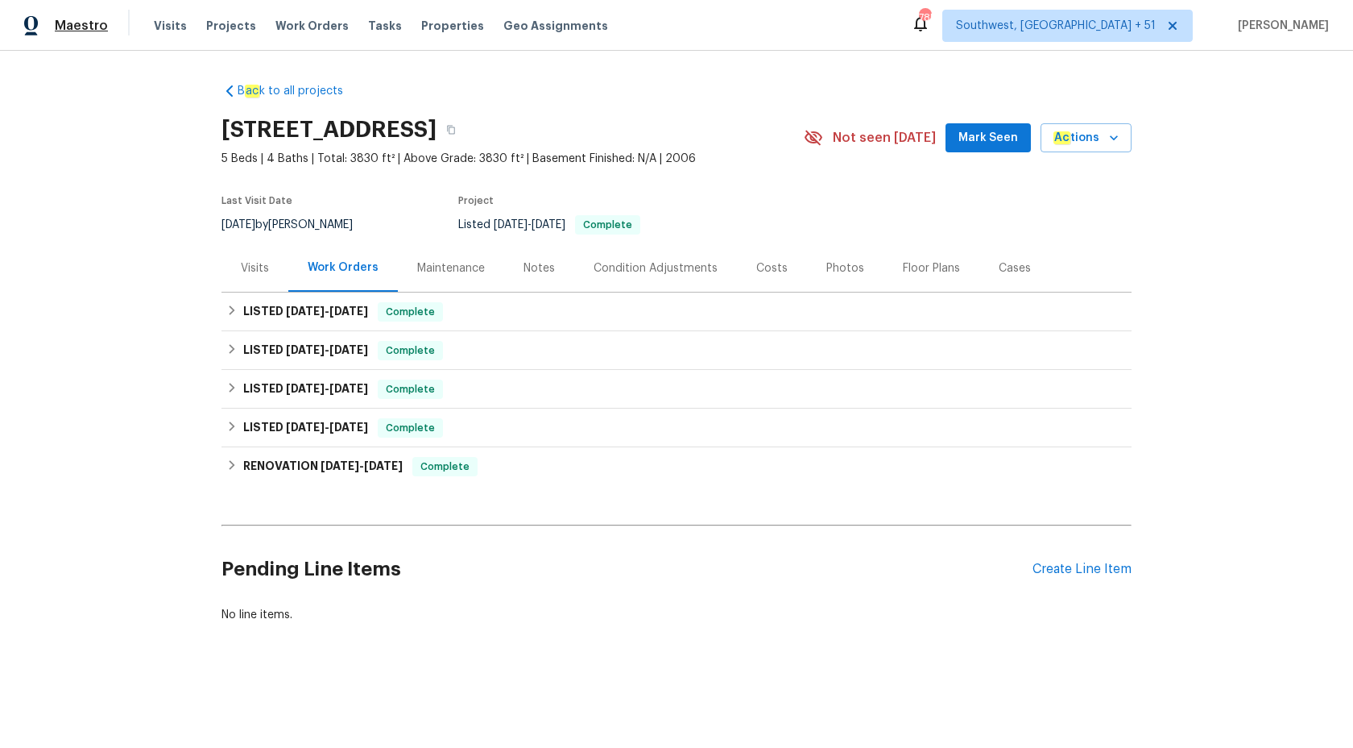
click at [60, 23] on span "Maestro" at bounding box center [81, 26] width 53 height 16
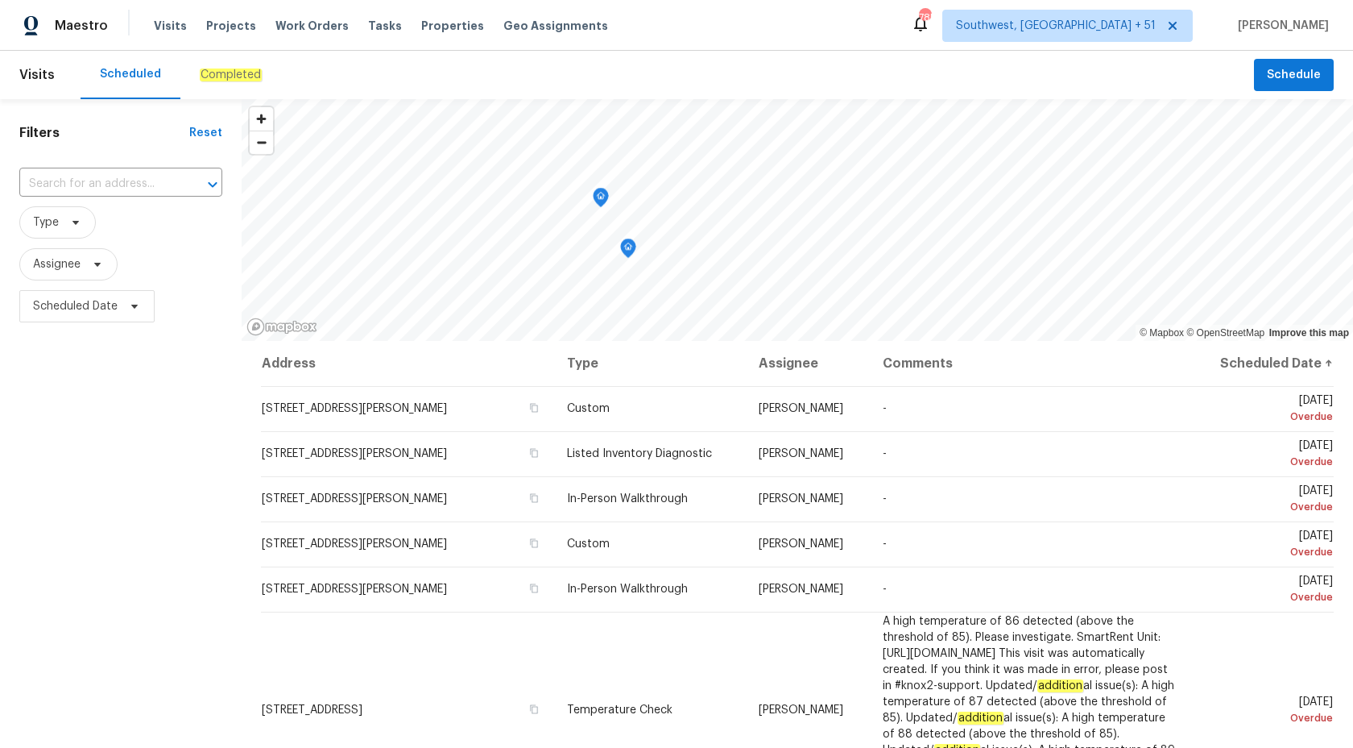
click at [238, 79] on em "Completed" at bounding box center [231, 74] width 62 height 13
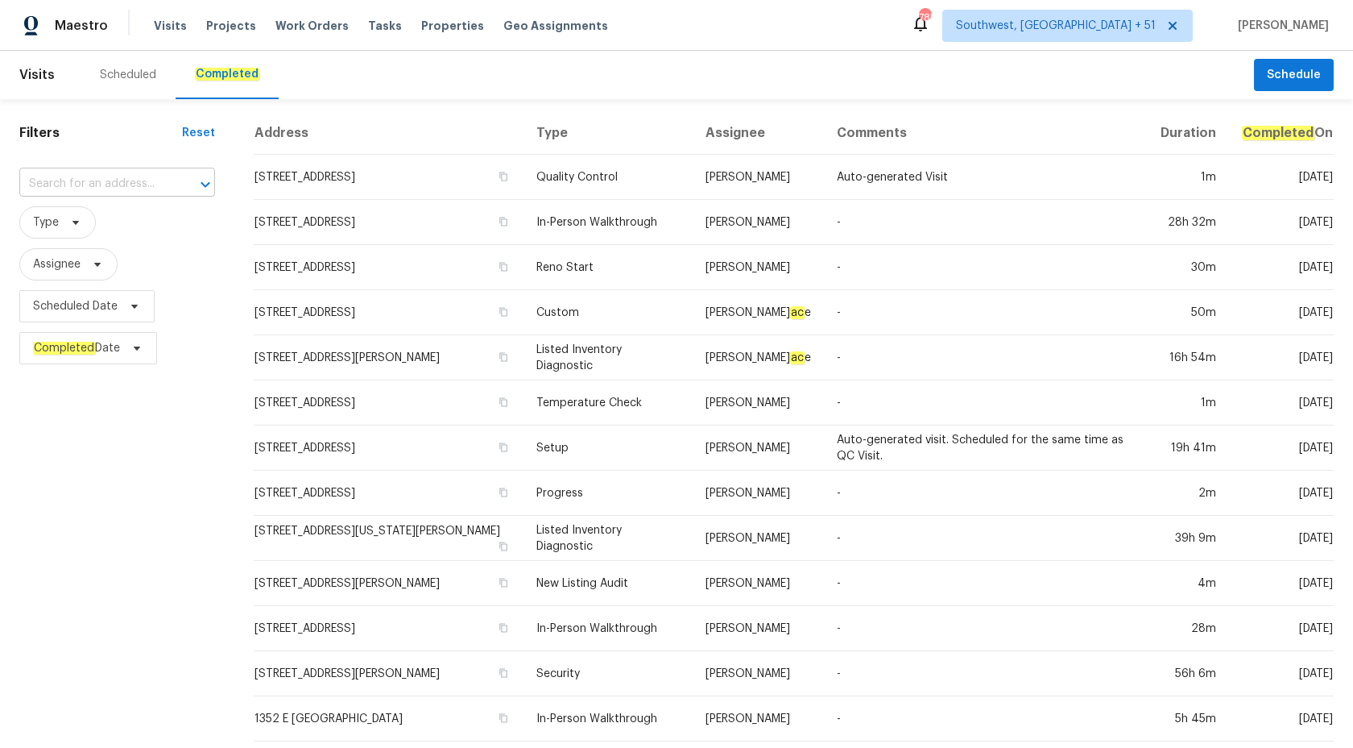
click at [82, 175] on input "text" at bounding box center [94, 184] width 151 height 25
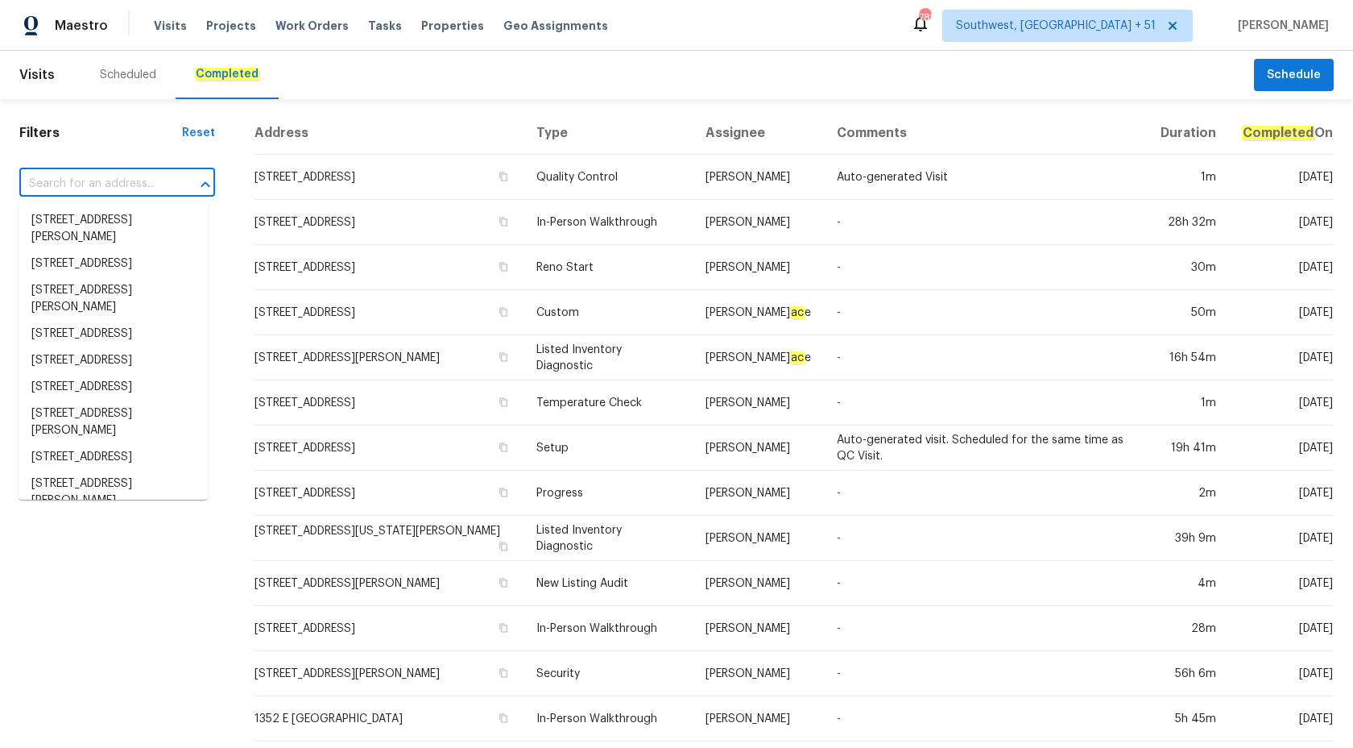
paste input "513 Flamingo Dr, Apollo Beach, FL 33572"
type input "513 Flamingo Dr, Apollo Beach, FL 33572"
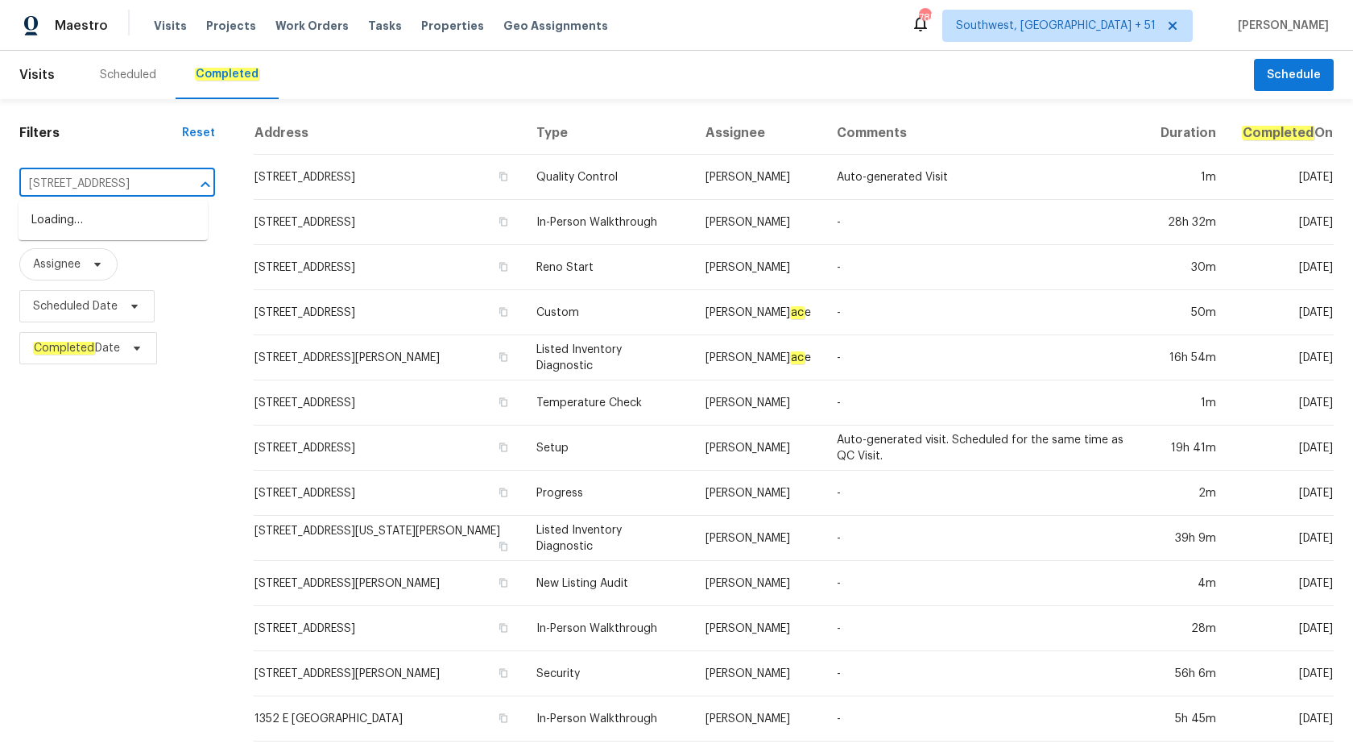
scroll to position [0, 102]
click at [99, 219] on span "513 Flamingo Dr, Apollo Be ac h, FL 33572" at bounding box center [113, 229] width 164 height 34
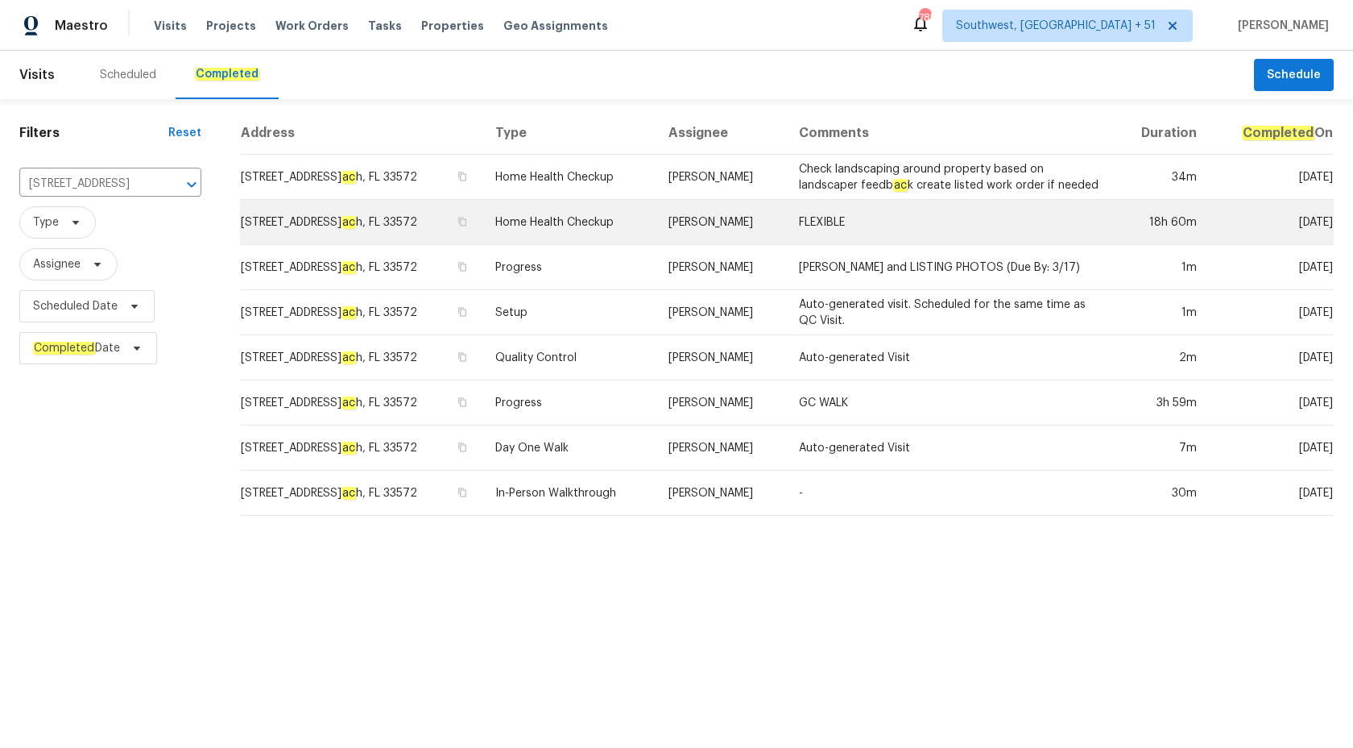
click at [621, 234] on td "Home Health Checkup" at bounding box center [569, 222] width 173 height 45
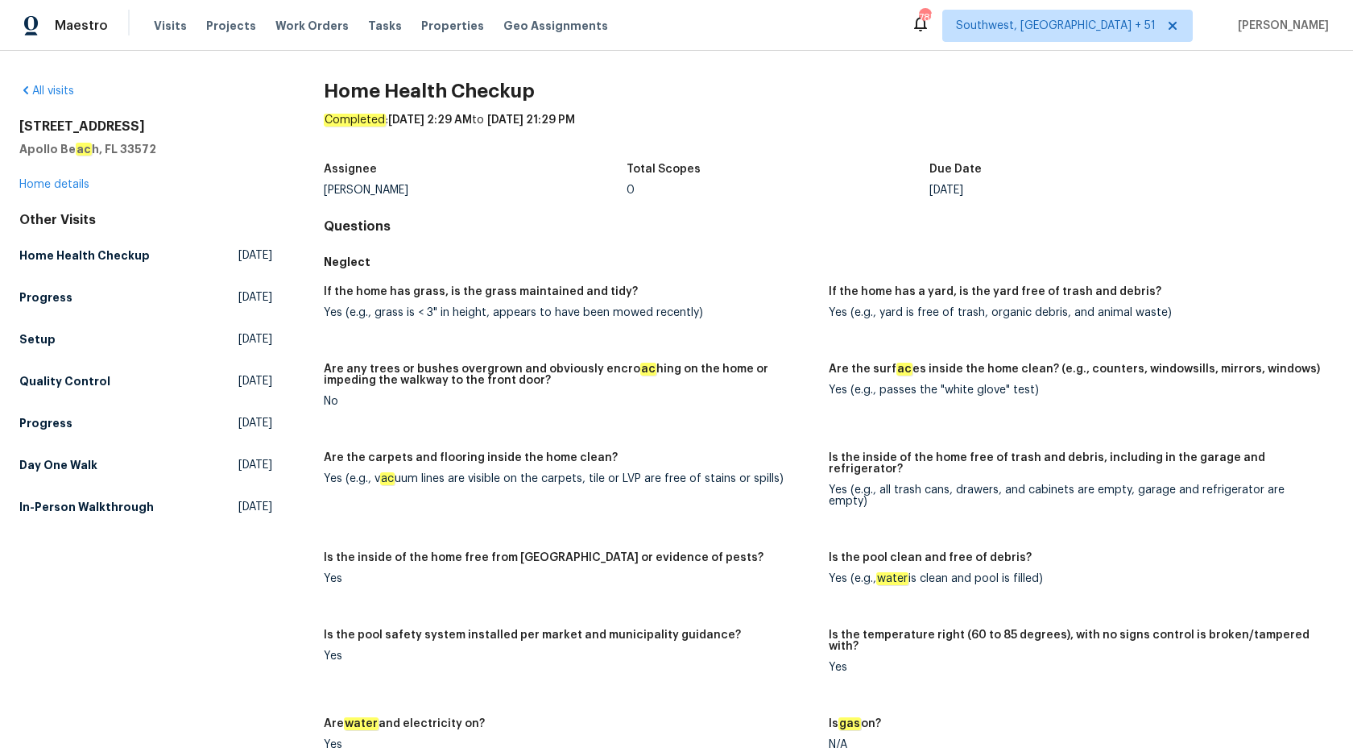
click at [27, 176] on div "513 Flamingo Dr Apollo Be ac h, FL 33572 Home details" at bounding box center [145, 155] width 253 height 74
click at [31, 180] on link "Home details" at bounding box center [54, 184] width 70 height 11
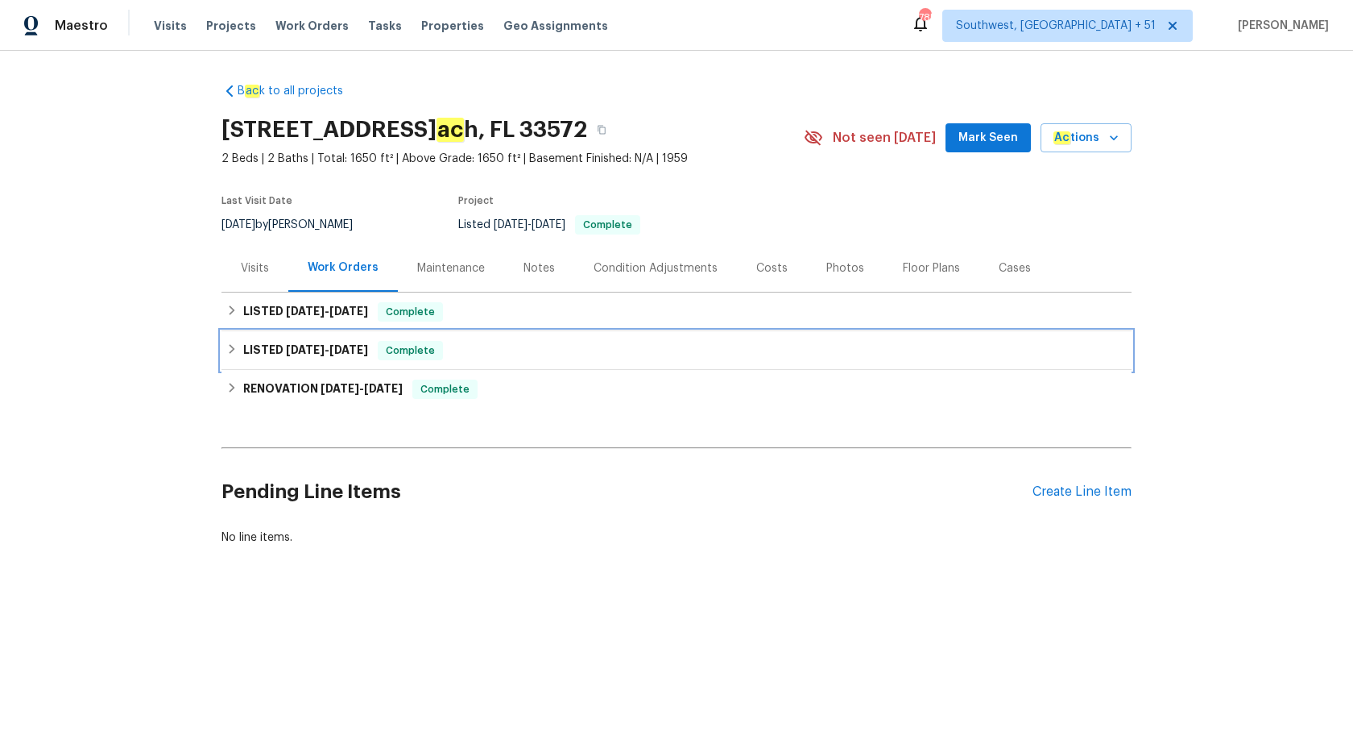
click at [346, 359] on h6 "LISTED 3/18/25 - 3/19/25" at bounding box center [305, 350] width 125 height 19
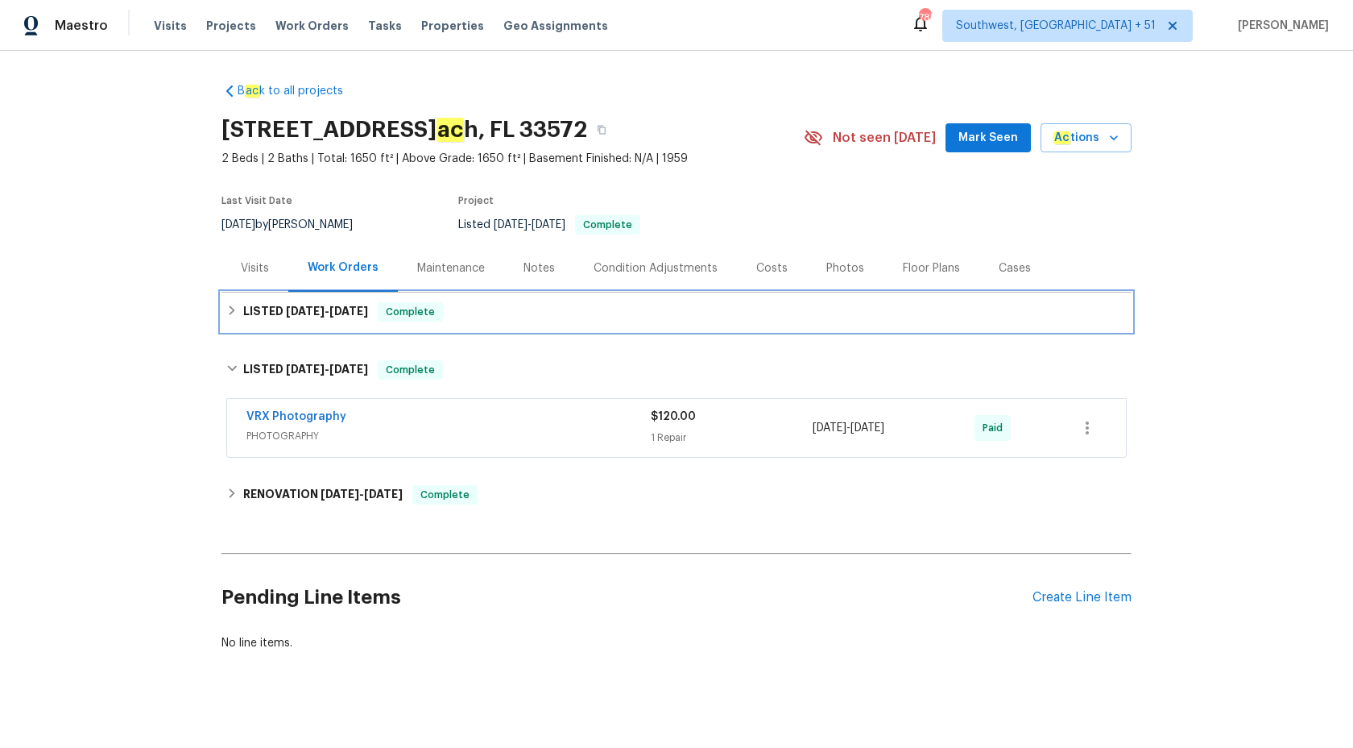
click at [390, 311] on span "Complete" at bounding box center [410, 312] width 62 height 16
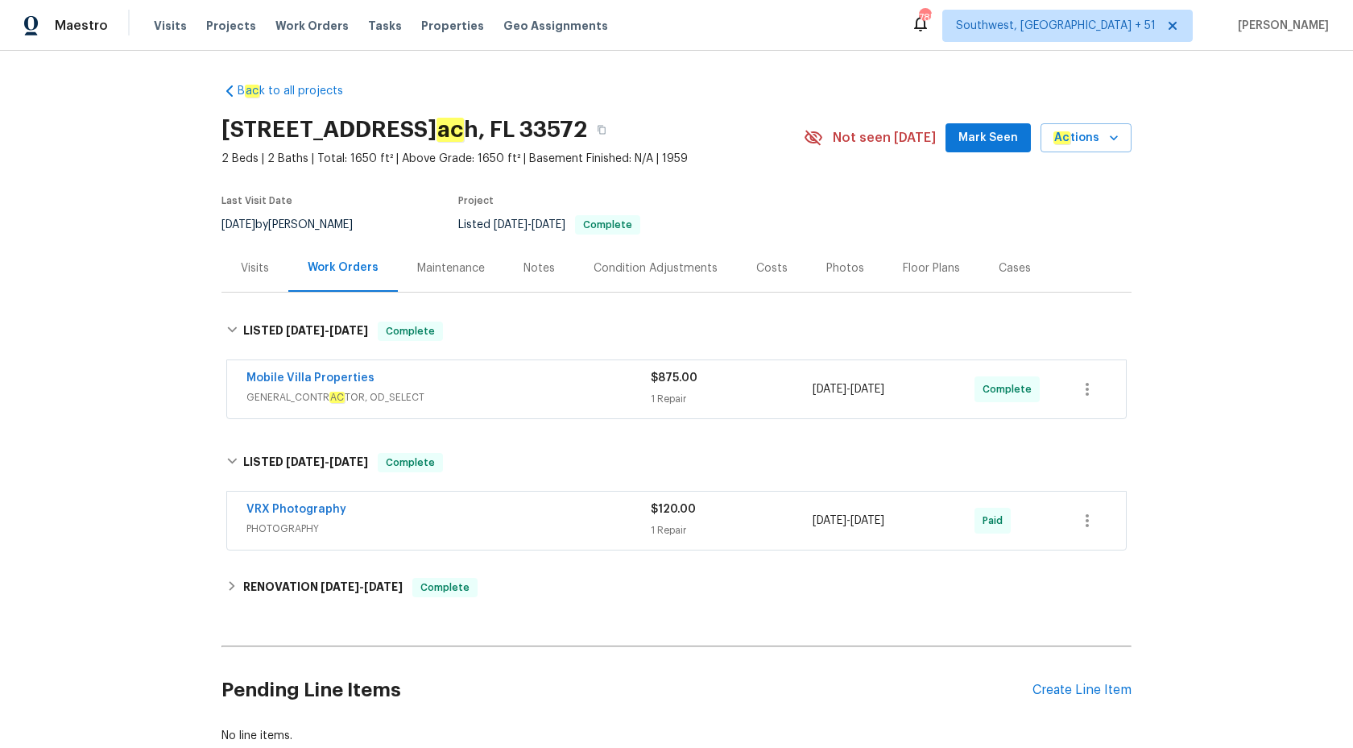
click at [557, 365] on div "Mobile Villa Properties GENERAL_CONTR AC TOR, OD_SELECT $875.00 1 Repair 7/29/2…" at bounding box center [676, 389] width 899 height 58
click at [564, 391] on span "GENERAL_CONTR AC TOR, OD_SELECT" at bounding box center [449, 397] width 404 height 16
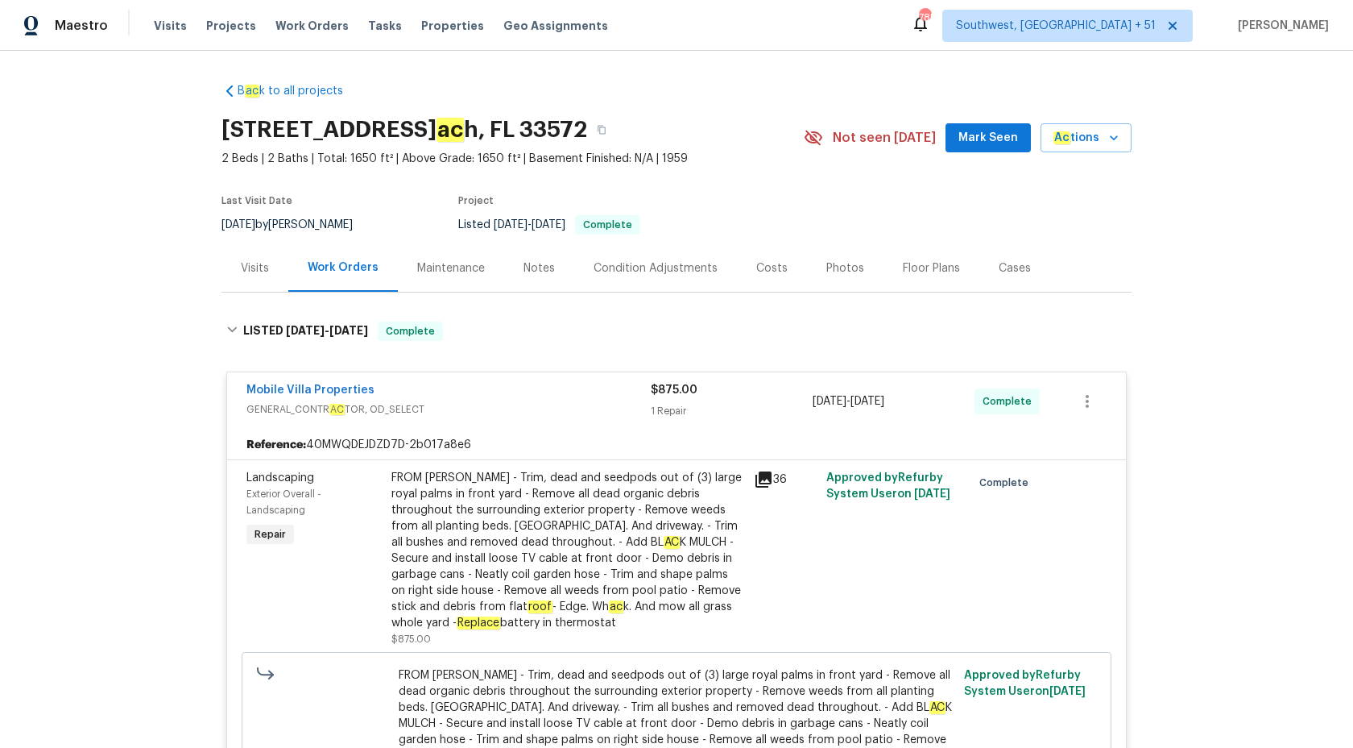
scroll to position [122, 0]
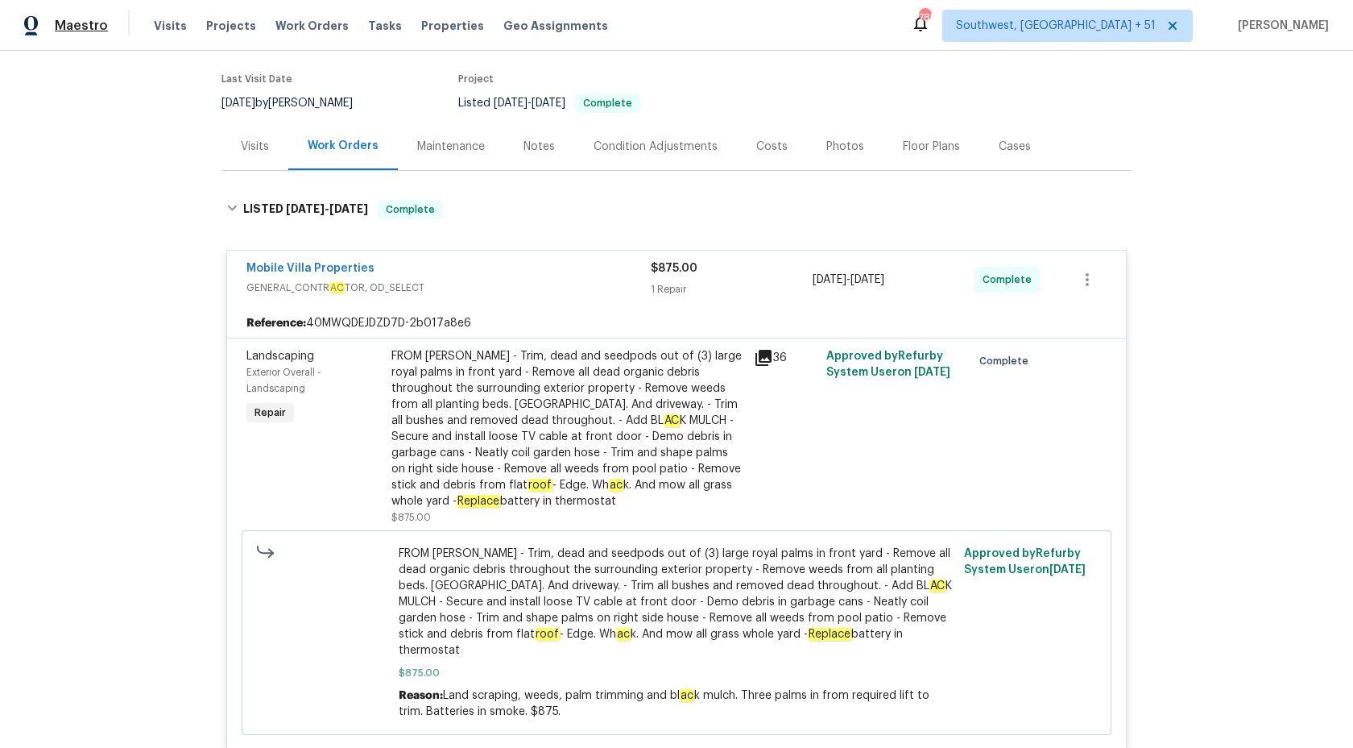
click at [99, 25] on span "Maestro" at bounding box center [81, 26] width 53 height 16
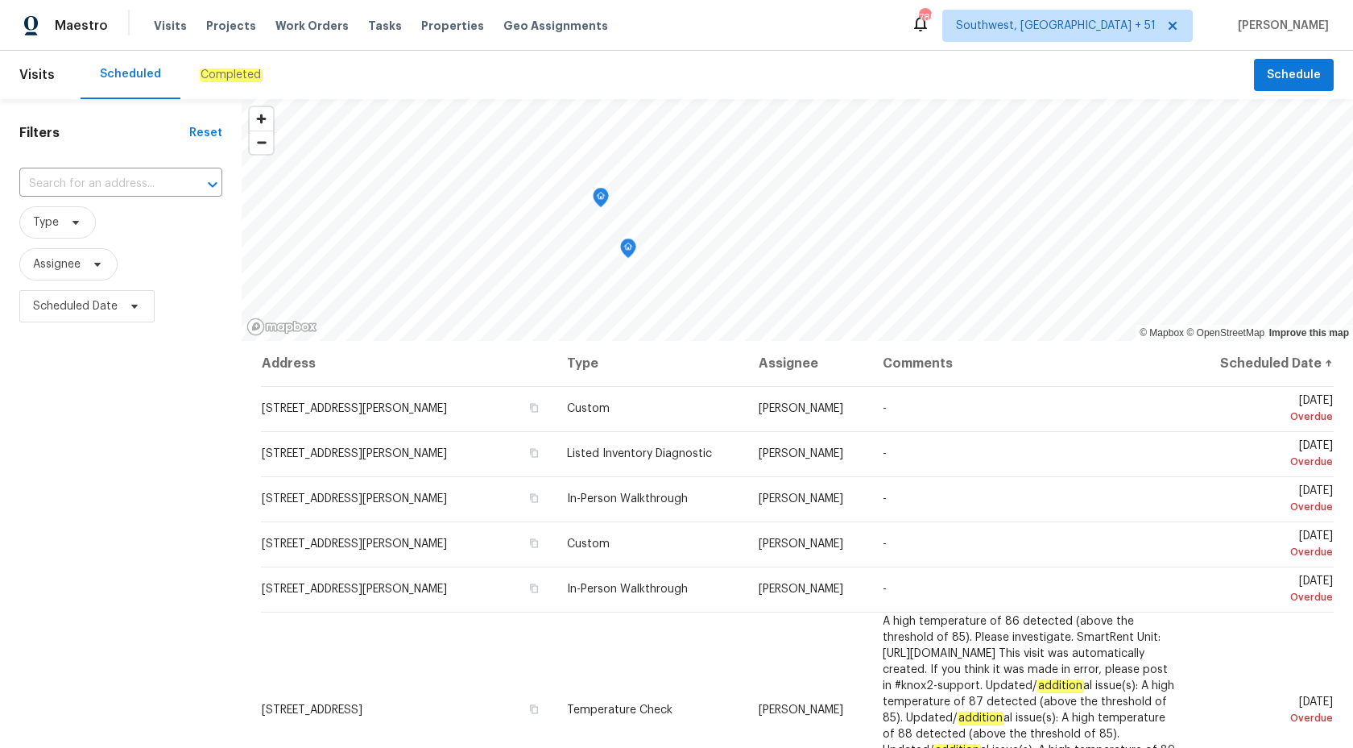
click at [217, 64] on div "Completed" at bounding box center [230, 75] width 101 height 48
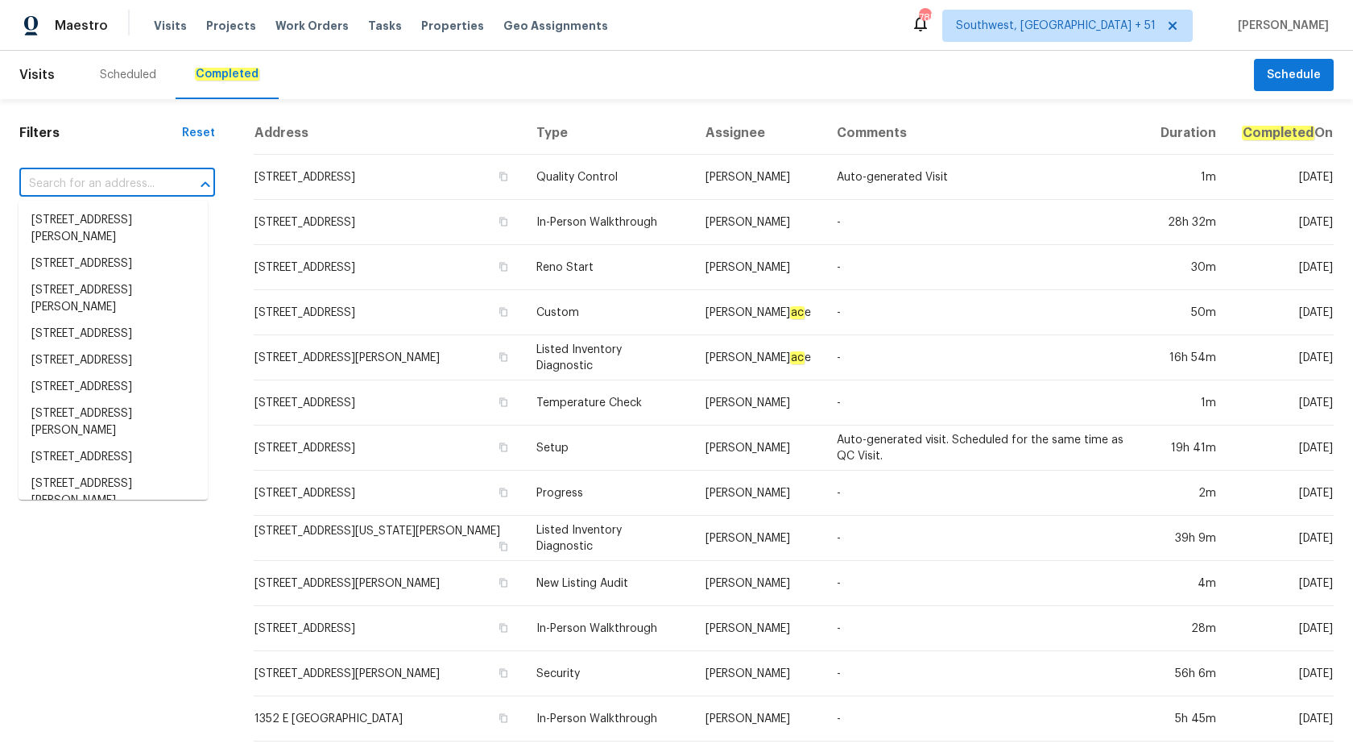
click at [81, 178] on input "text" at bounding box center [94, 184] width 151 height 25
paste input "[STREET_ADDRESS]"
type input "[STREET_ADDRESS]"
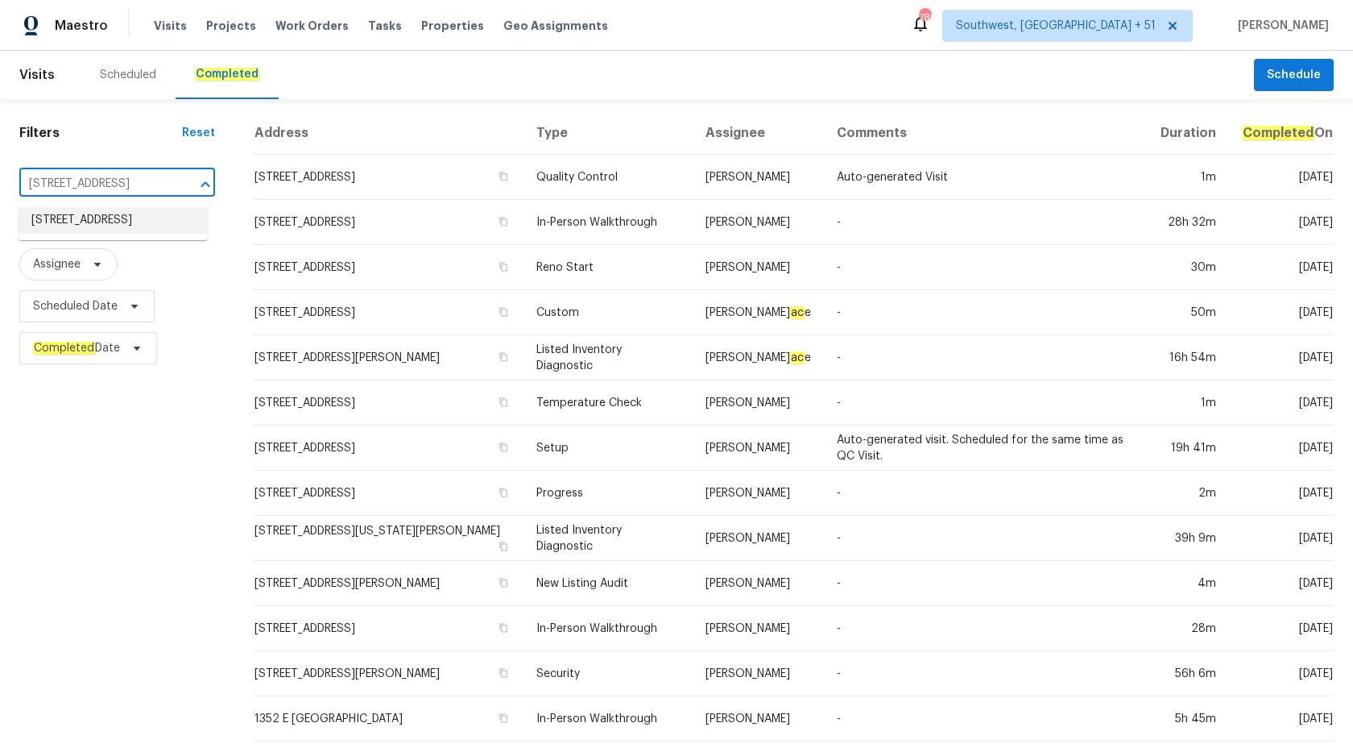
click at [112, 218] on li "[STREET_ADDRESS]" at bounding box center [113, 220] width 189 height 27
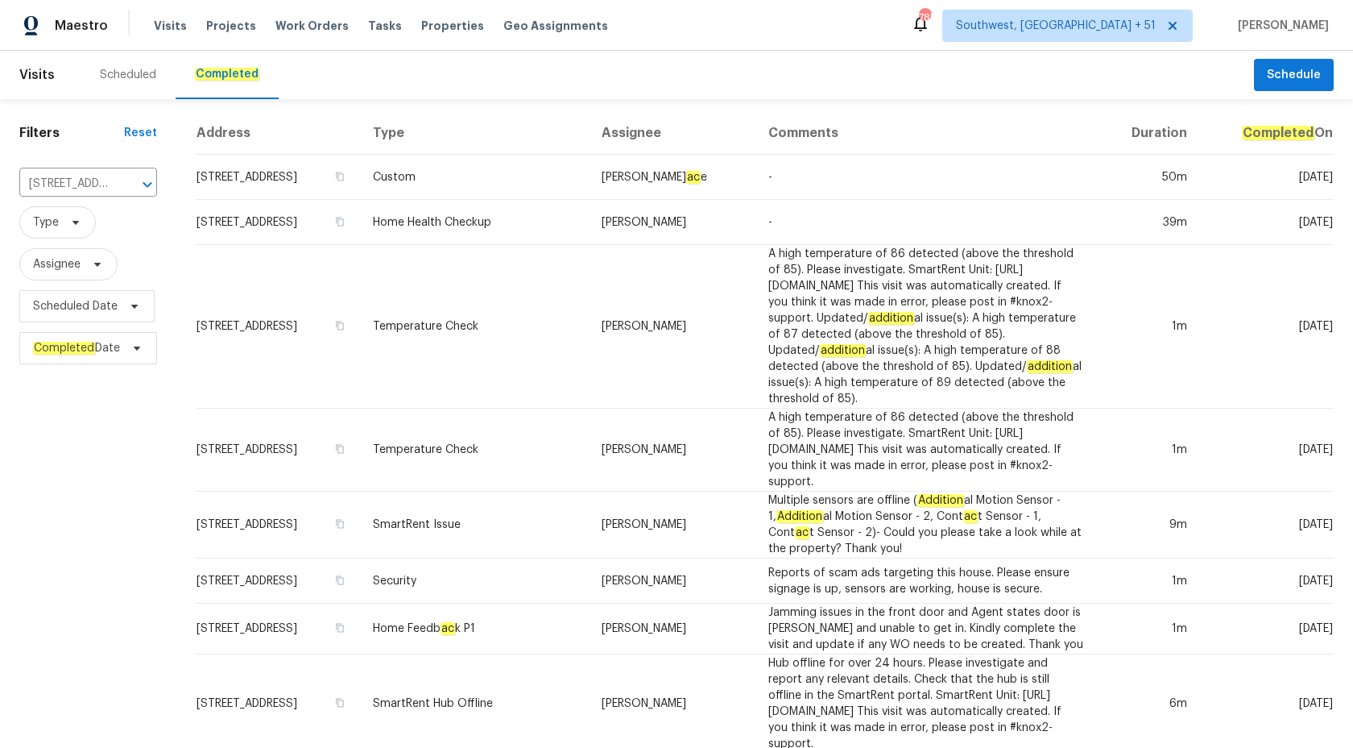
click at [818, 255] on td "A high temperature of 86 detected (above the threshold of 85). Please investiga…" at bounding box center [927, 327] width 342 height 164
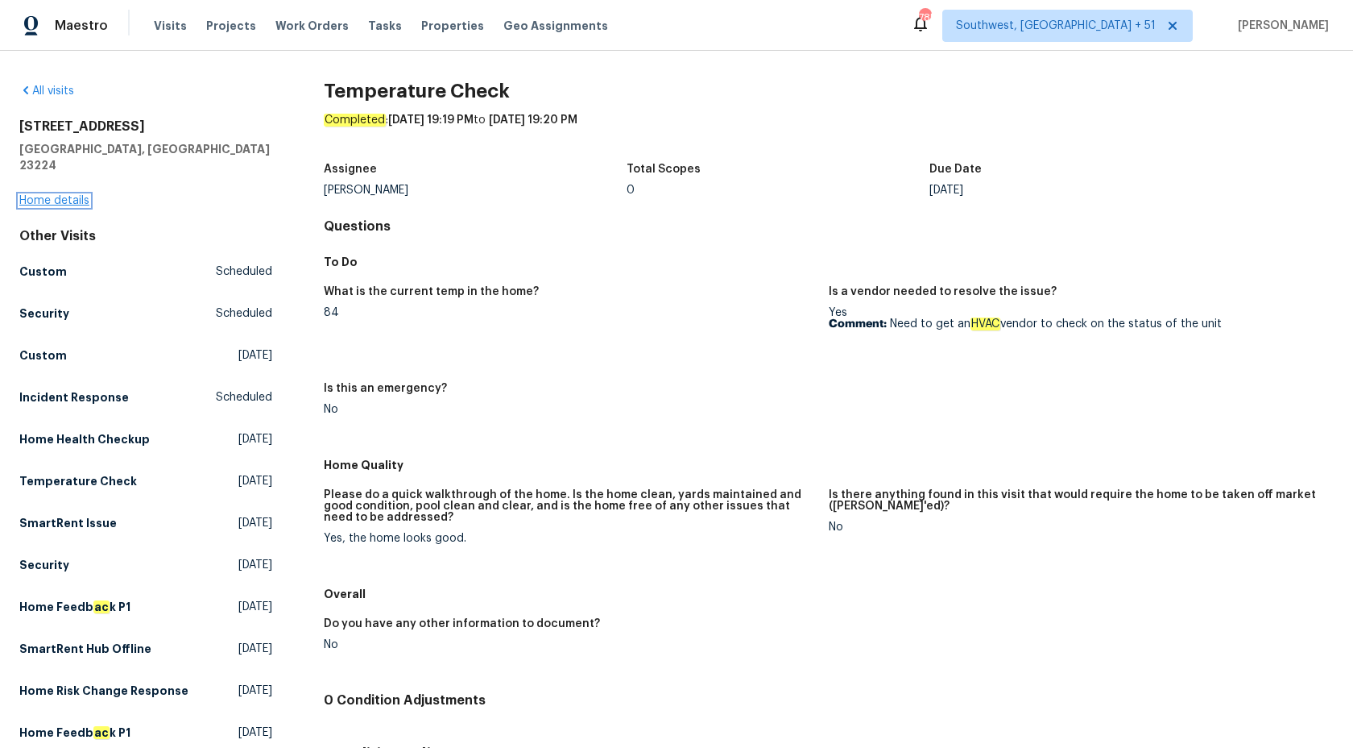
click at [48, 195] on link "Home details" at bounding box center [54, 200] width 70 height 11
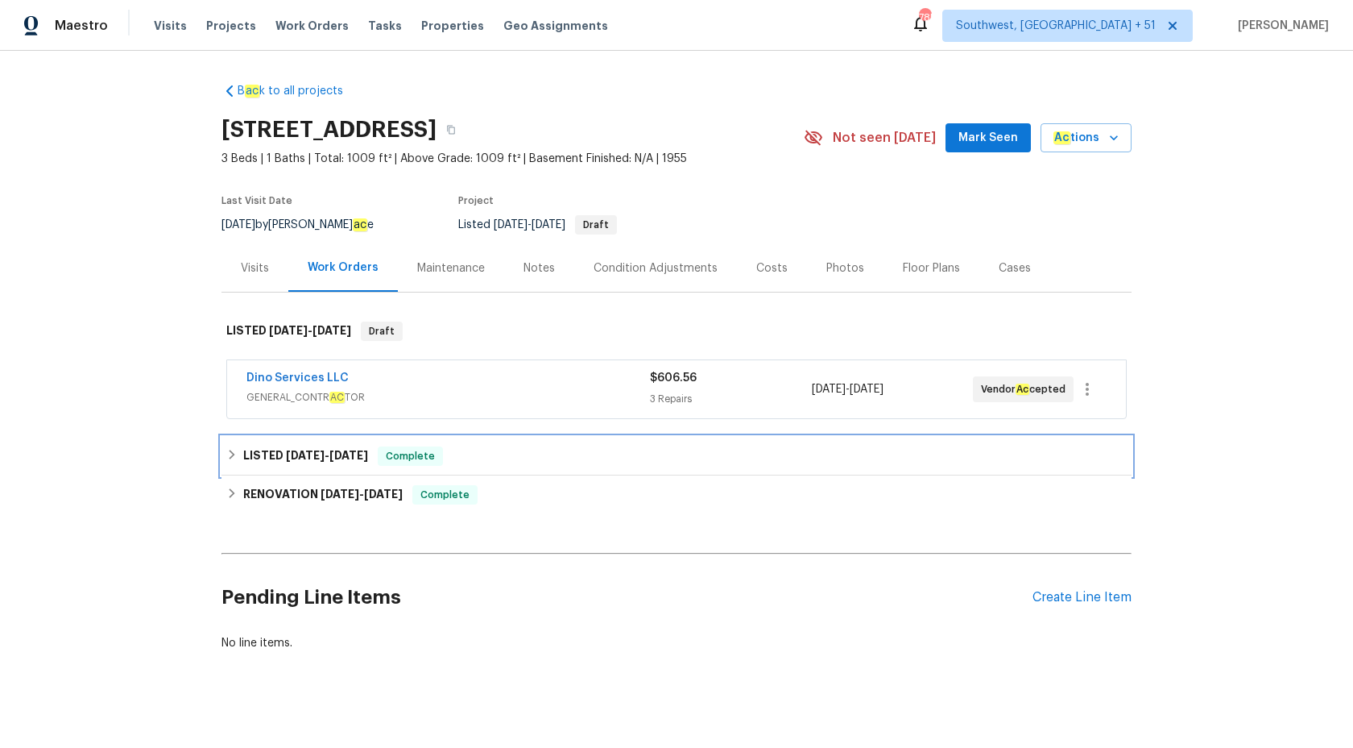
click at [338, 457] on span "[DATE]" at bounding box center [348, 455] width 39 height 11
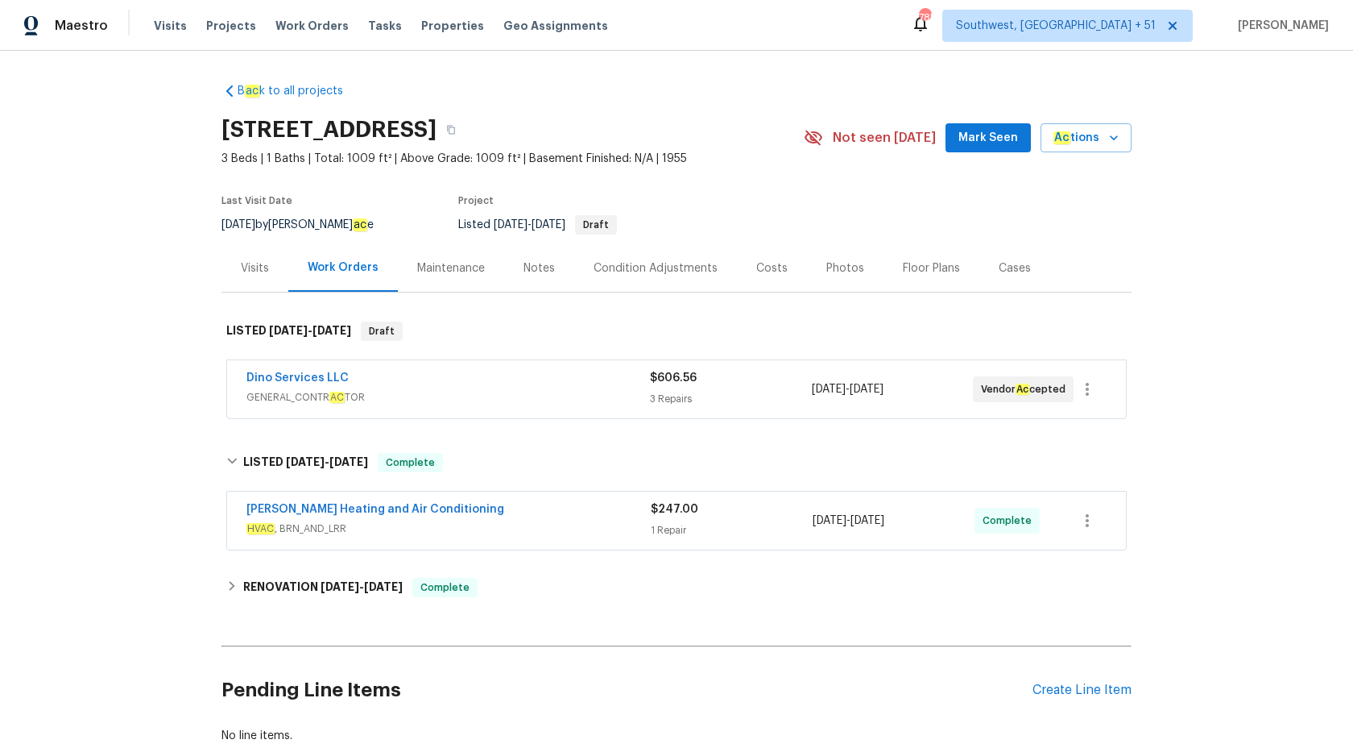
click at [392, 376] on div "Dino Services LLC" at bounding box center [449, 379] width 404 height 19
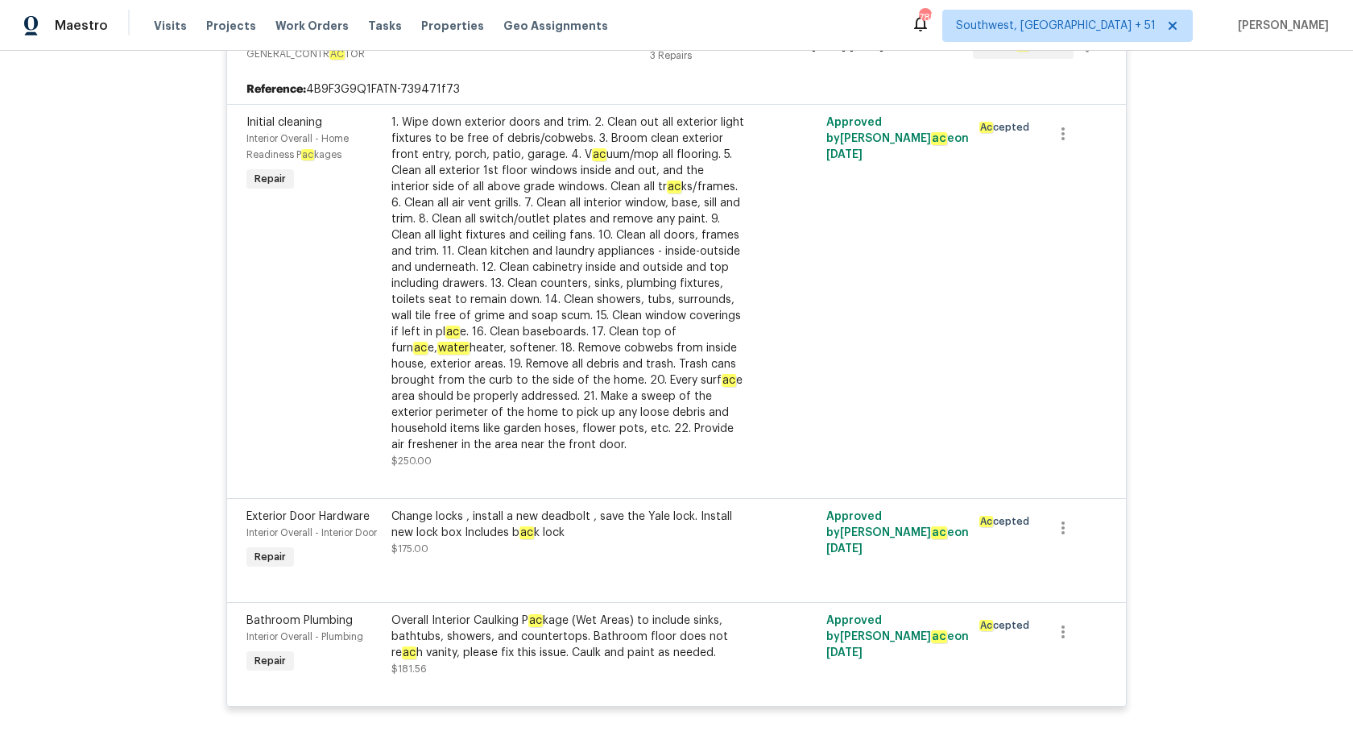
scroll to position [314, 0]
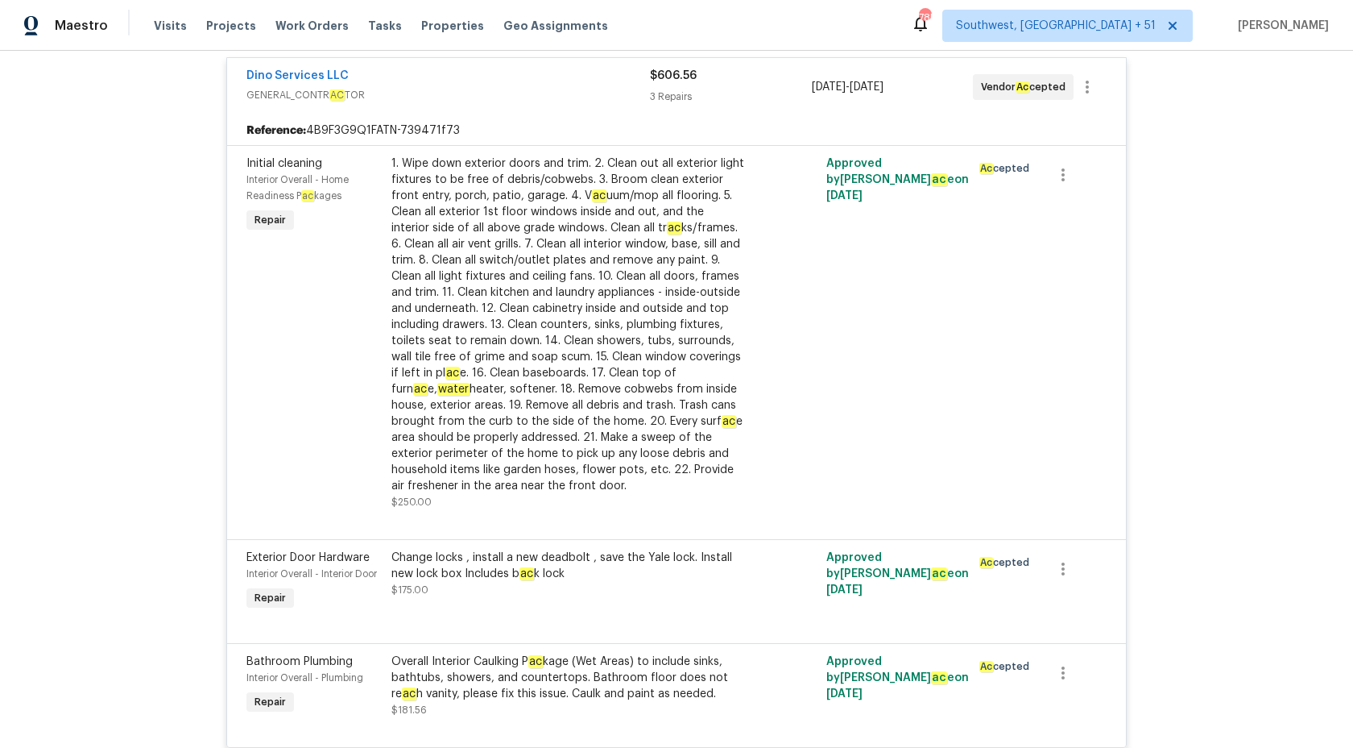
click at [657, 79] on span "$606.56" at bounding box center [673, 75] width 47 height 11
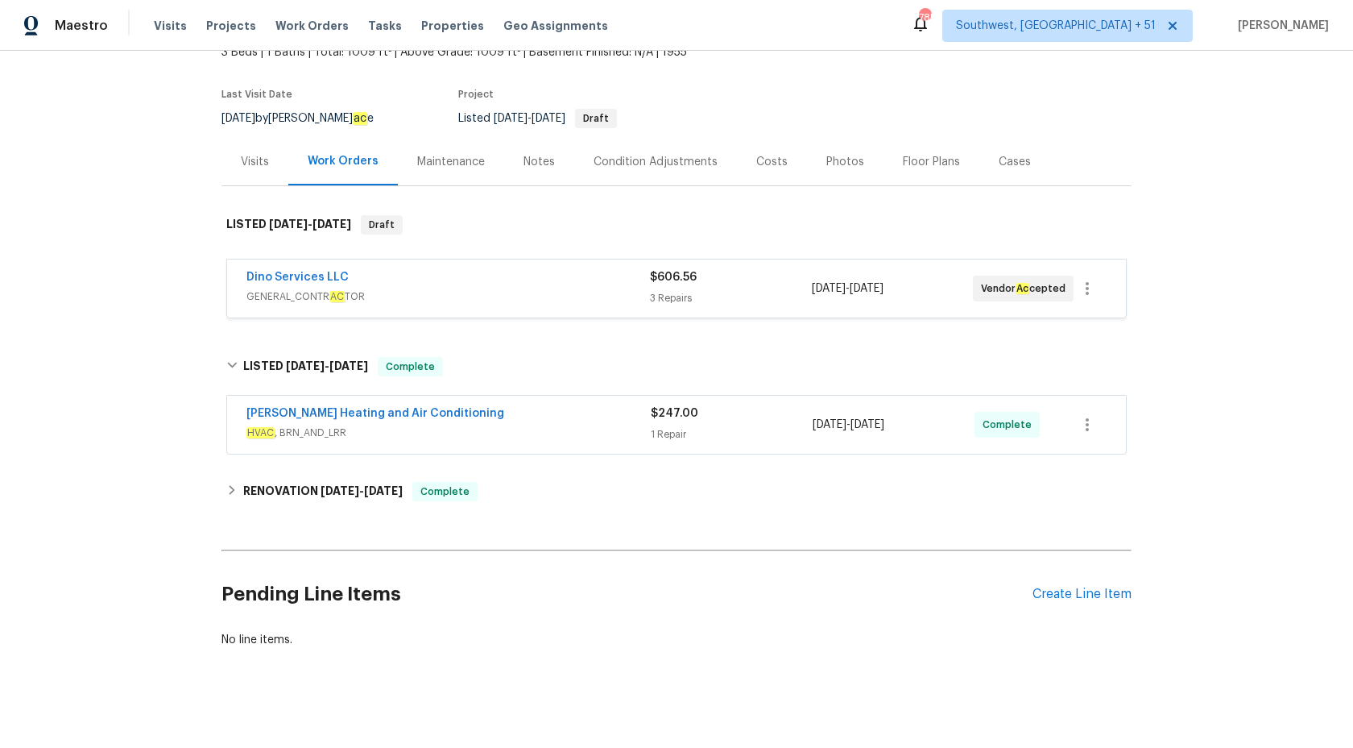
scroll to position [106, 0]
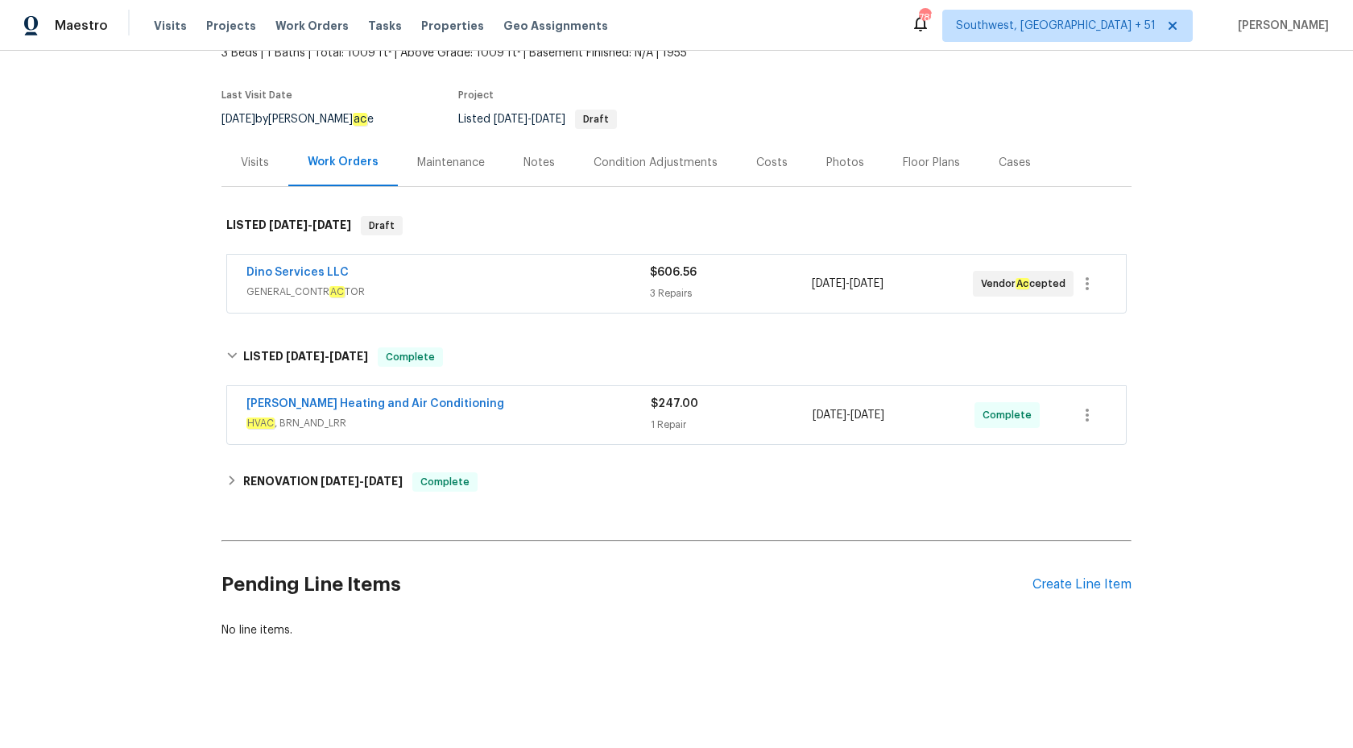
click at [593, 412] on div "[PERSON_NAME] Heating and Air Conditioning" at bounding box center [449, 405] width 404 height 19
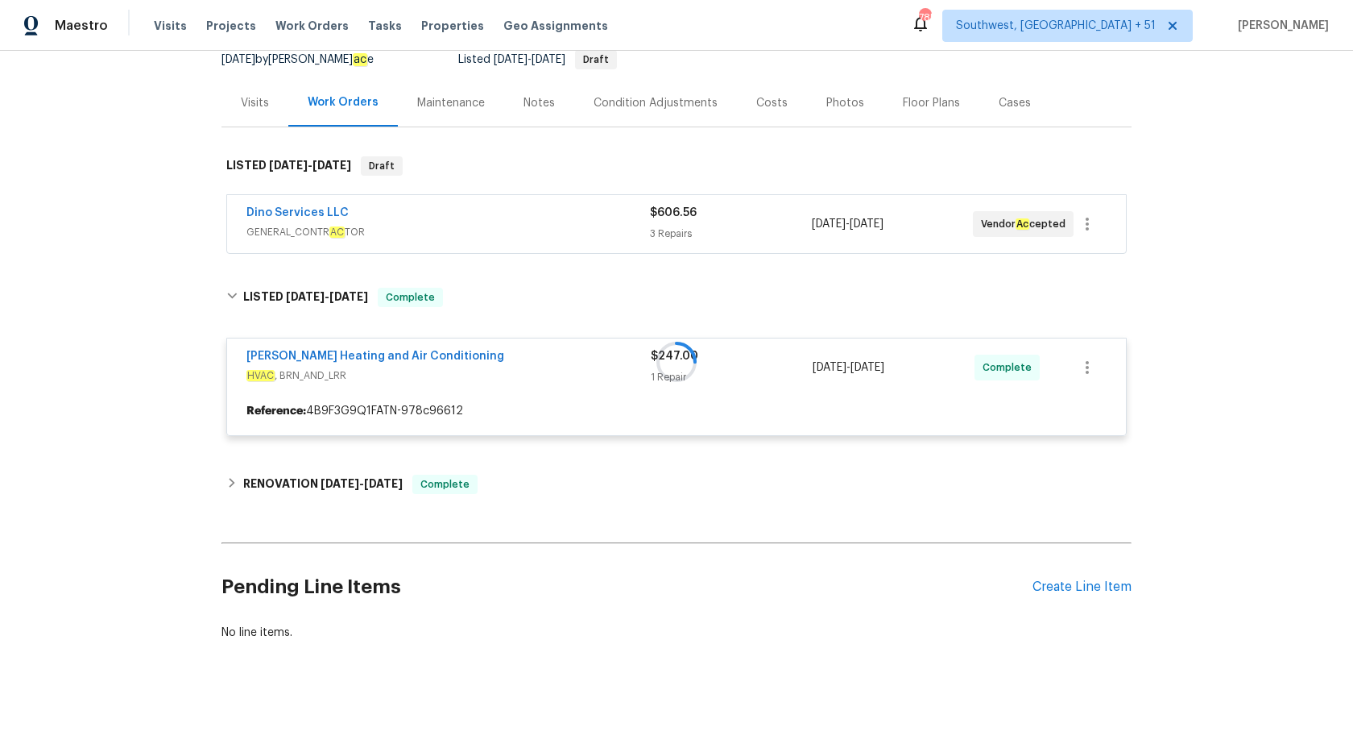
scroll to position [168, 0]
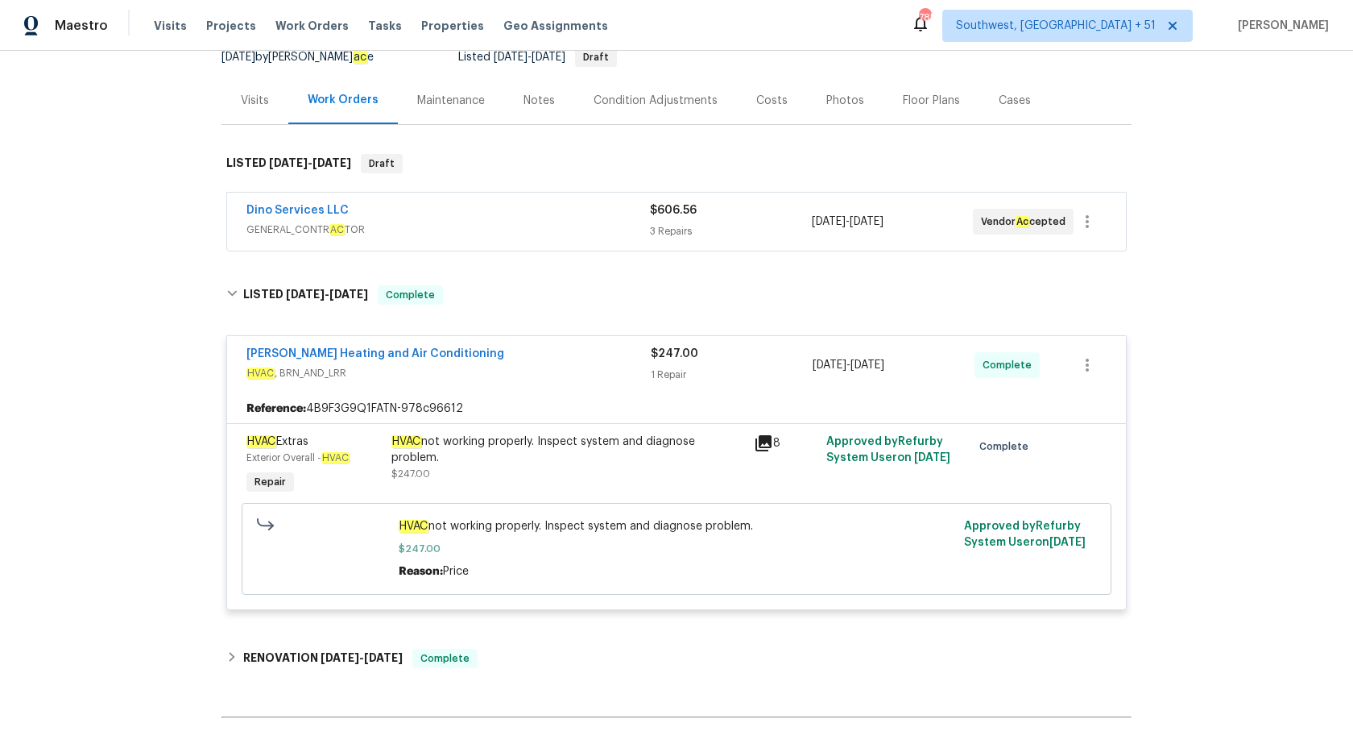
click at [667, 350] on span "$247.00" at bounding box center [675, 353] width 48 height 11
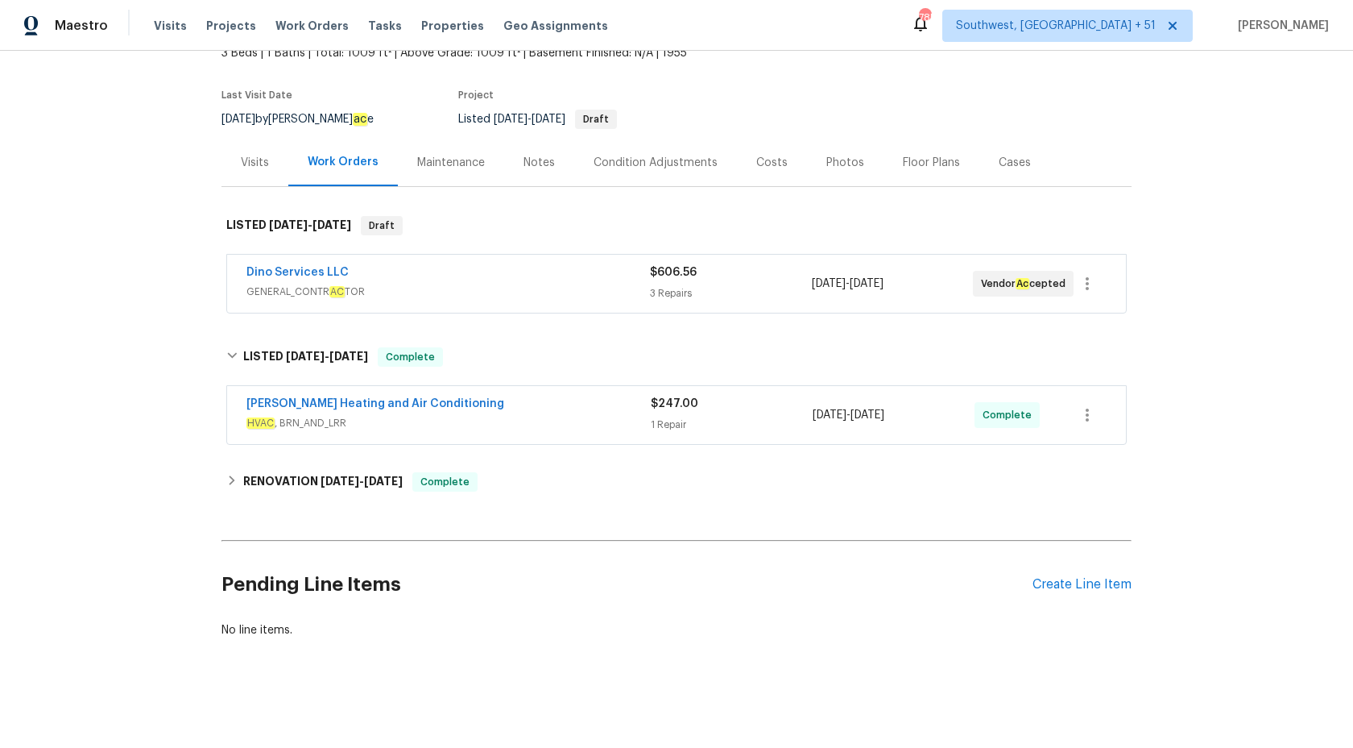
scroll to position [106, 0]
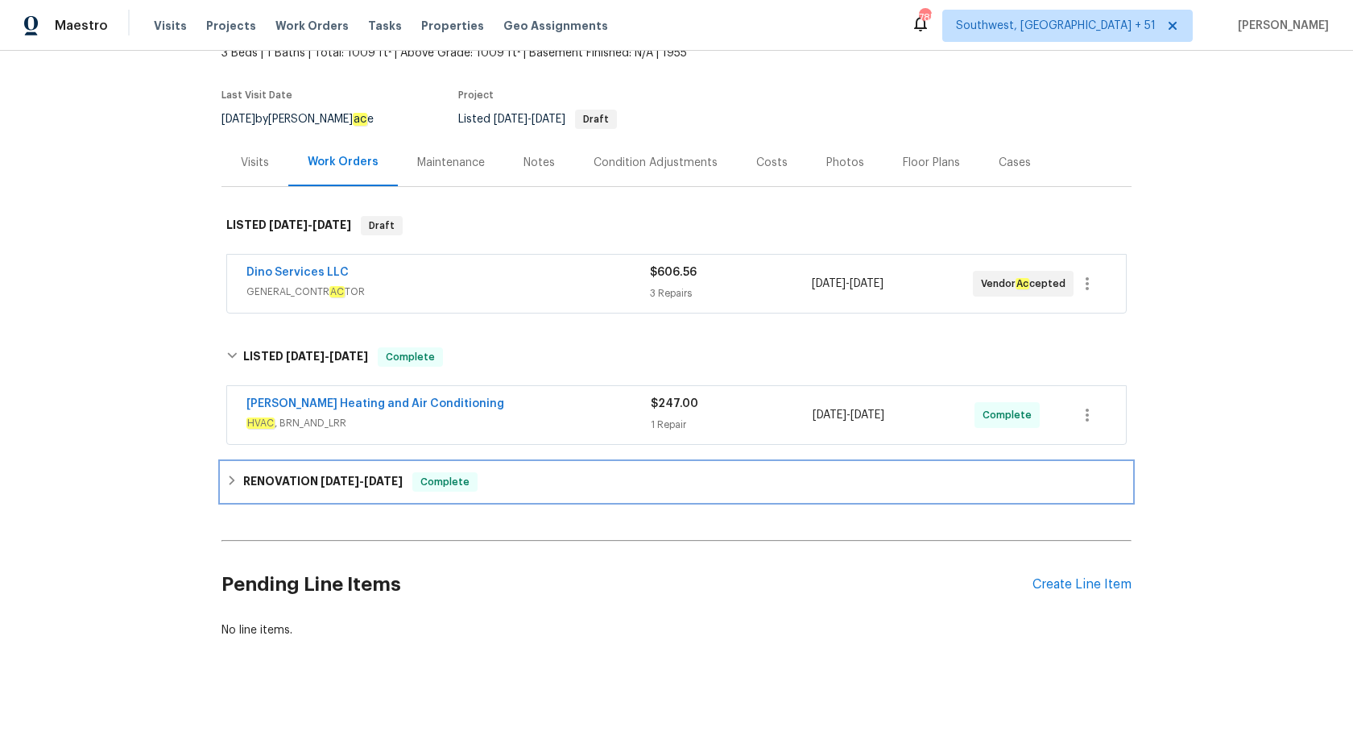
click at [435, 488] on span "Complete" at bounding box center [445, 482] width 62 height 16
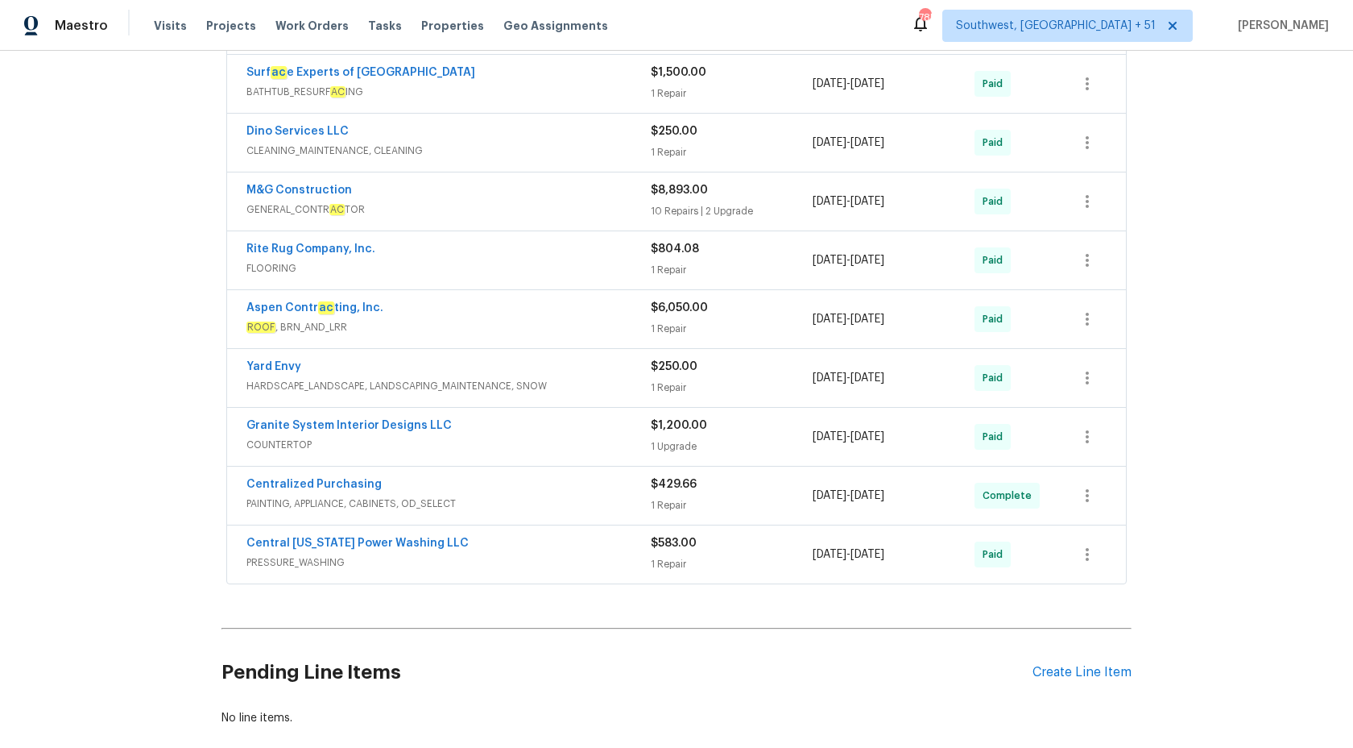
scroll to position [0, 0]
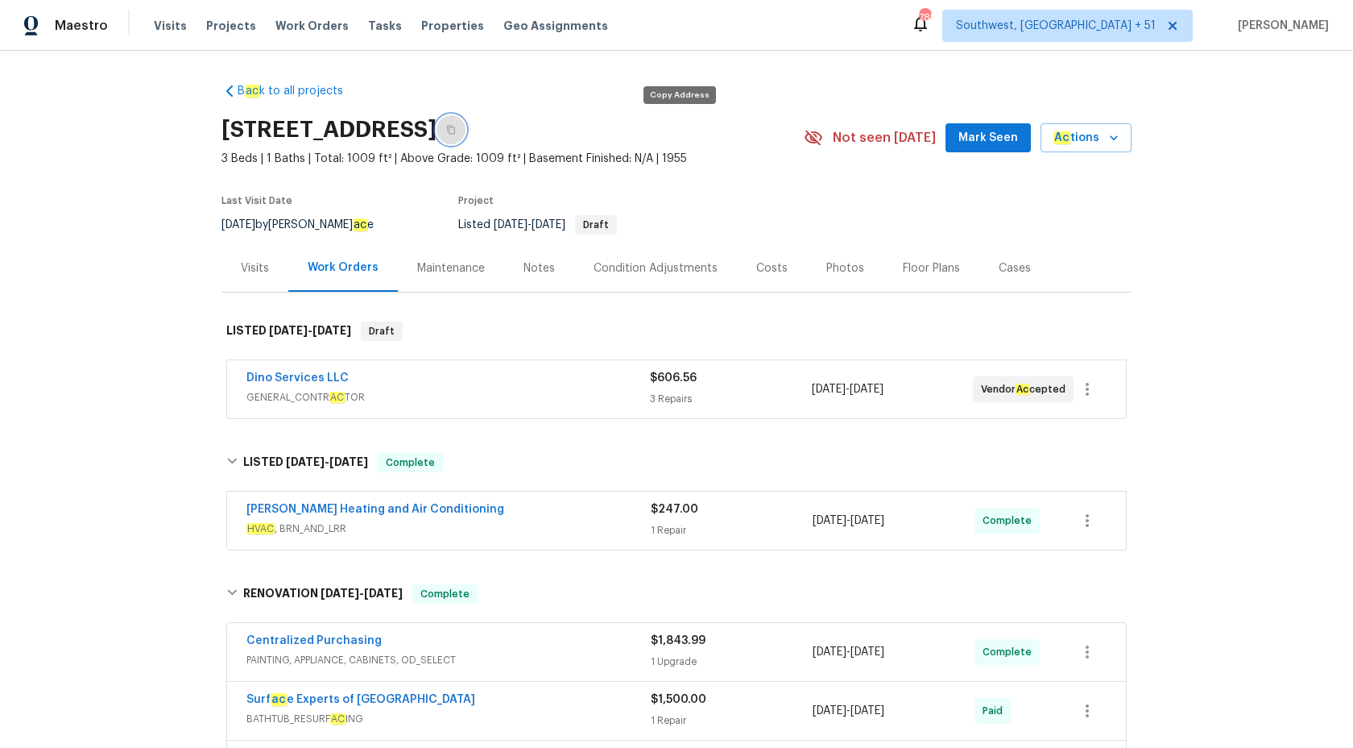
click at [456, 128] on icon "button" at bounding box center [451, 130] width 10 height 10
click at [79, 23] on span "Maestro" at bounding box center [81, 26] width 53 height 16
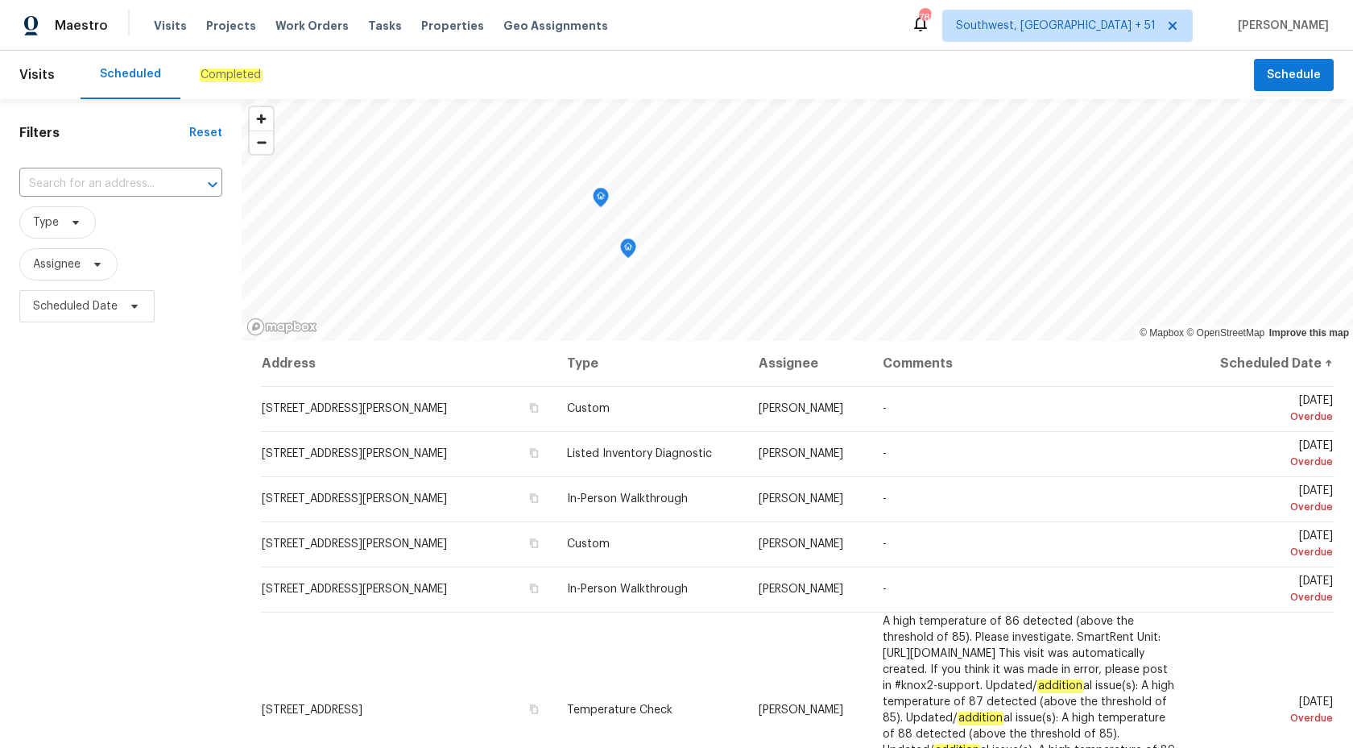
click at [88, 37] on div "Maestro" at bounding box center [54, 26] width 108 height 32
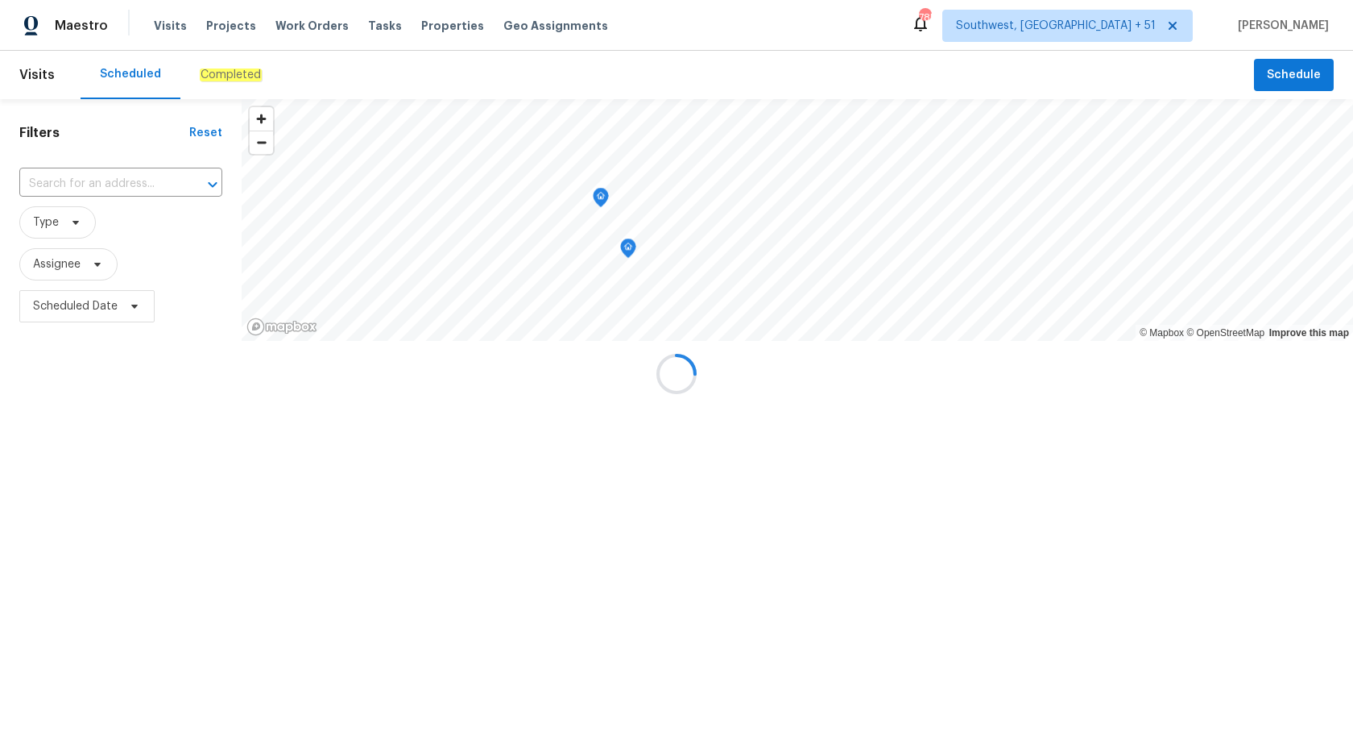
click at [88, 33] on div at bounding box center [676, 374] width 1353 height 748
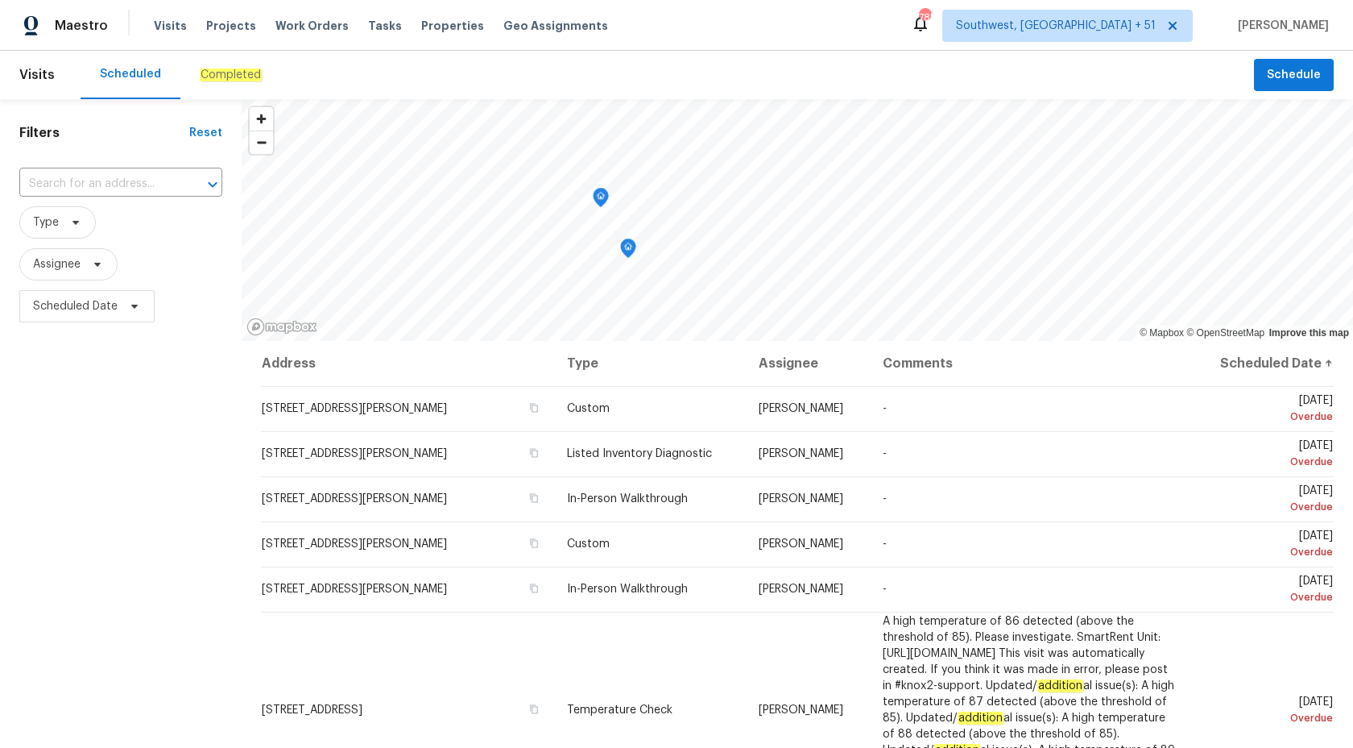
click at [187, 72] on div "Completed" at bounding box center [230, 75] width 101 height 48
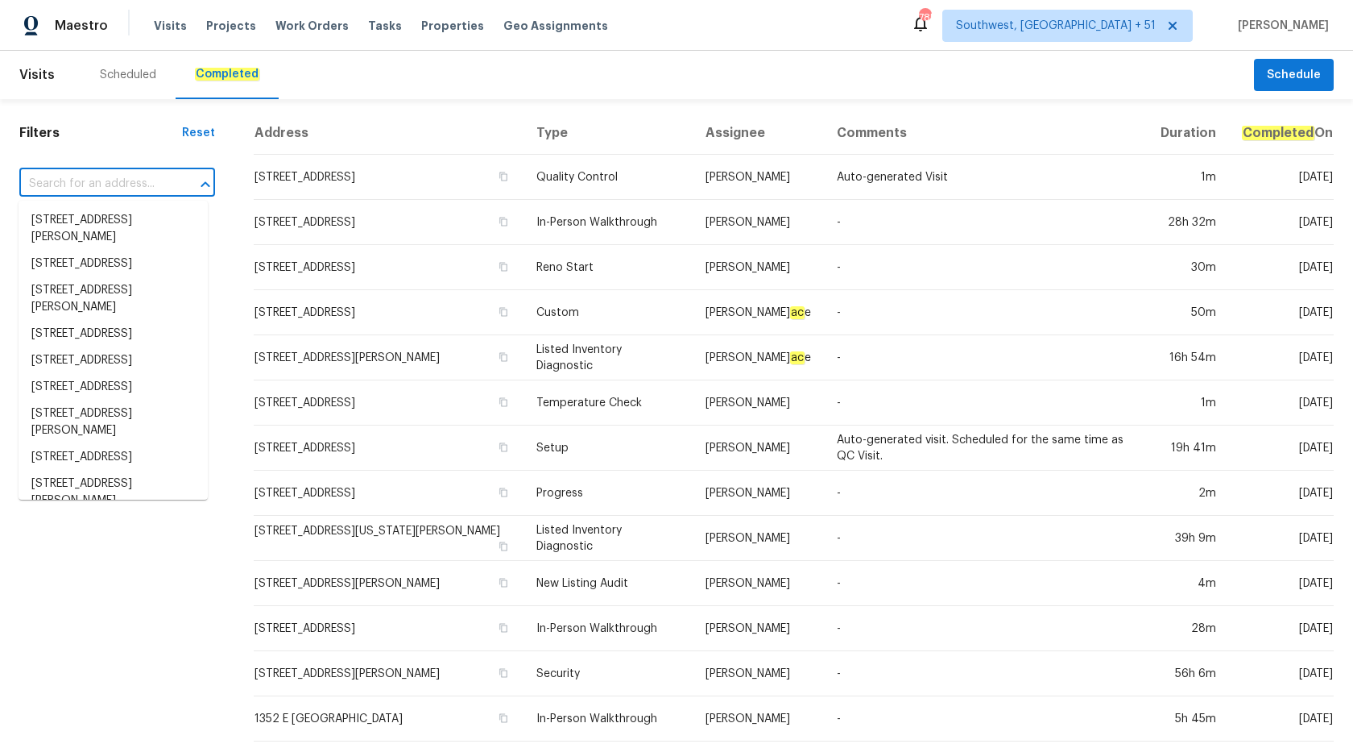
click at [73, 197] on input "text" at bounding box center [94, 184] width 151 height 25
paste input "[STREET_ADDRESS]"
type input "[STREET_ADDRESS]"
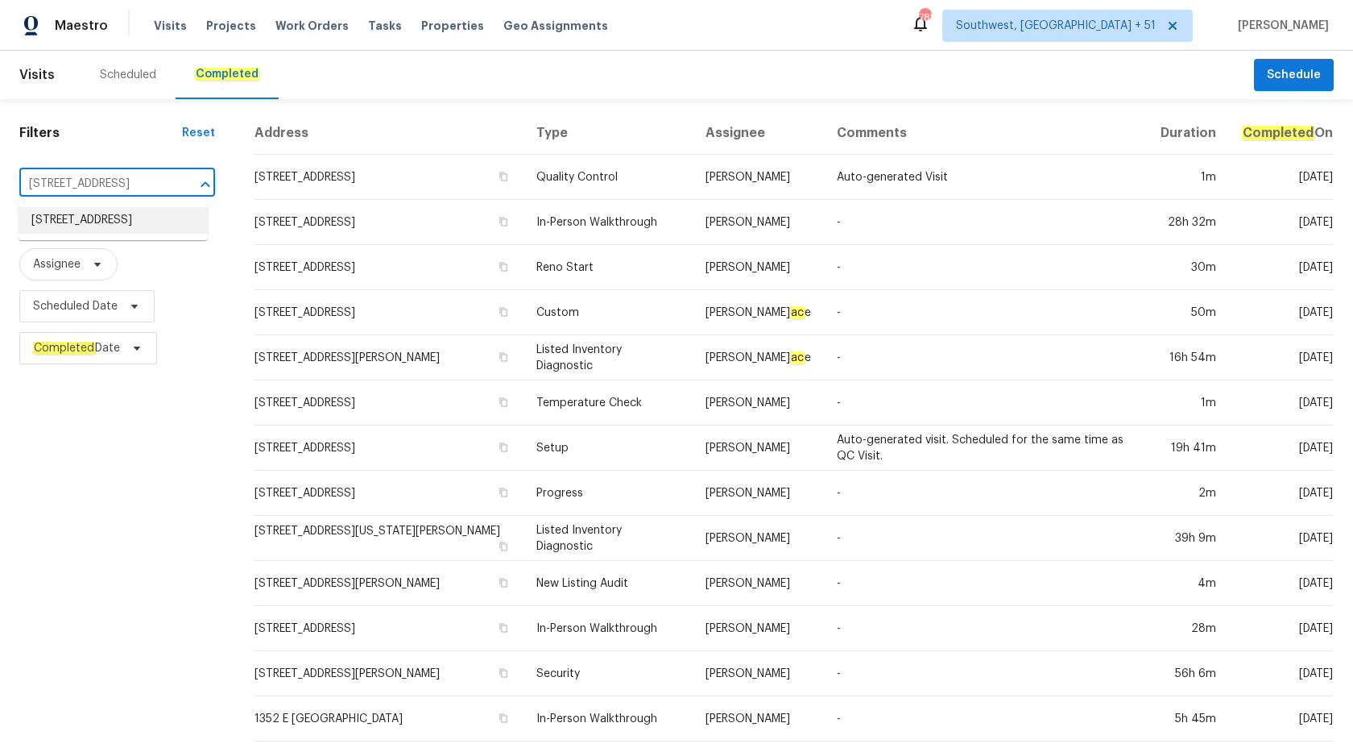
click at [93, 220] on li "6 Sunset Dr, High Bridge, NJ 08829" at bounding box center [113, 220] width 189 height 27
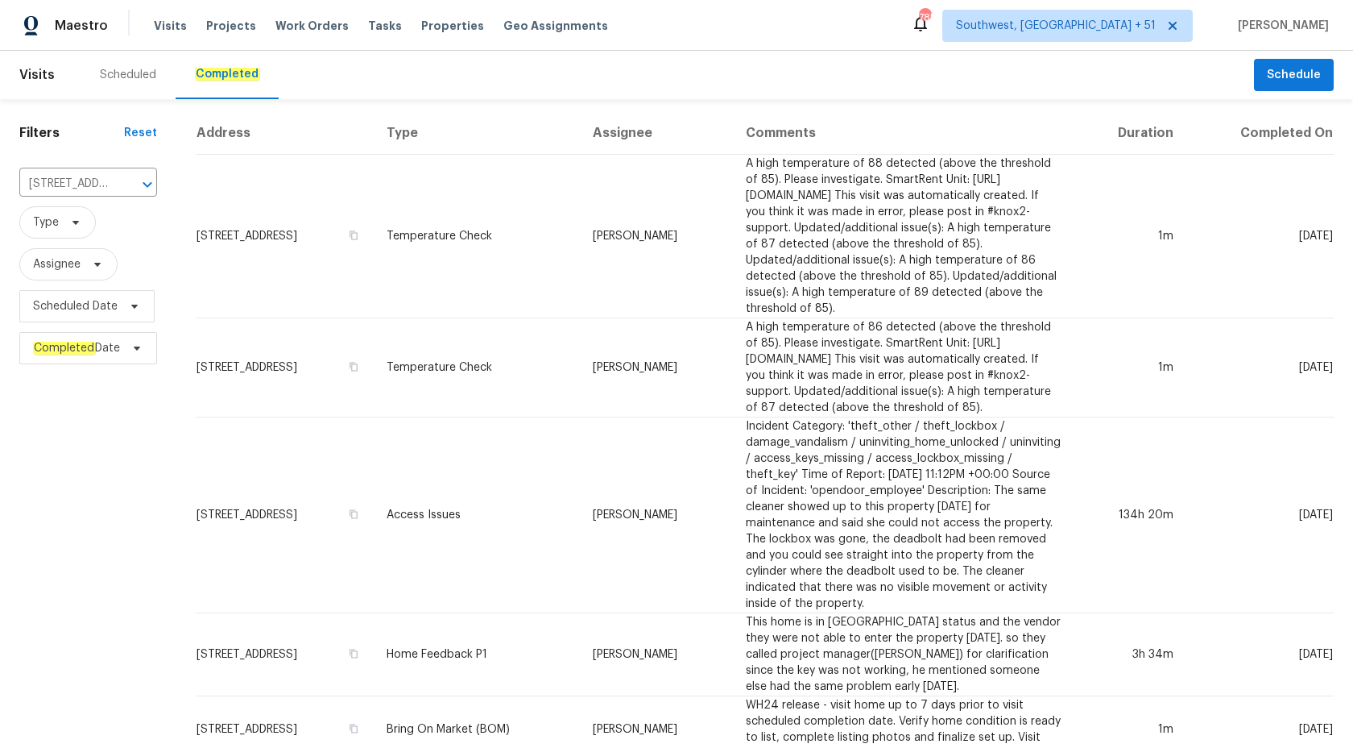
click at [640, 250] on td "[PERSON_NAME]" at bounding box center [656, 237] width 153 height 164
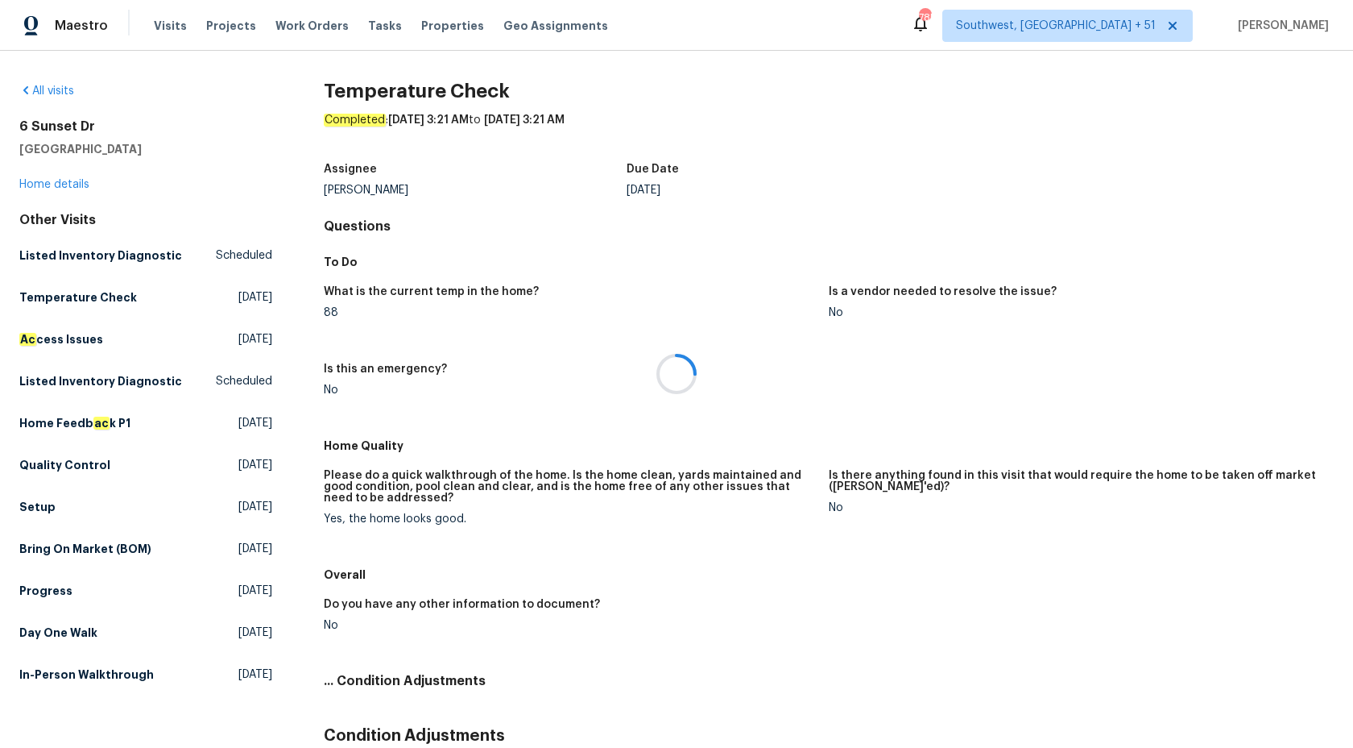
click at [63, 180] on div at bounding box center [676, 374] width 1353 height 748
click at [63, 183] on link "Home details" at bounding box center [54, 184] width 70 height 11
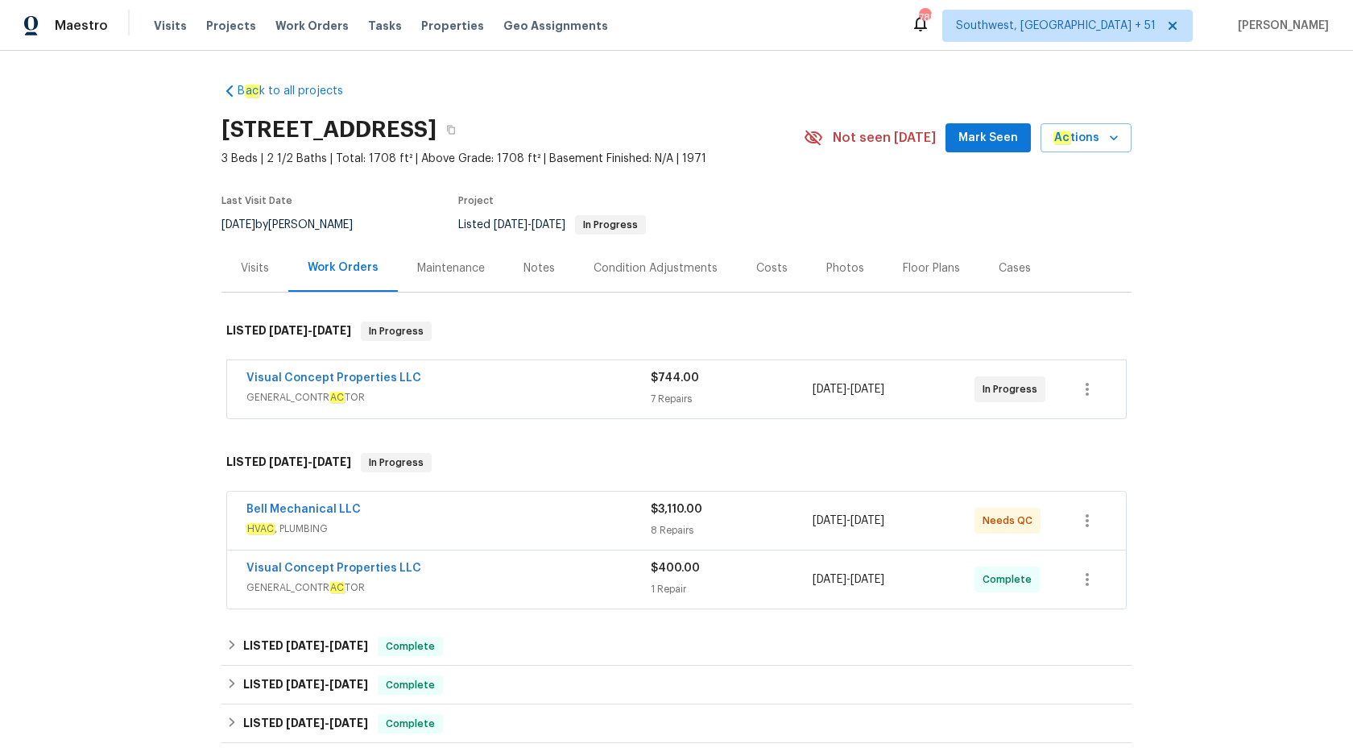
scroll to position [250, 0]
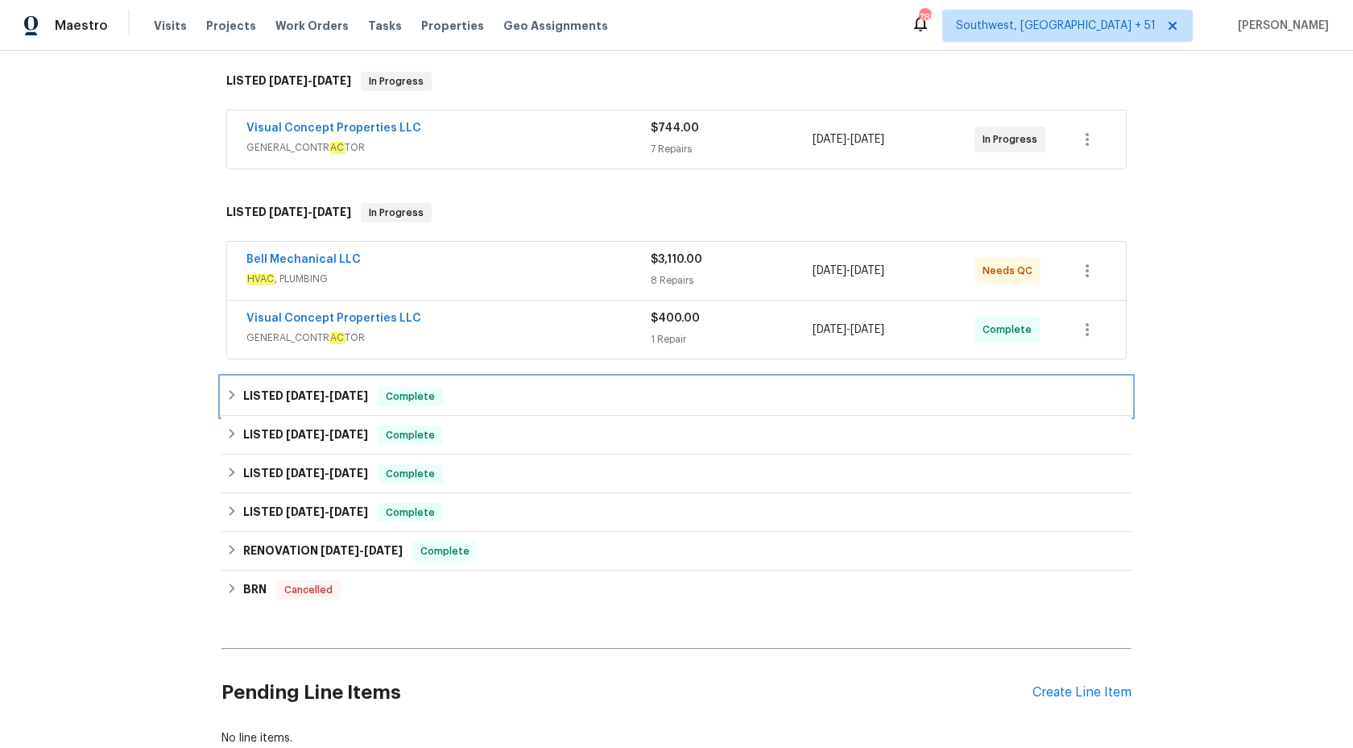
click at [380, 391] on div "LISTED 7/24/25 - 8/8/25 Complete" at bounding box center [676, 396] width 901 height 19
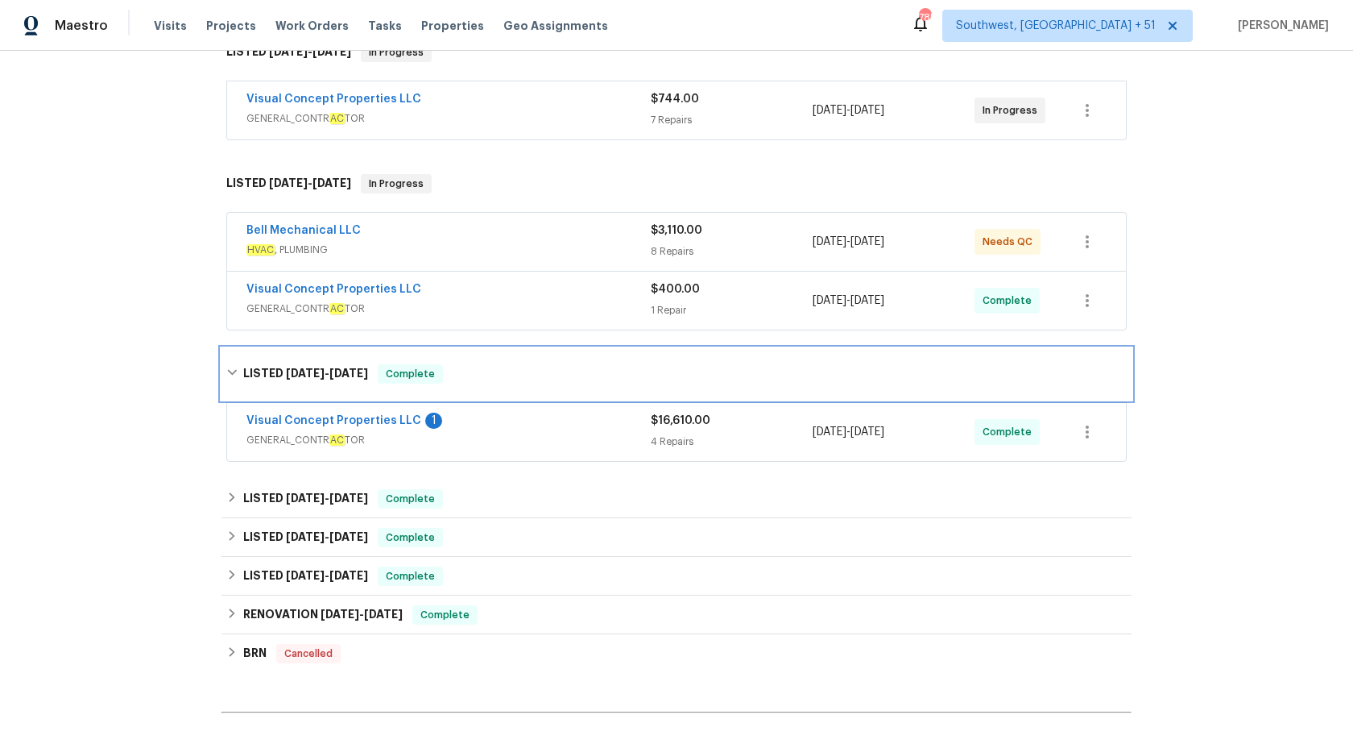
scroll to position [280, 0]
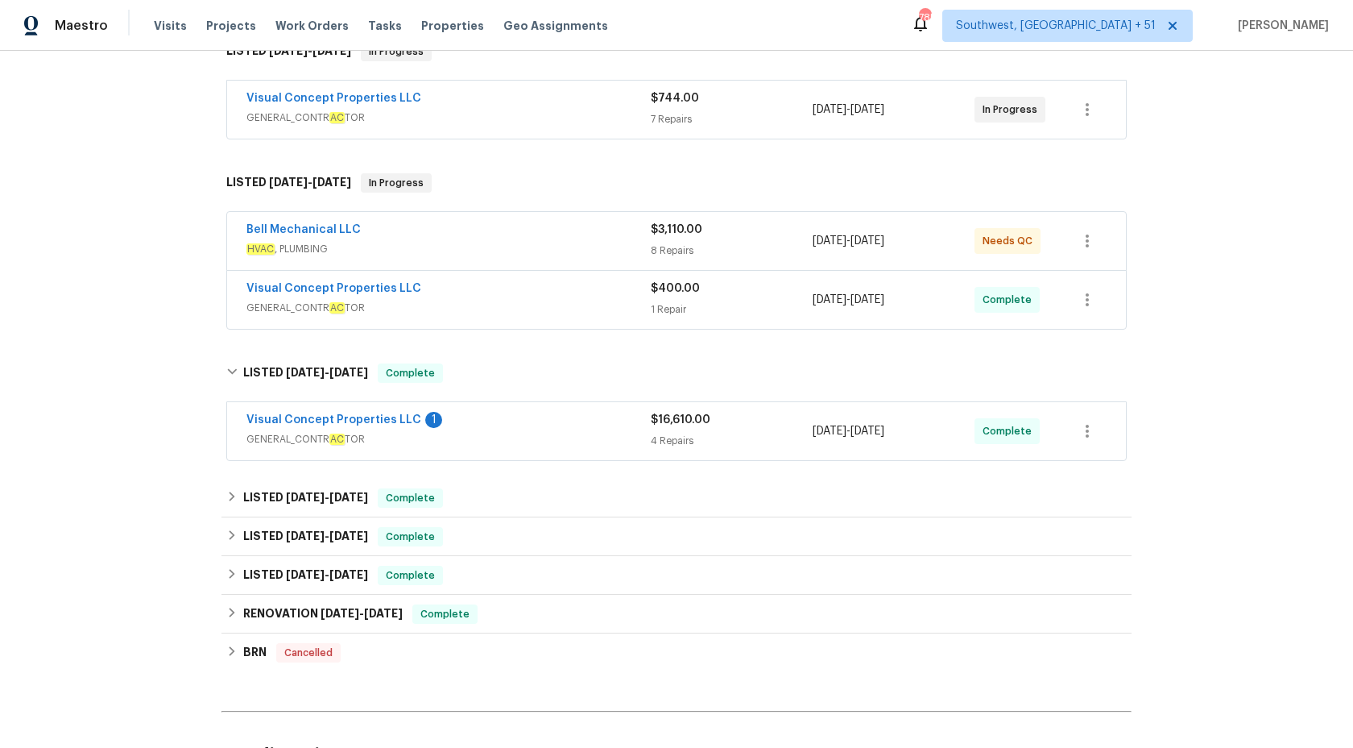
click at [617, 429] on div "Visual Concept Properties LLC 1" at bounding box center [449, 421] width 404 height 19
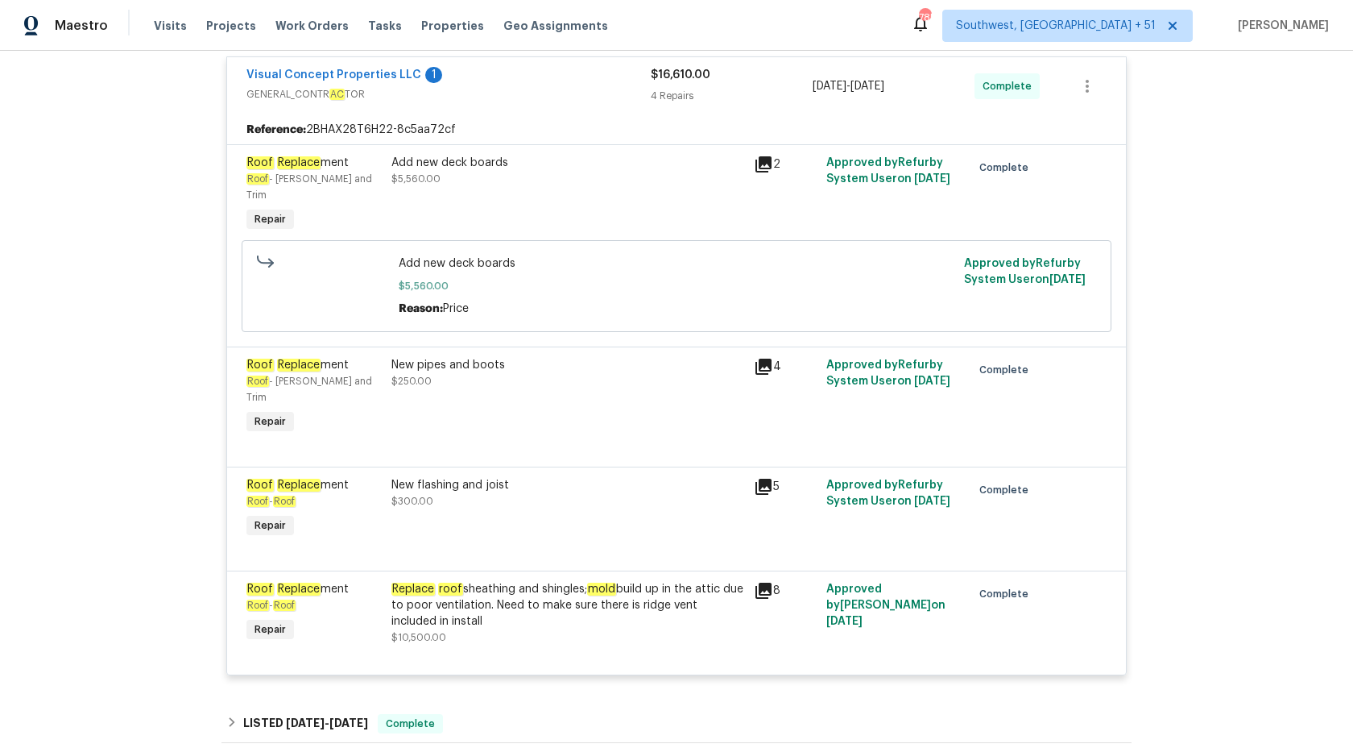
scroll to position [642, 0]
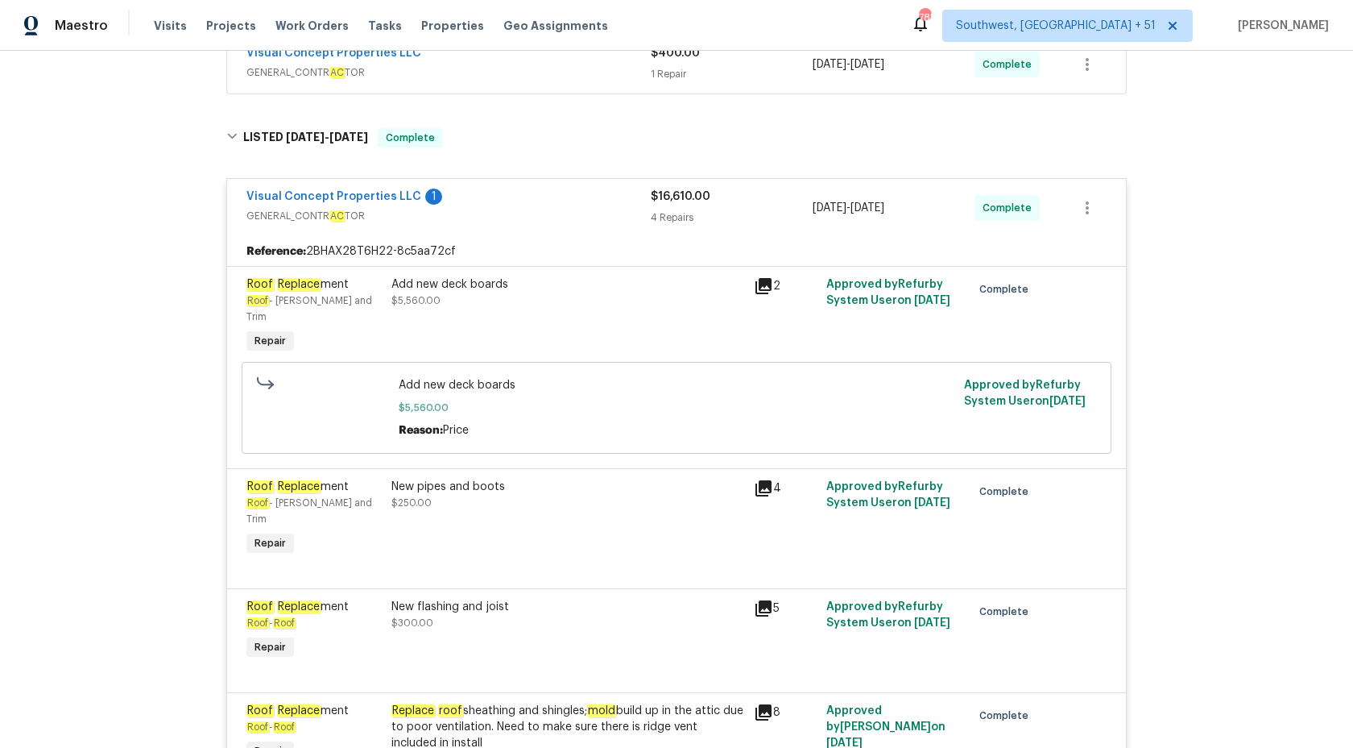
click at [665, 216] on div "4 Repairs" at bounding box center [732, 217] width 162 height 16
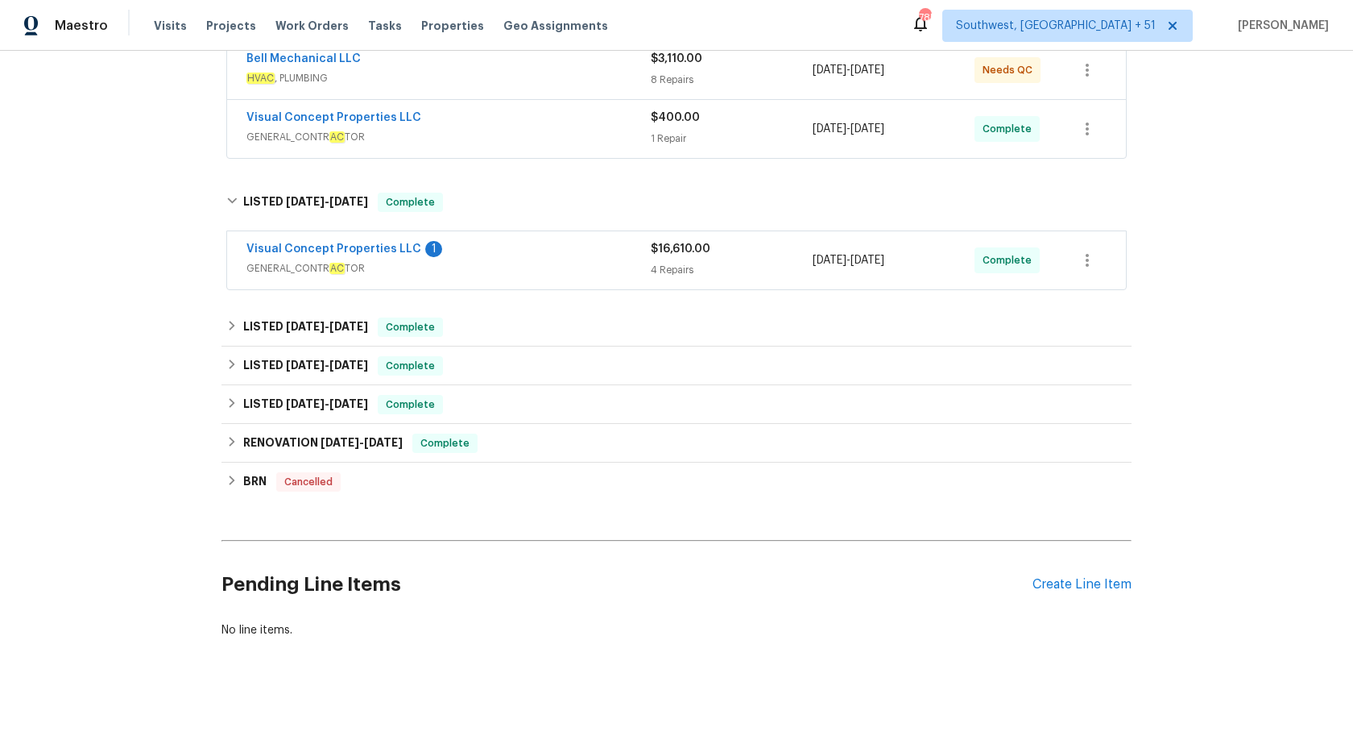
scroll to position [338, 0]
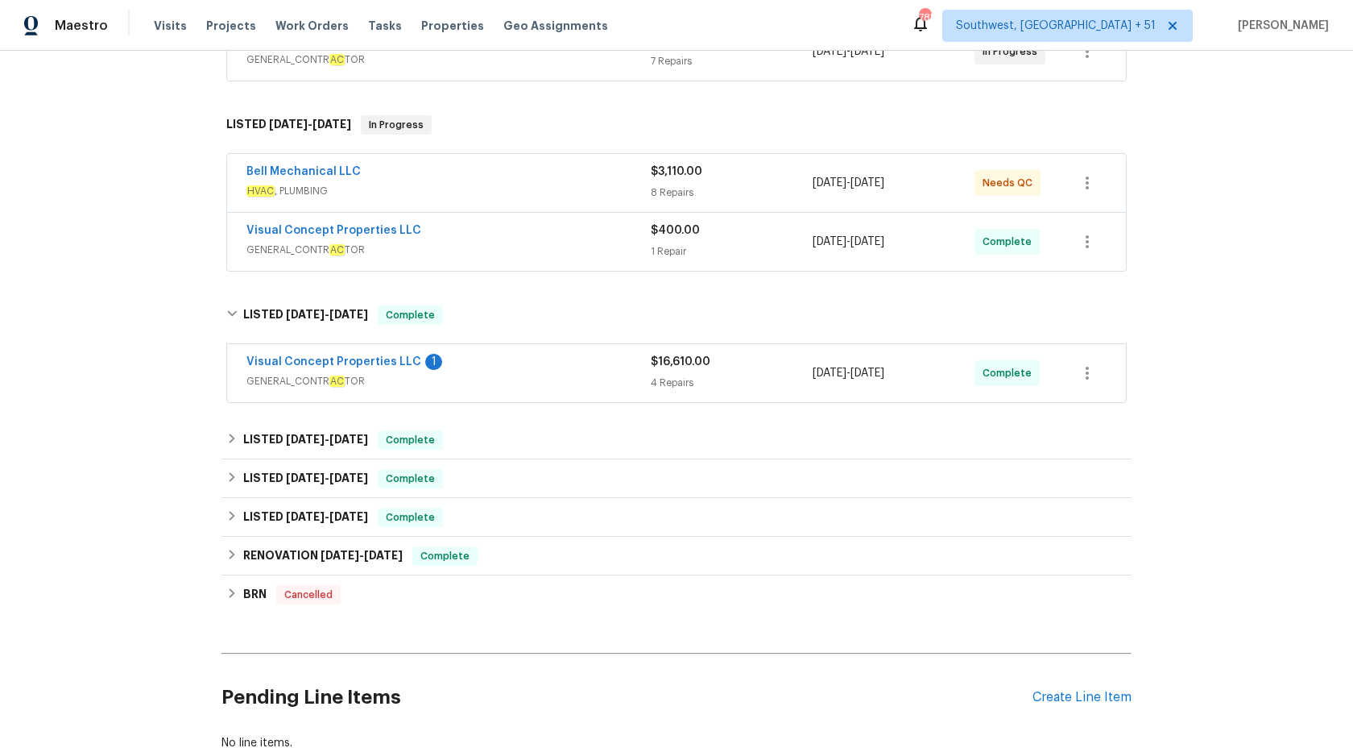
click at [638, 238] on div "Visual Concept Properties LLC" at bounding box center [449, 231] width 404 height 19
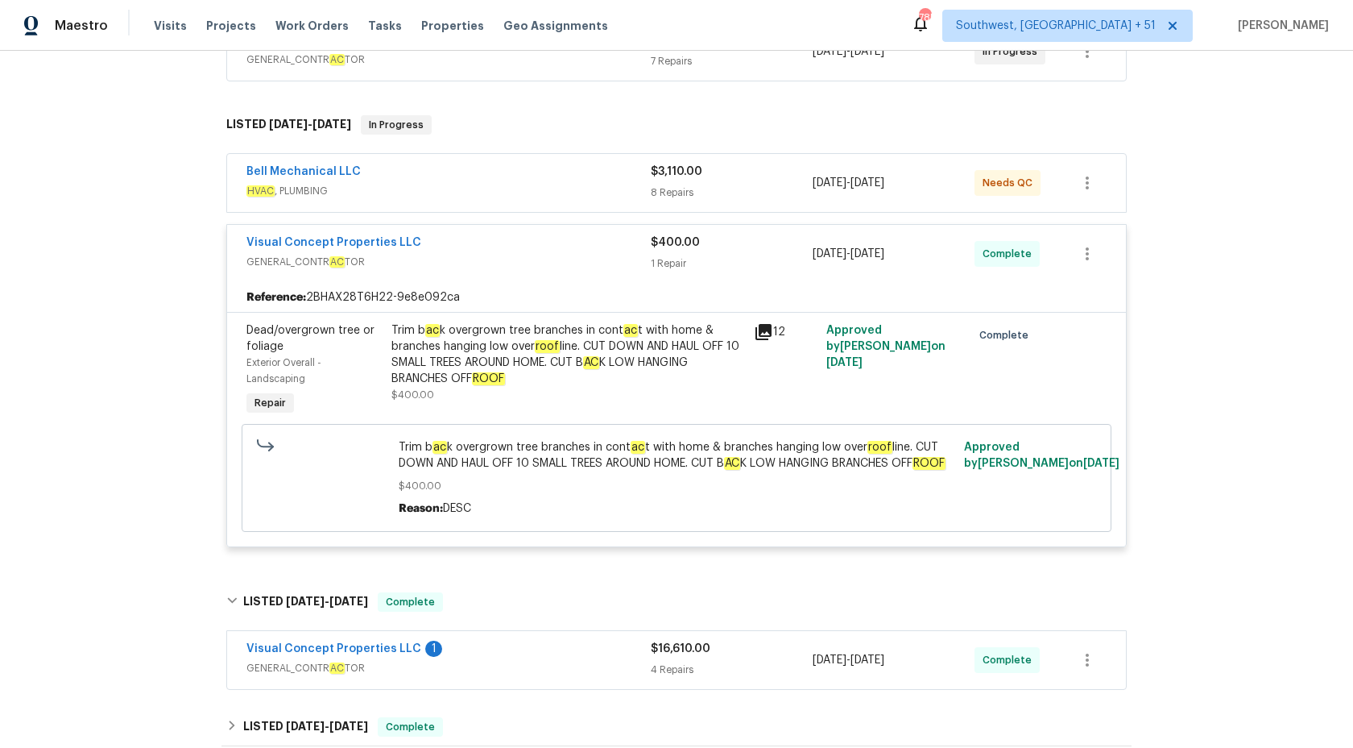
click at [636, 245] on div "Visual Concept Properties LLC" at bounding box center [449, 243] width 404 height 19
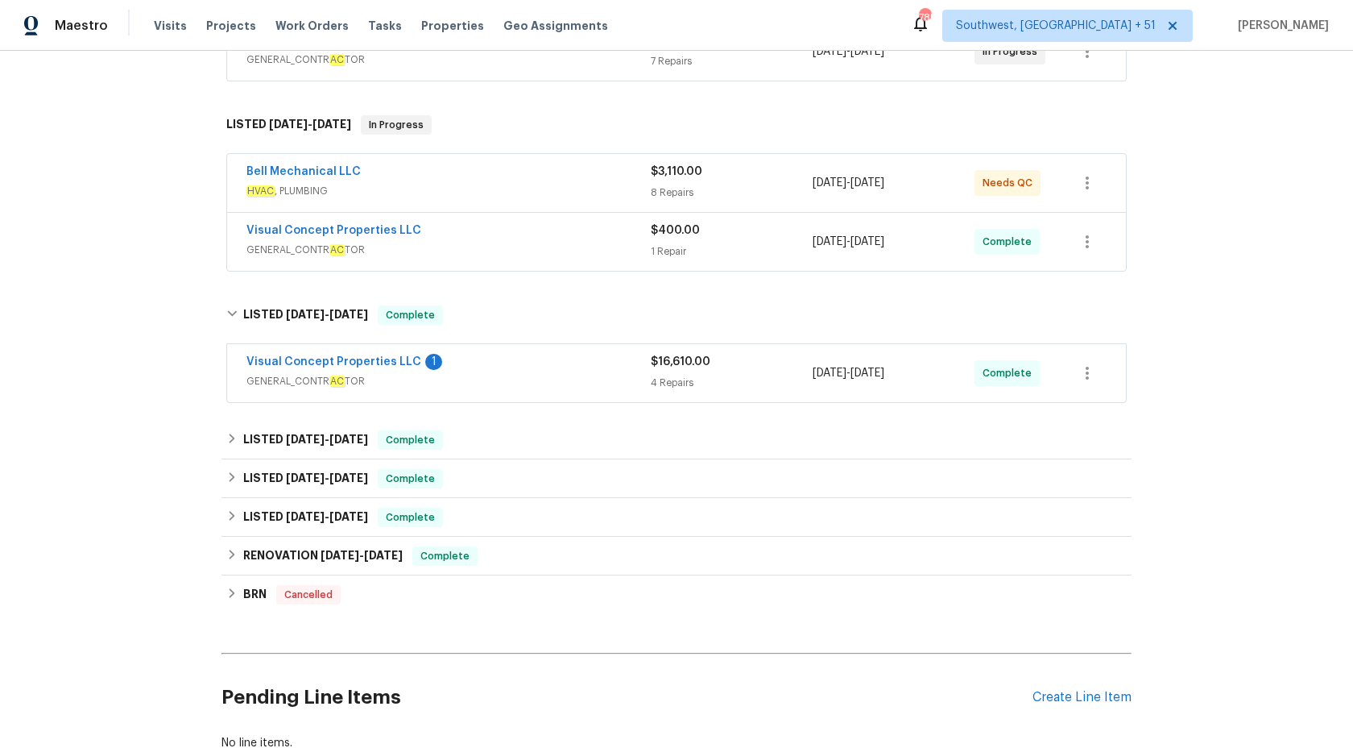
click at [618, 181] on div "Bell Mechanical LLC" at bounding box center [449, 173] width 404 height 19
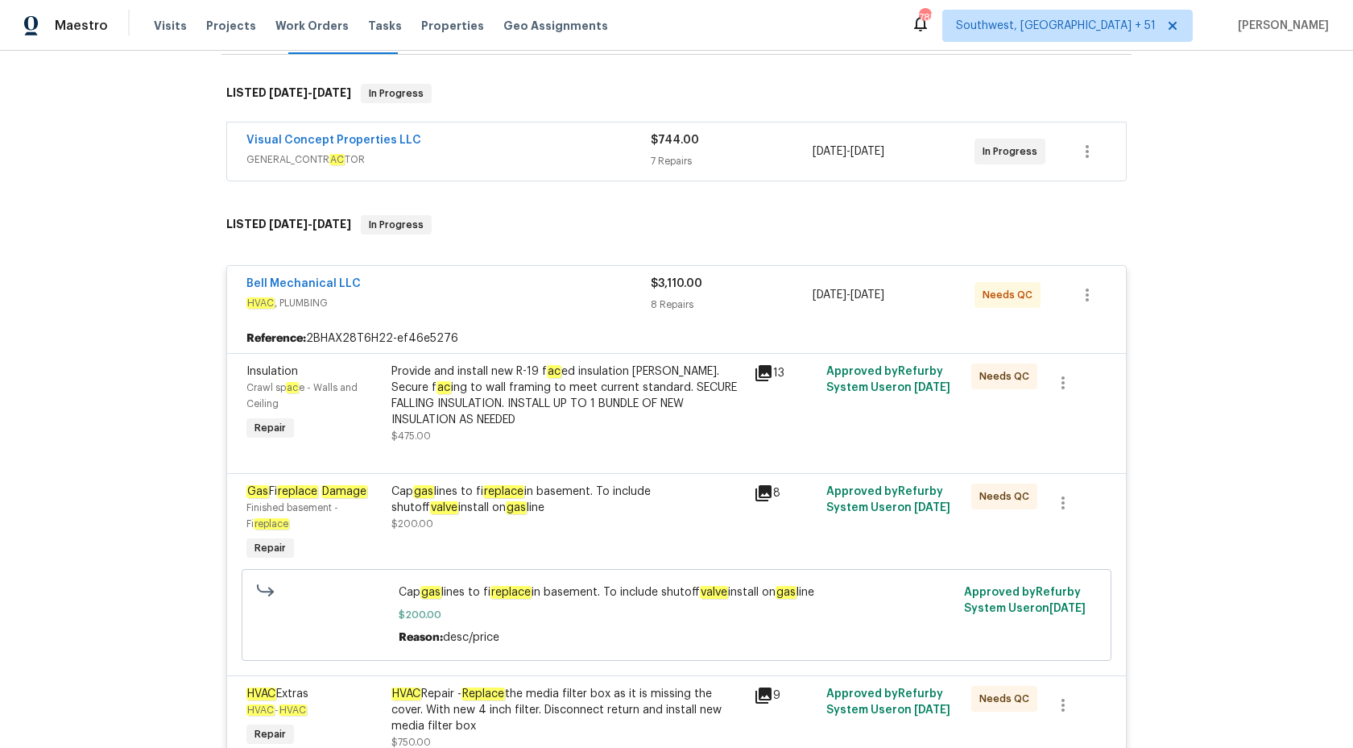
scroll to position [218, 0]
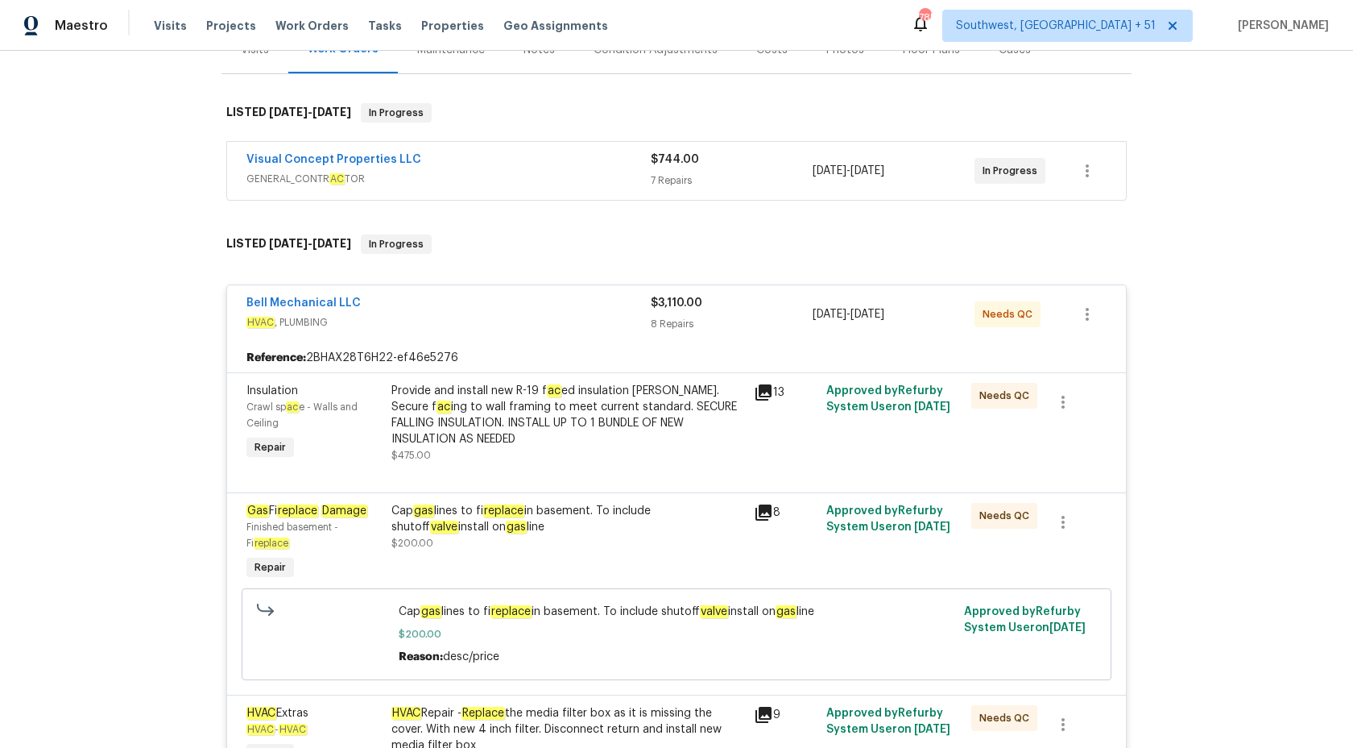
click at [607, 176] on span "GENERAL_CONTR AC TOR" at bounding box center [449, 179] width 404 height 16
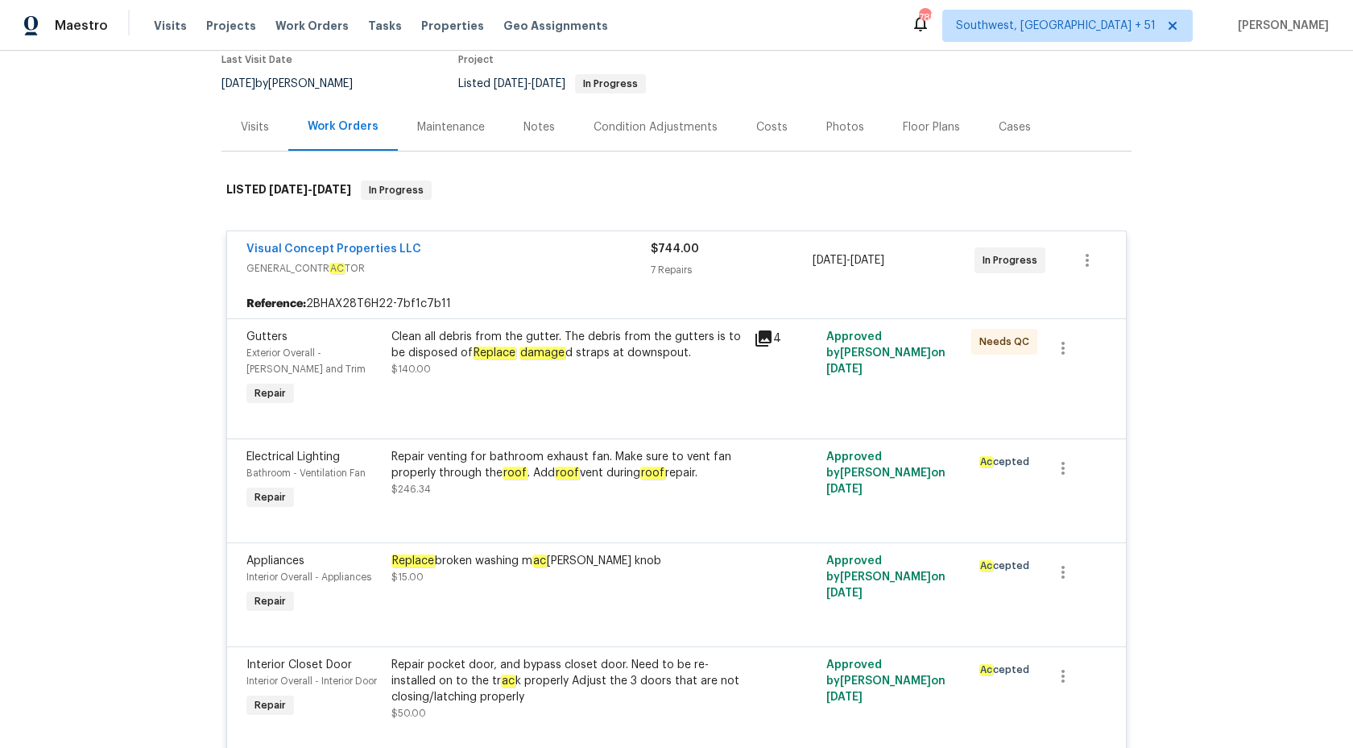
scroll to position [53, 0]
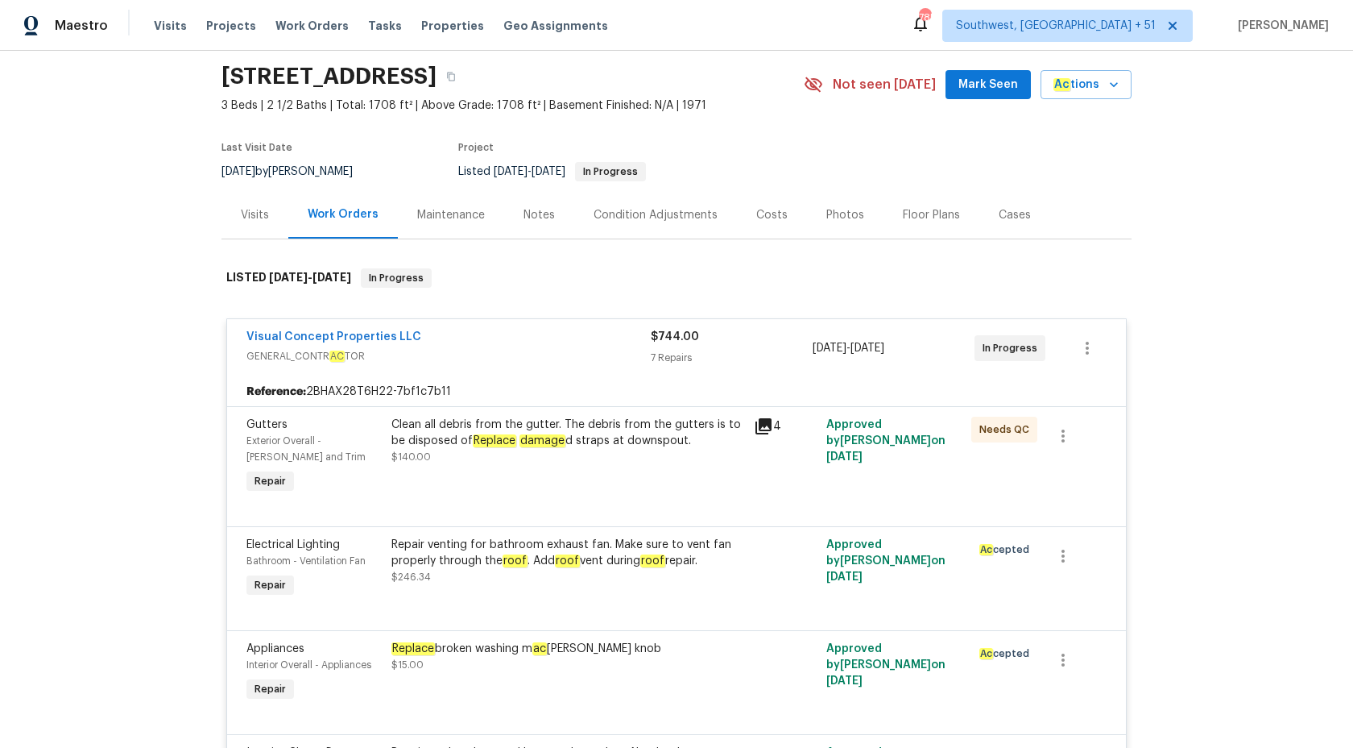
click at [656, 344] on div "$744.00" at bounding box center [732, 337] width 162 height 16
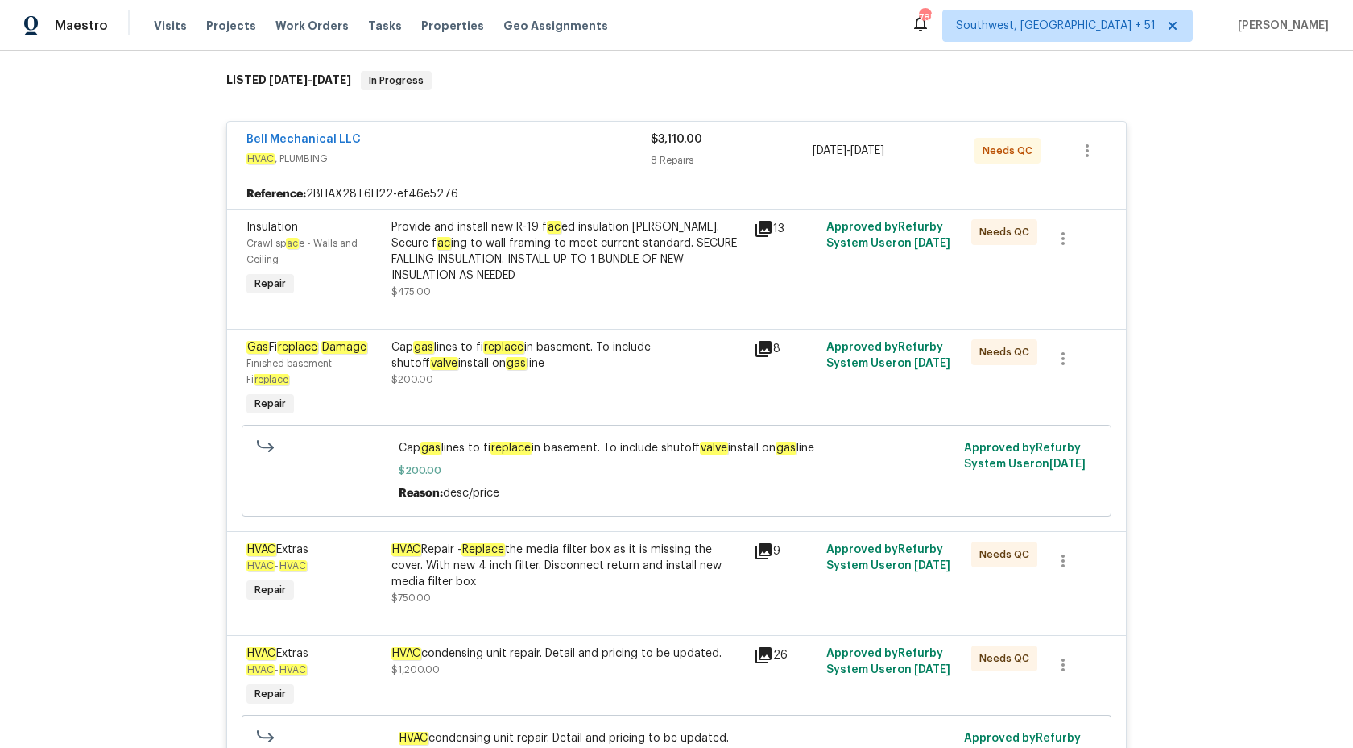
scroll to position [384, 0]
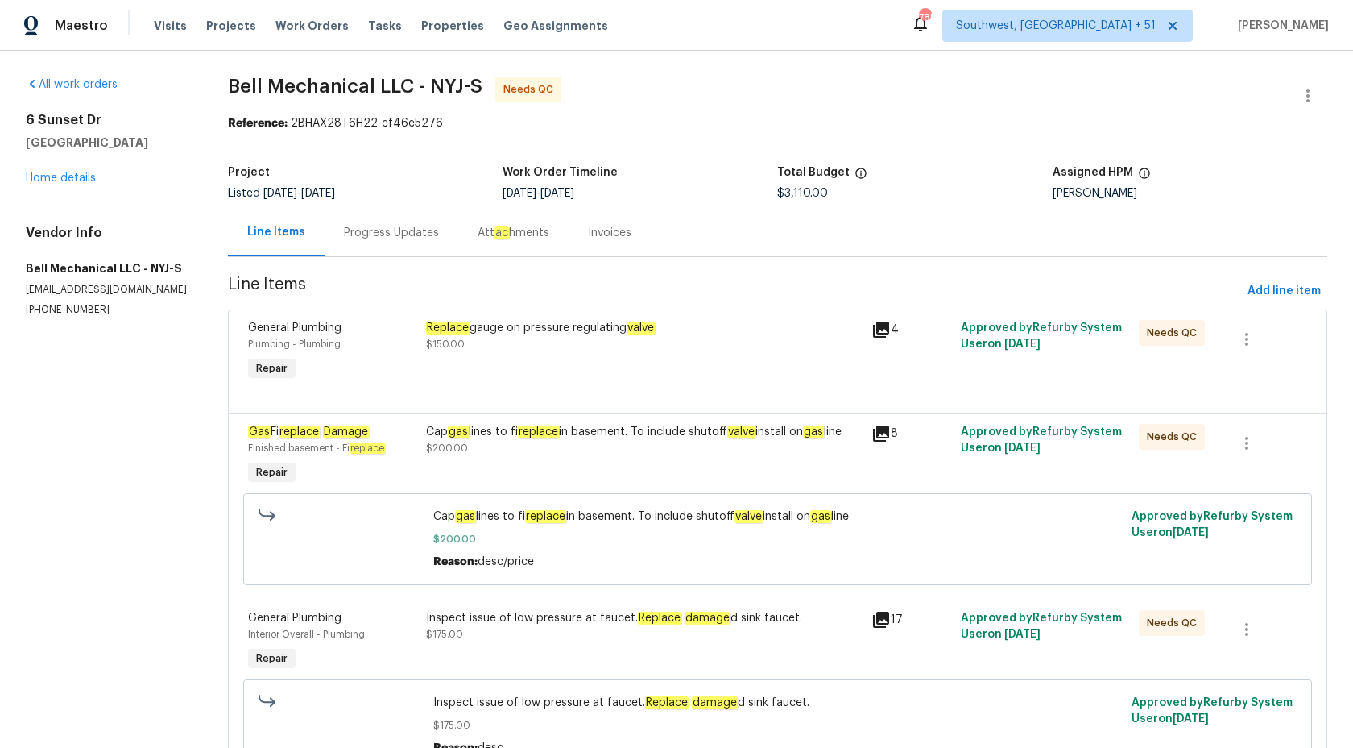
click at [389, 221] on div "Progress Updates" at bounding box center [392, 233] width 134 height 48
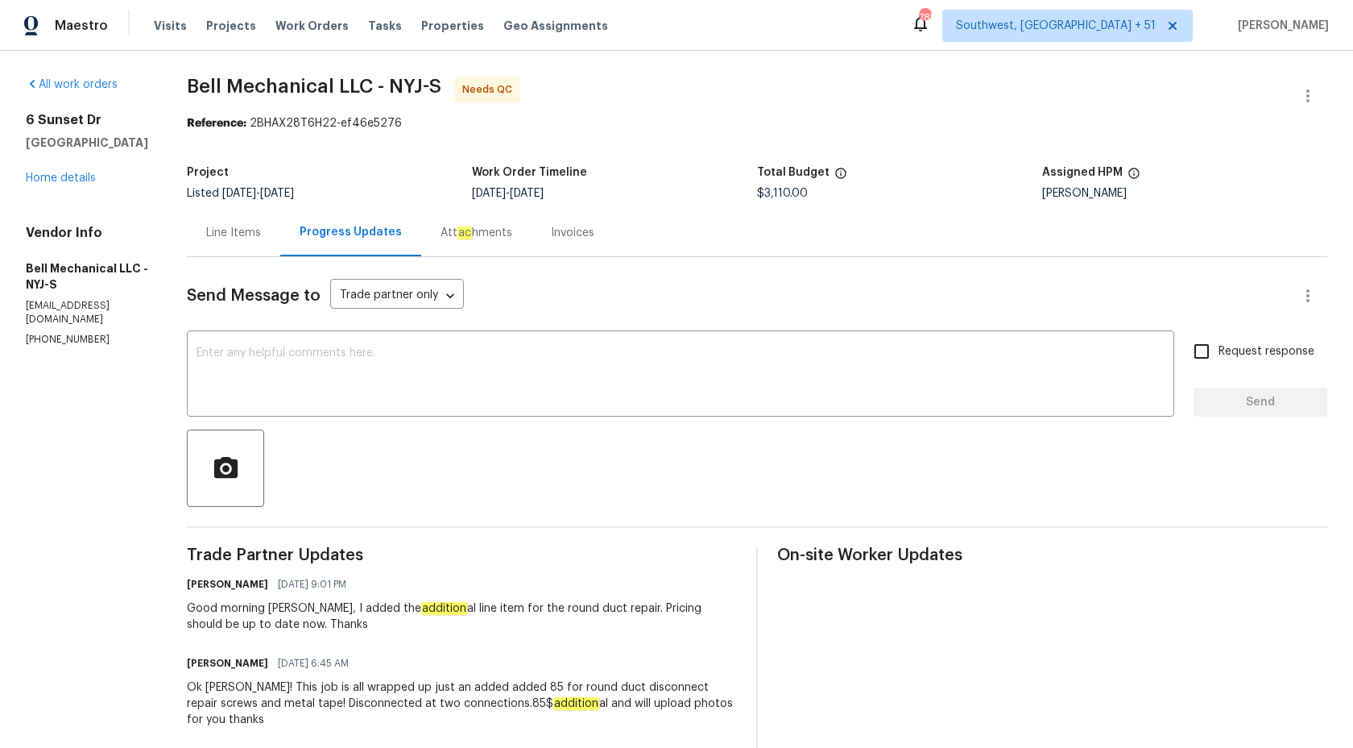
scroll to position [360, 0]
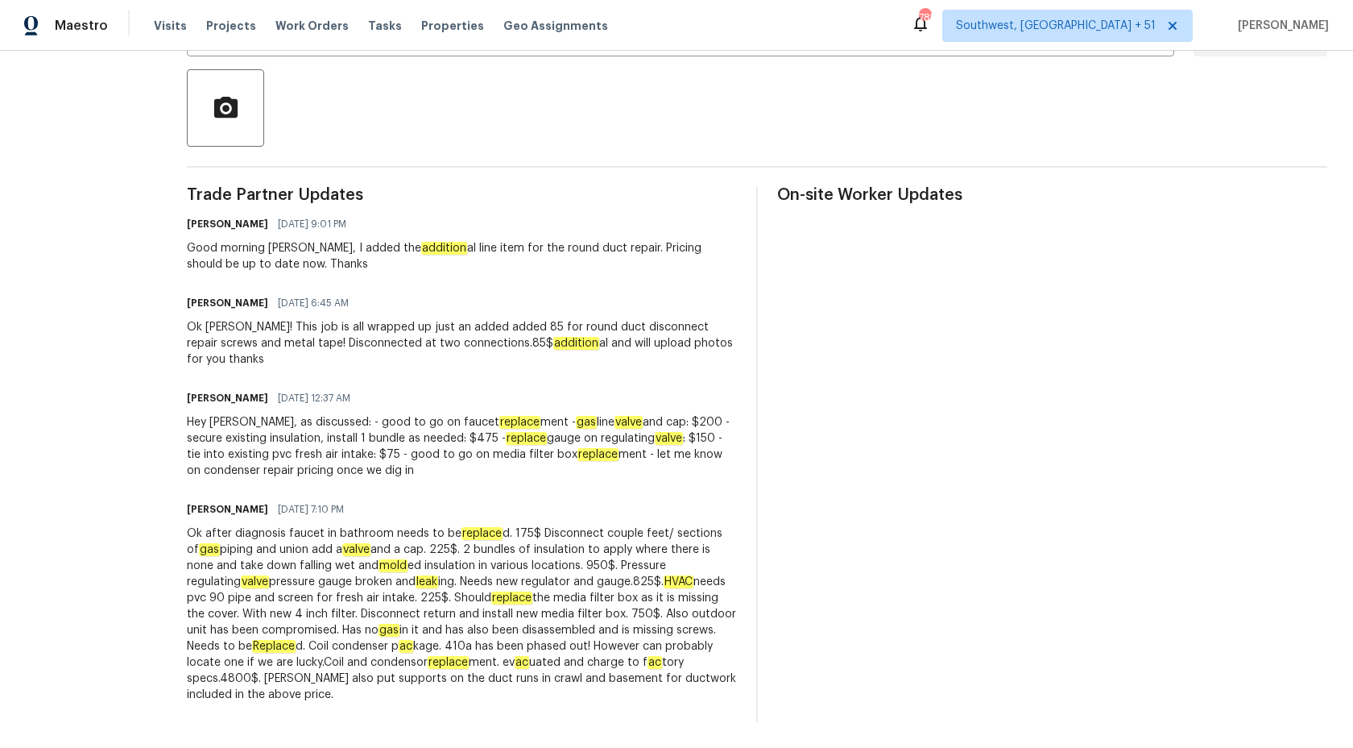
click at [286, 571] on div "Ok after diagnosis faucet in bathroom needs to be replace d. 175$ Disconnect co…" at bounding box center [462, 613] width 550 height 177
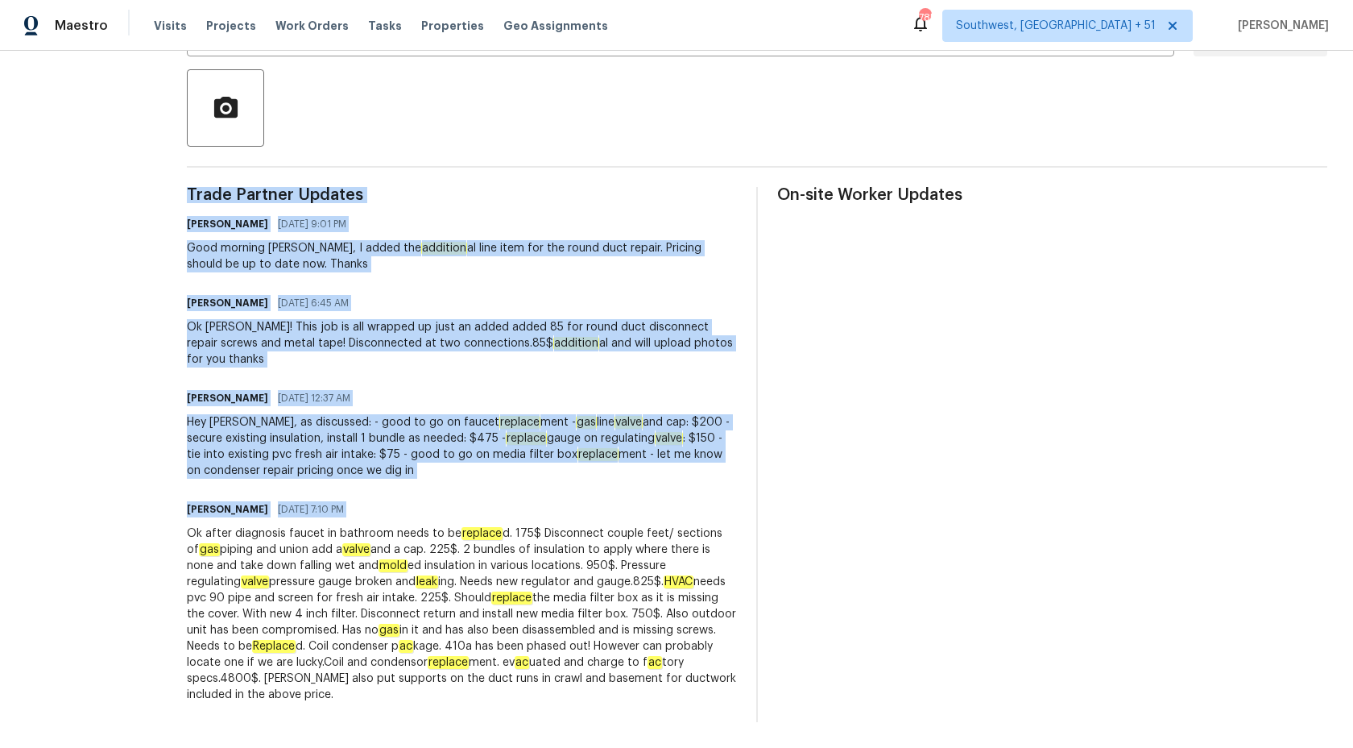
click at [286, 571] on div "Ok after diagnosis faucet in bathroom needs to be replace d. 175$ Disconnect co…" at bounding box center [462, 613] width 550 height 177
copy div "Trade Partner Updates [PERSON_NAME] [DATE] 9:01 PM Good morning [PERSON_NAME], …"
